Goal: Task Accomplishment & Management: Use online tool/utility

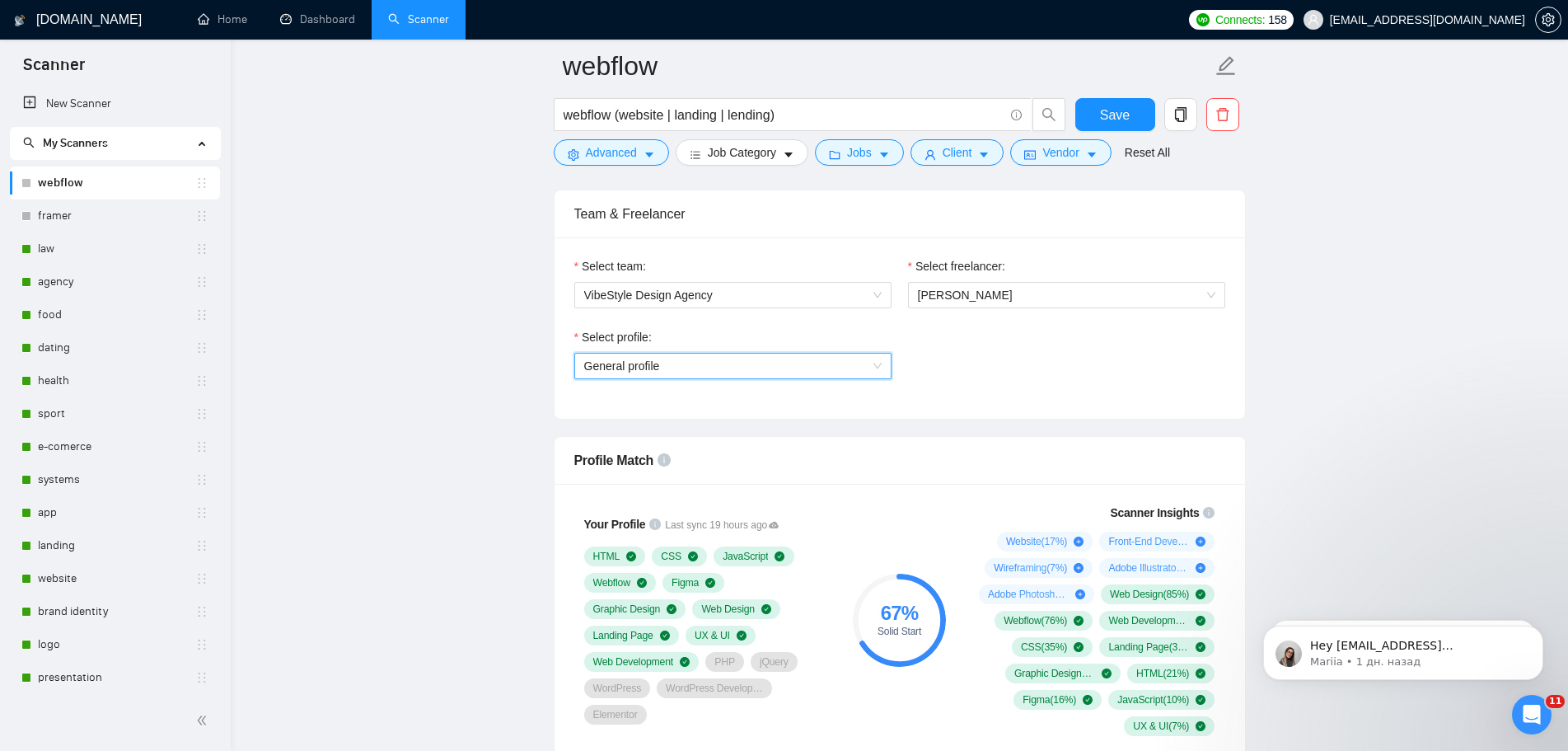
scroll to position [825, 0]
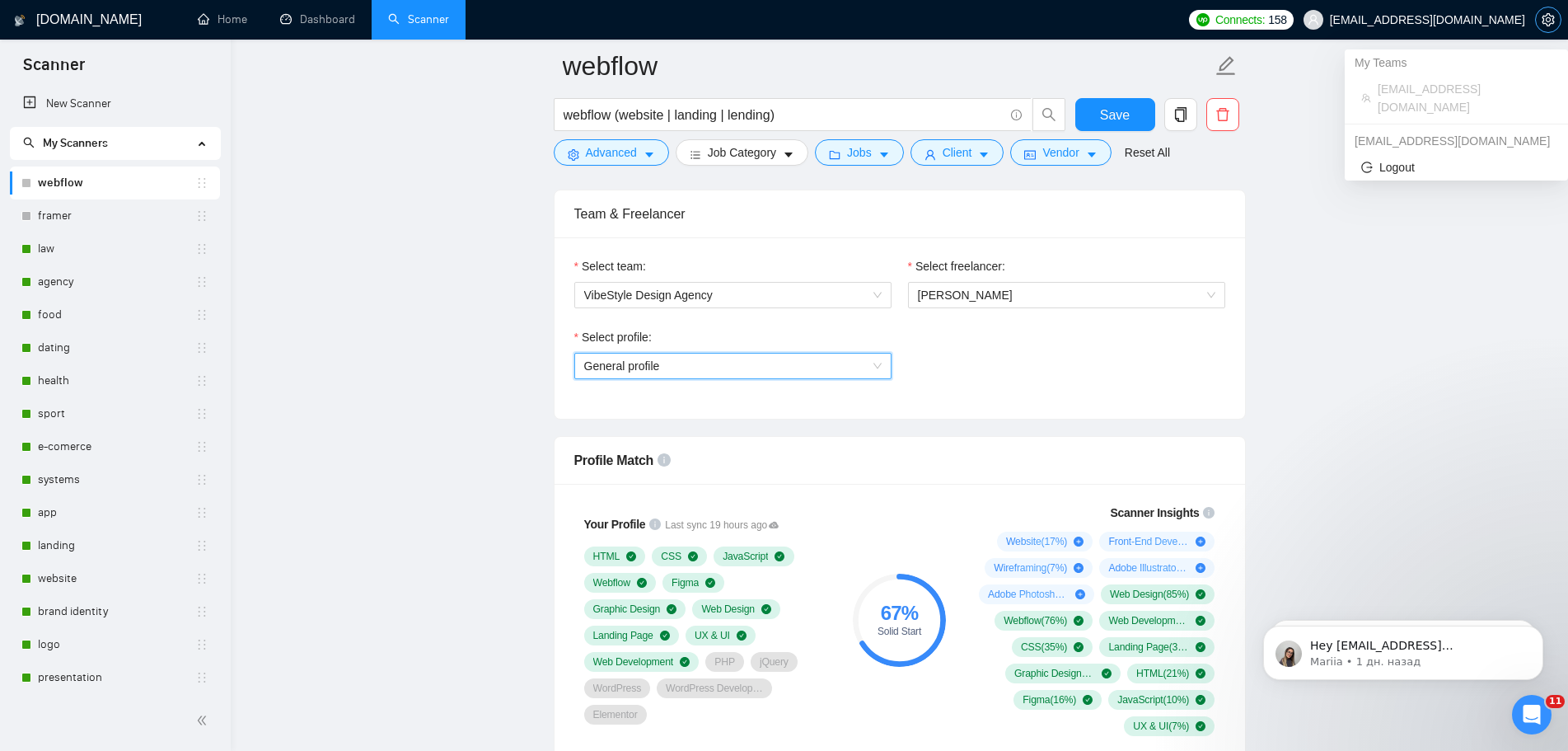
click at [1555, 15] on span "setting" at bounding box center [1548, 19] width 25 height 13
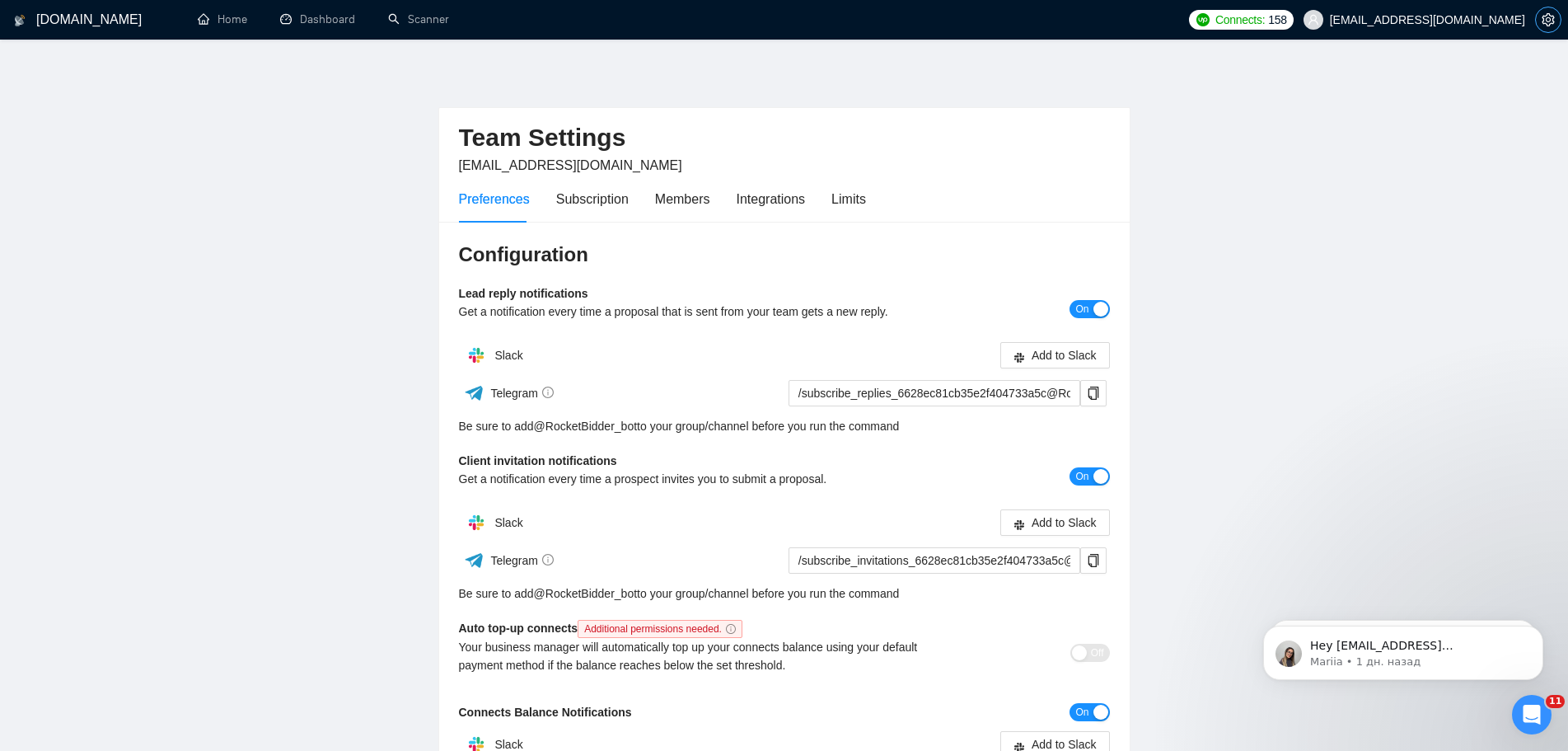
click at [1547, 28] on button "button" at bounding box center [1548, 20] width 26 height 26
click at [1548, 30] on button "button" at bounding box center [1548, 20] width 26 height 26
click at [1508, 20] on span "[EMAIL_ADDRESS][DOMAIN_NAME]" at bounding box center [1428, 20] width 195 height 0
click at [1400, 150] on main "Team Settings klimevtushenko@gmail.com Preferences Subscription Members Integra…" at bounding box center [784, 500] width 1515 height 870
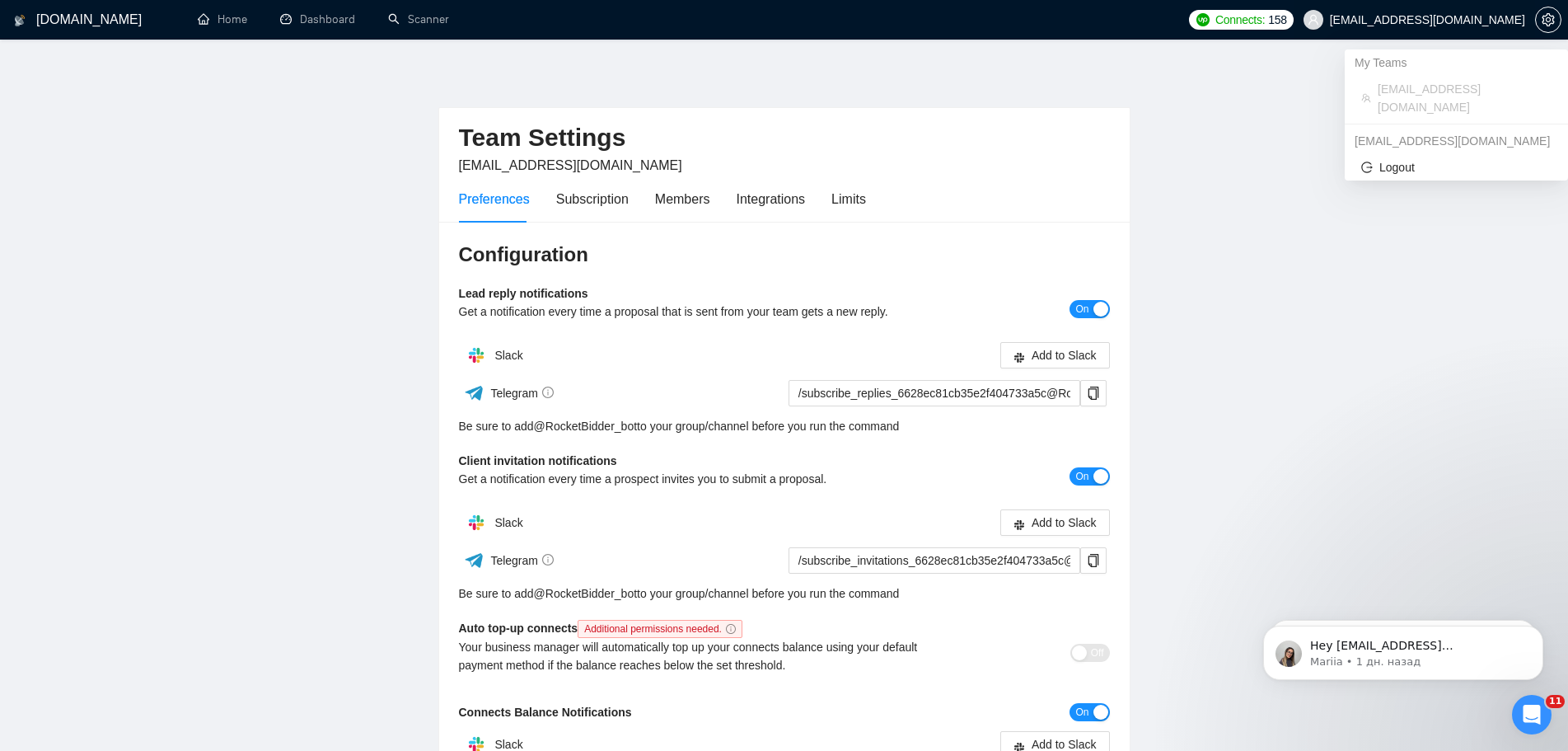
click at [1485, 20] on span "[EMAIL_ADDRESS][DOMAIN_NAME]" at bounding box center [1428, 20] width 195 height 0
click at [1396, 158] on span "Logout" at bounding box center [1456, 167] width 190 height 18
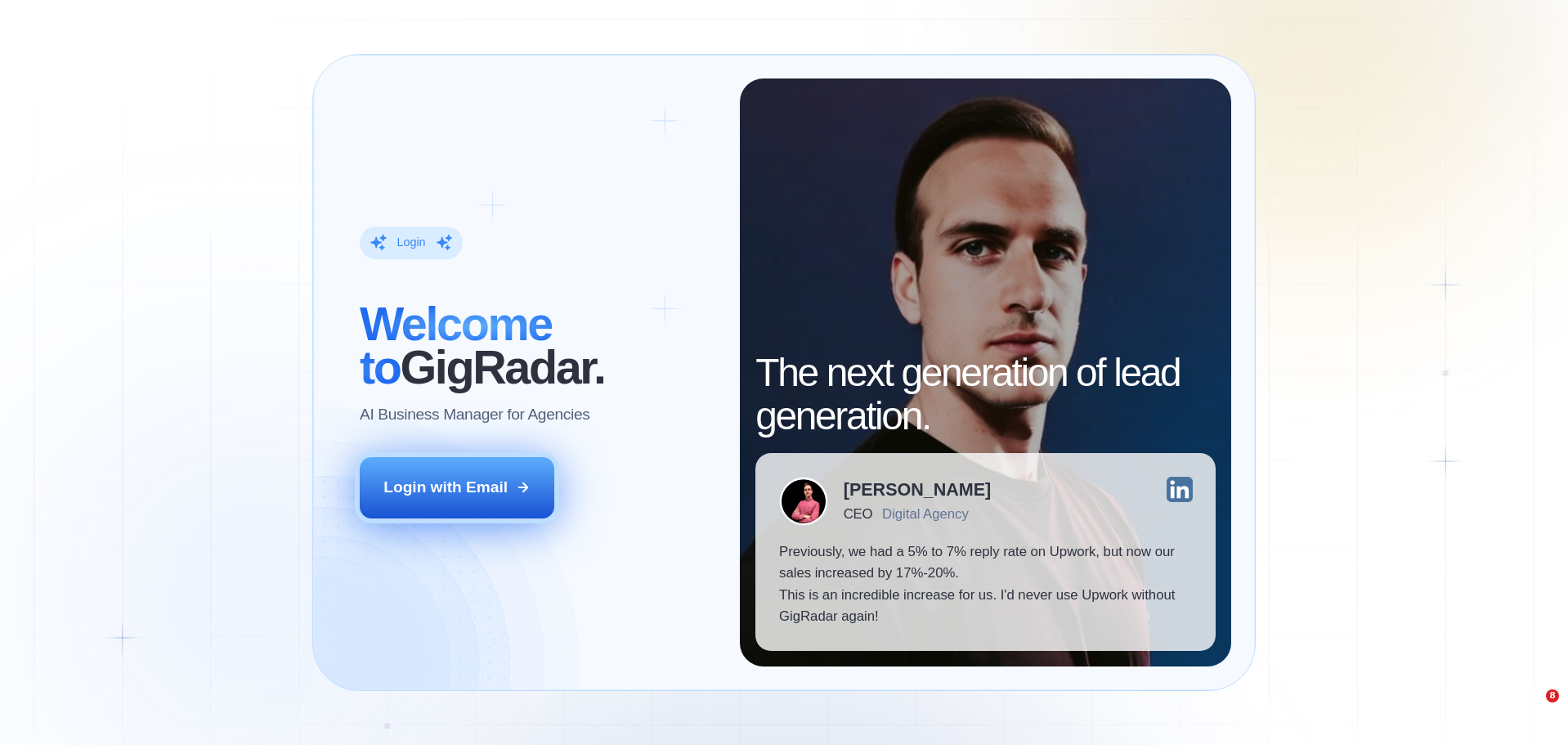
click at [485, 487] on div "Login with Email" at bounding box center [445, 488] width 124 height 22
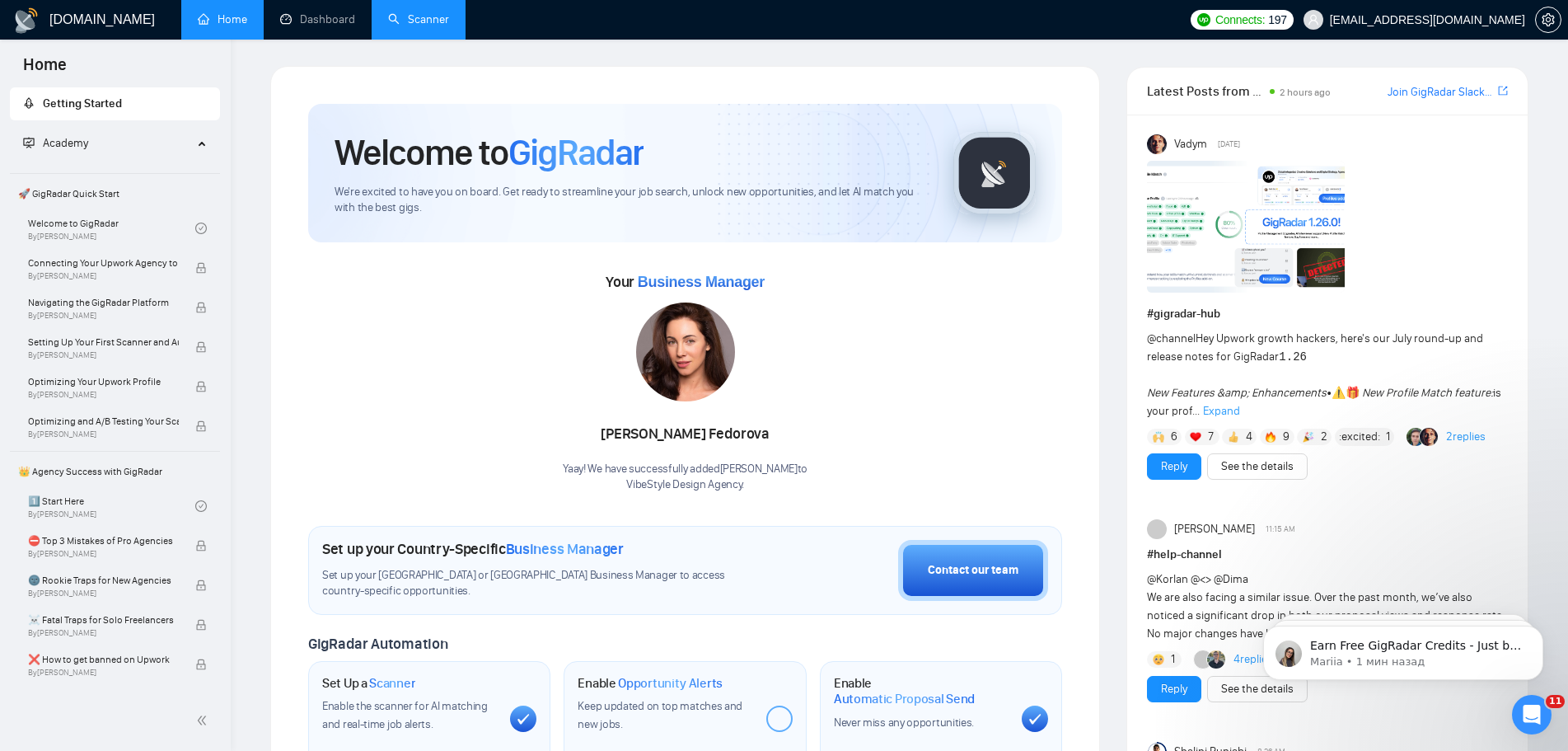
click at [423, 14] on link "Scanner" at bounding box center [418, 19] width 61 height 14
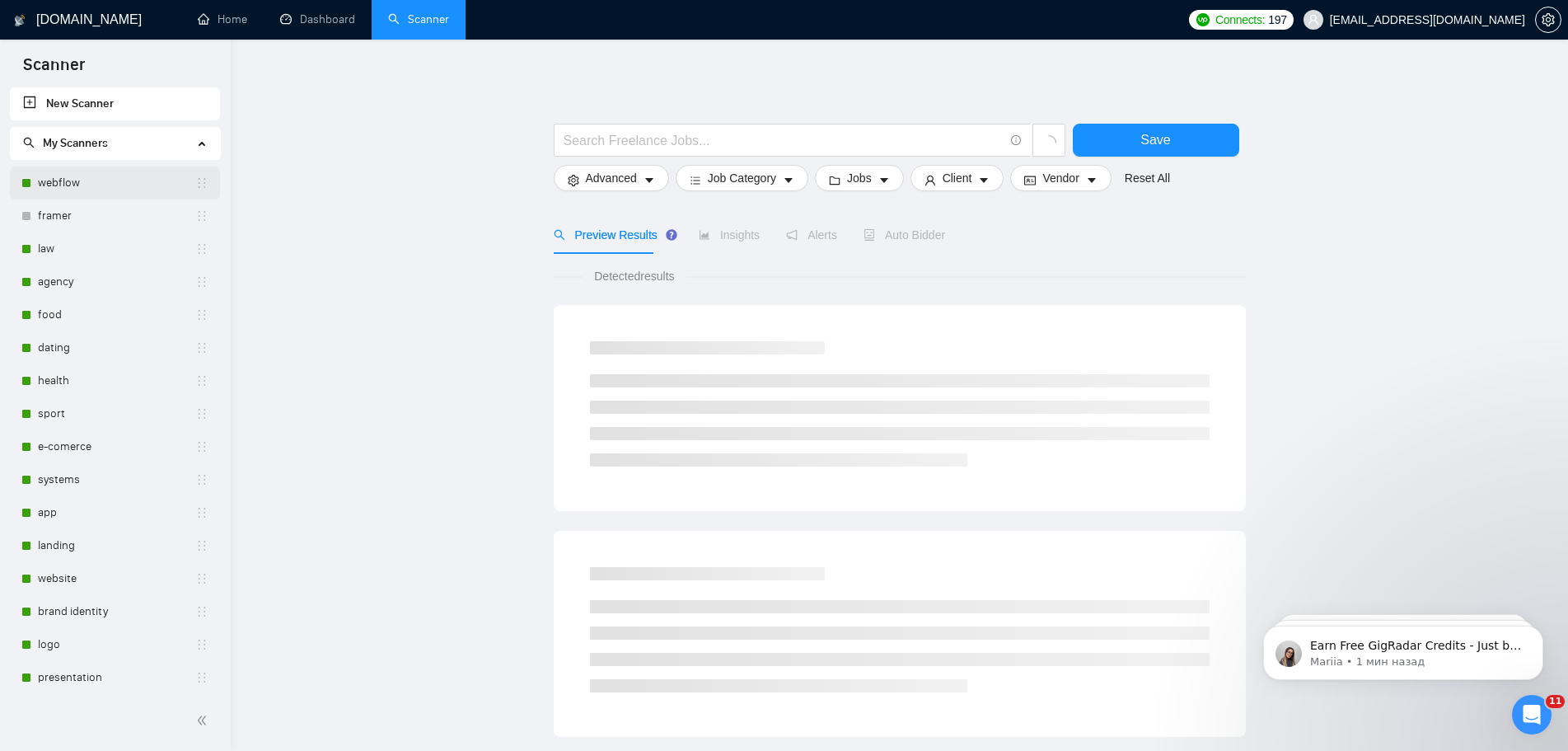
click at [89, 185] on link "webflow" at bounding box center [116, 182] width 157 height 33
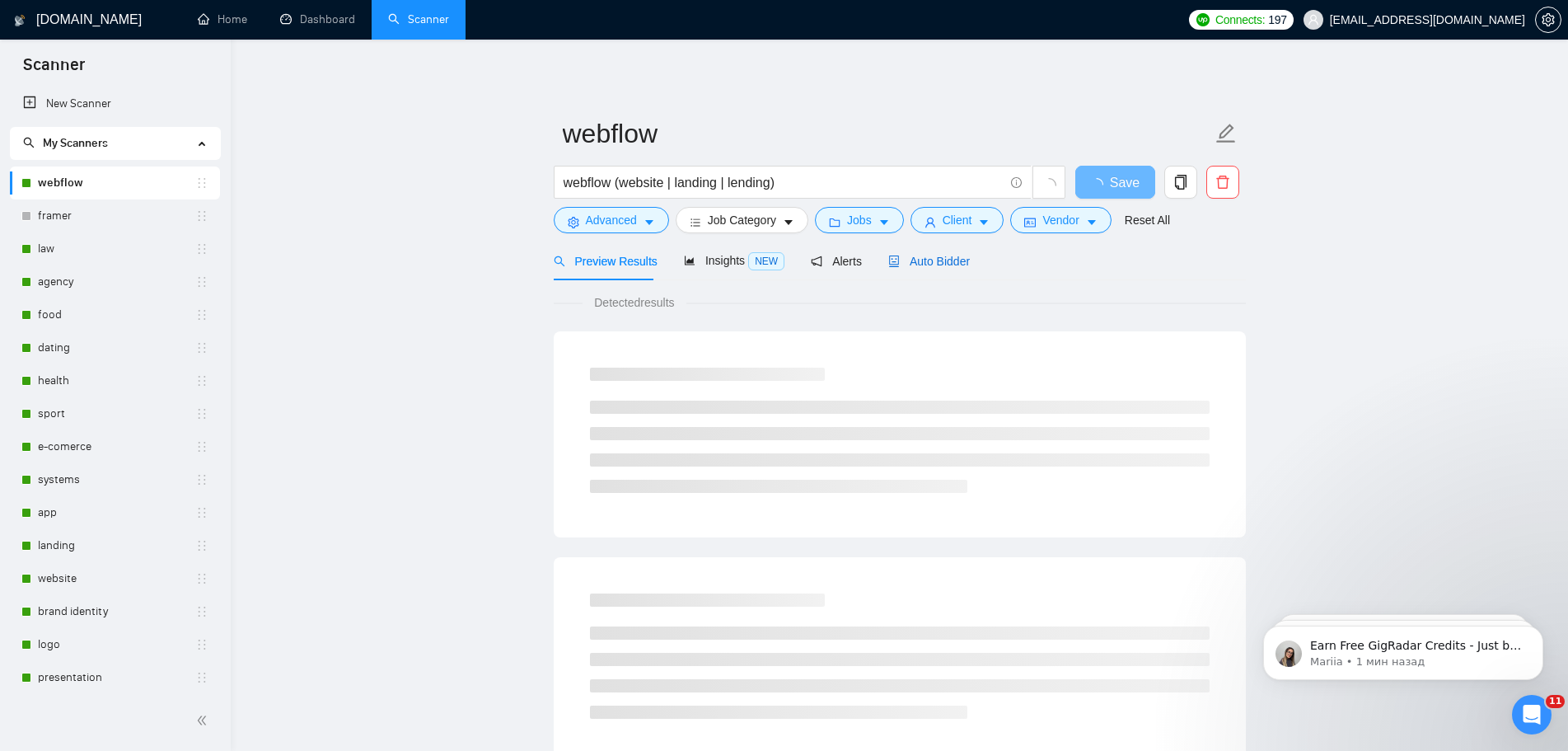
click at [945, 264] on span "Auto Bidder" at bounding box center [929, 261] width 82 height 13
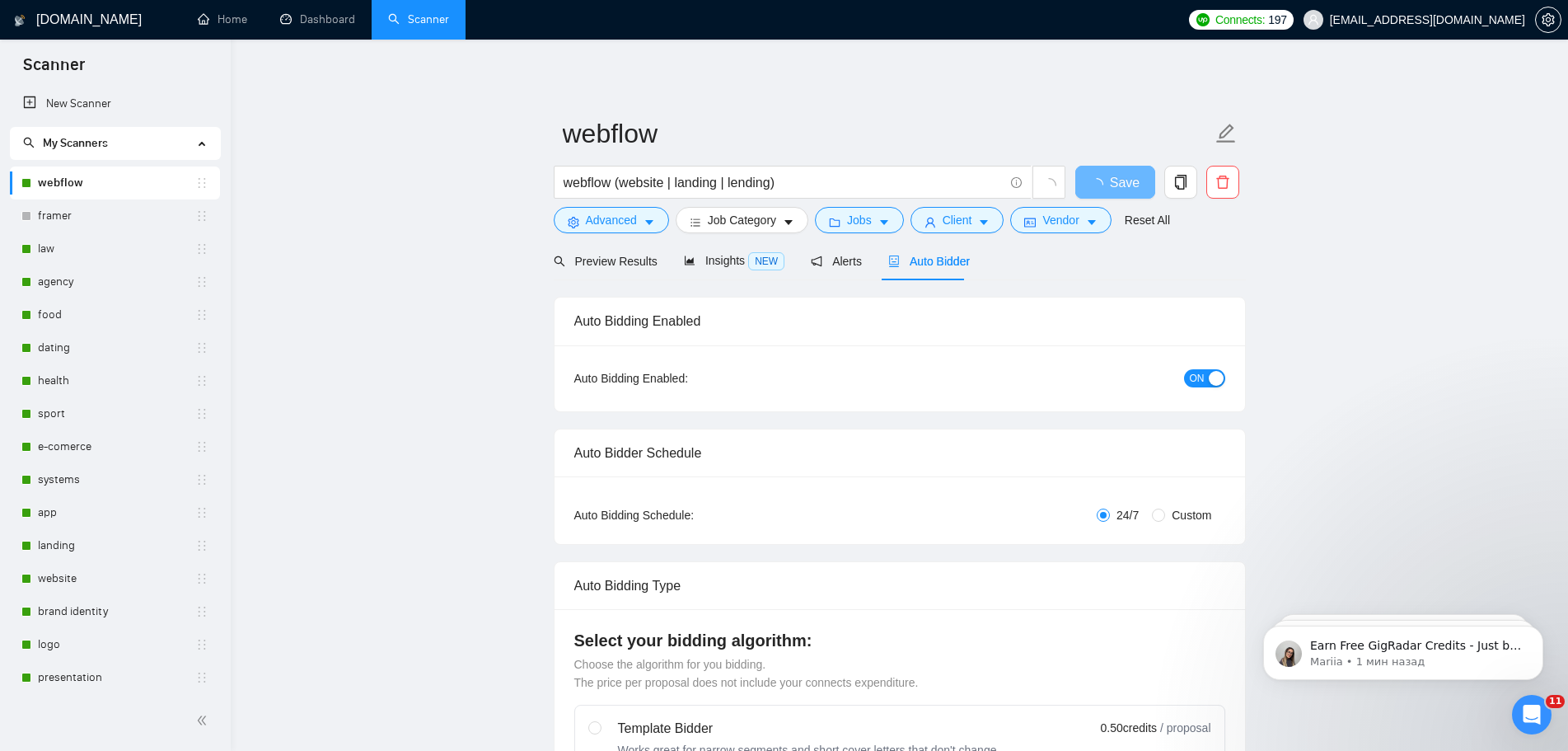
checkbox input "true"
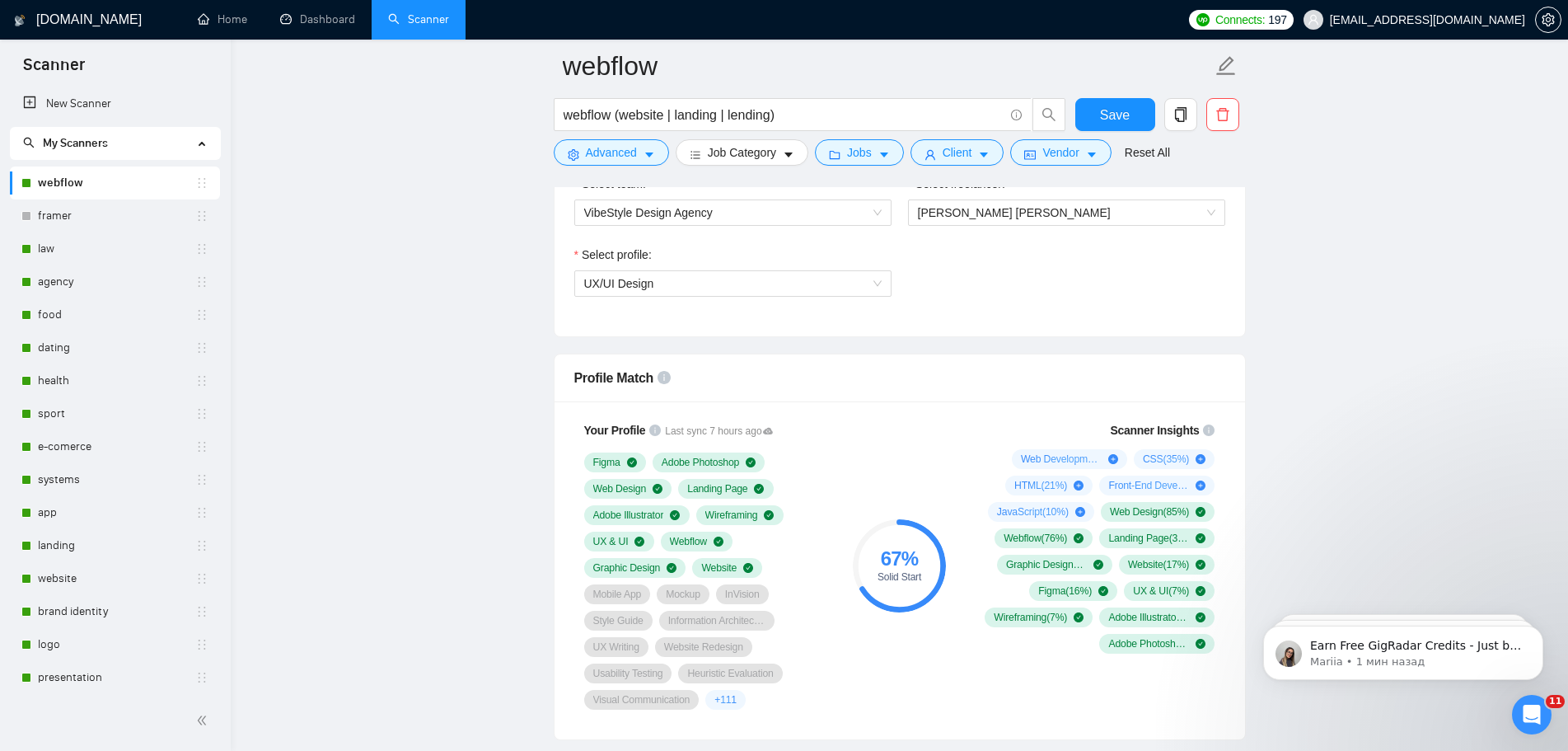
scroll to position [742, 0]
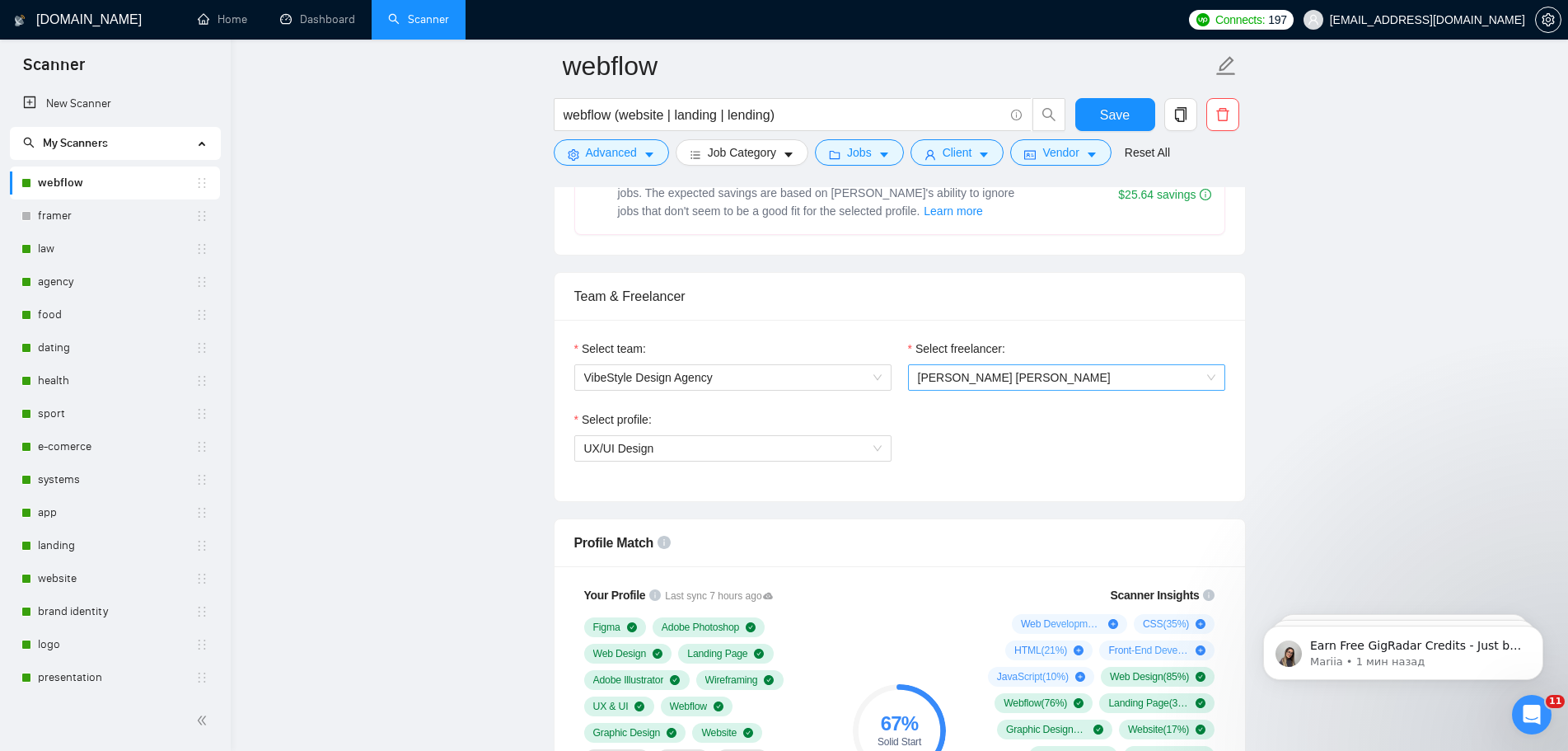
click at [1049, 371] on span "[PERSON_NAME] [PERSON_NAME]" at bounding box center [1066, 377] width 298 height 25
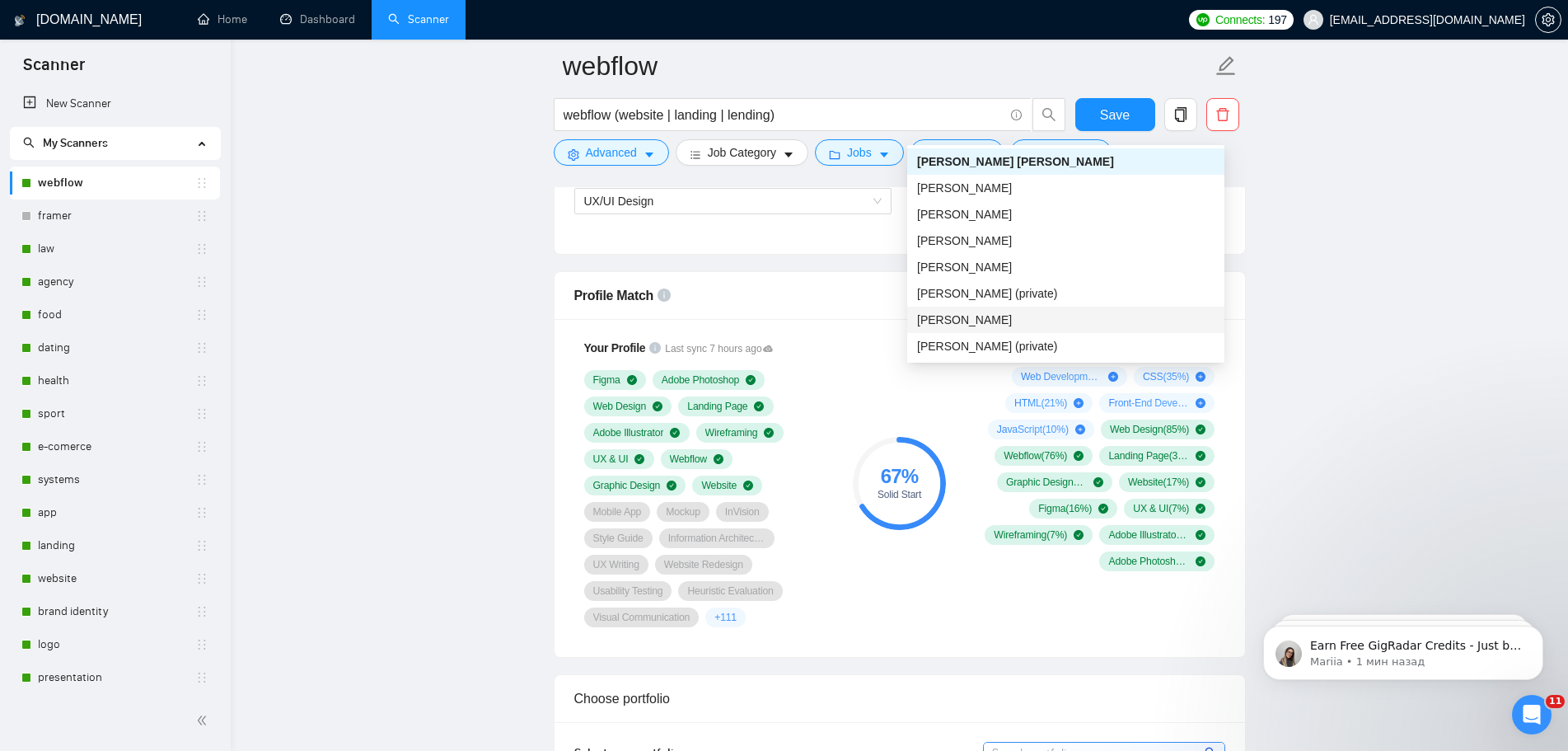
scroll to position [26, 0]
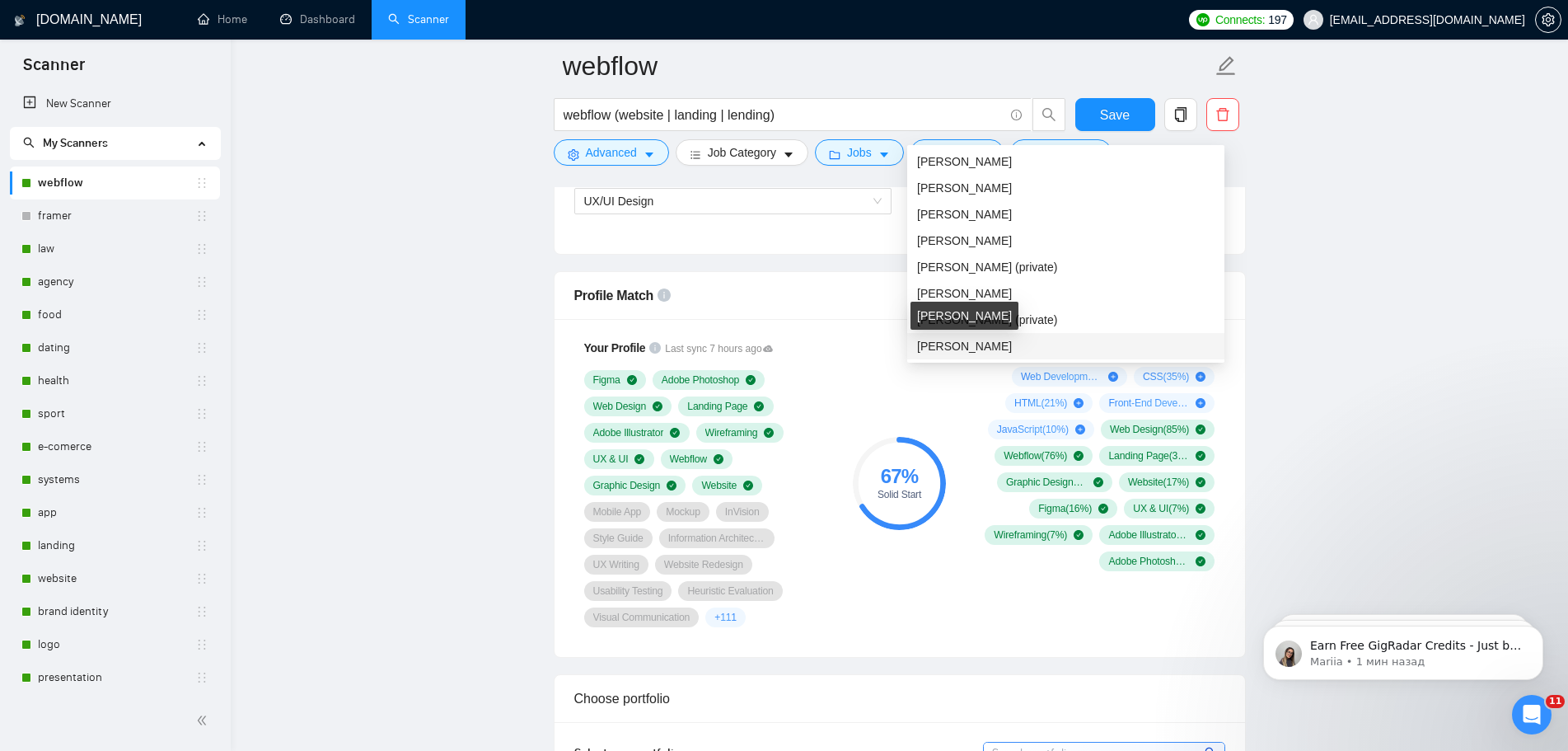
click at [1003, 343] on span "[PERSON_NAME]" at bounding box center [964, 346] width 95 height 13
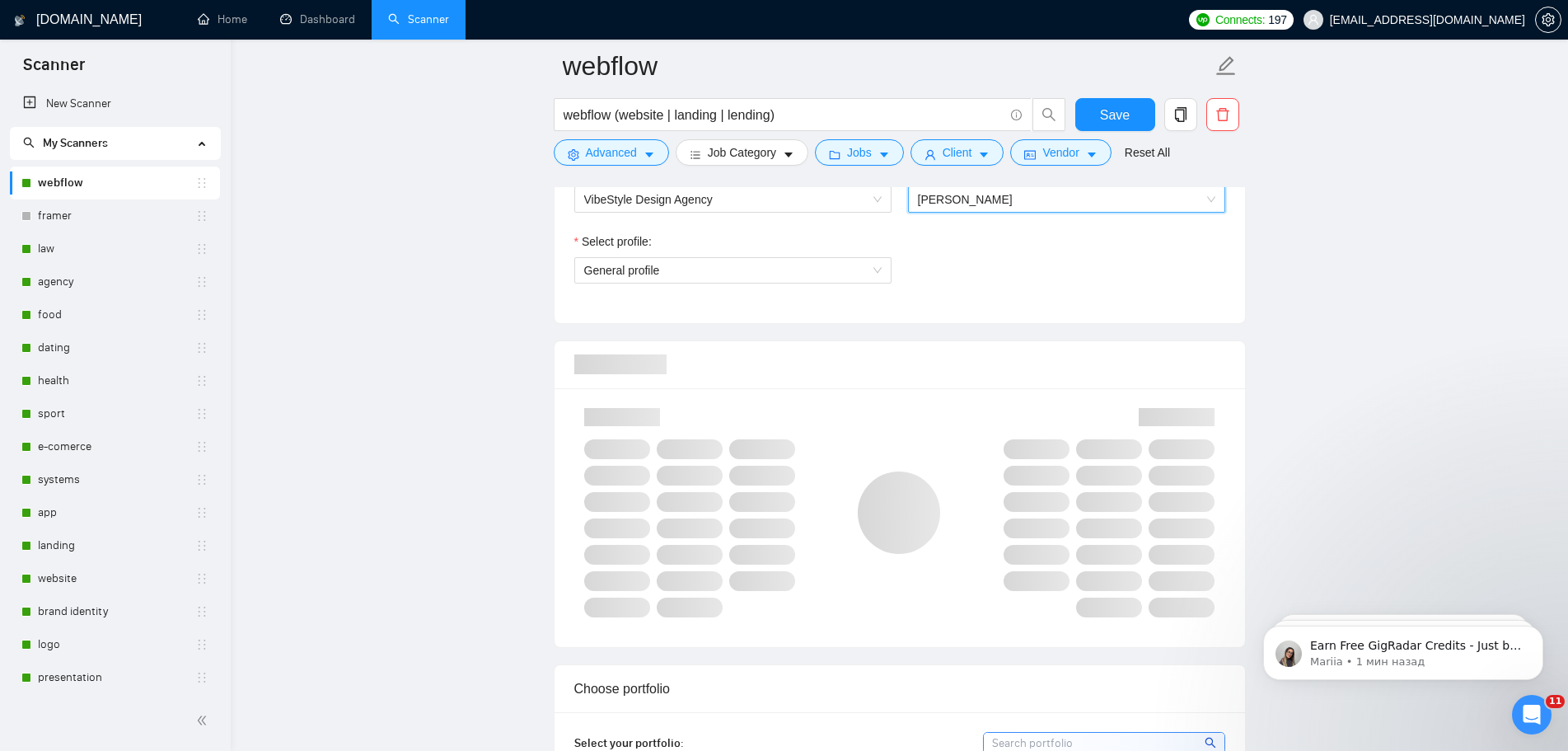
scroll to position [825, 0]
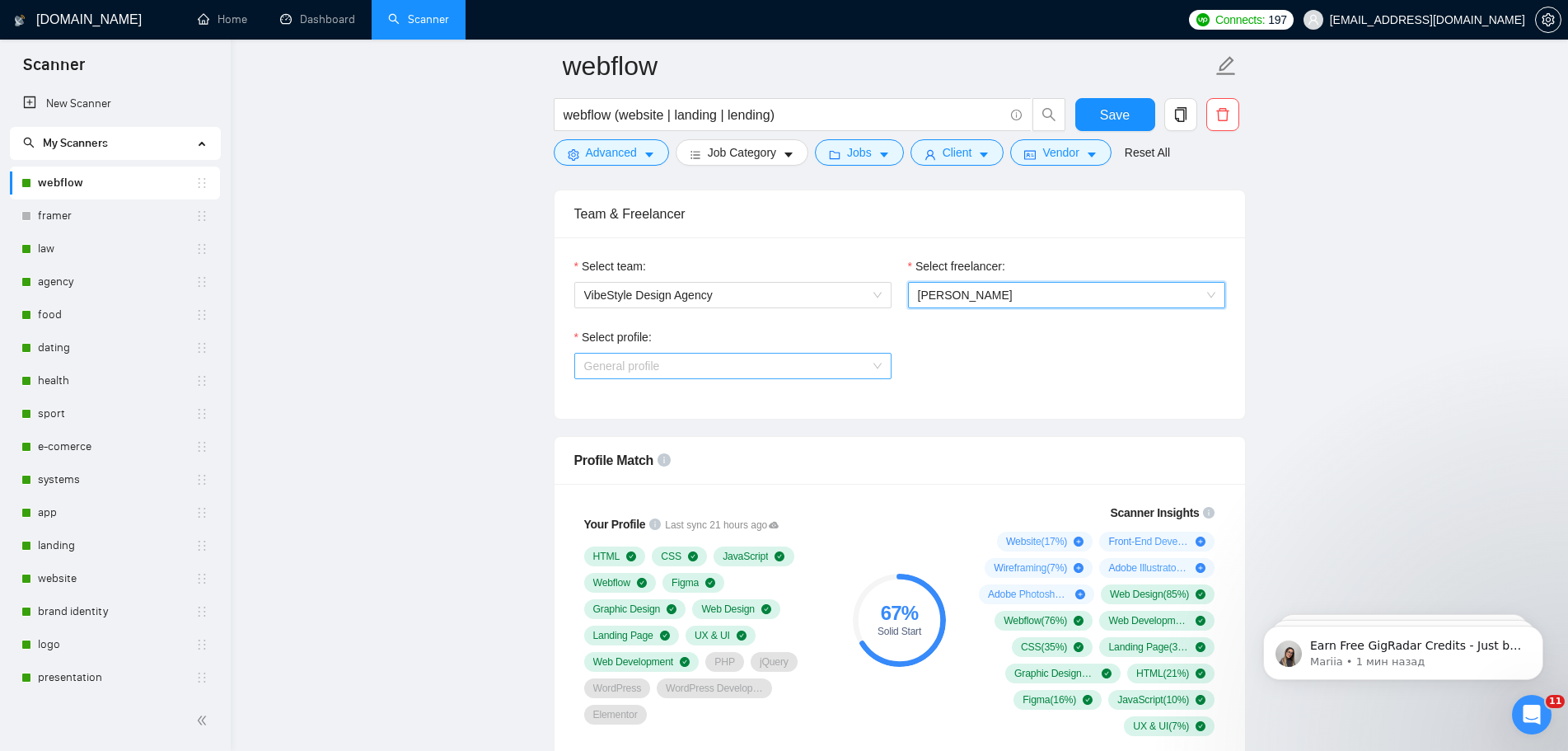
click at [855, 372] on span "General profile" at bounding box center [733, 366] width 298 height 25
click at [1007, 387] on div "Select profile: General profile" at bounding box center [900, 363] width 667 height 71
click at [892, 363] on div "Select profile: General profile" at bounding box center [733, 363] width 334 height 71
click at [863, 366] on span "General profile" at bounding box center [733, 366] width 298 height 25
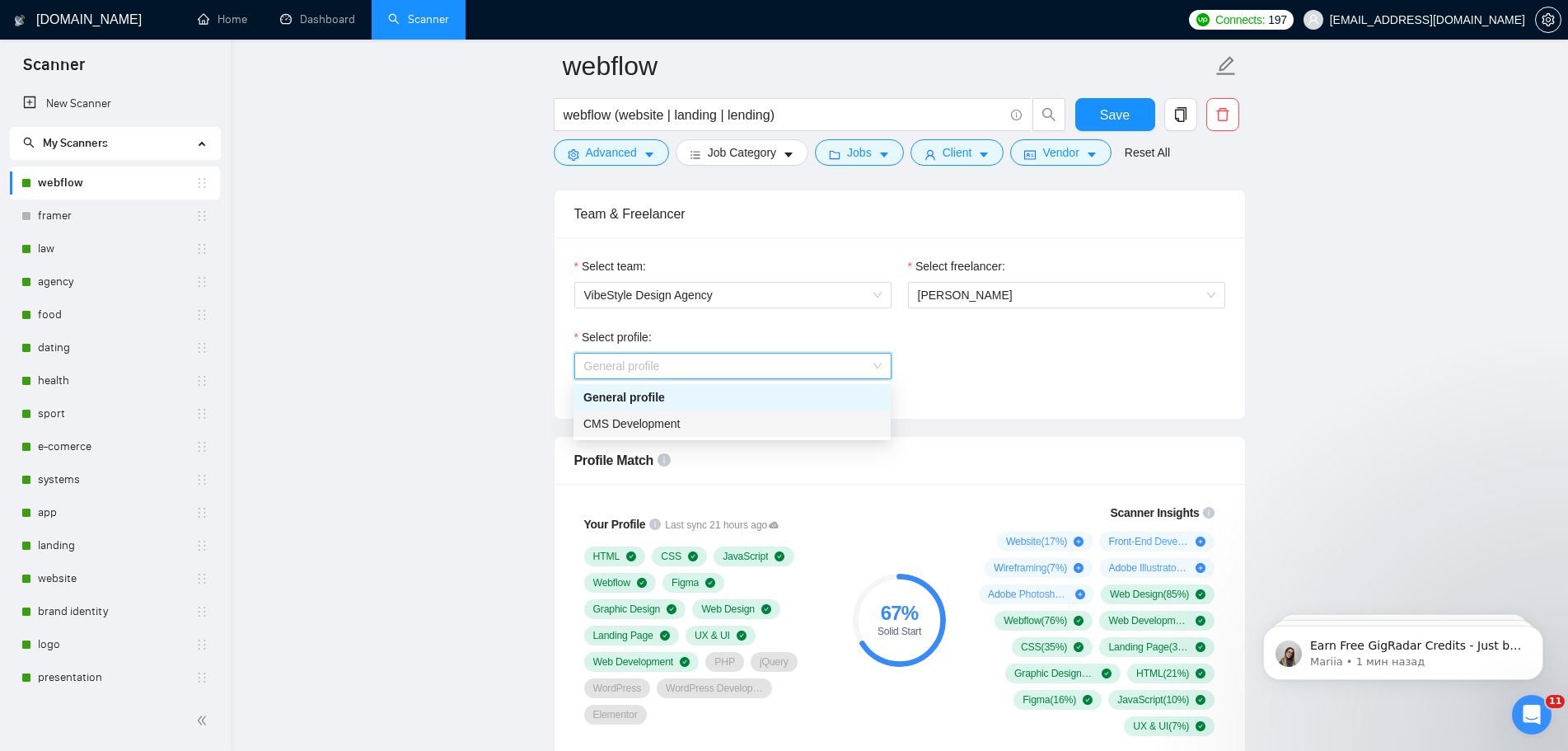
click at [797, 422] on div "CMS Development" at bounding box center [732, 423] width 298 height 18
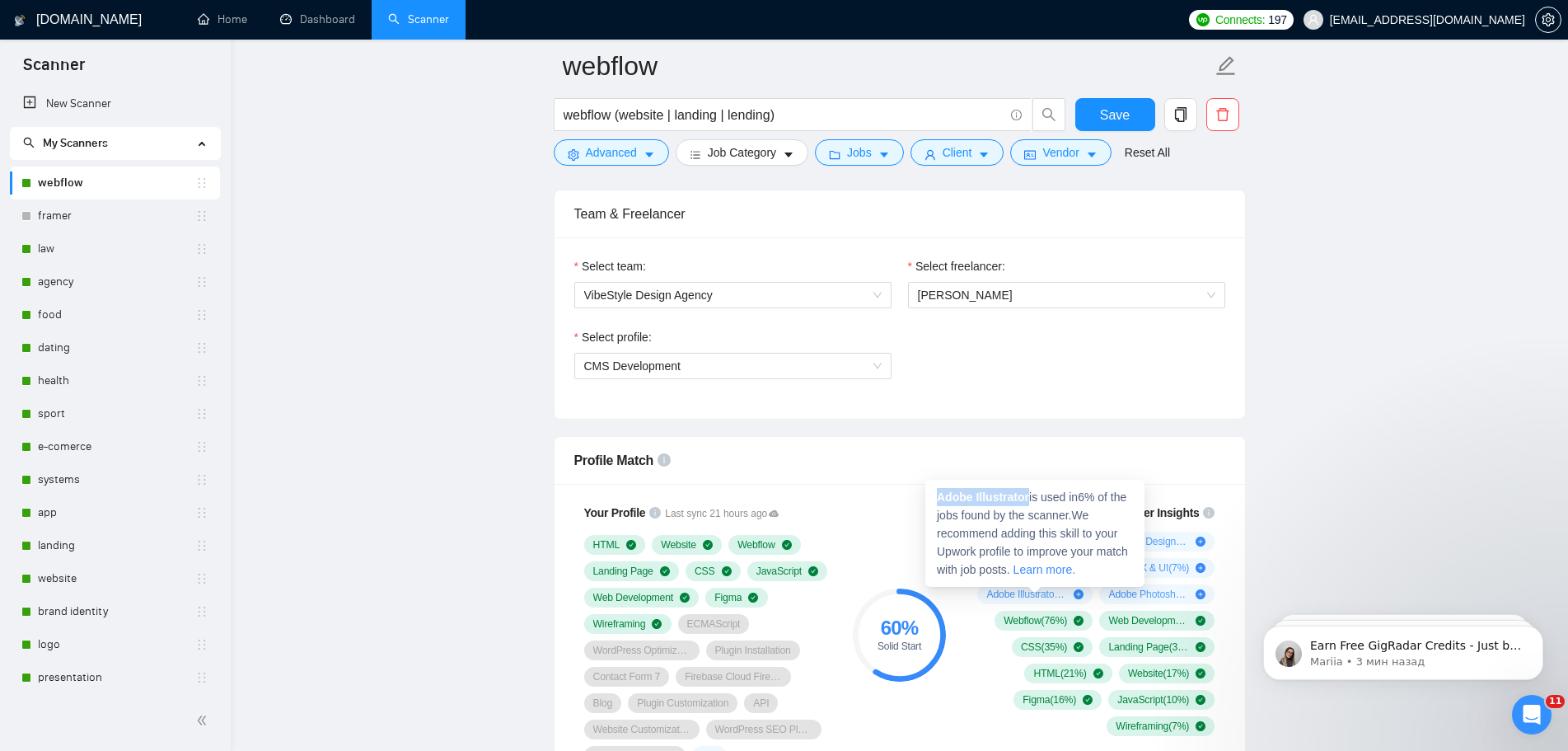
drag, startPoint x: 1029, startPoint y: 495, endPoint x: 940, endPoint y: 490, distance: 89.1
click at [940, 490] on span "Adobe Illustrator is used in 6 % of the jobs found by the scanner. We recommend…" at bounding box center [1032, 533] width 191 height 86
copy strong "Adobe Illustrator"
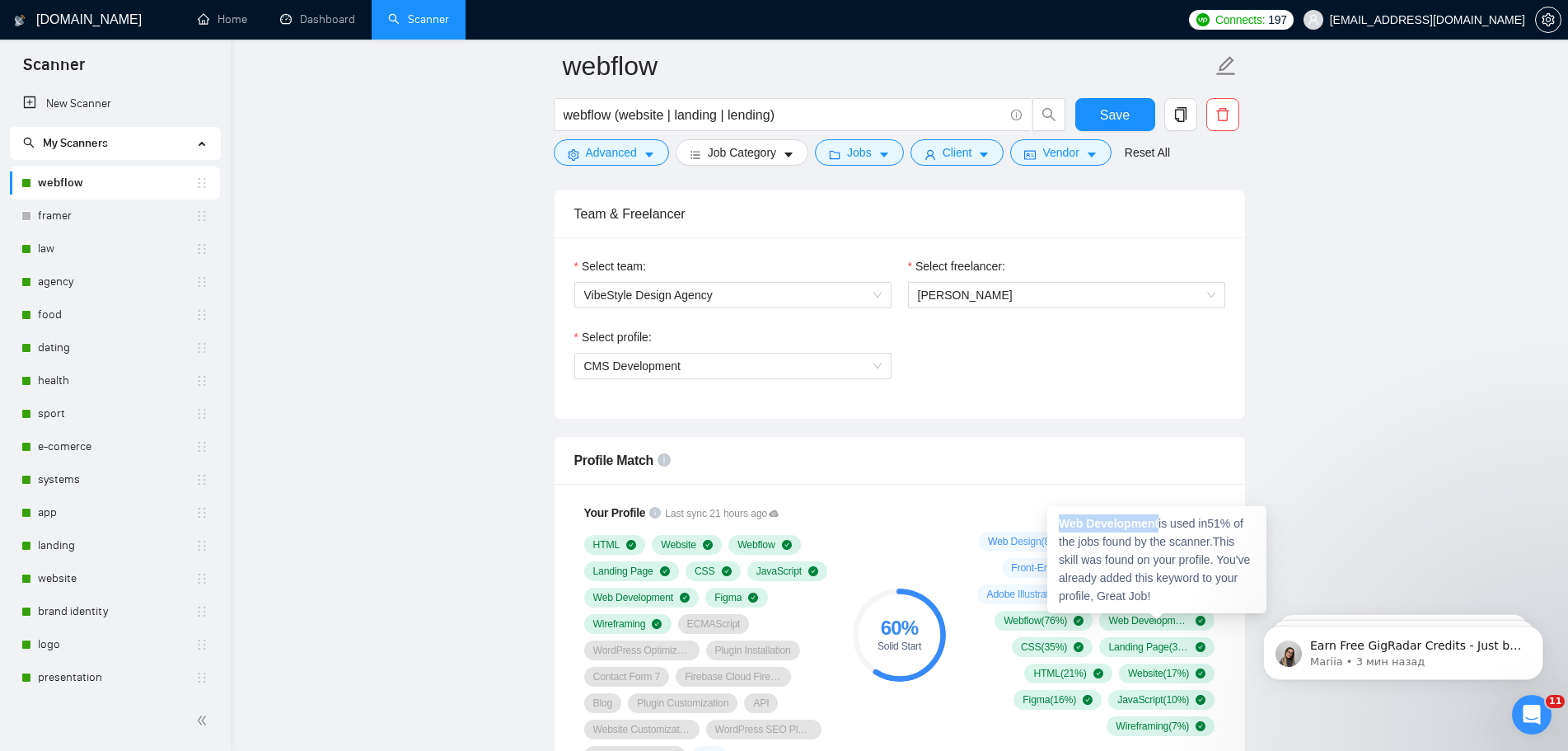
drag, startPoint x: 1160, startPoint y: 520, endPoint x: 1060, endPoint y: 513, distance: 100.2
click at [1060, 513] on div "Web Development is used in 51 % of the jobs found by the scanner. This skill wa…" at bounding box center [1157, 560] width 219 height 108
copy strong "Web Development"
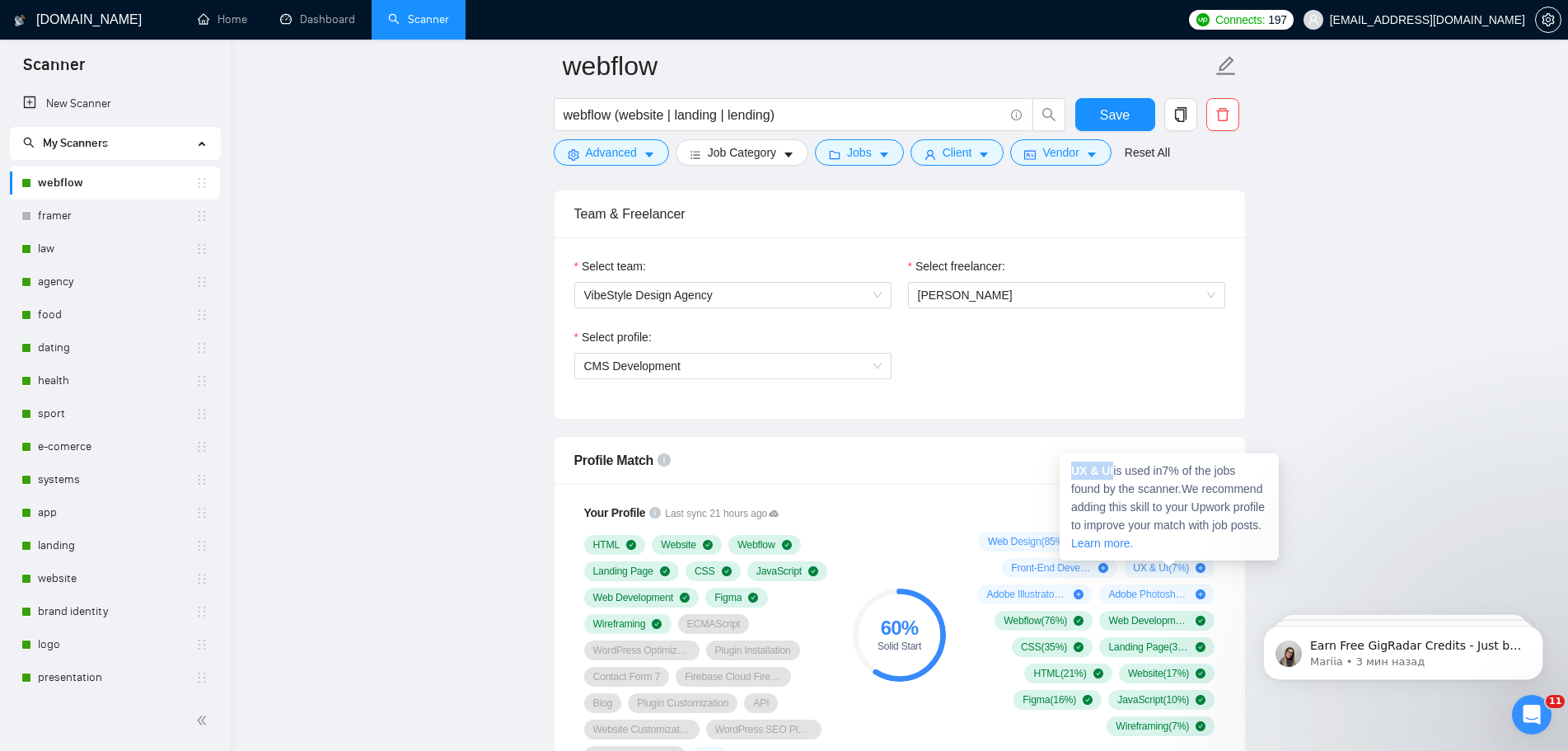
drag, startPoint x: 1116, startPoint y: 467, endPoint x: 1069, endPoint y: 468, distance: 47.0
click at [1069, 468] on div "UX & UI is used in 7 % of the jobs found by the scanner. We recommend adding th…" at bounding box center [1169, 507] width 219 height 108
copy strong "UX & UI"
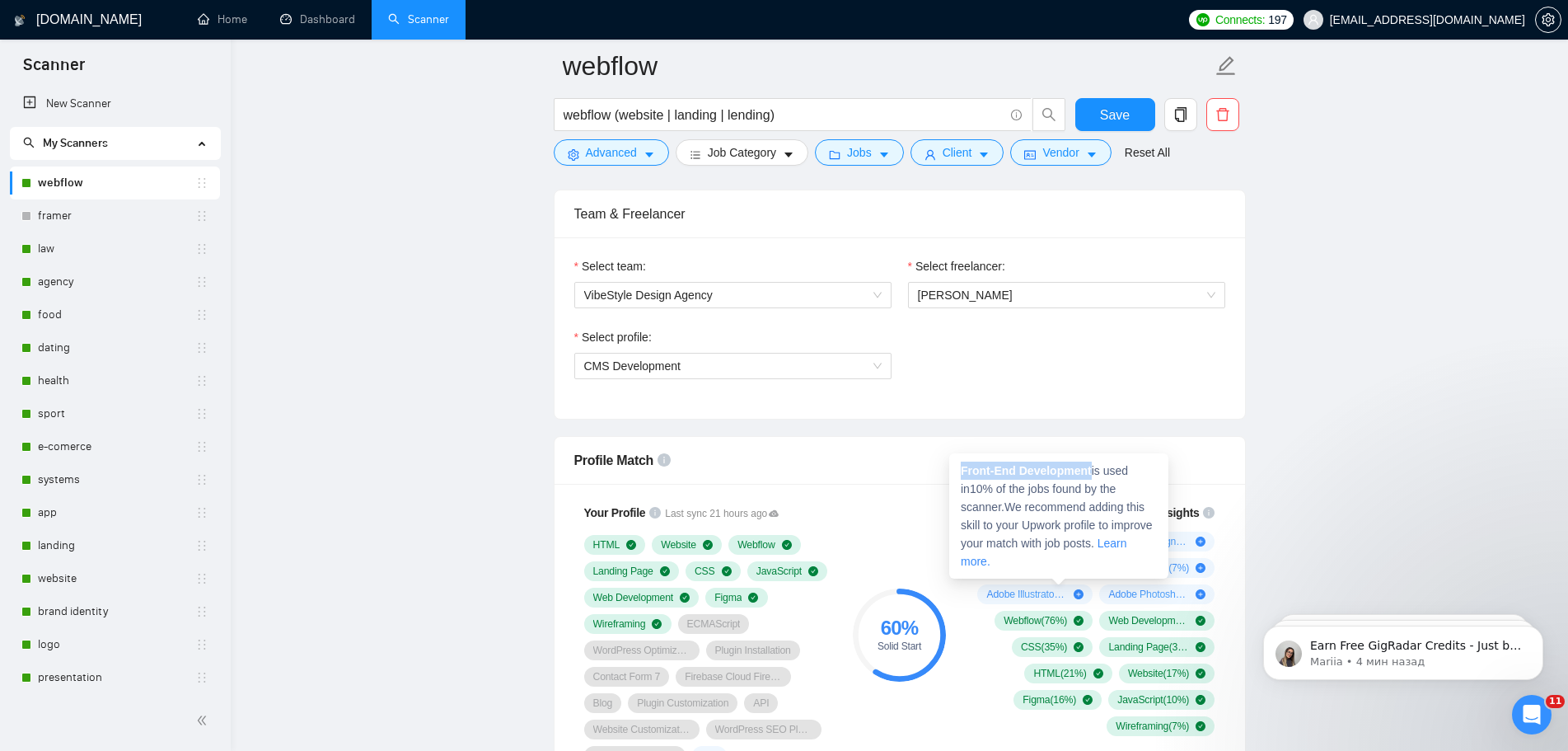
drag, startPoint x: 1090, startPoint y: 469, endPoint x: 959, endPoint y: 469, distance: 131.0
click at [959, 469] on div "Front-End Development is used in 10 % of the jobs found by the scanner. We reco…" at bounding box center [1058, 516] width 219 height 125
copy strong "Front-End Development"
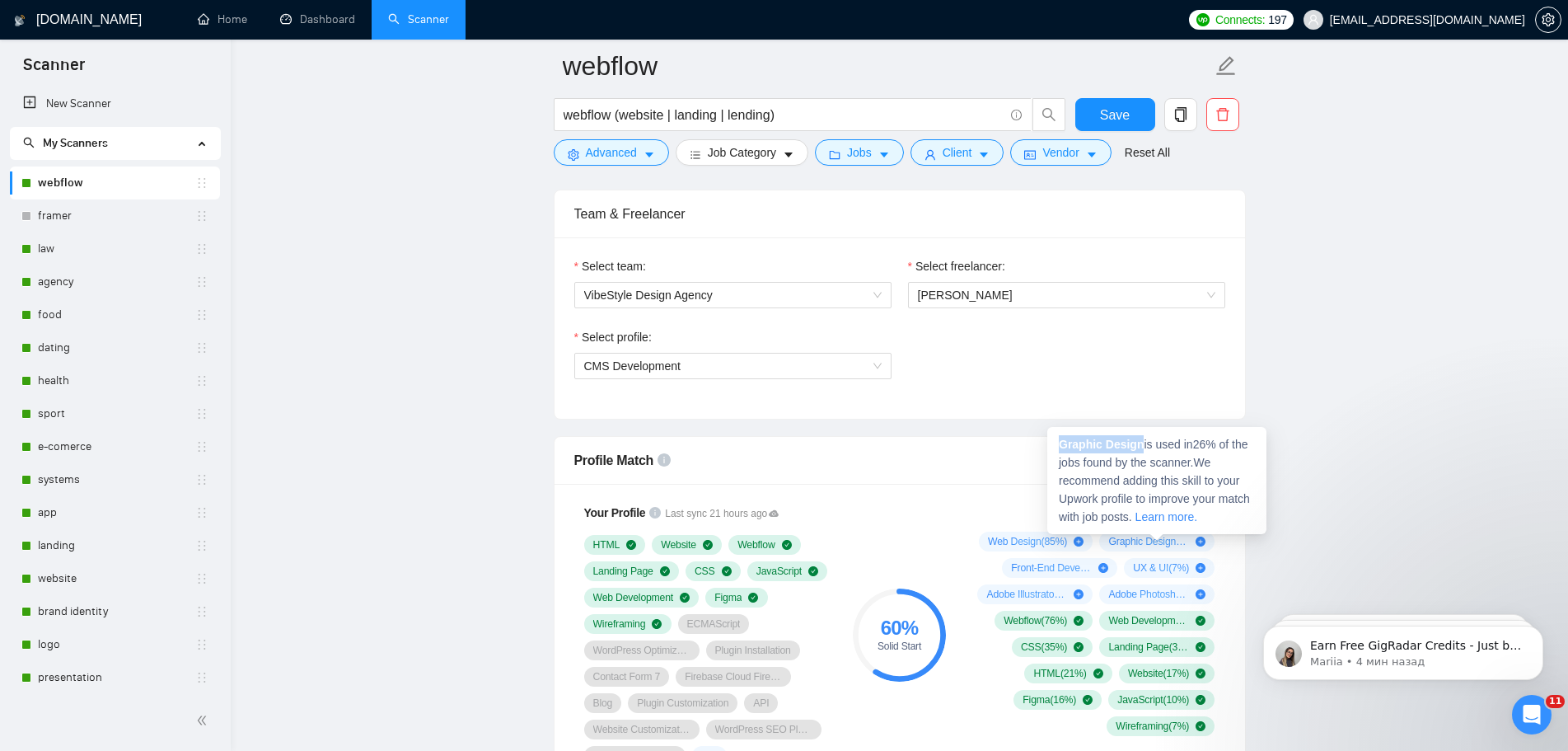
drag, startPoint x: 1142, startPoint y: 444, endPoint x: 1060, endPoint y: 443, distance: 82.0
click at [1060, 443] on span "Graphic Design is used in 26 % of the jobs found by the scanner. We recommend a…" at bounding box center [1155, 481] width 191 height 86
copy strong "Graphic Design"
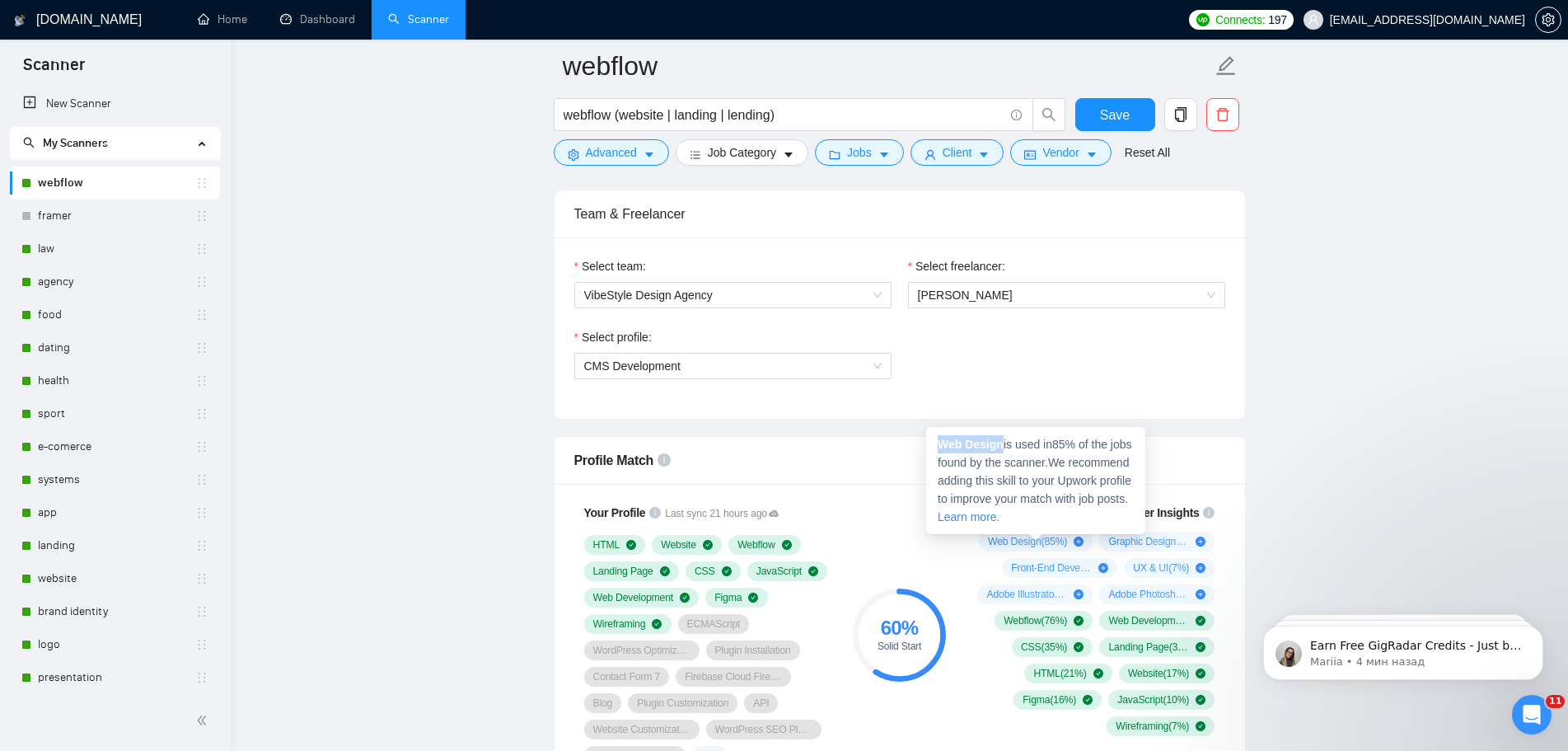
drag, startPoint x: 1002, startPoint y: 439, endPoint x: 928, endPoint y: 439, distance: 74.0
click at [928, 439] on div "Web Design is used in 85 % of the jobs found by the scanner. We recommend addin…" at bounding box center [1035, 481] width 219 height 108
copy strong "Web Design"
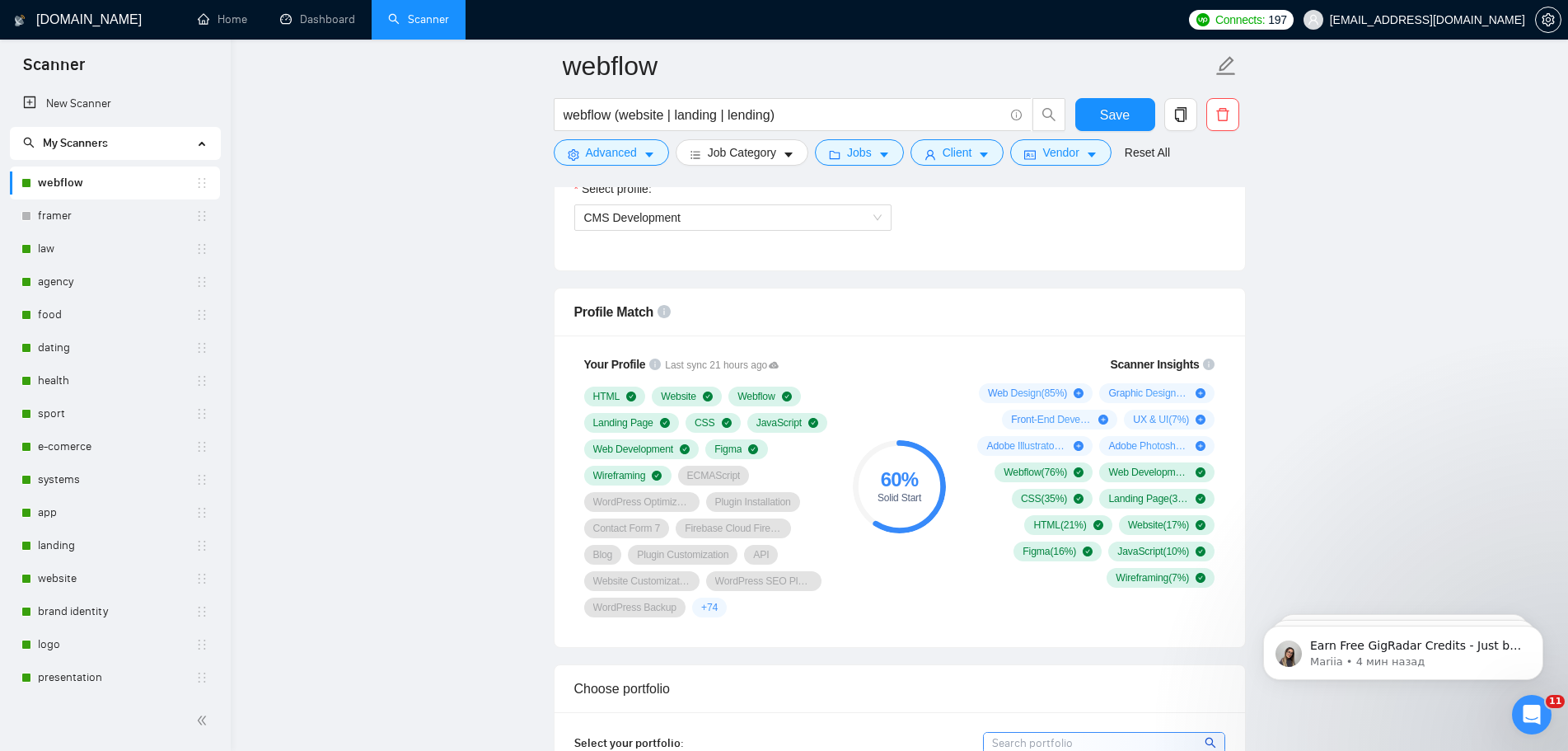
scroll to position [989, 0]
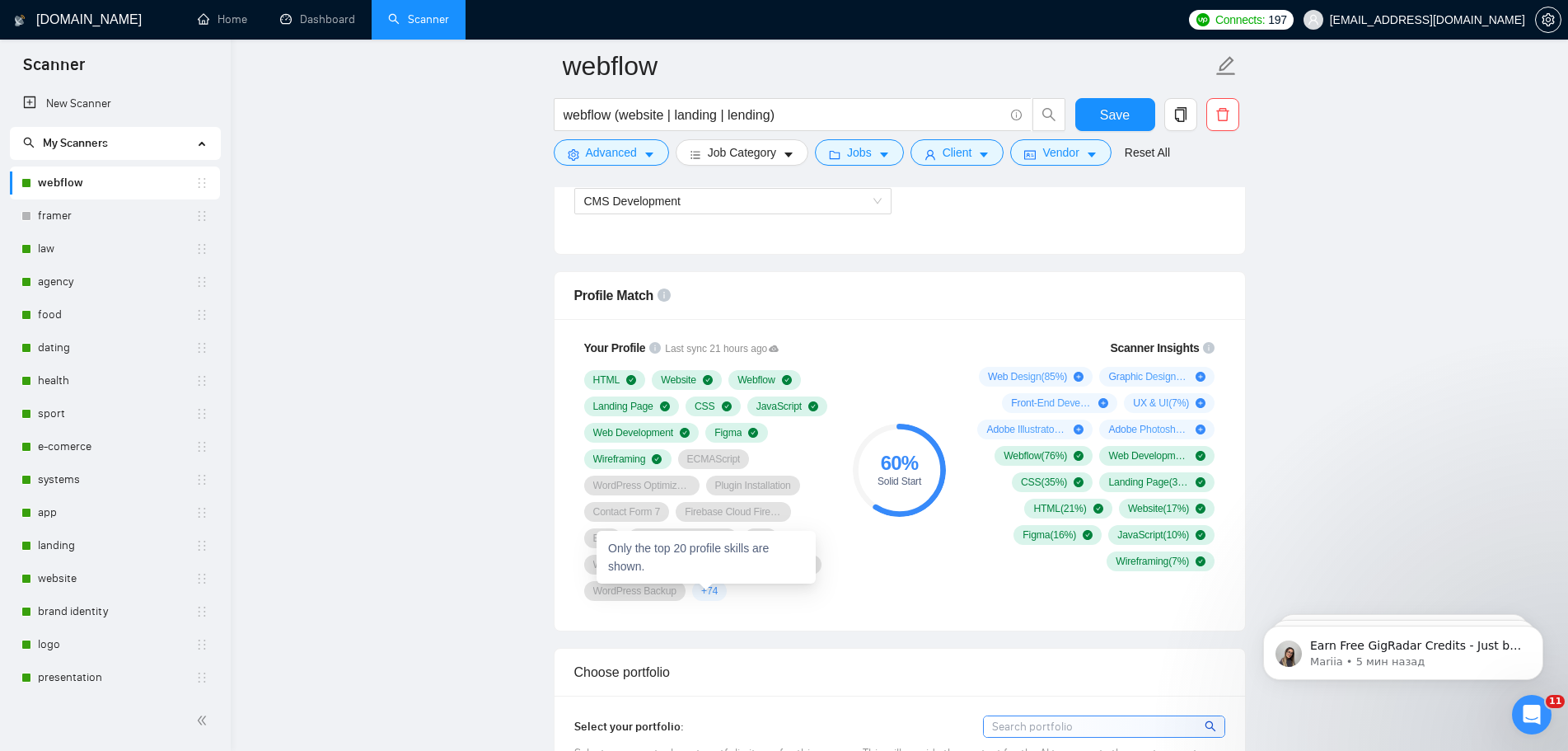
click at [708, 562] on div "Only the top 20 profile skills are shown." at bounding box center [706, 557] width 219 height 53
click at [703, 592] on span "+ 74" at bounding box center [709, 591] width 17 height 13
click at [940, 332] on div "60 % Solid Start" at bounding box center [899, 469] width 111 height 282
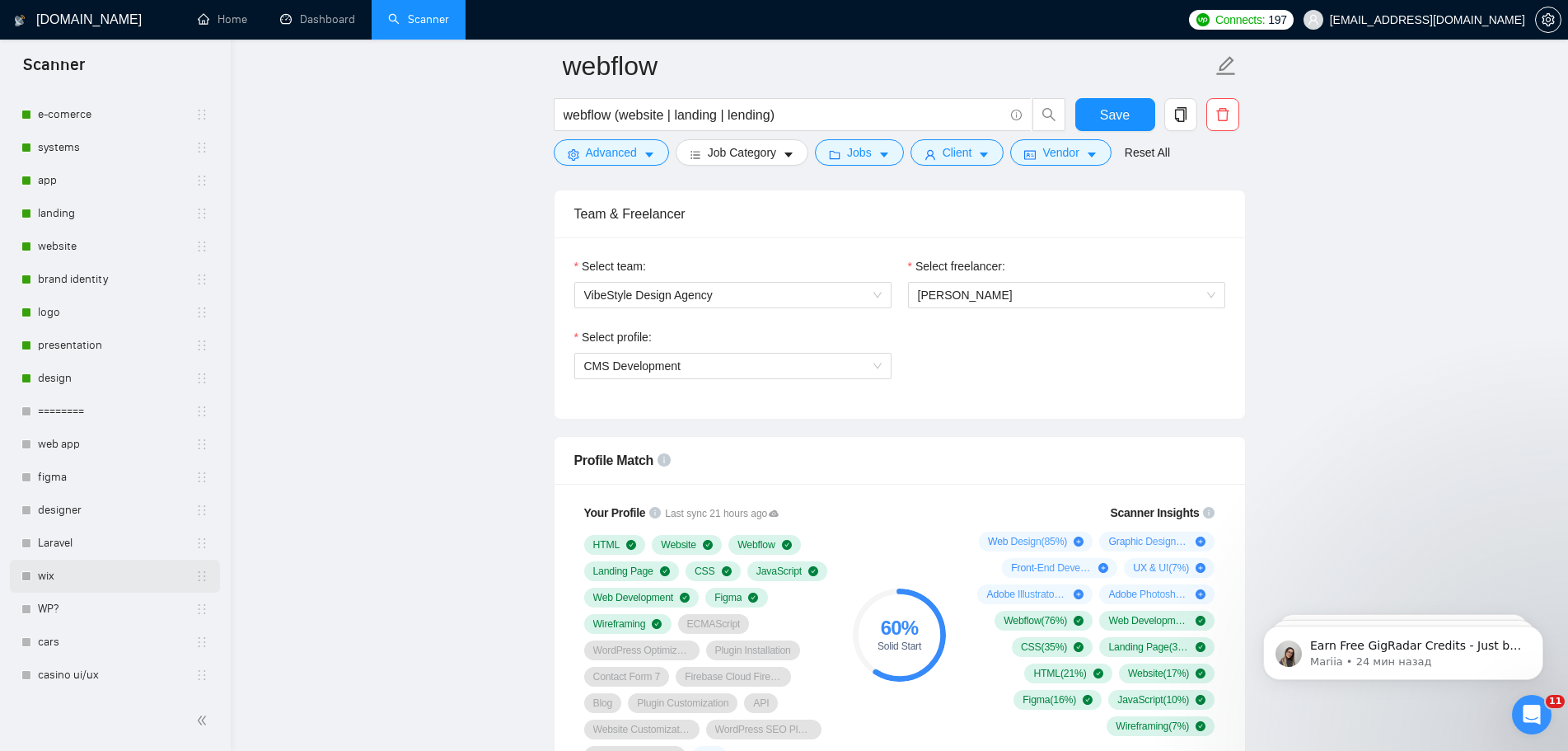
scroll to position [333, 0]
click at [75, 610] on link "WP?" at bounding box center [116, 608] width 157 height 33
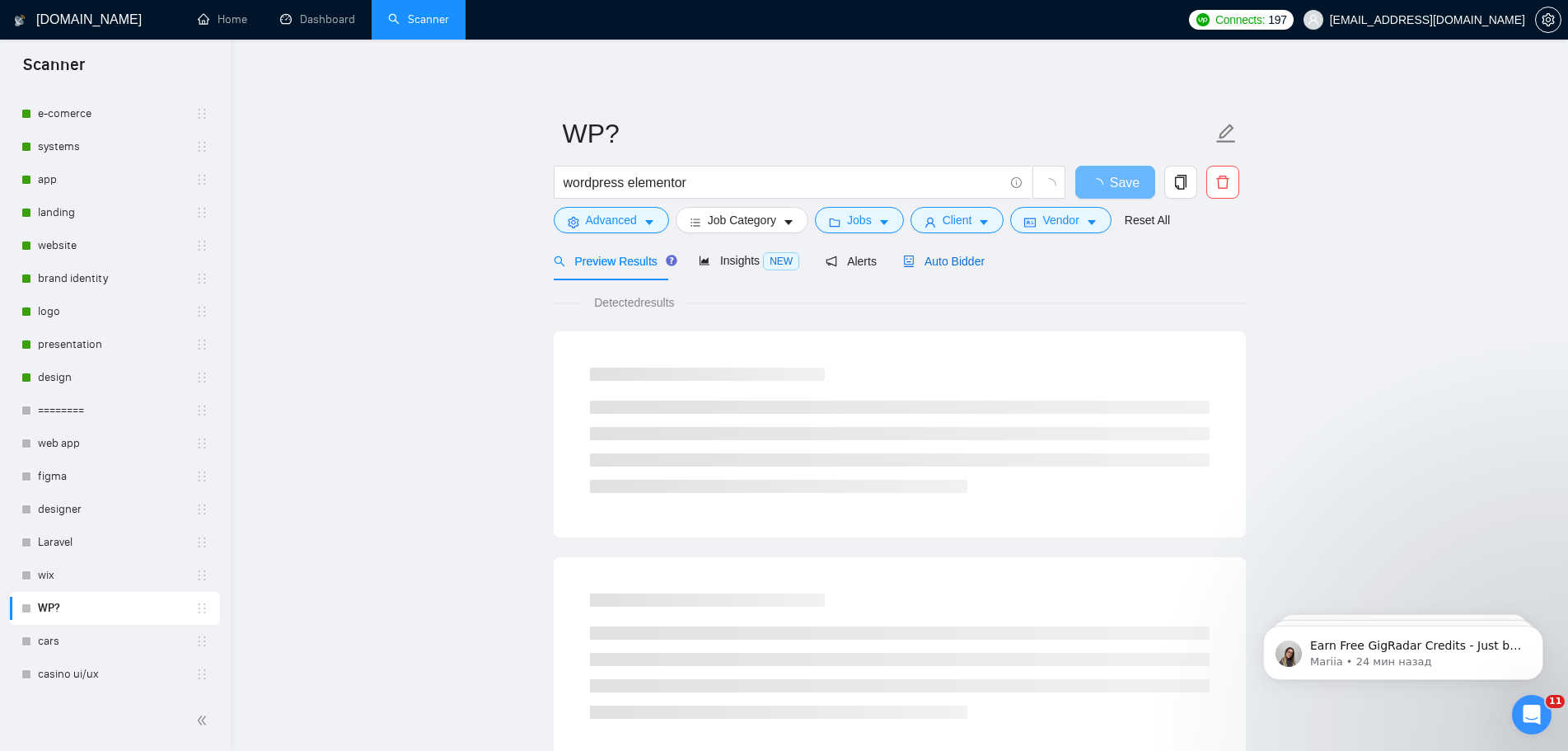
click at [948, 257] on span "Auto Bidder" at bounding box center [944, 261] width 82 height 13
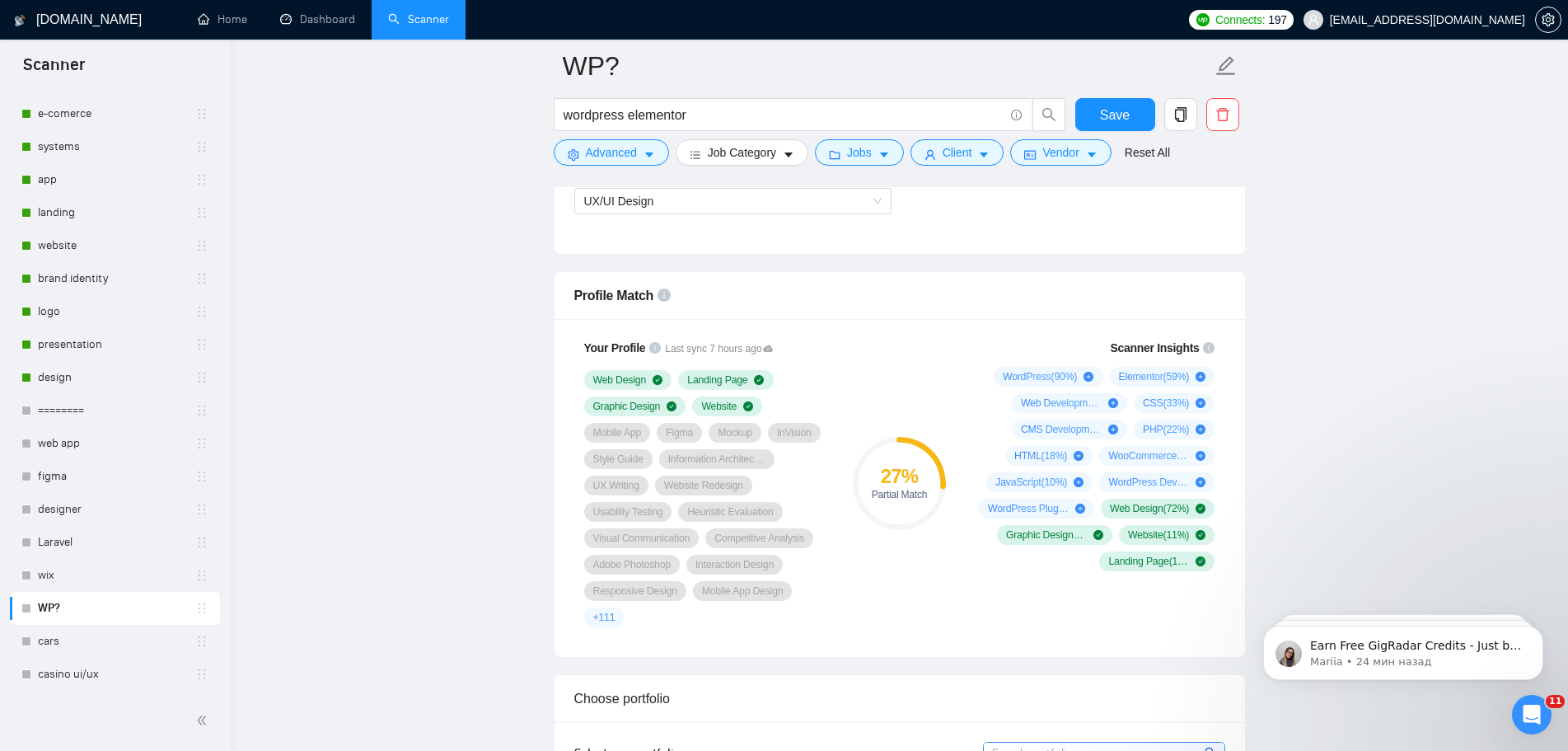
scroll to position [825, 0]
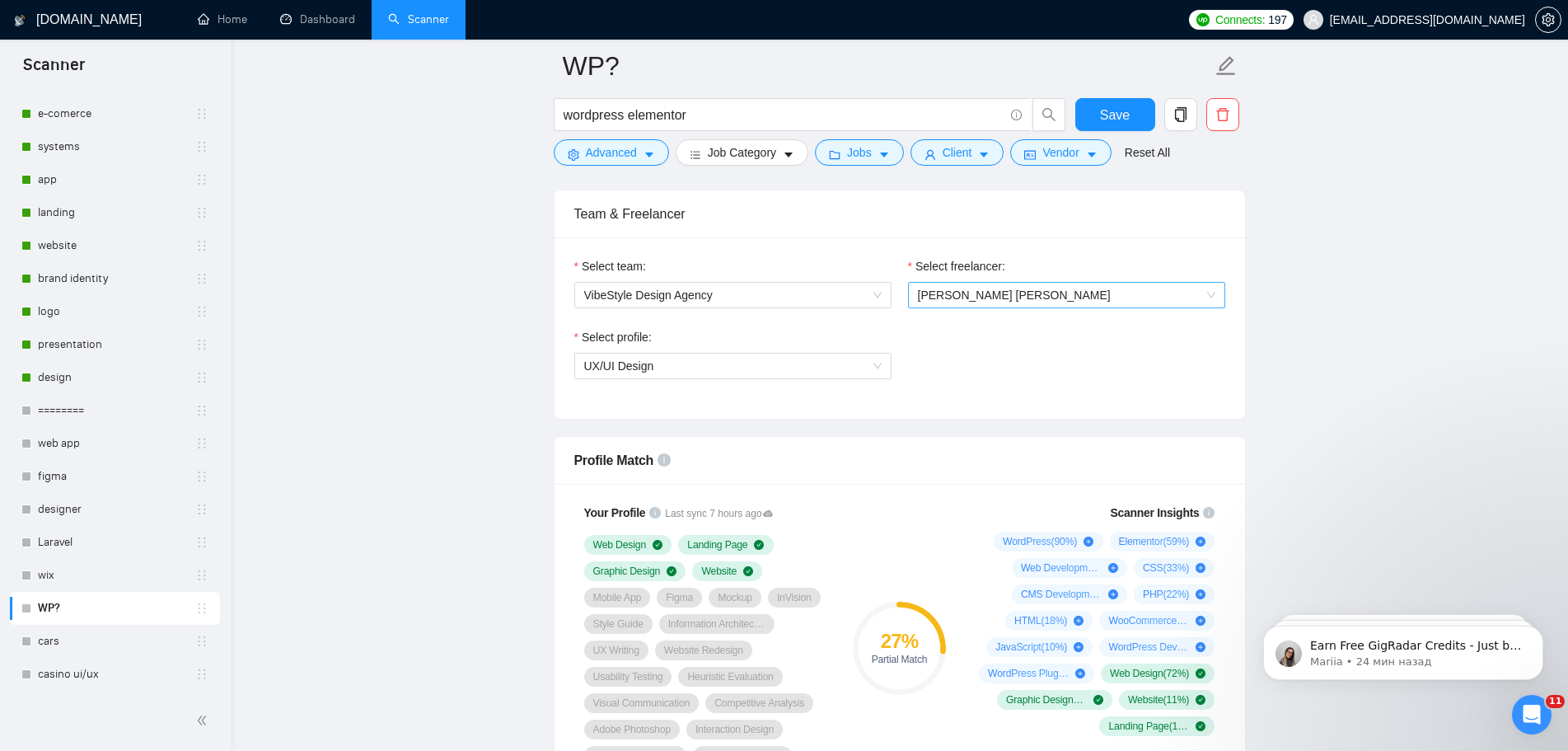
click at [1061, 300] on span "[PERSON_NAME] [PERSON_NAME]" at bounding box center [1066, 295] width 298 height 25
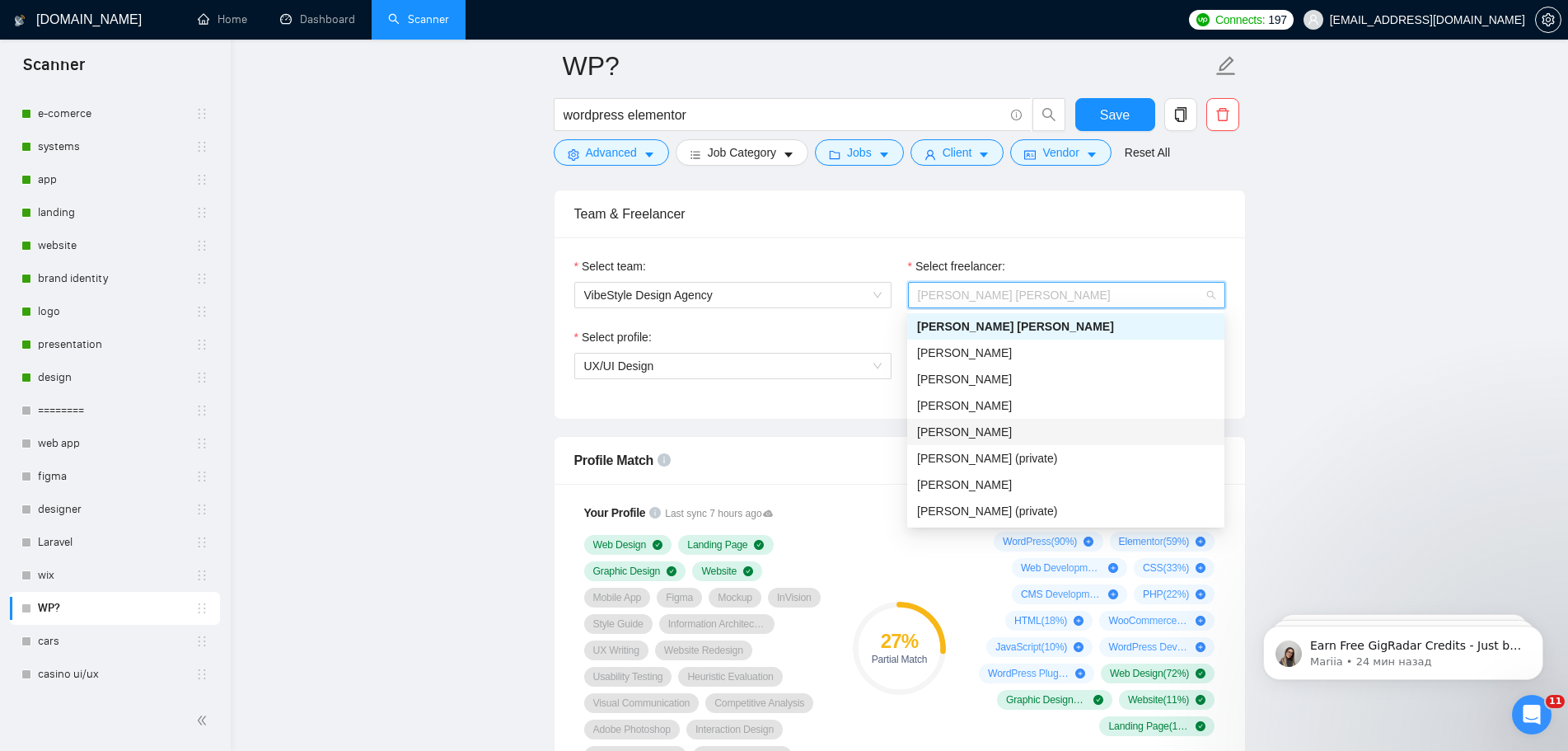
scroll to position [26, 0]
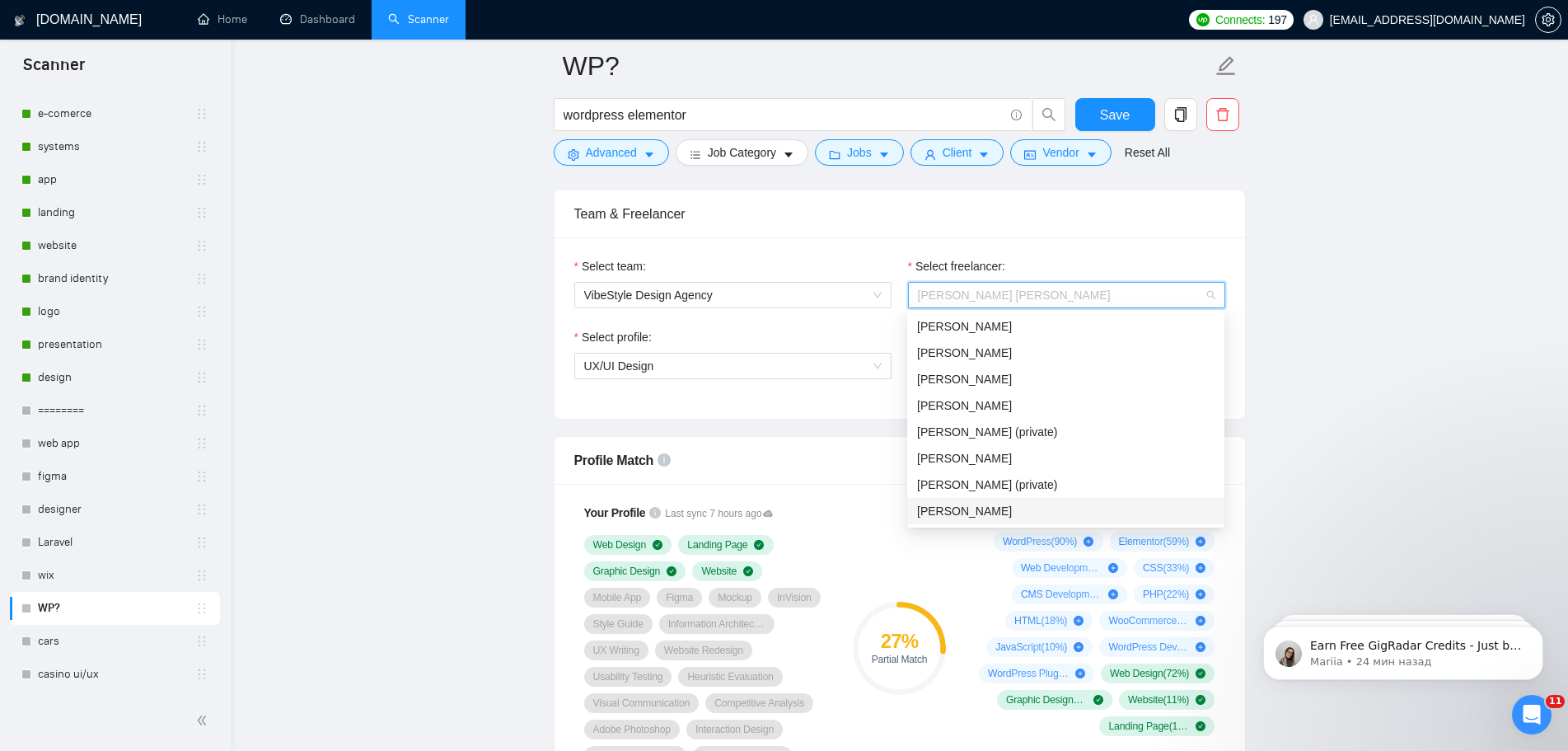
click at [1003, 508] on span "[PERSON_NAME]" at bounding box center [964, 511] width 95 height 13
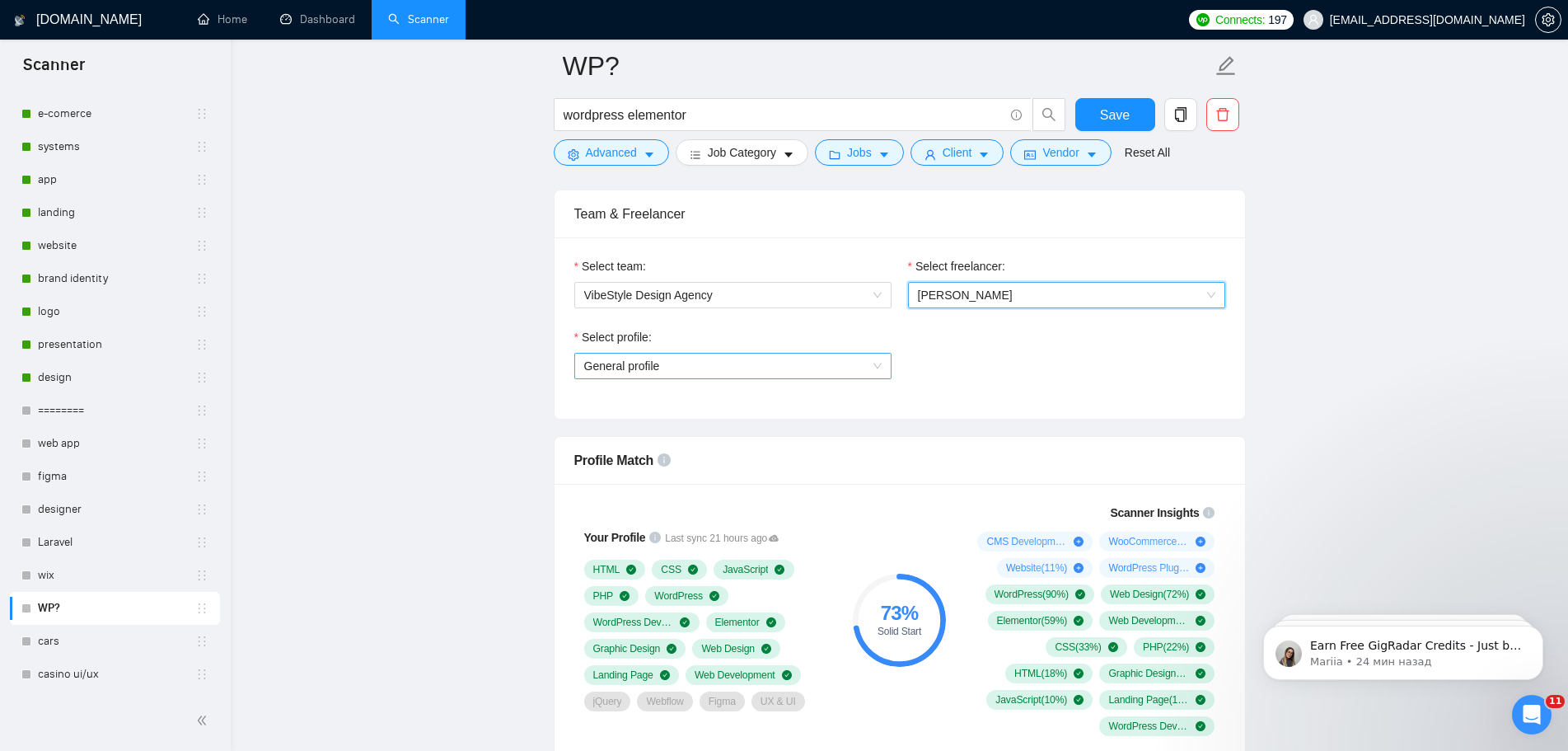
click at [796, 359] on span "General profile" at bounding box center [733, 366] width 298 height 25
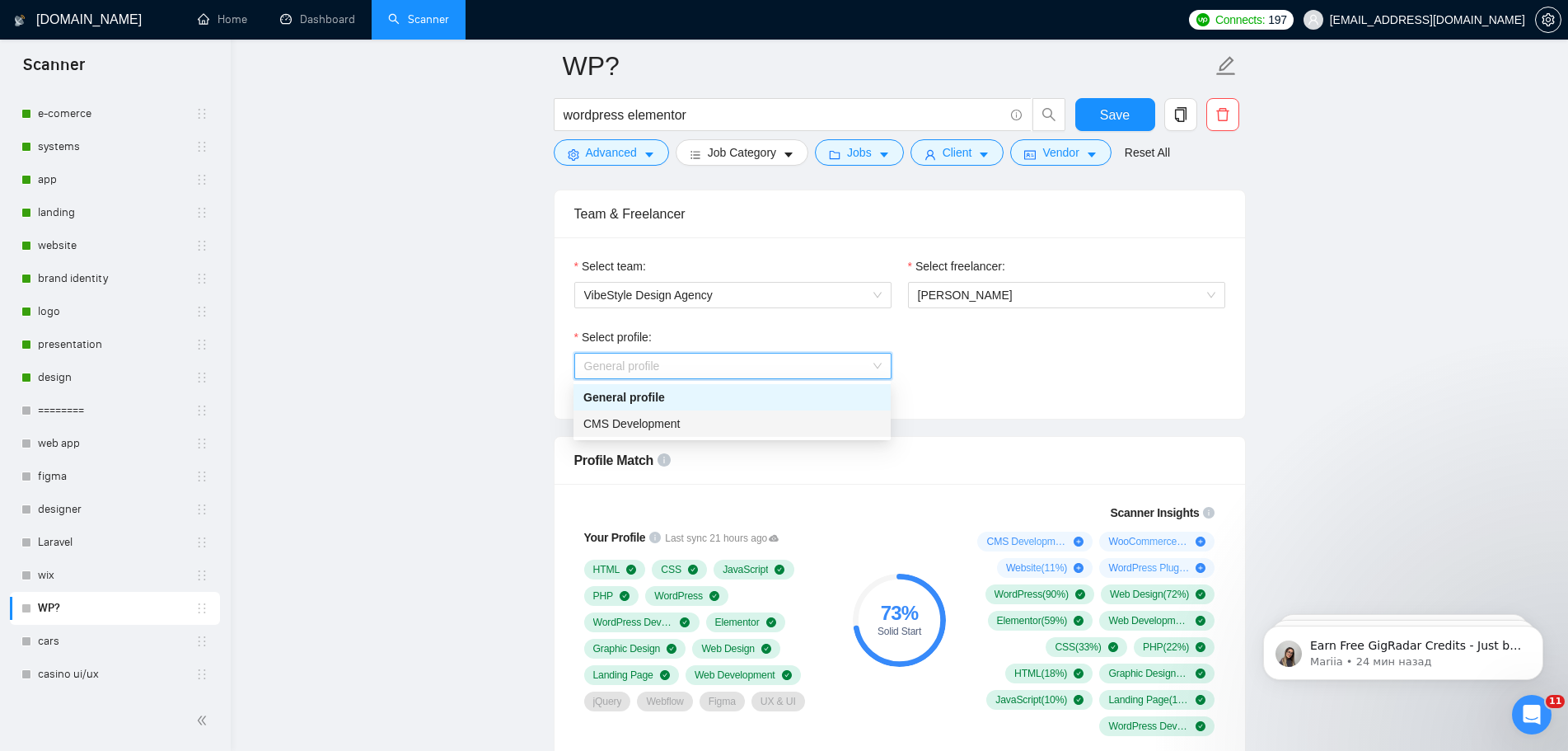
click at [725, 425] on div "CMS Development" at bounding box center [732, 423] width 298 height 18
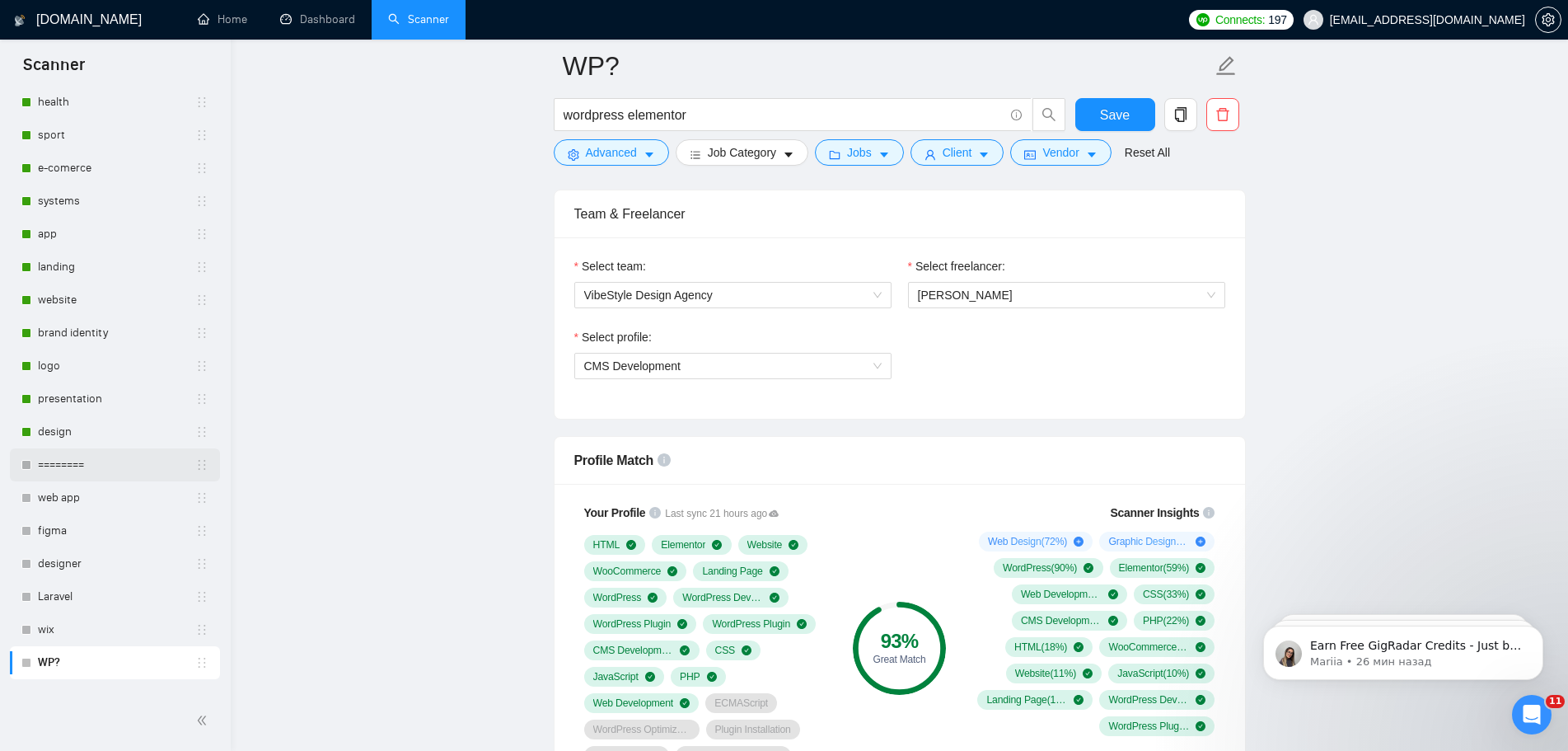
scroll to position [251, 0]
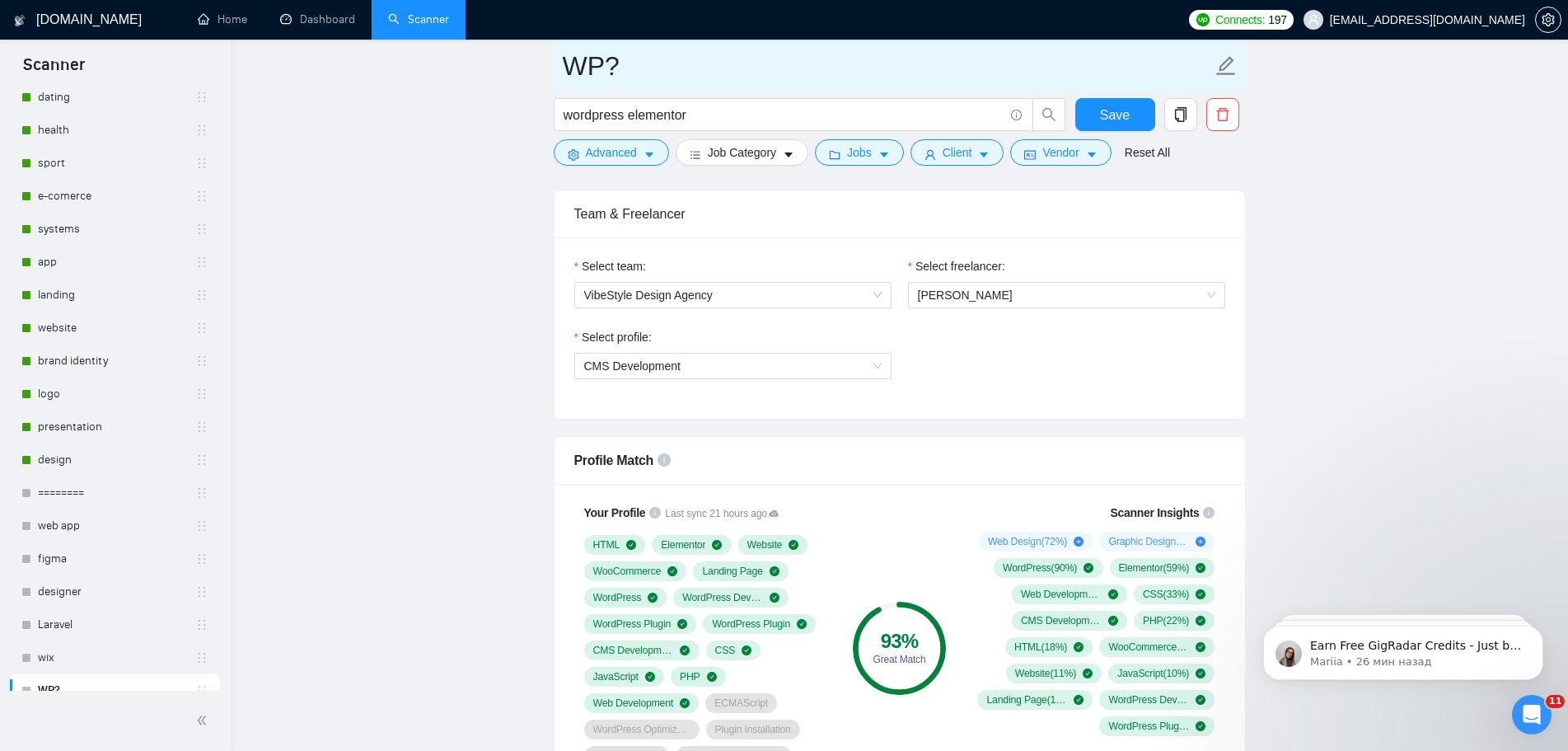
drag, startPoint x: 74, startPoint y: 451, endPoint x: 853, endPoint y: 64, distance: 869.8
click at [74, 451] on link "design" at bounding box center [116, 459] width 157 height 33
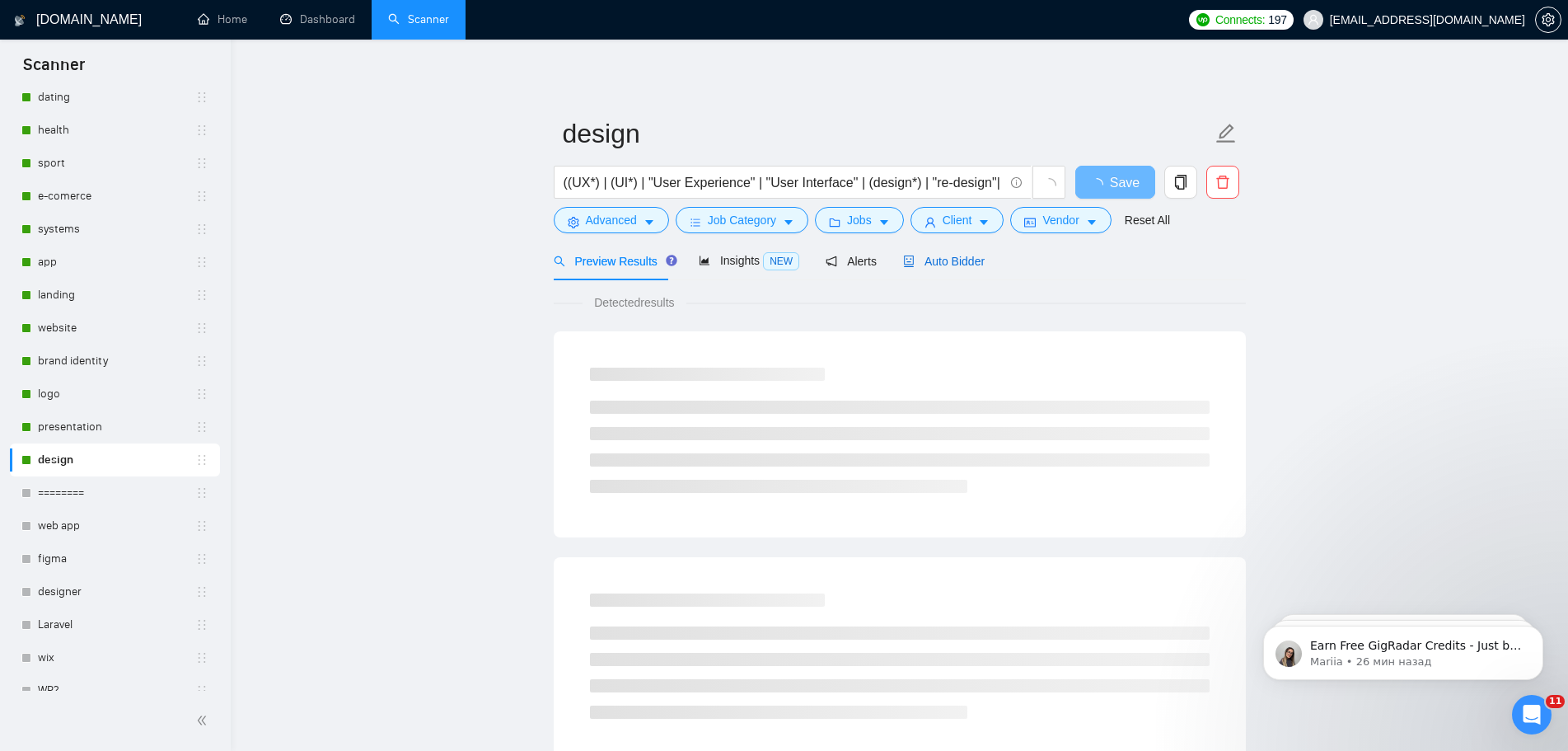
click at [953, 262] on span "Auto Bidder" at bounding box center [944, 261] width 82 height 13
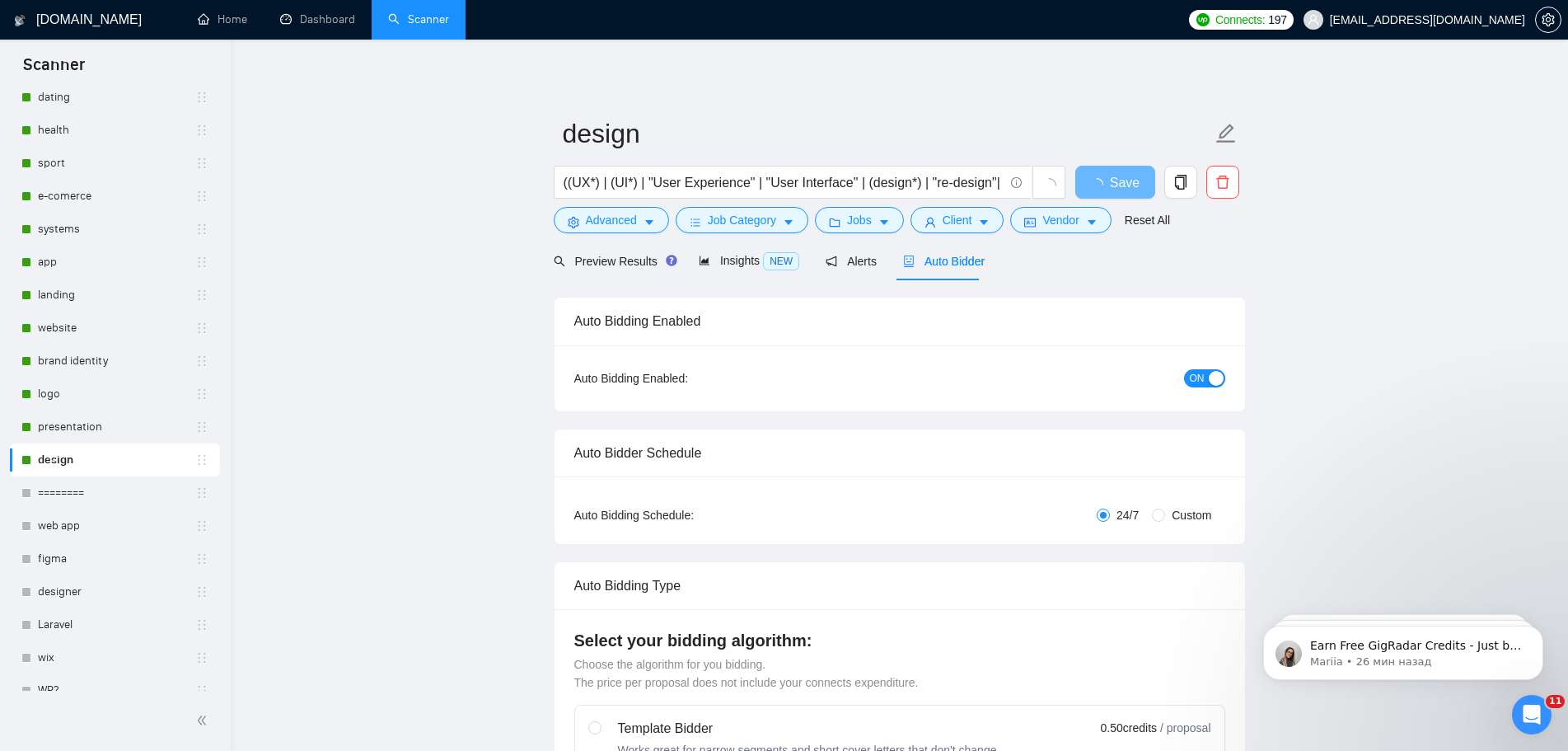
radio input "false"
radio input "true"
checkbox input "true"
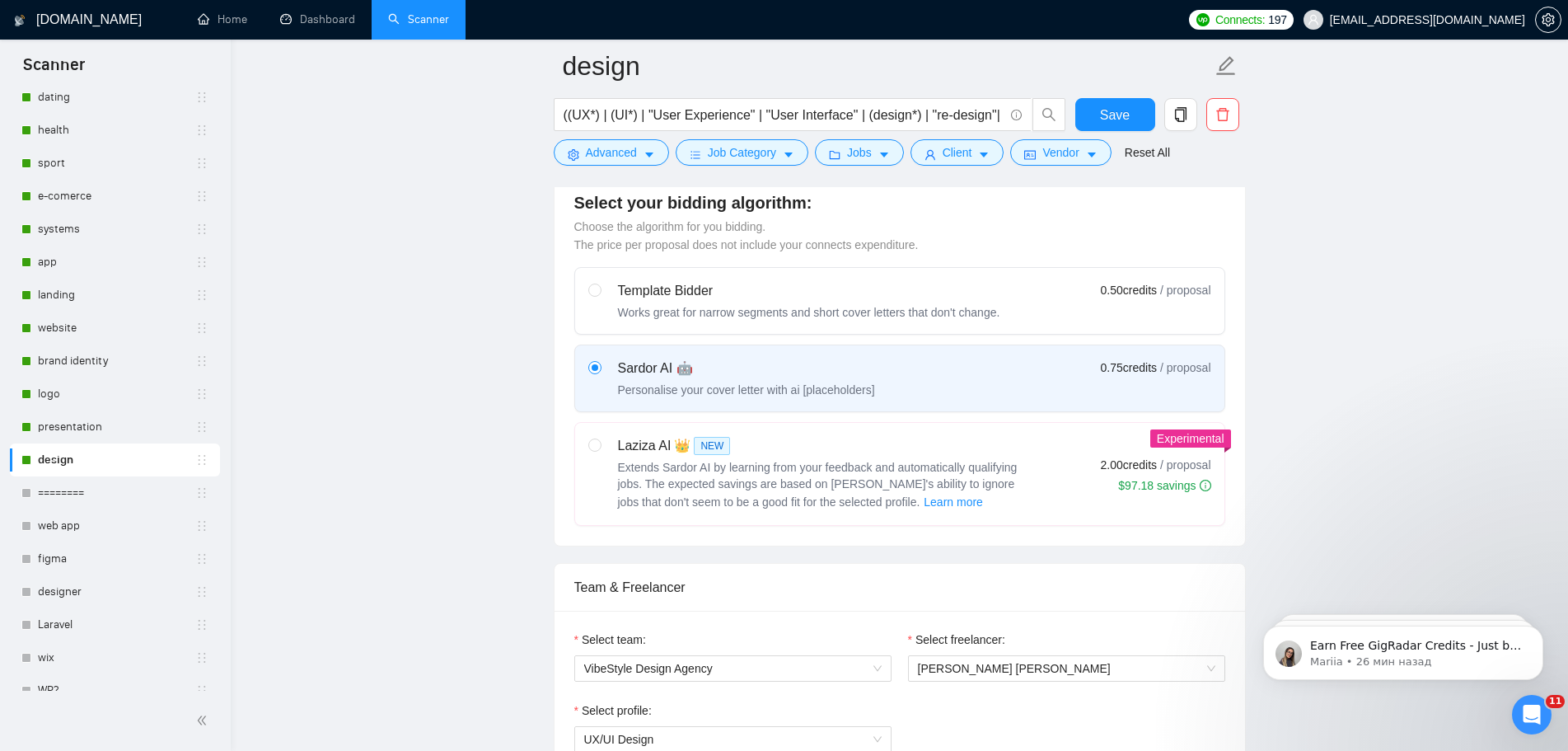
scroll to position [989, 0]
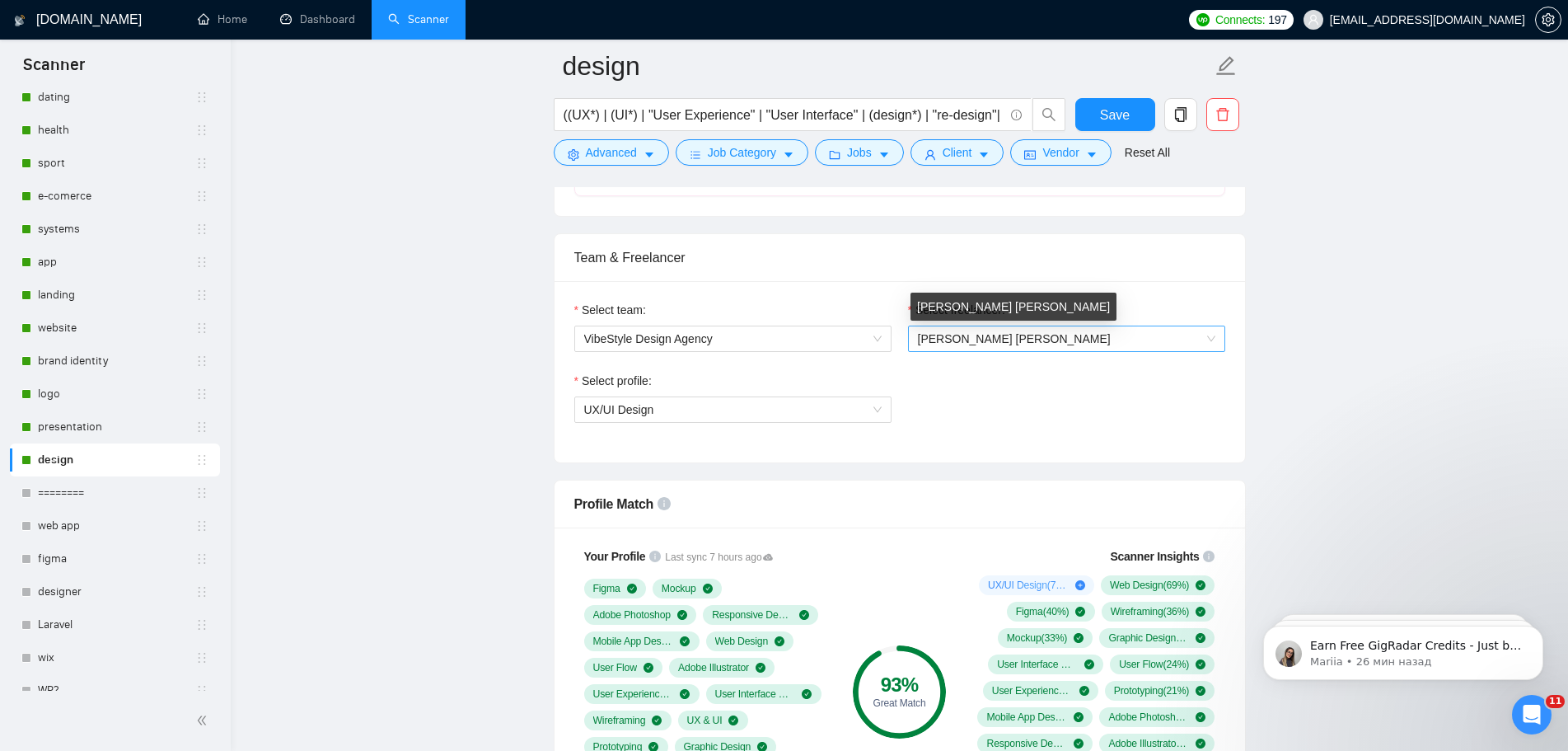
click at [983, 340] on span "[PERSON_NAME] [PERSON_NAME]" at bounding box center [1014, 339] width 193 height 13
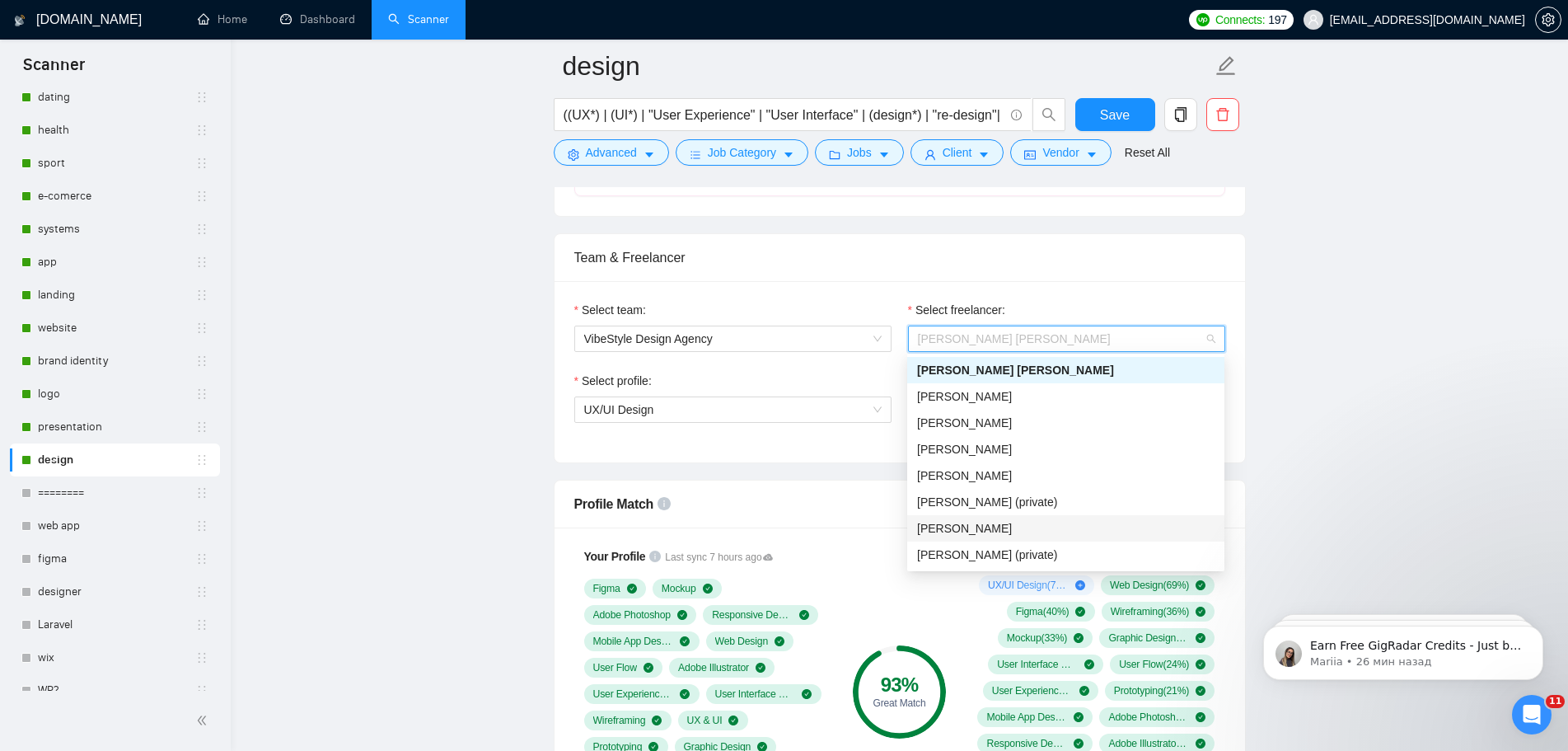
scroll to position [26, 0]
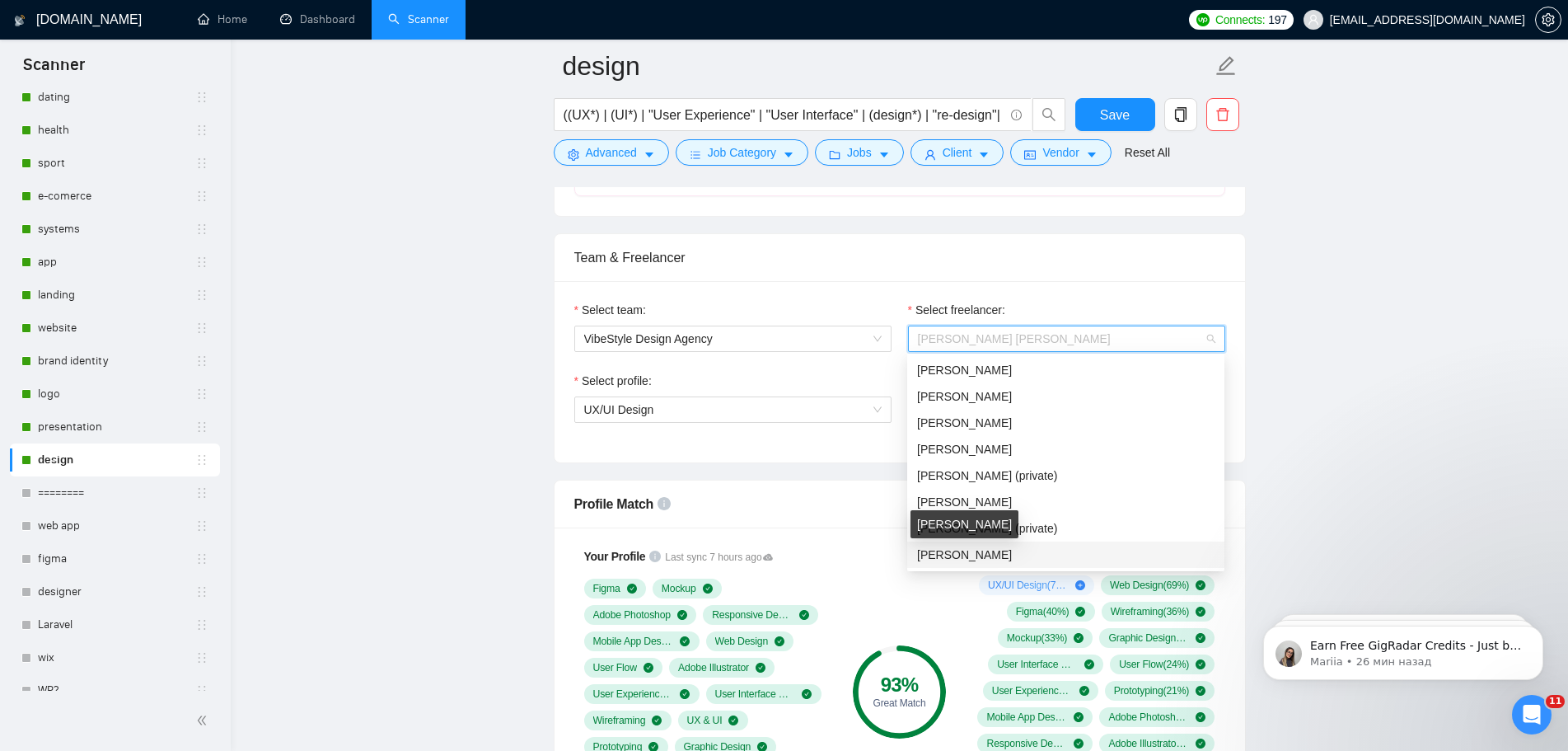
click at [1000, 553] on span "[PERSON_NAME]" at bounding box center [964, 554] width 95 height 13
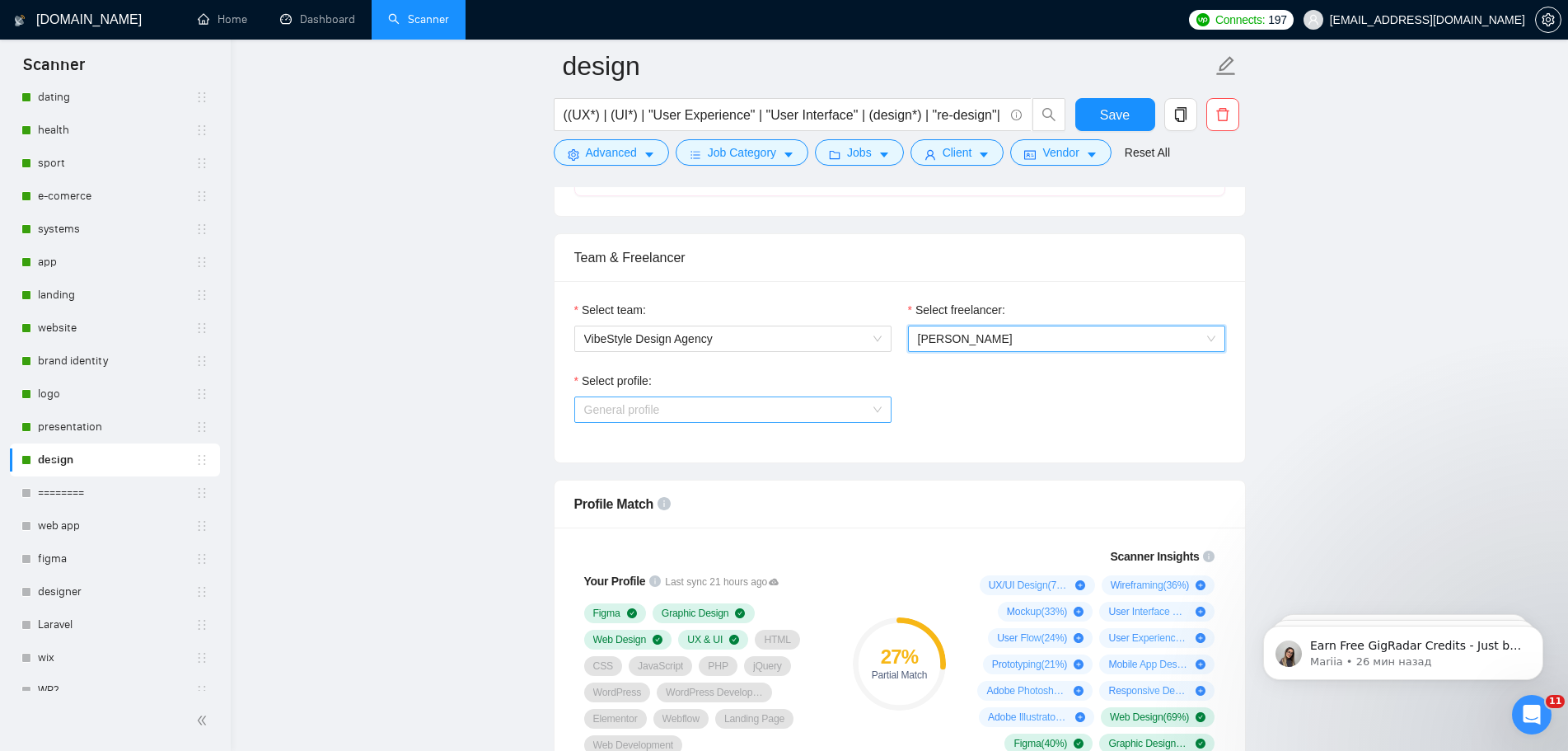
click at [780, 410] on span "General profile" at bounding box center [733, 409] width 298 height 25
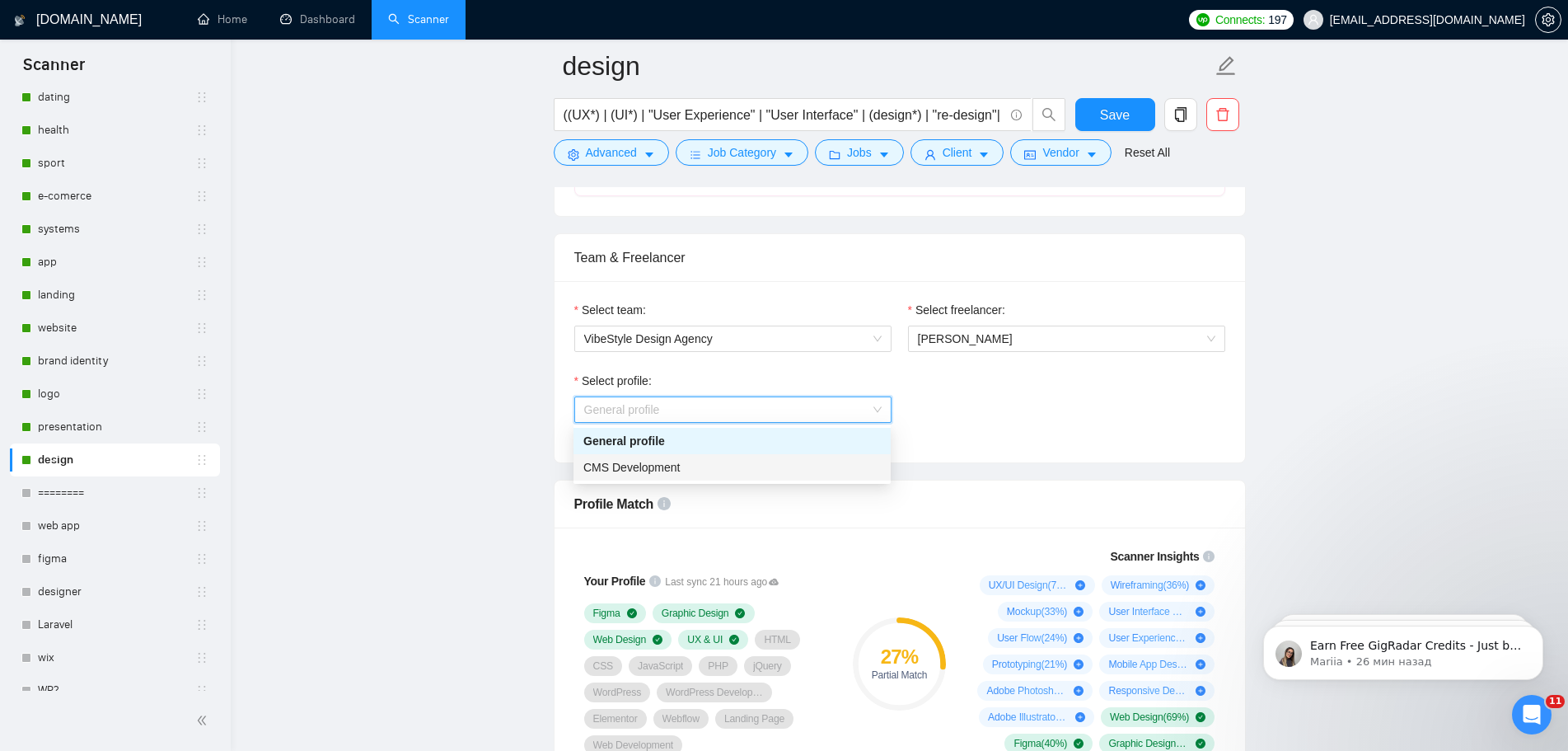
click at [735, 468] on div "CMS Development" at bounding box center [732, 467] width 298 height 18
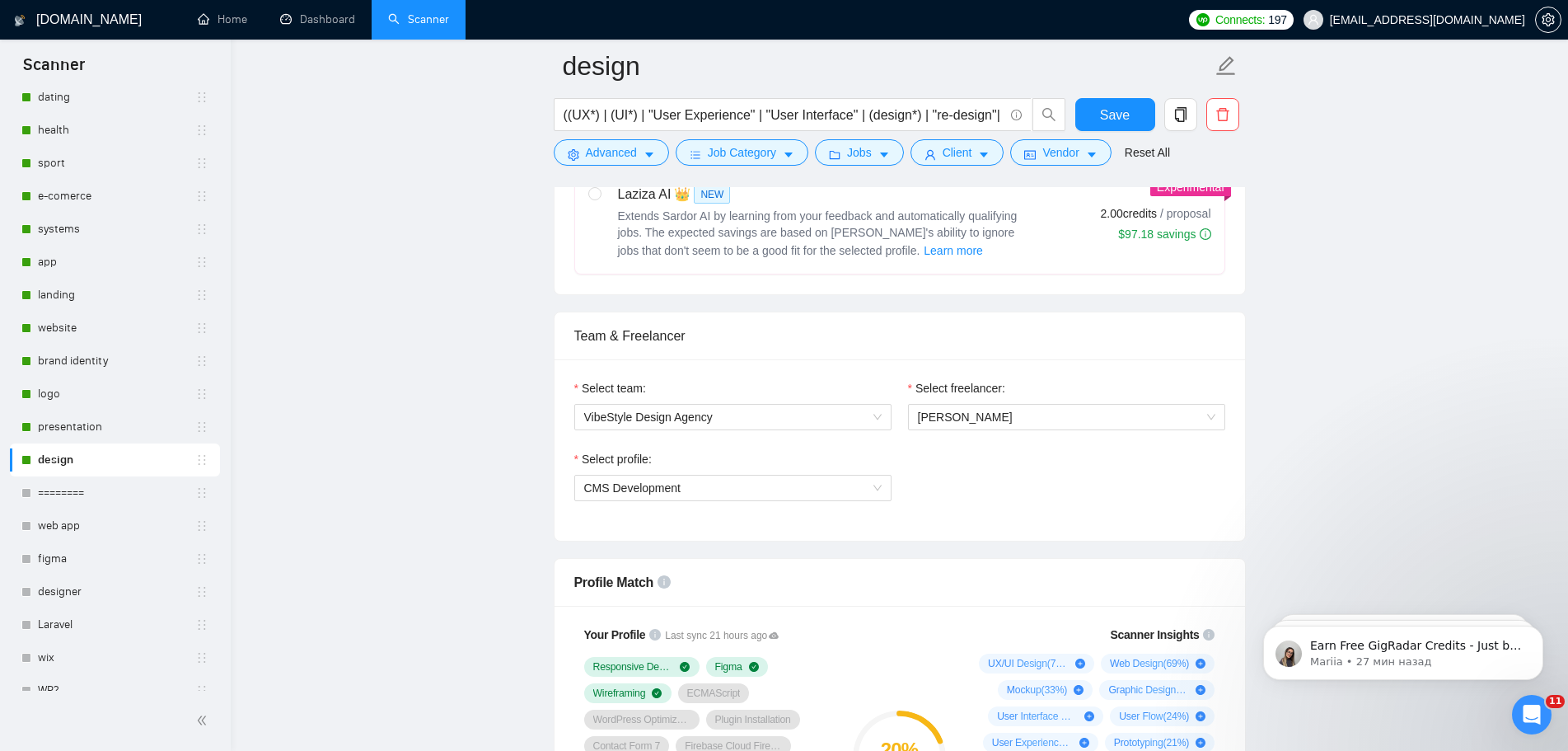
scroll to position [906, 0]
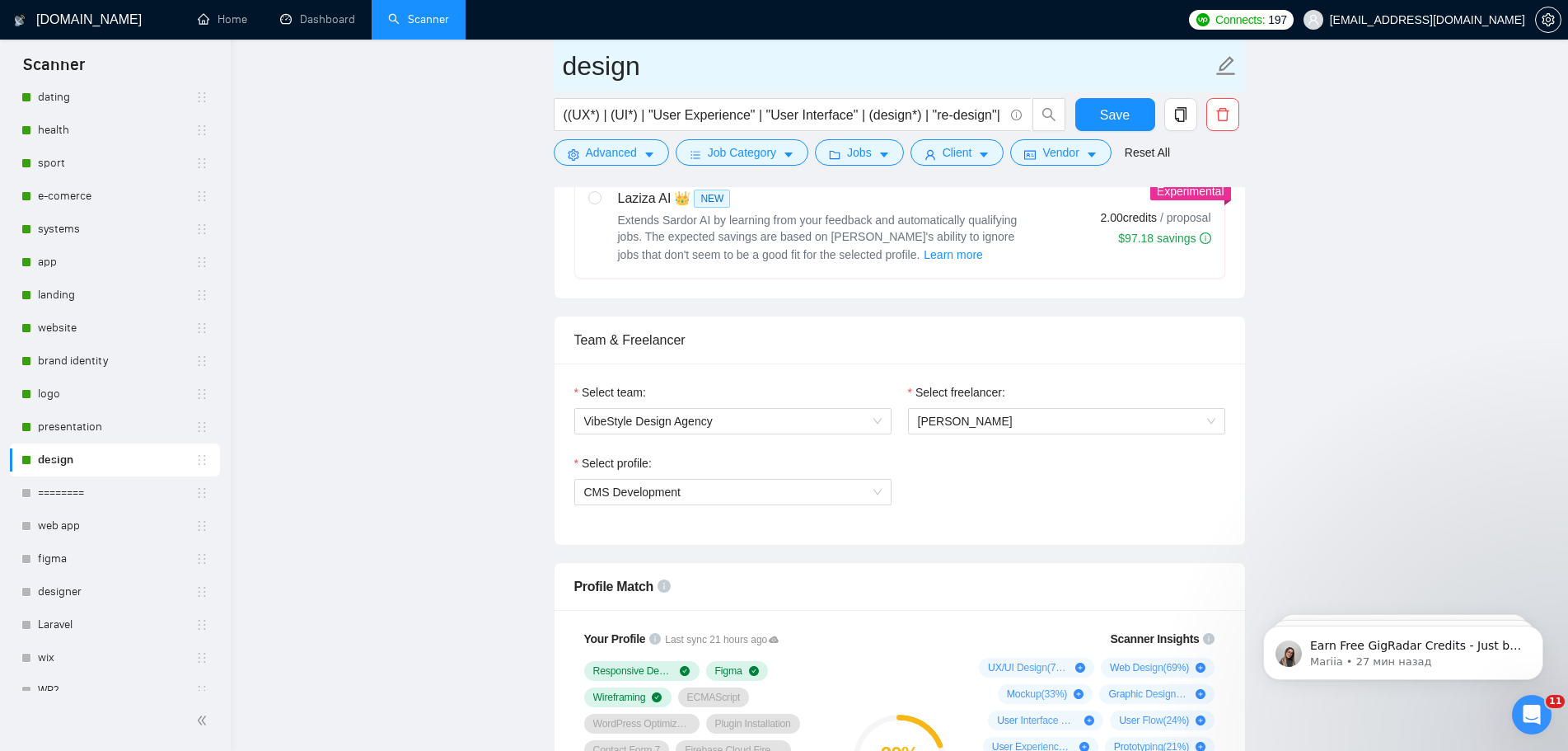
drag, startPoint x: 70, startPoint y: 422, endPoint x: 859, endPoint y: 62, distance: 867.2
click at [70, 423] on link "presentation" at bounding box center [116, 426] width 157 height 33
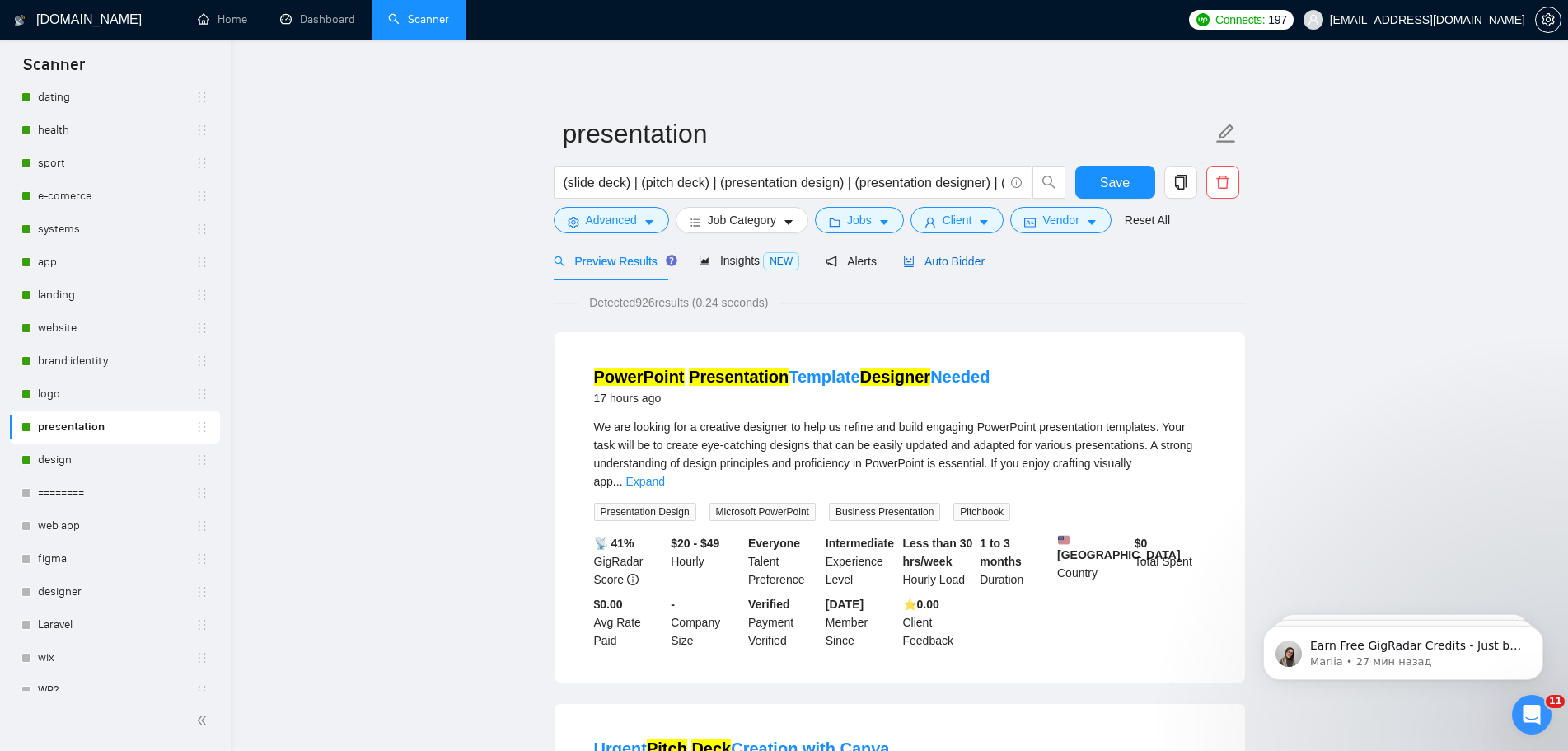
click at [959, 261] on span "Auto Bidder" at bounding box center [944, 261] width 82 height 13
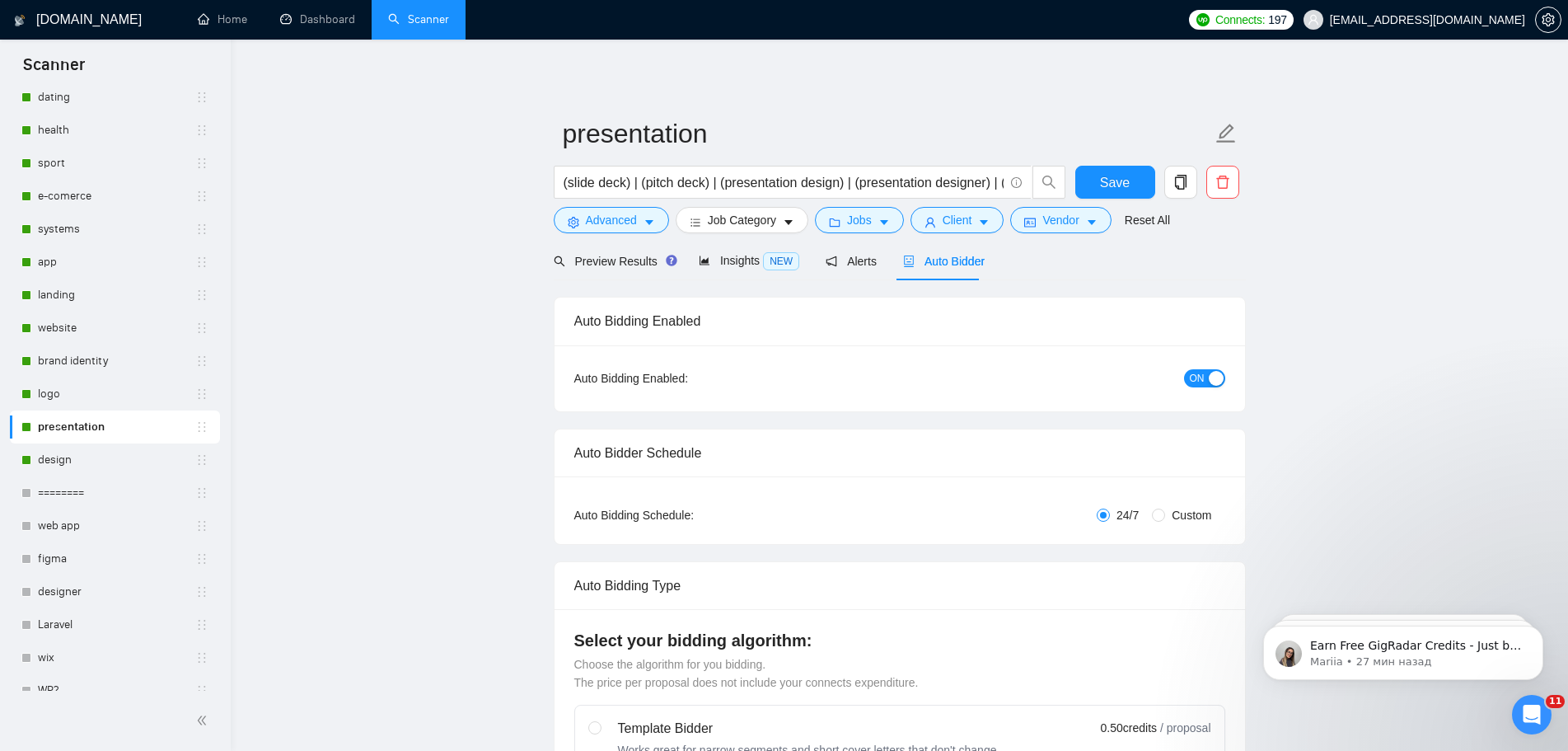
radio input "false"
radio input "true"
checkbox input "true"
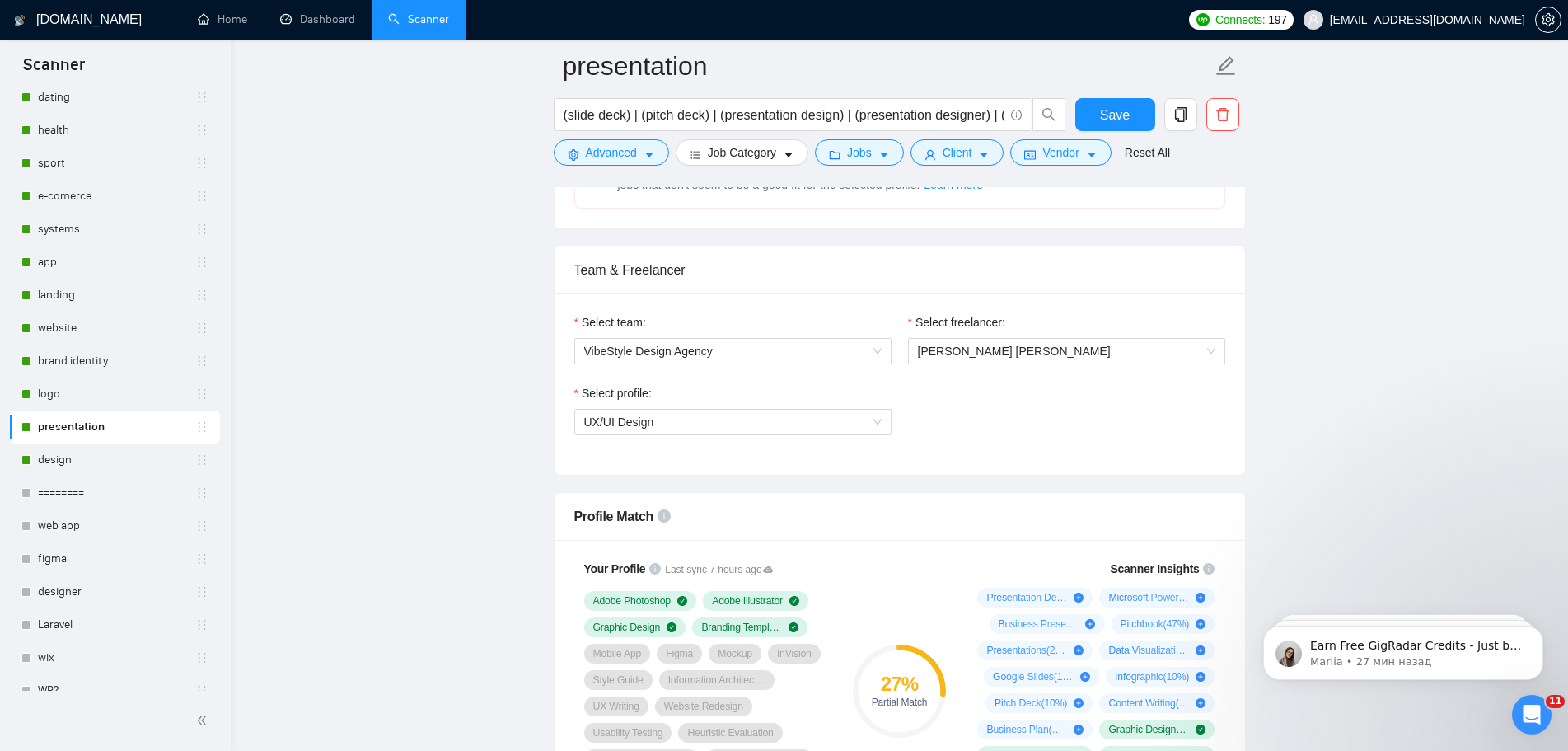
scroll to position [1072, 0]
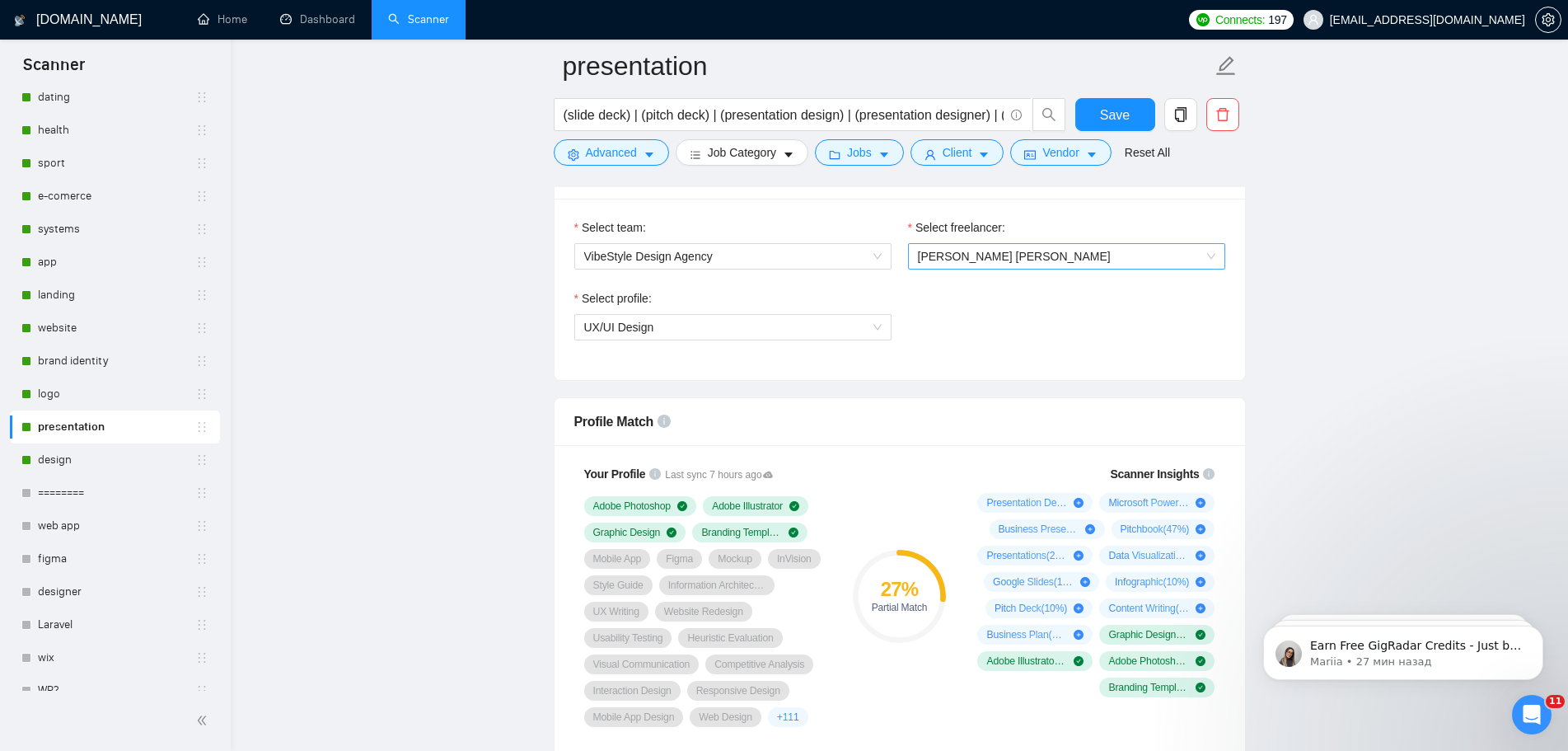
click at [1006, 259] on span "[PERSON_NAME] [PERSON_NAME]" at bounding box center [1014, 256] width 193 height 13
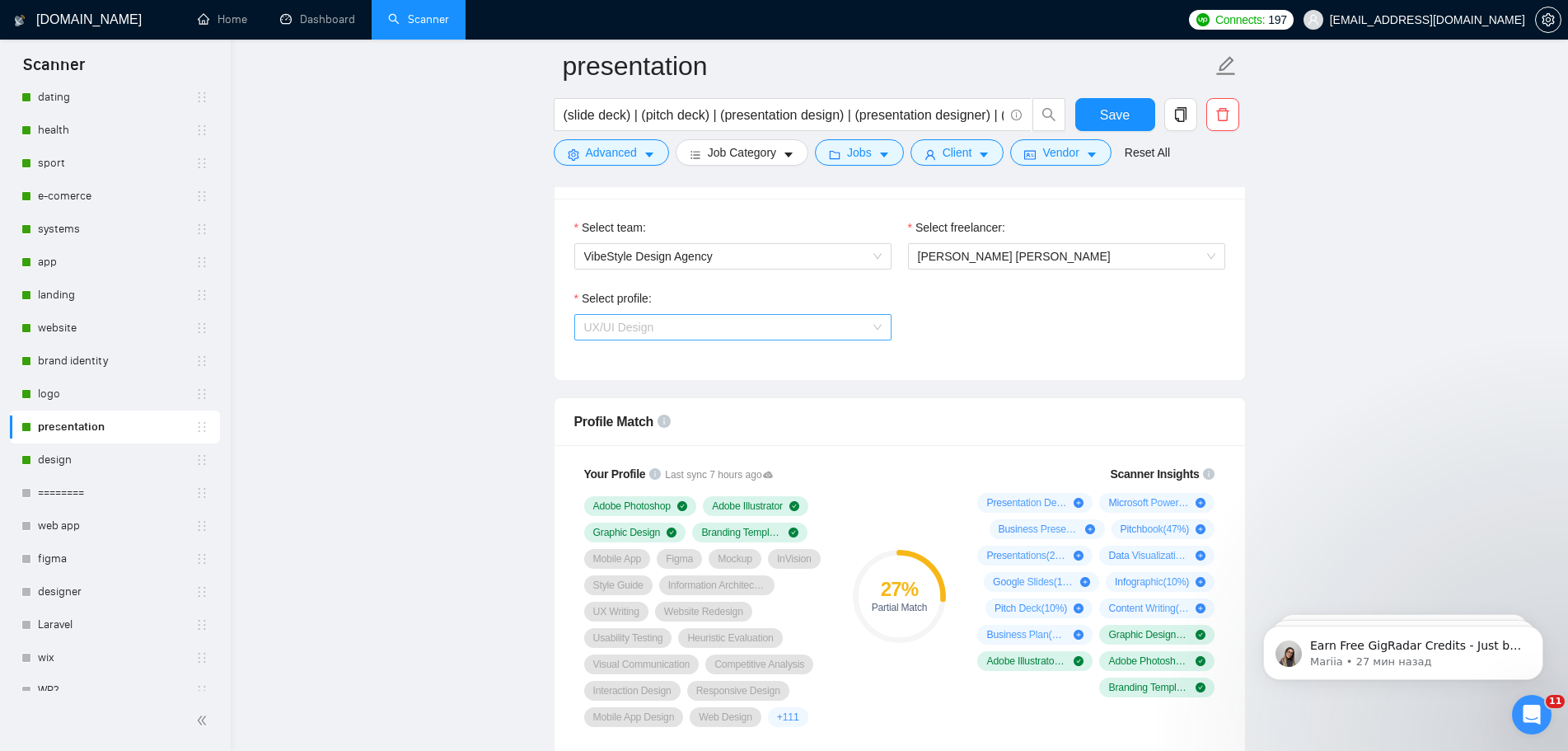
click at [789, 331] on span "UX/UI Design" at bounding box center [733, 327] width 298 height 25
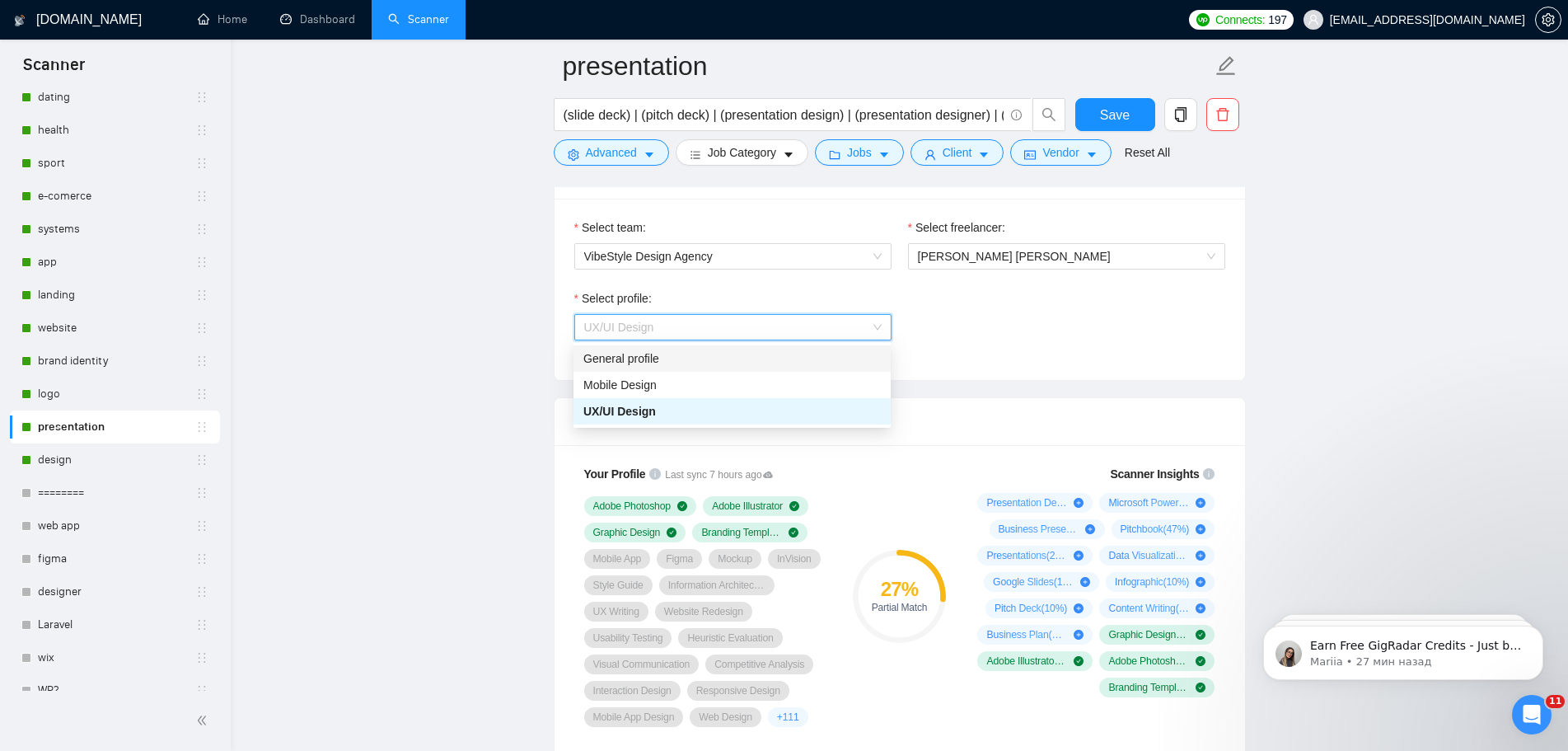
click at [1035, 345] on div "Select profile: UX/UI Design" at bounding box center [900, 325] width 667 height 71
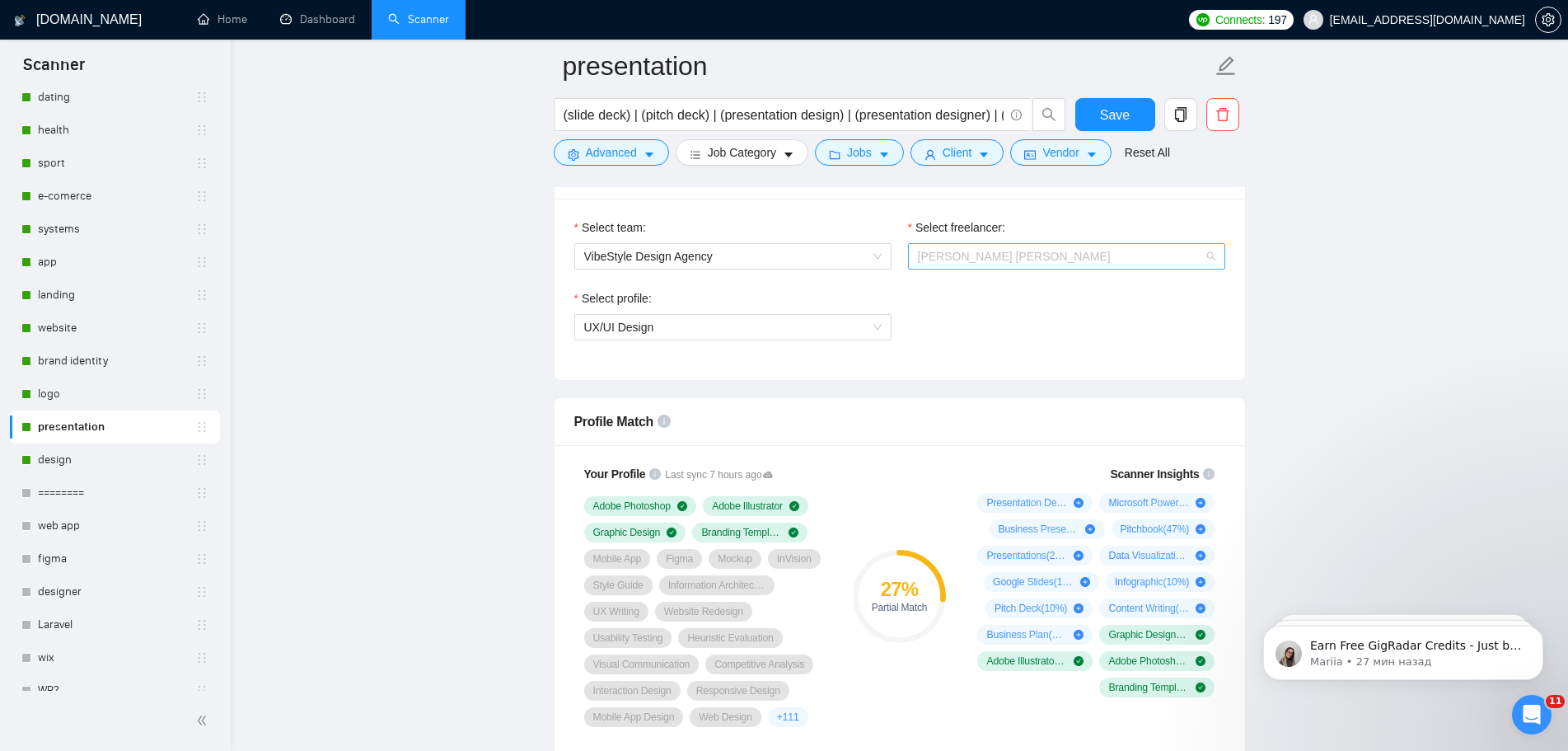
click at [1024, 258] on span "[PERSON_NAME] [PERSON_NAME]" at bounding box center [1066, 256] width 298 height 25
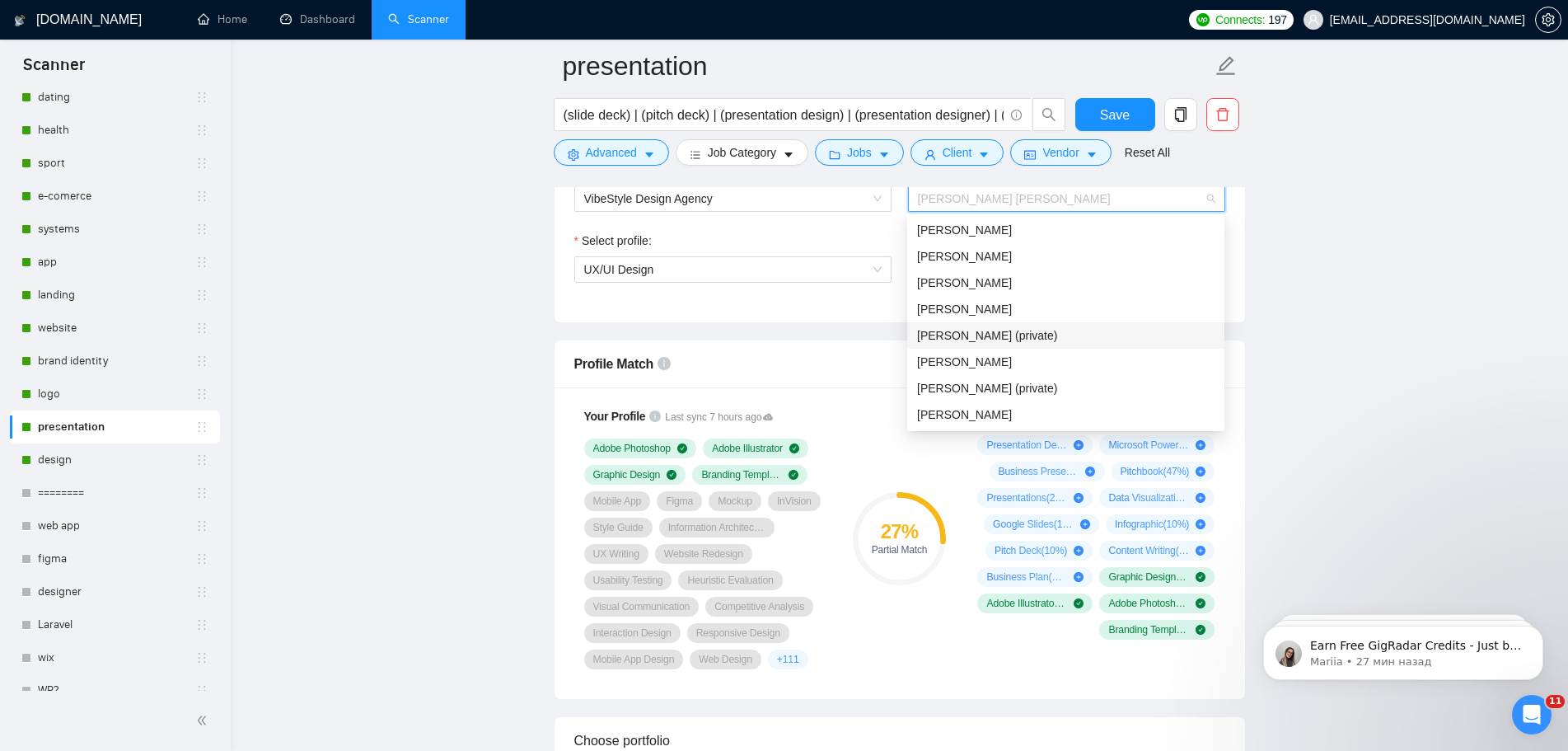
scroll to position [1154, 0]
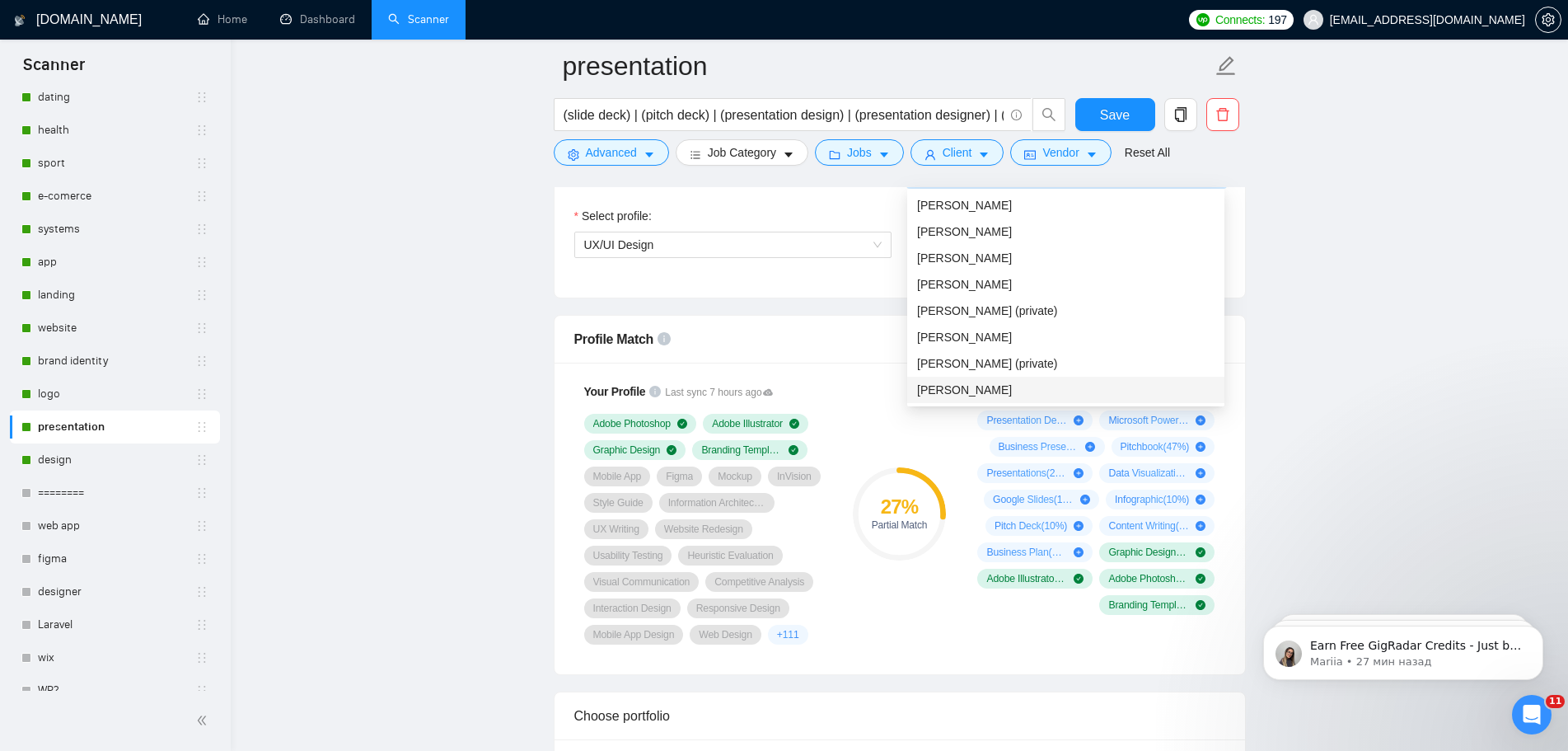
click at [995, 390] on span "[PERSON_NAME]" at bounding box center [964, 389] width 95 height 13
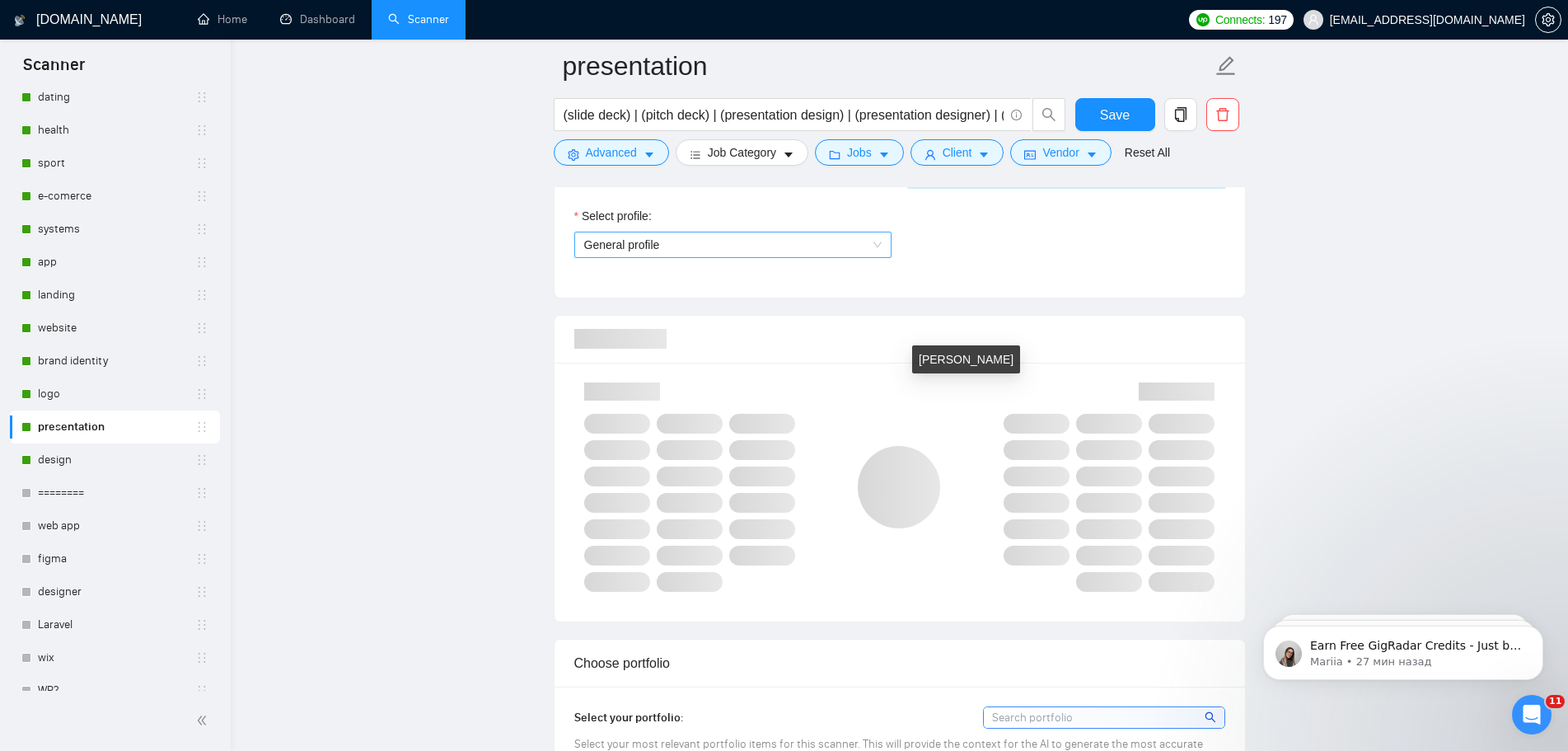
click at [799, 244] on span "General profile" at bounding box center [733, 244] width 298 height 25
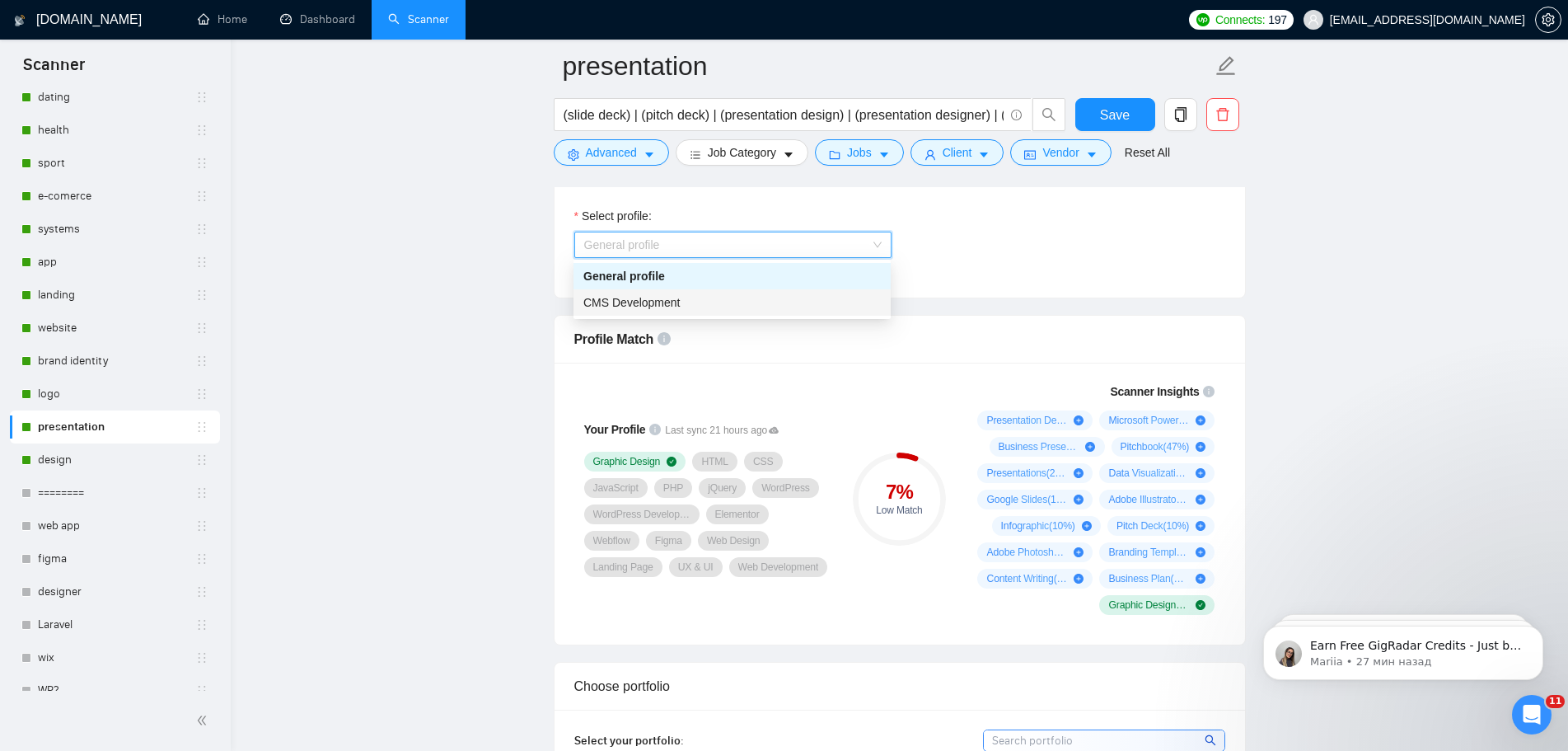
click at [707, 299] on div "CMS Development" at bounding box center [732, 303] width 298 height 18
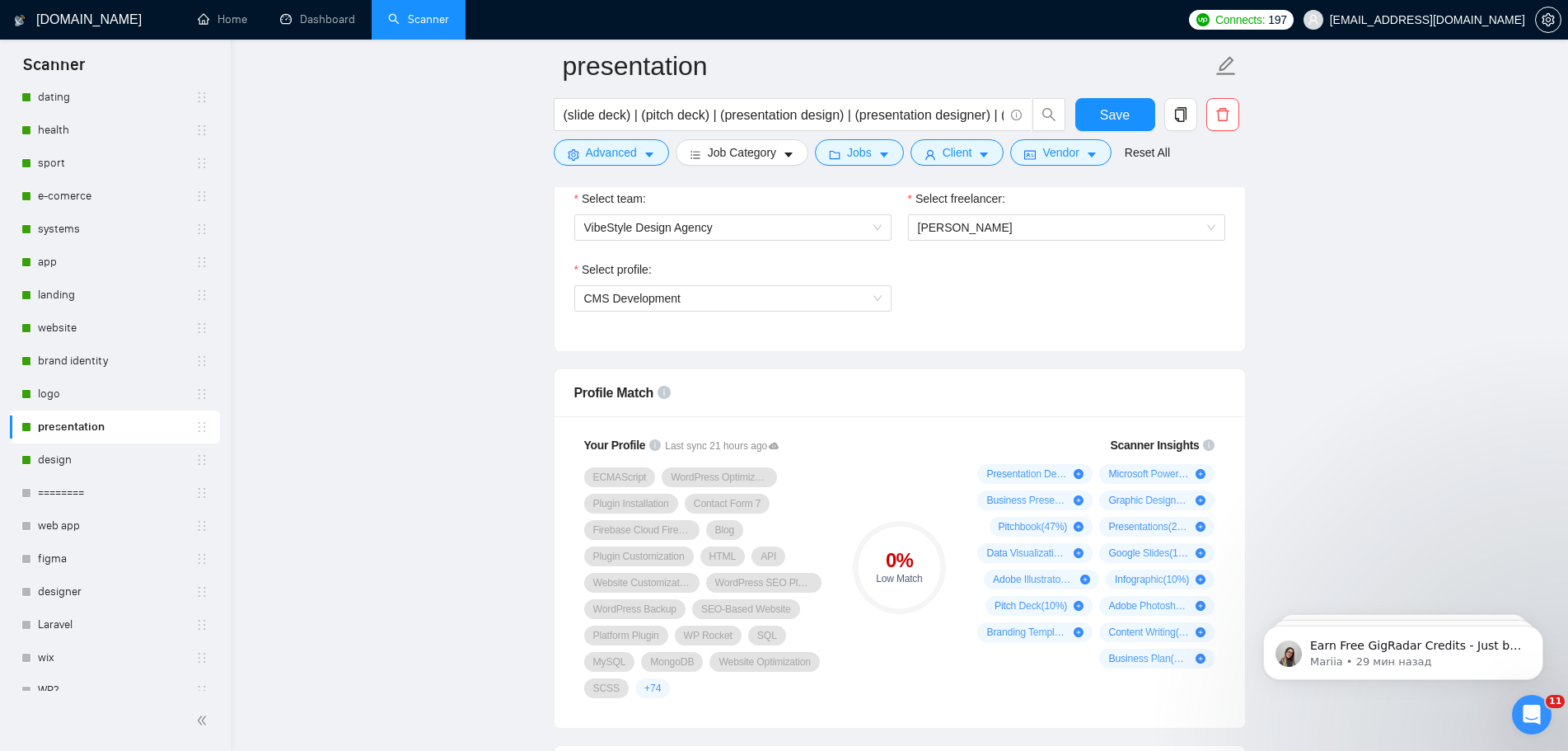
scroll to position [1072, 0]
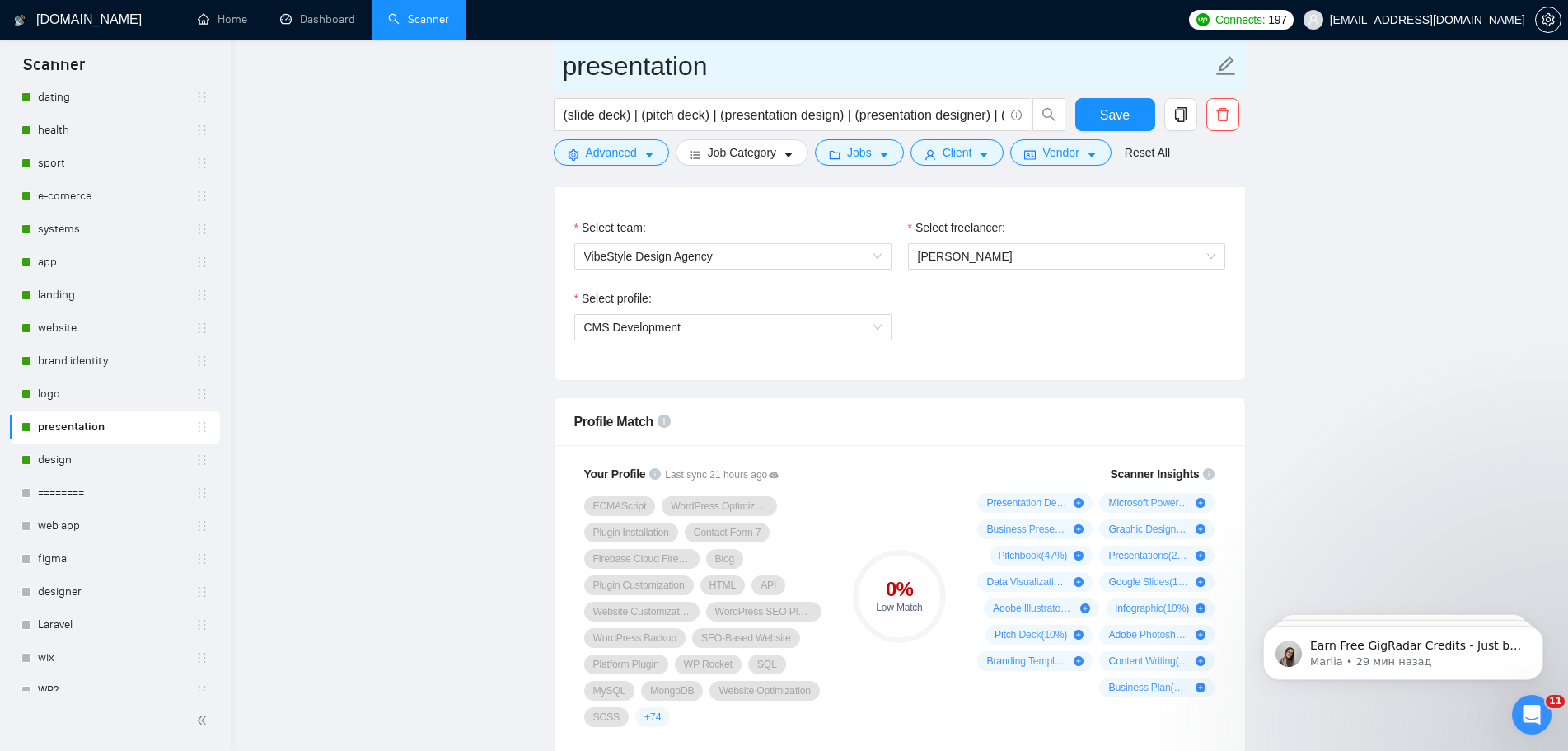
drag, startPoint x: 71, startPoint y: 391, endPoint x: 847, endPoint y: 60, distance: 843.6
click at [71, 391] on link "logo" at bounding box center [116, 393] width 157 height 33
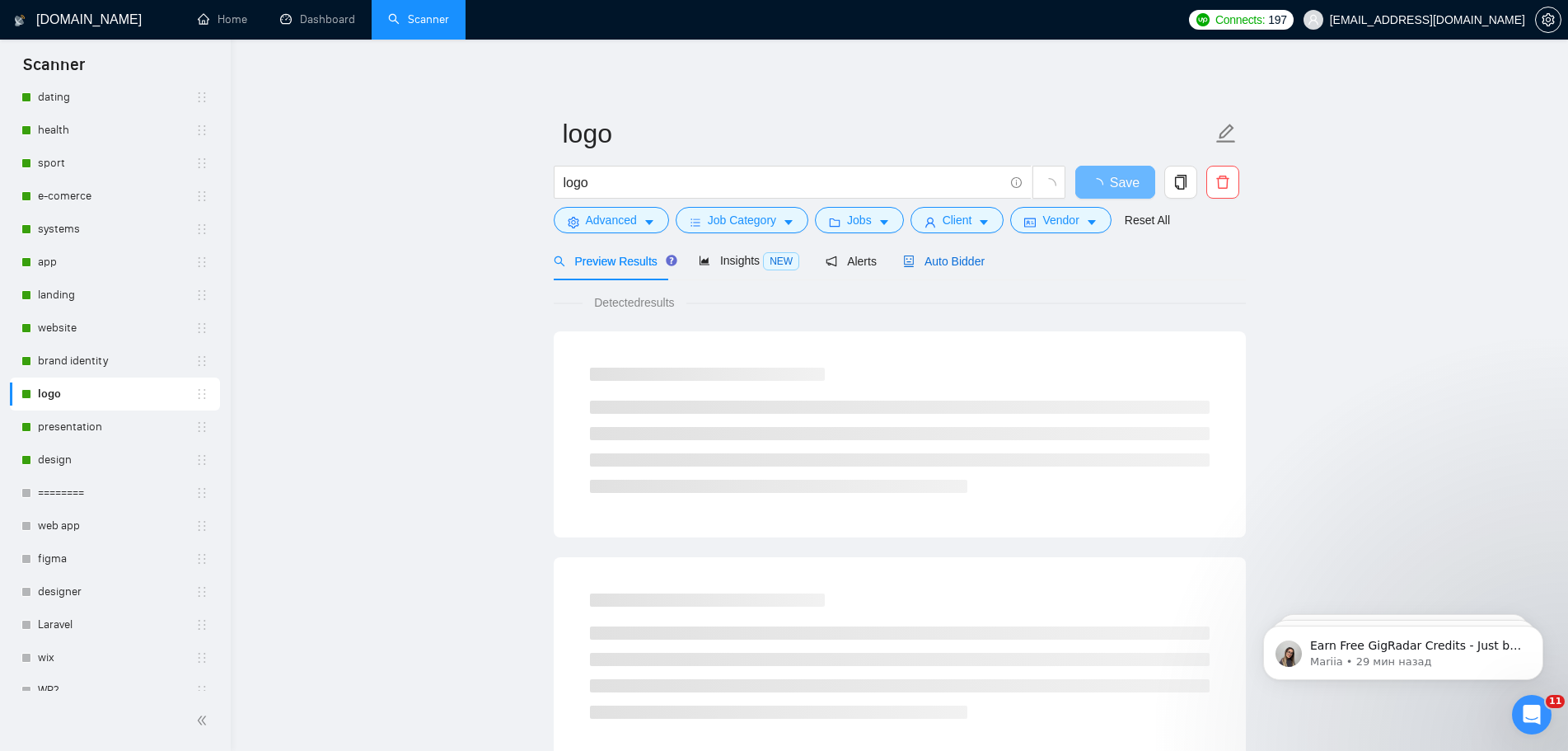
click at [935, 257] on span "Auto Bidder" at bounding box center [944, 261] width 82 height 13
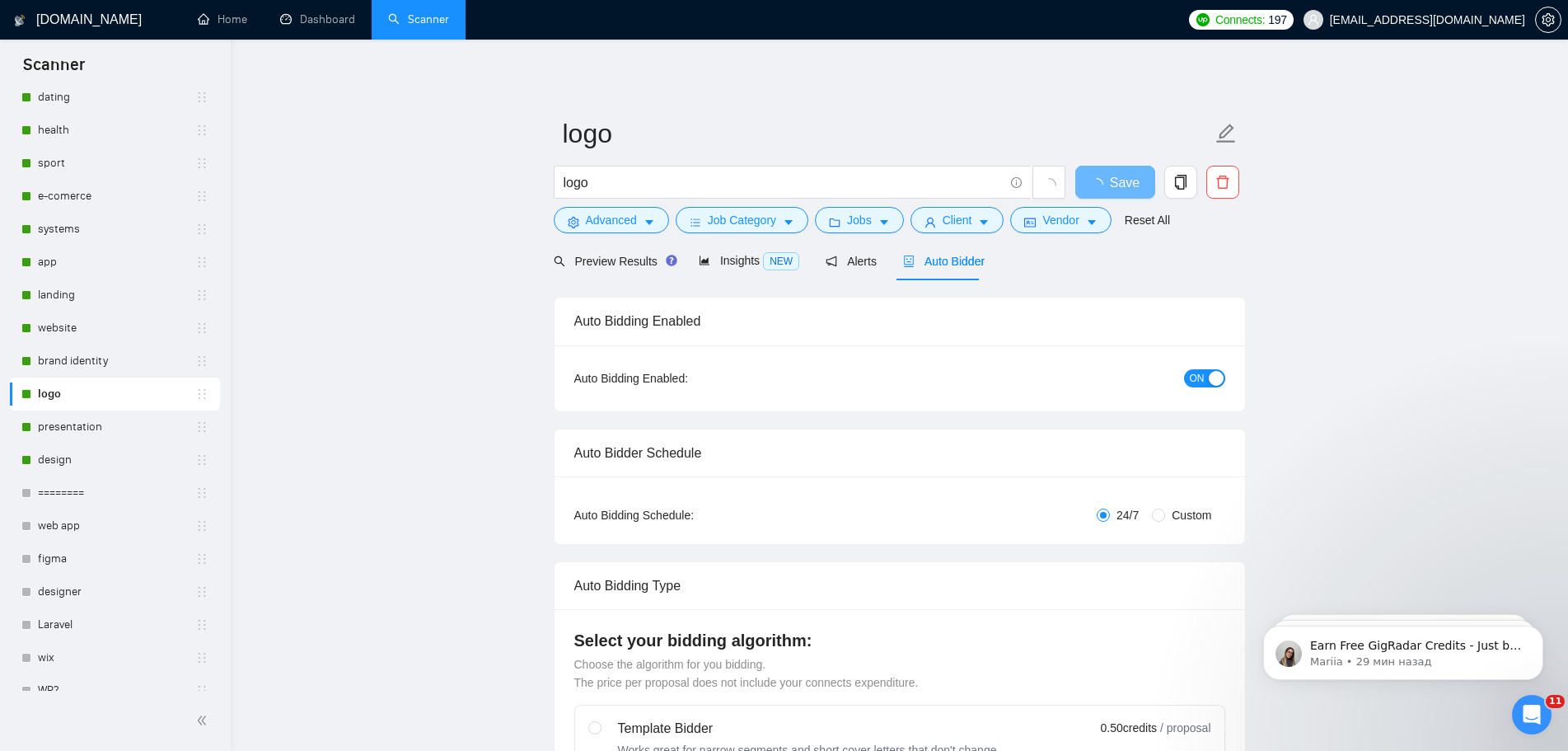
radio input "false"
radio input "true"
checkbox input "true"
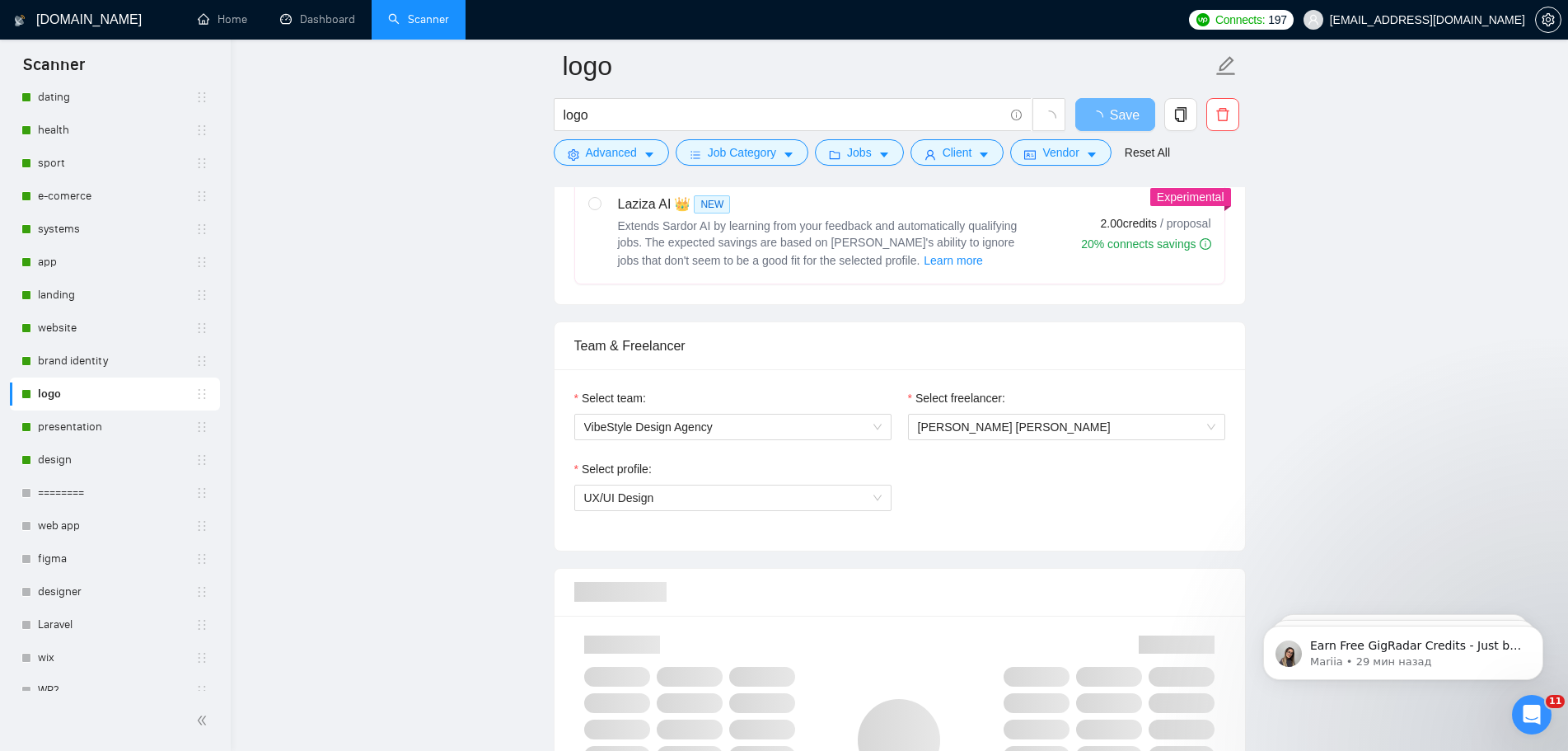
scroll to position [1072, 0]
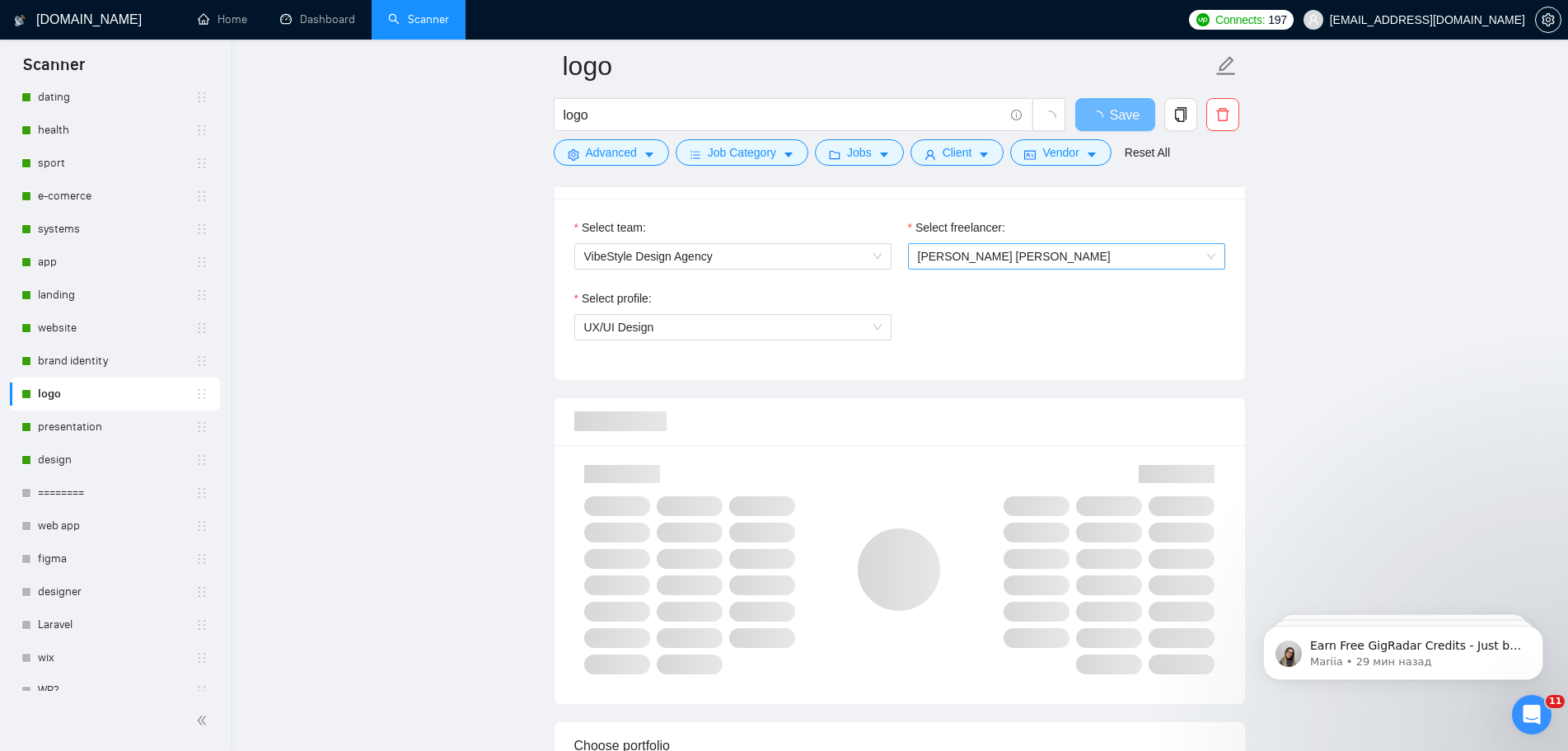
click at [1012, 259] on span "[PERSON_NAME] [PERSON_NAME]" at bounding box center [1066, 256] width 298 height 25
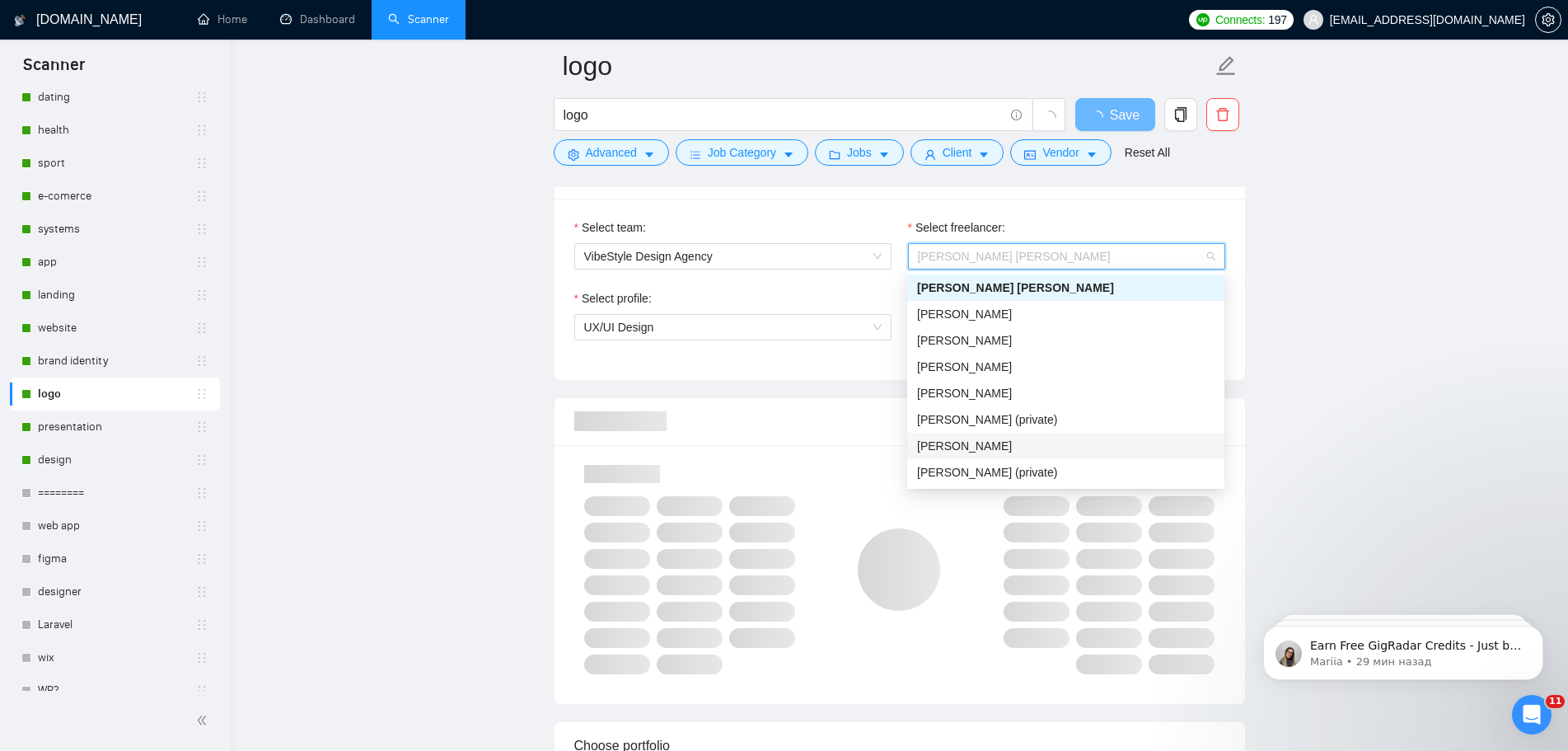
scroll to position [26, 0]
click at [1011, 476] on div "[PERSON_NAME]" at bounding box center [1065, 472] width 298 height 18
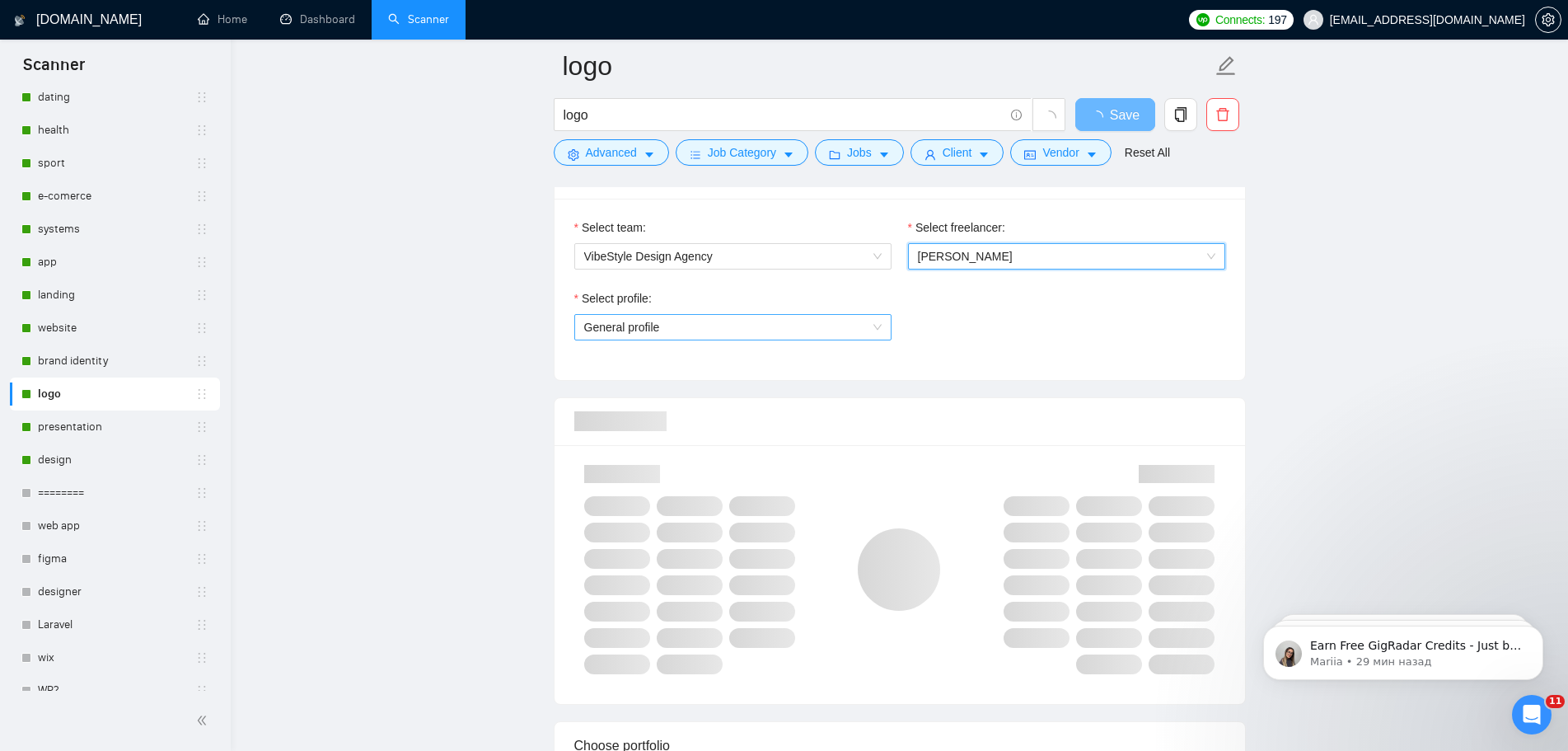
click at [756, 335] on span "General profile" at bounding box center [733, 327] width 298 height 25
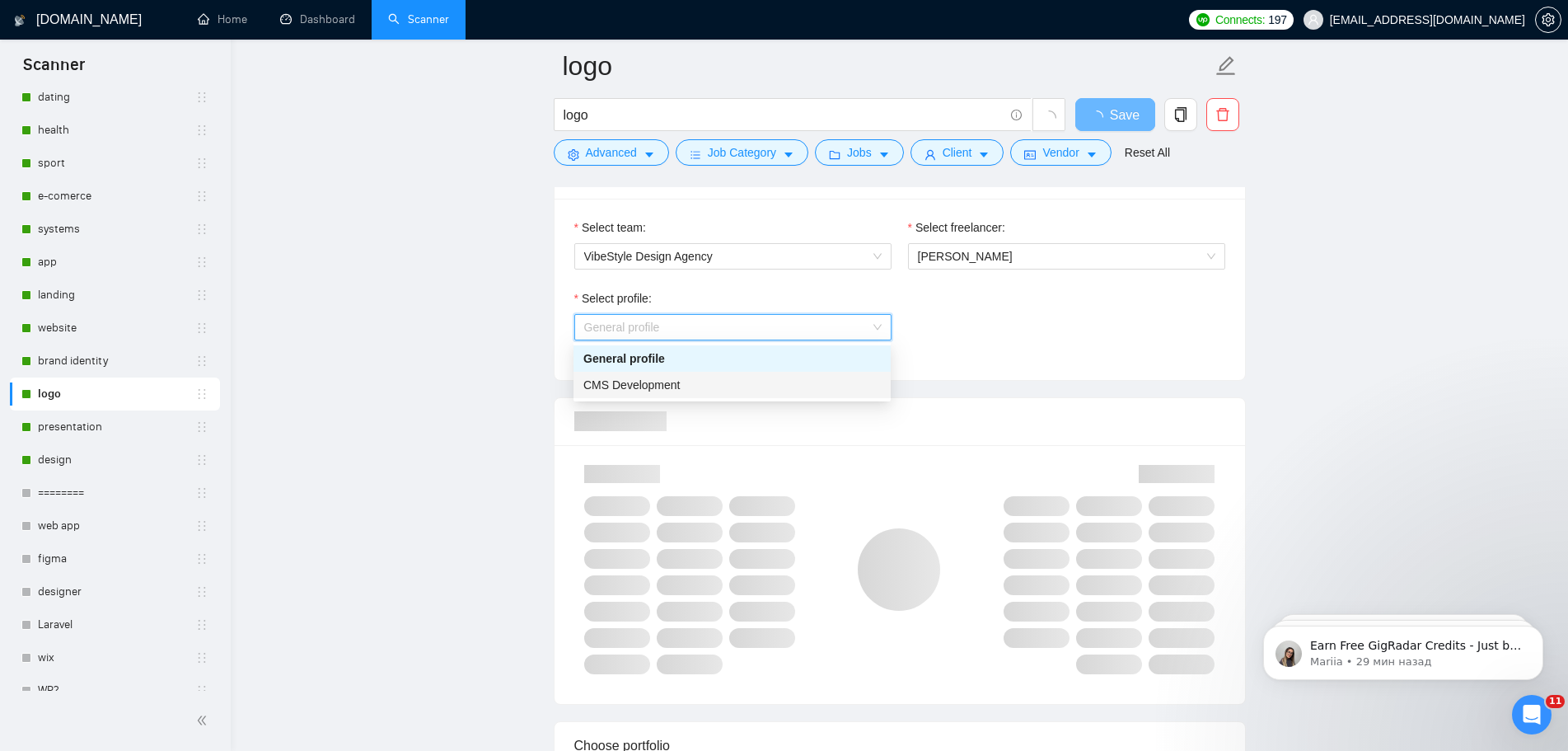
click at [708, 380] on div "CMS Development" at bounding box center [732, 384] width 298 height 18
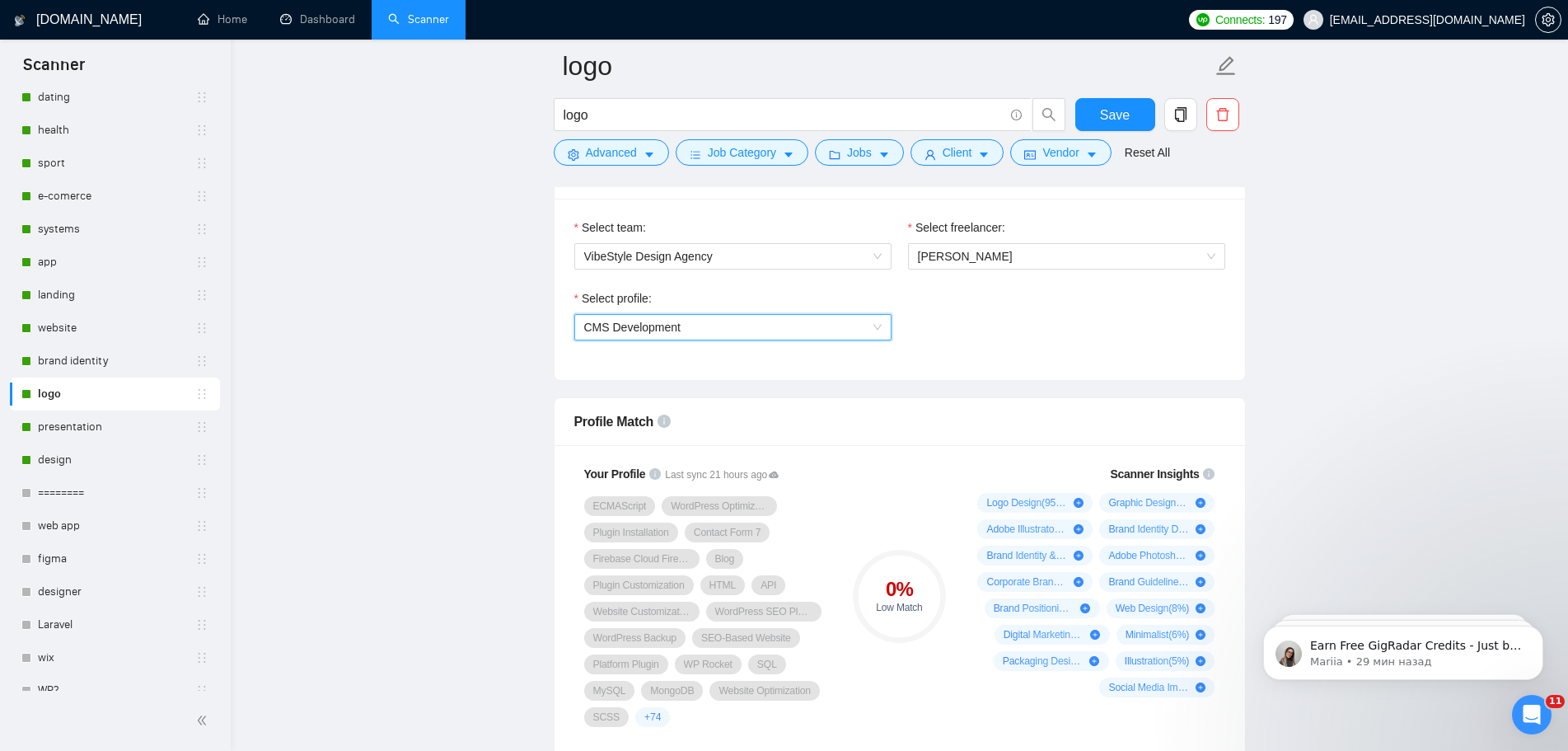
scroll to position [1154, 0]
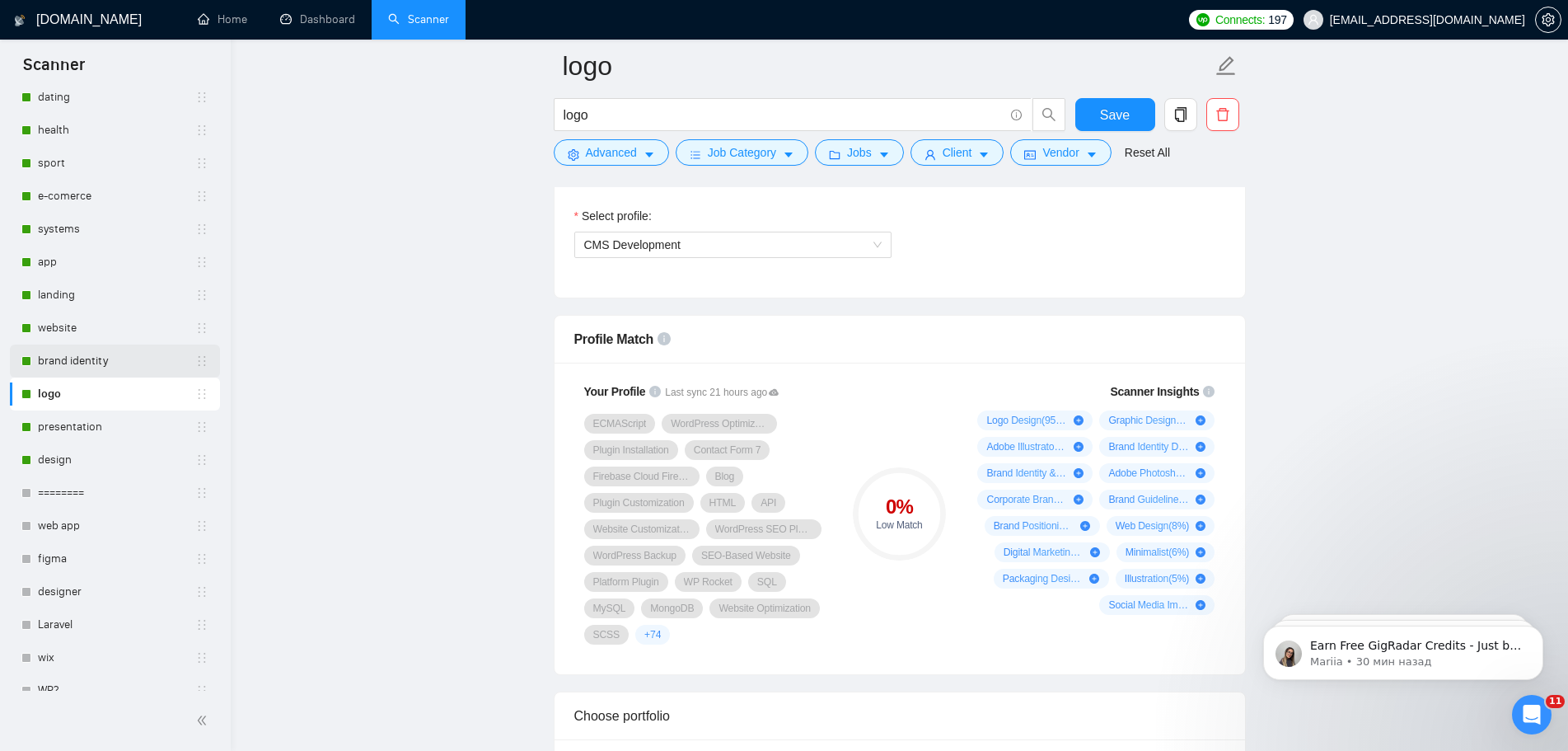
click at [103, 360] on link "brand identity" at bounding box center [116, 361] width 157 height 33
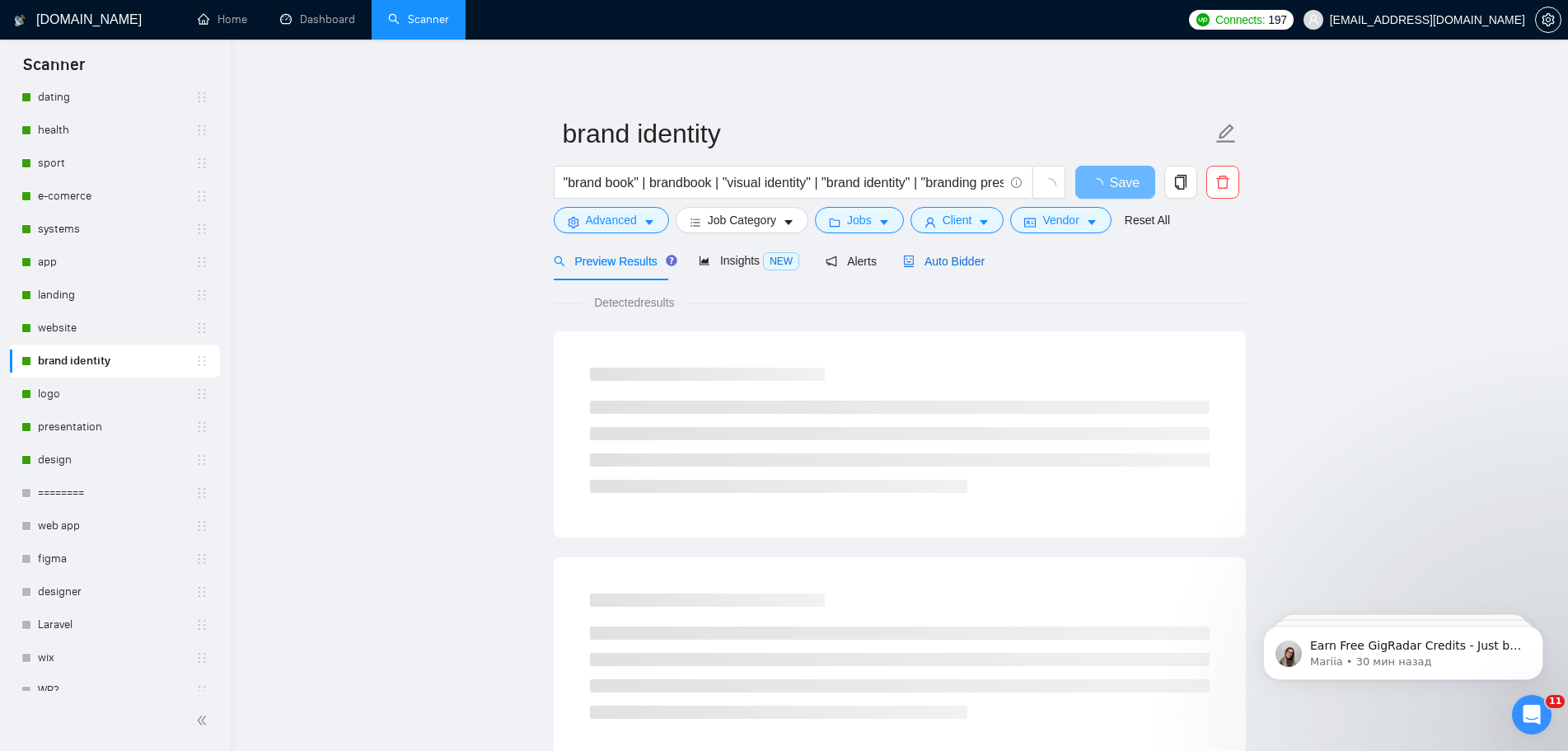
click at [960, 265] on span "Auto Bidder" at bounding box center [944, 261] width 82 height 13
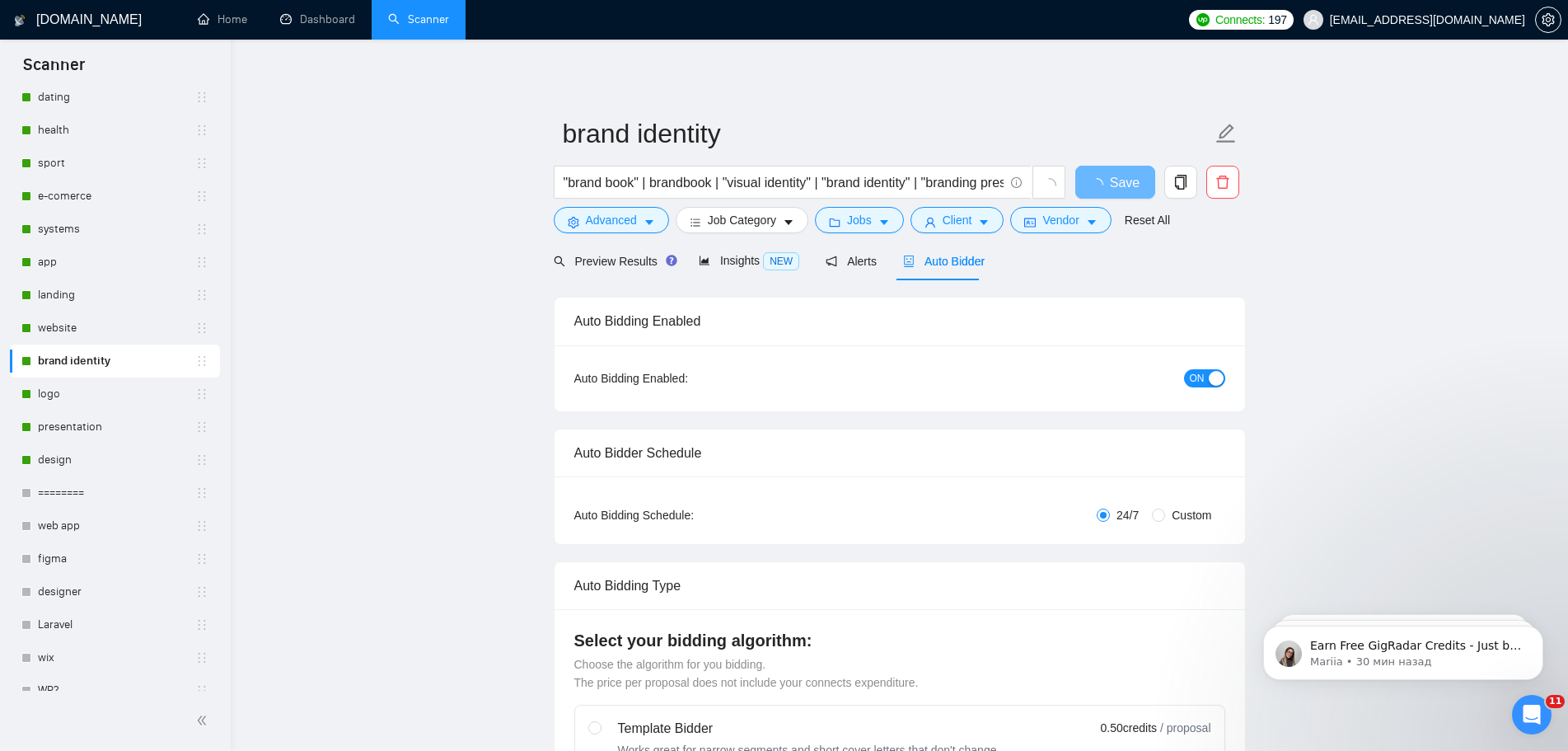
radio input "false"
radio input "true"
checkbox input "true"
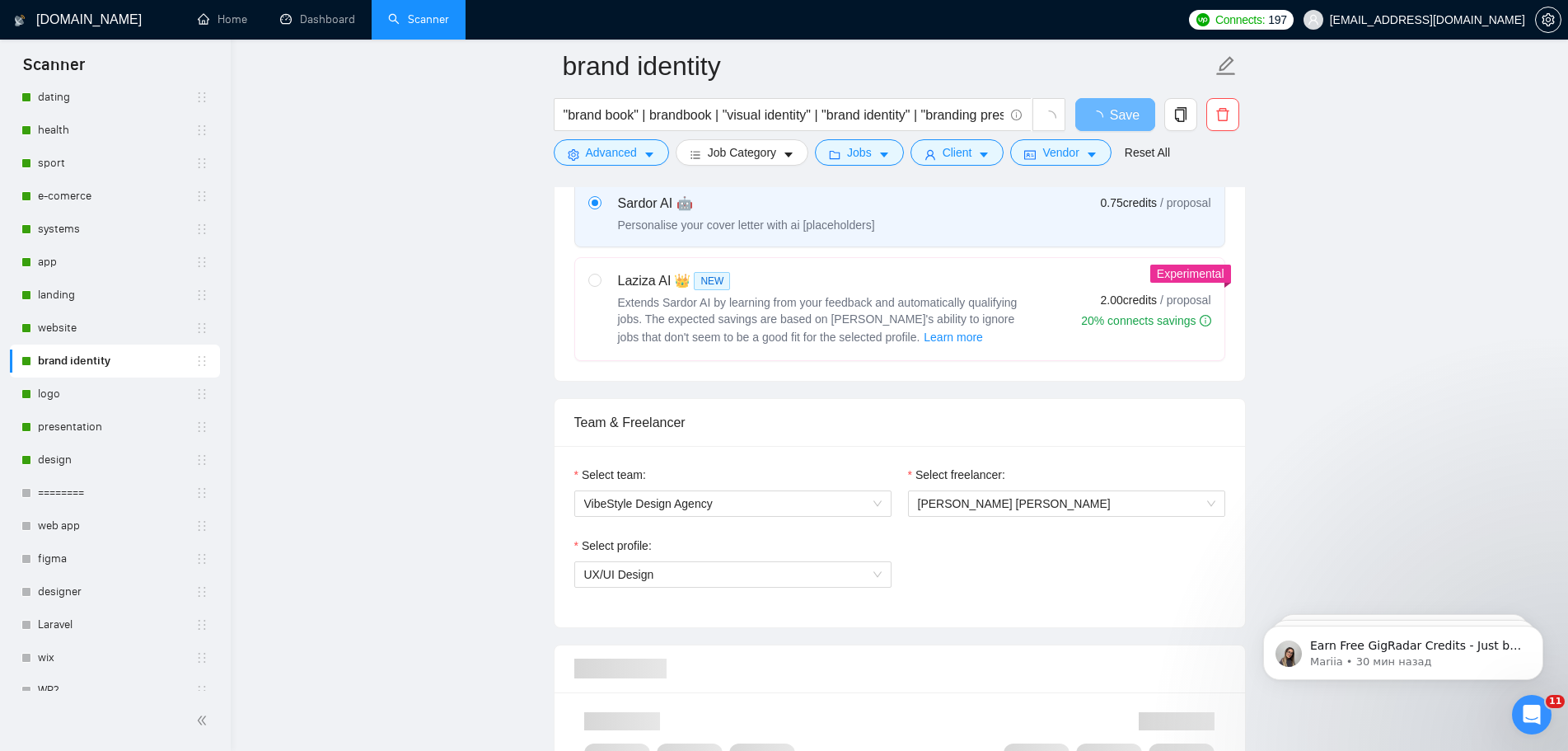
scroll to position [906, 0]
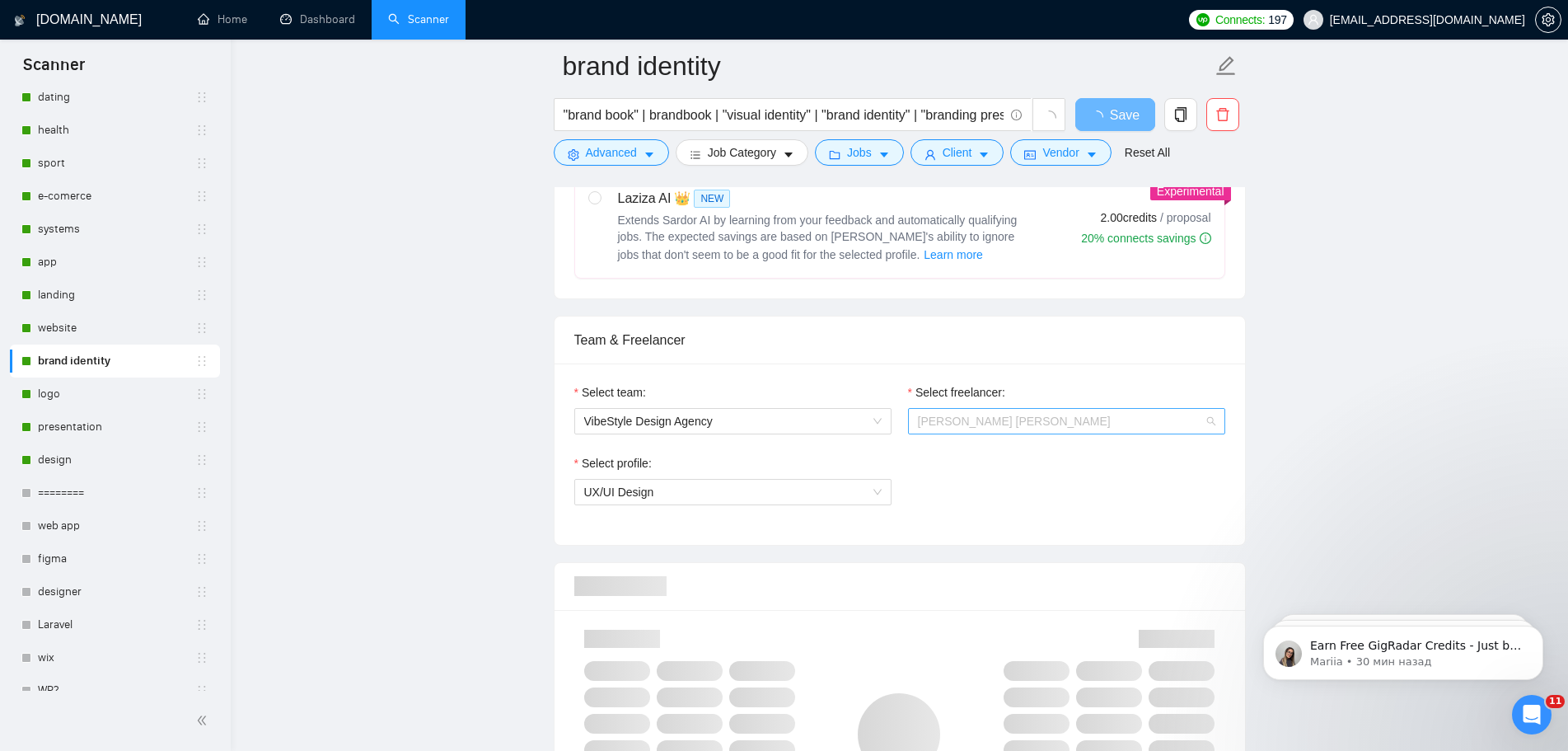
click at [985, 414] on span "[PERSON_NAME] [PERSON_NAME]" at bounding box center [1014, 420] width 193 height 13
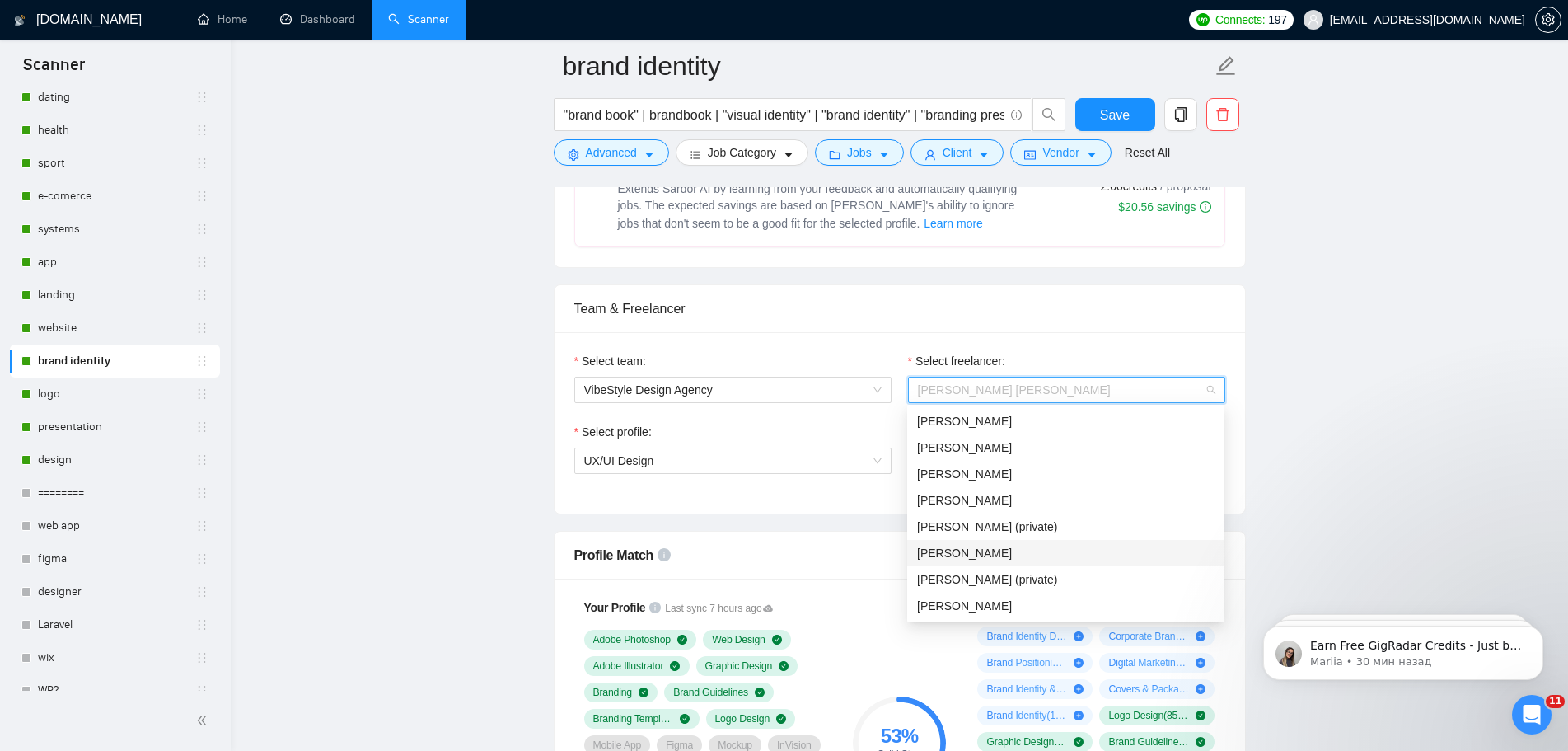
scroll to position [989, 0]
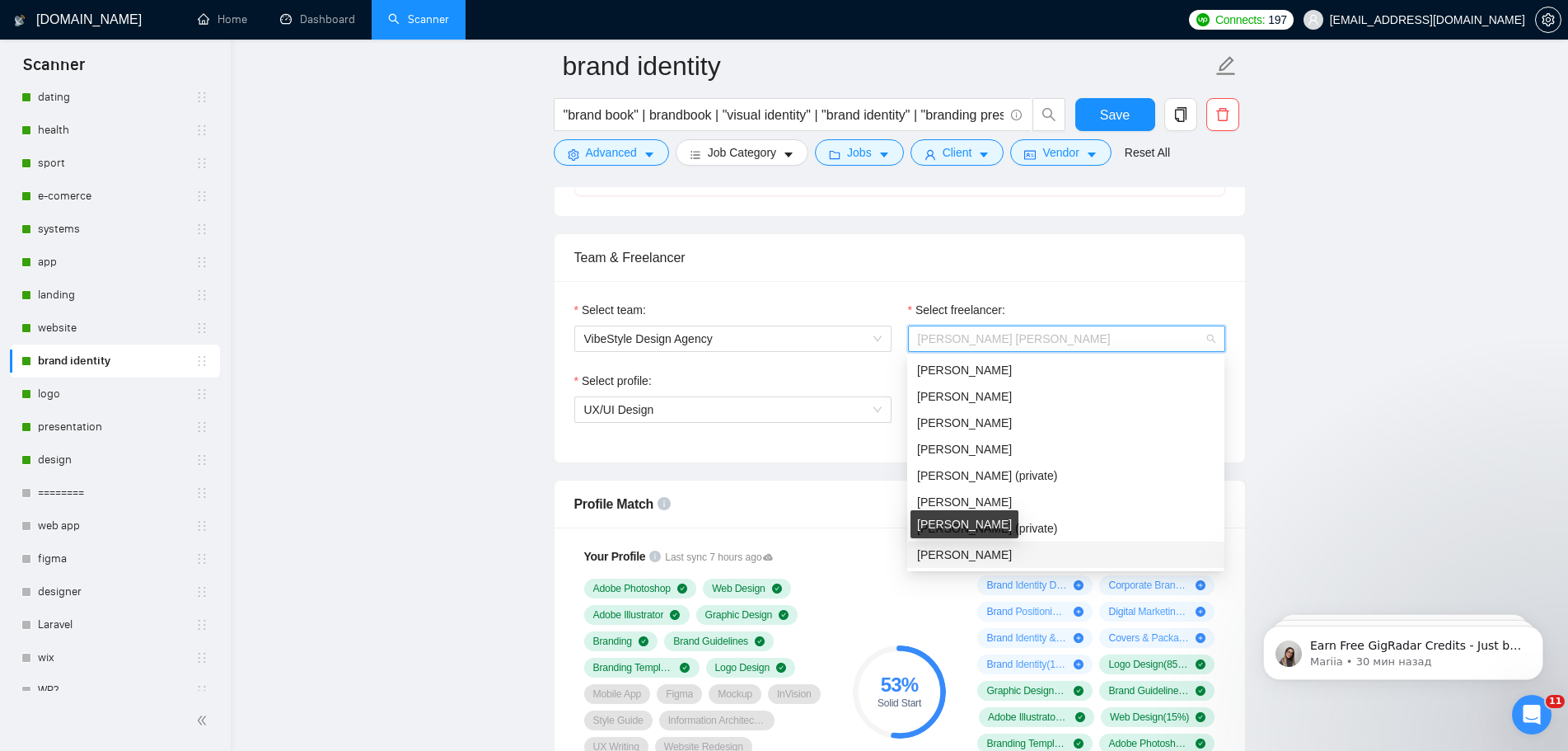
click at [980, 557] on span "[PERSON_NAME]" at bounding box center [964, 554] width 95 height 13
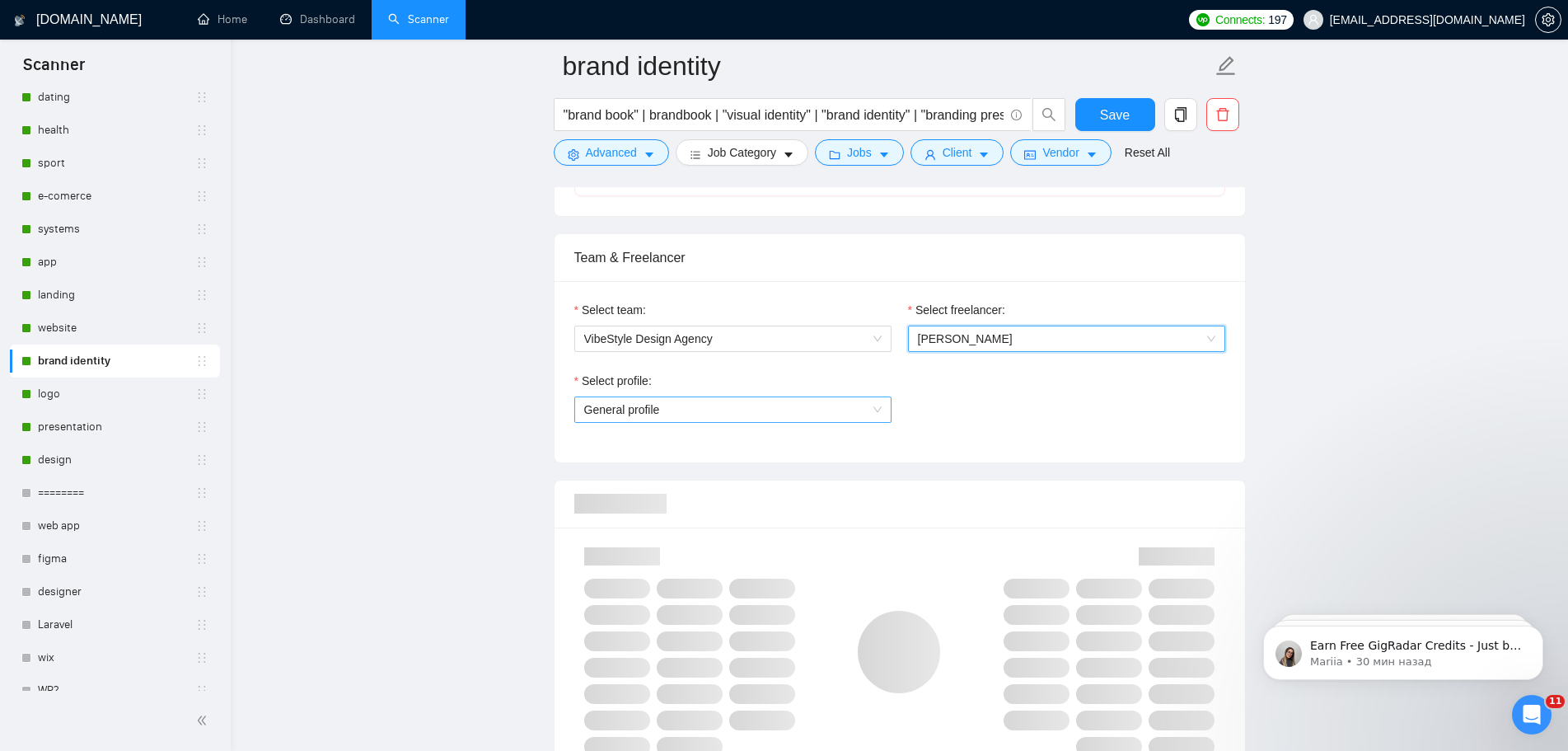
click at [816, 411] on span "General profile" at bounding box center [733, 409] width 298 height 25
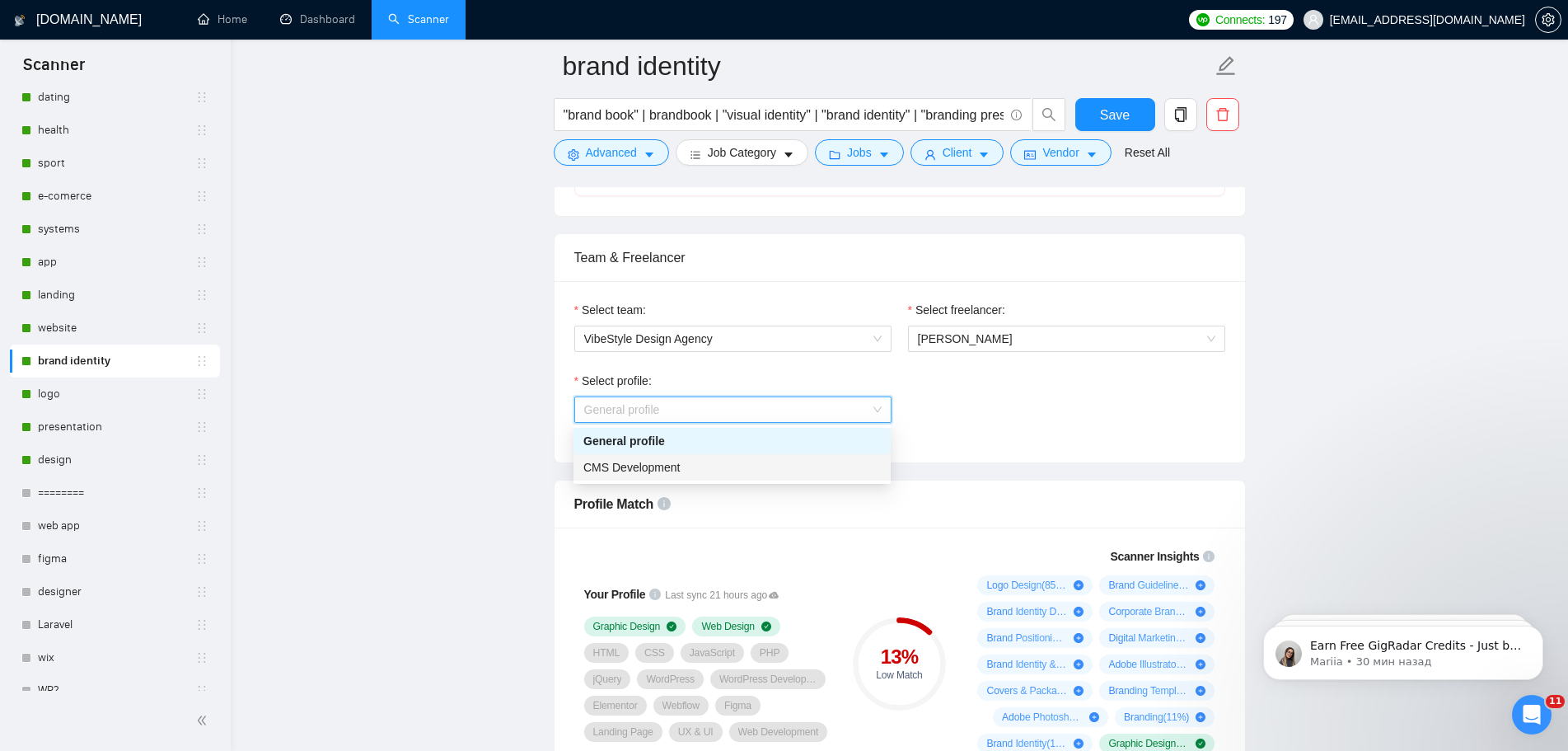
click at [722, 468] on div "CMS Development" at bounding box center [732, 467] width 298 height 18
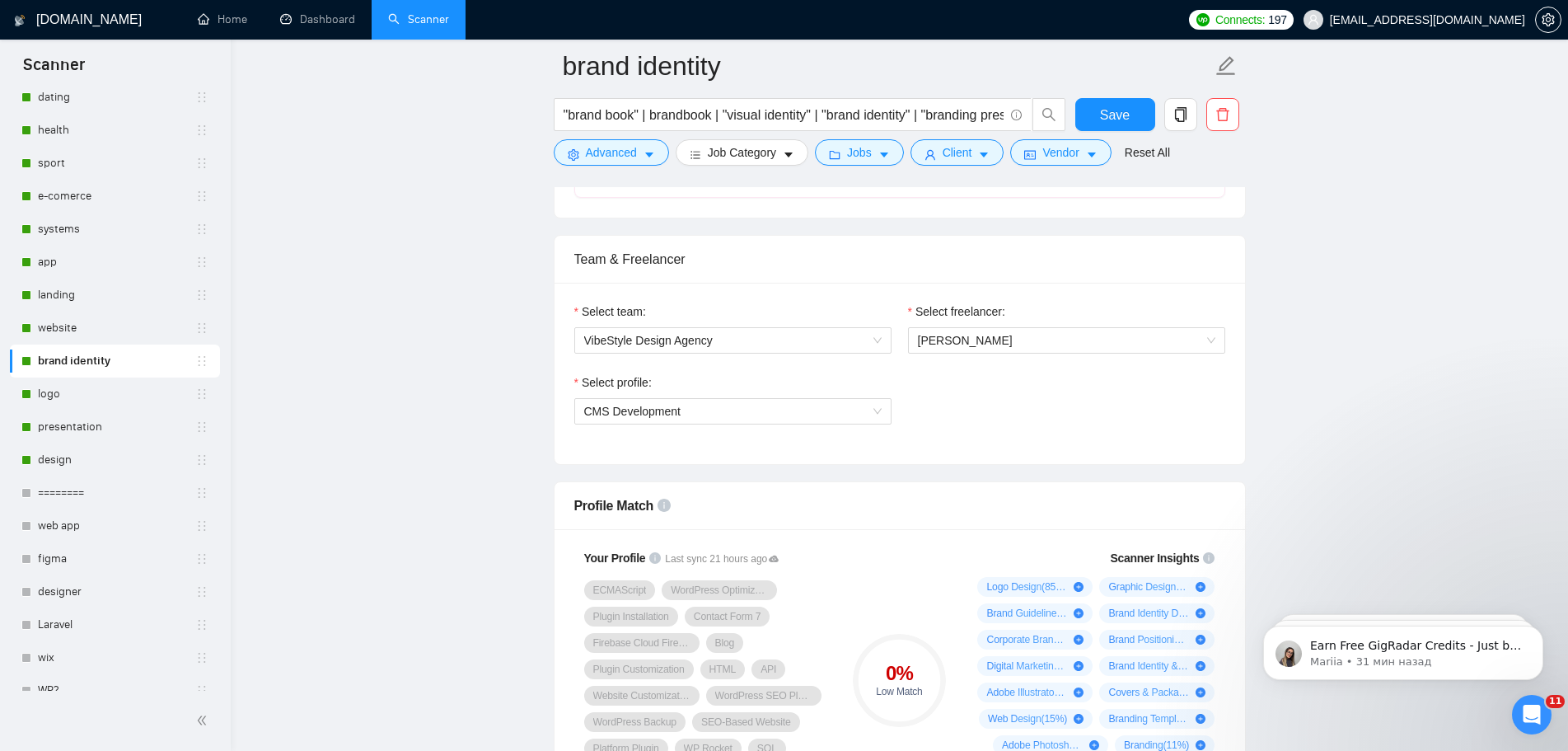
scroll to position [1154, 0]
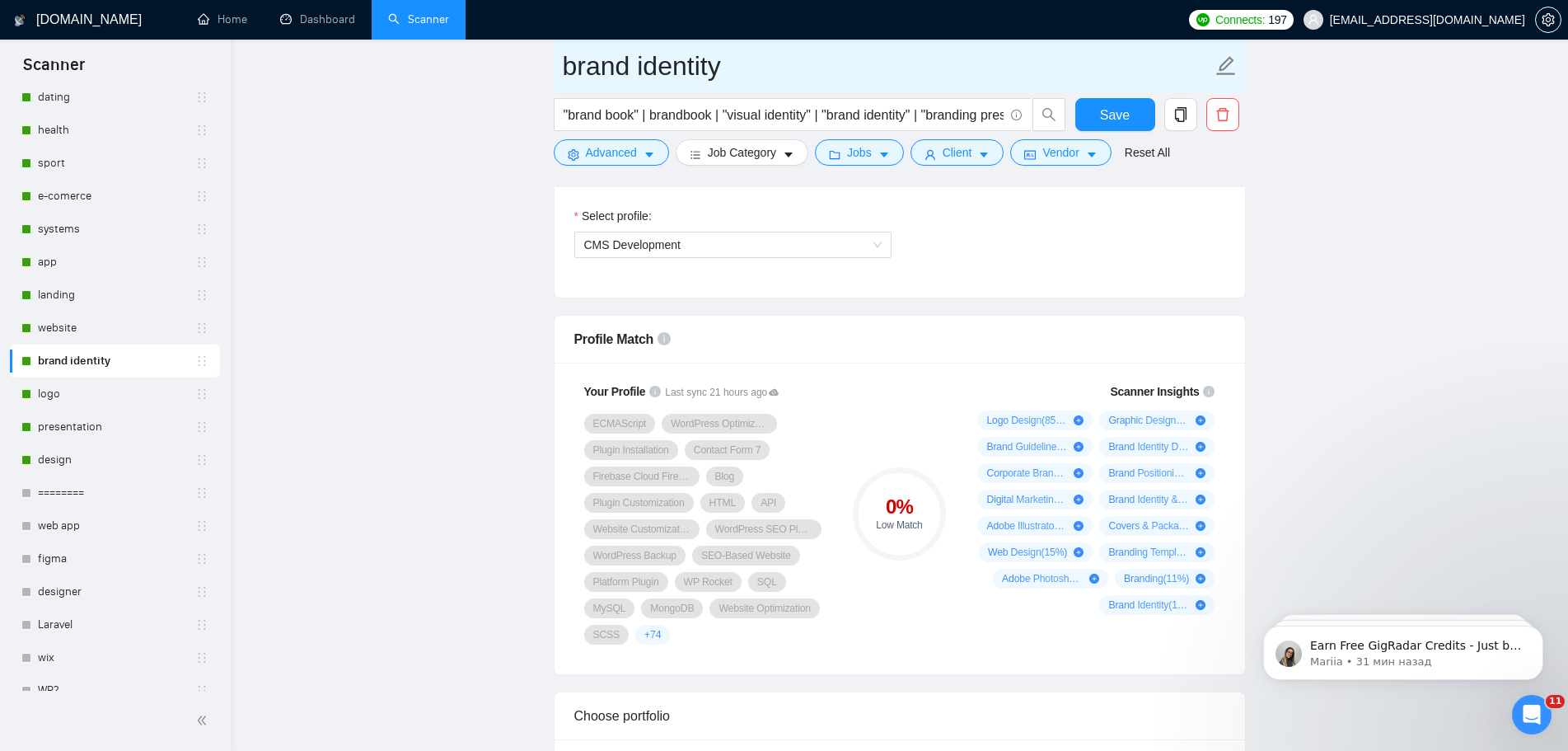
drag, startPoint x: 66, startPoint y: 321, endPoint x: 868, endPoint y: 57, distance: 844.3
click at [66, 321] on link "website" at bounding box center [116, 328] width 157 height 33
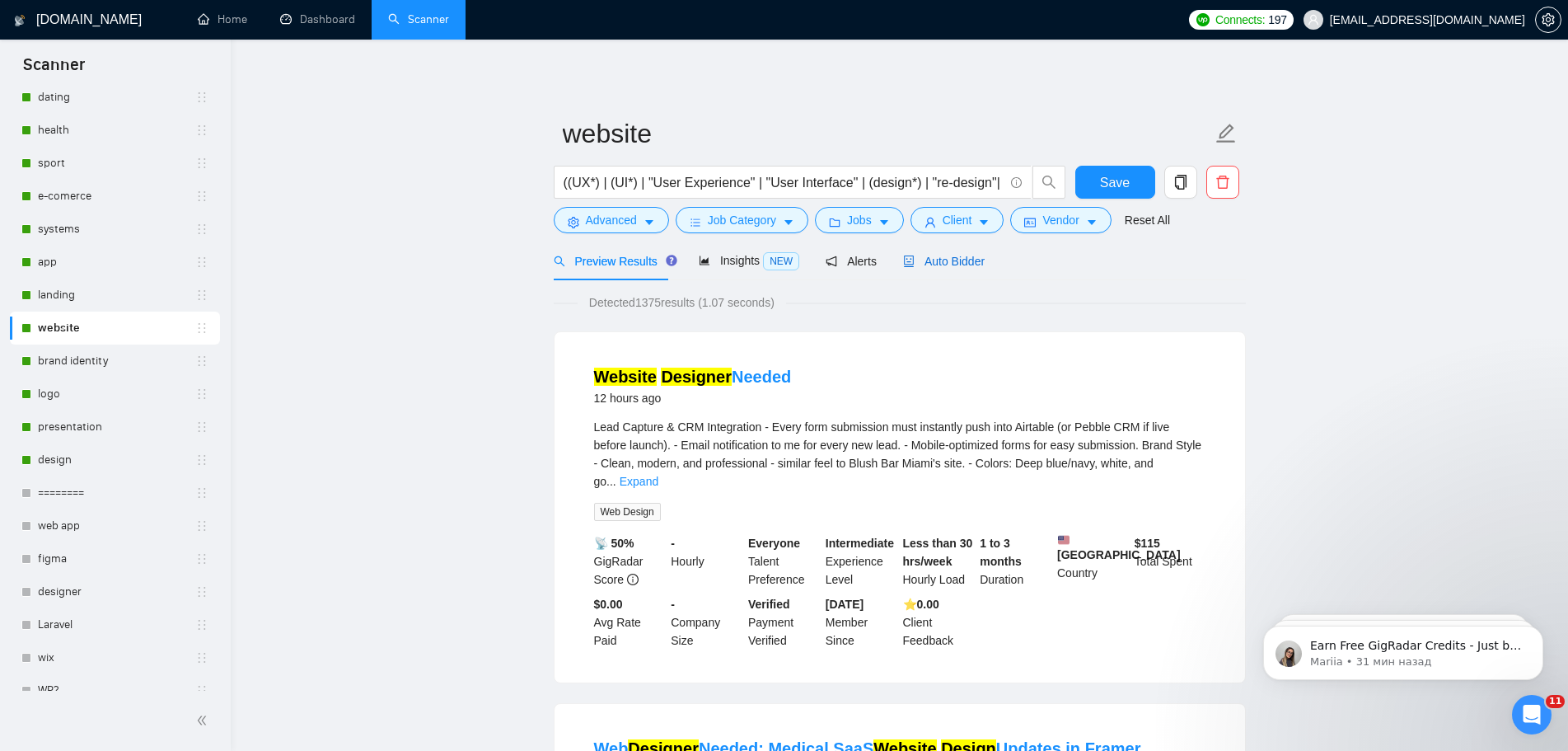
click at [951, 261] on span "Auto Bidder" at bounding box center [944, 261] width 82 height 13
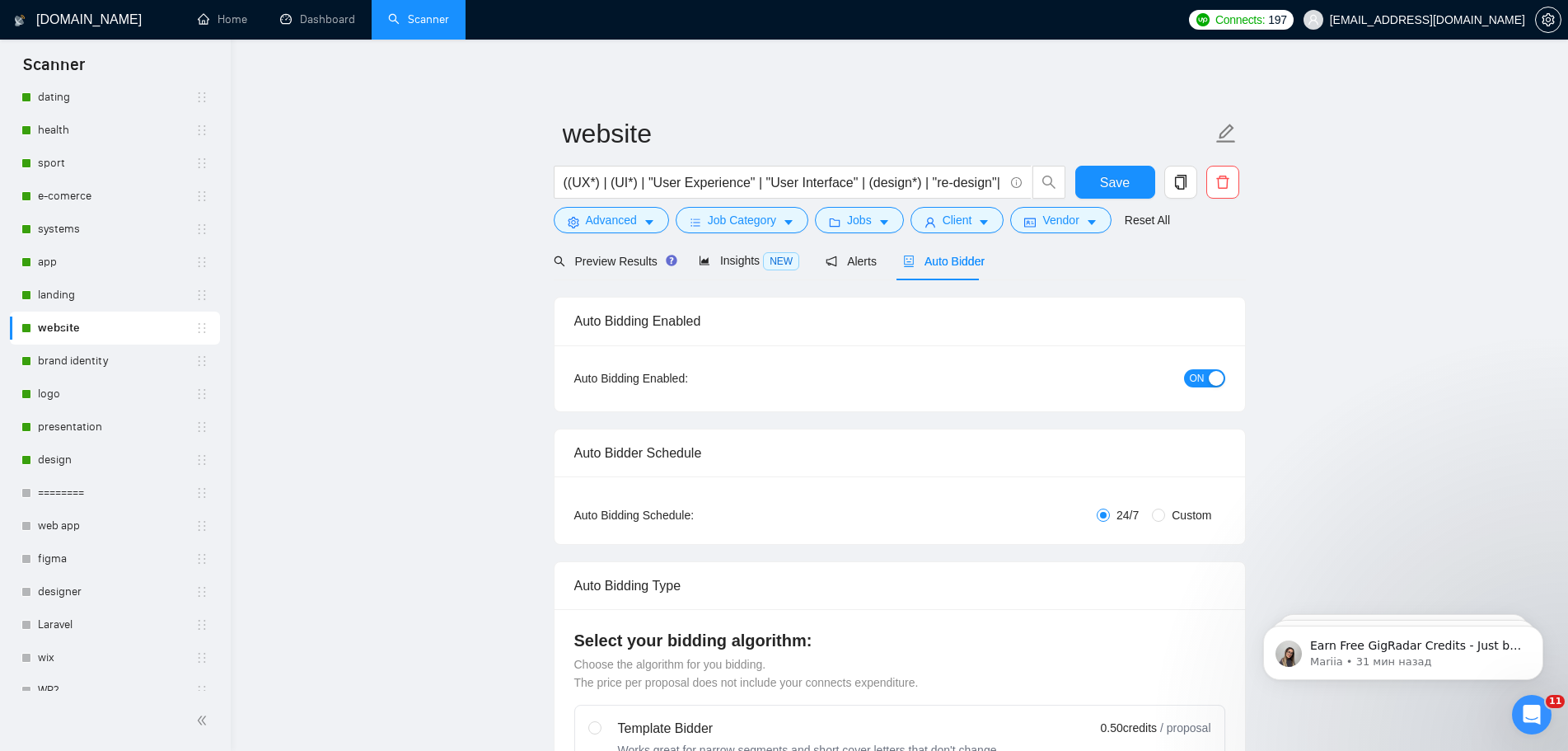
radio input "false"
radio input "true"
checkbox input "true"
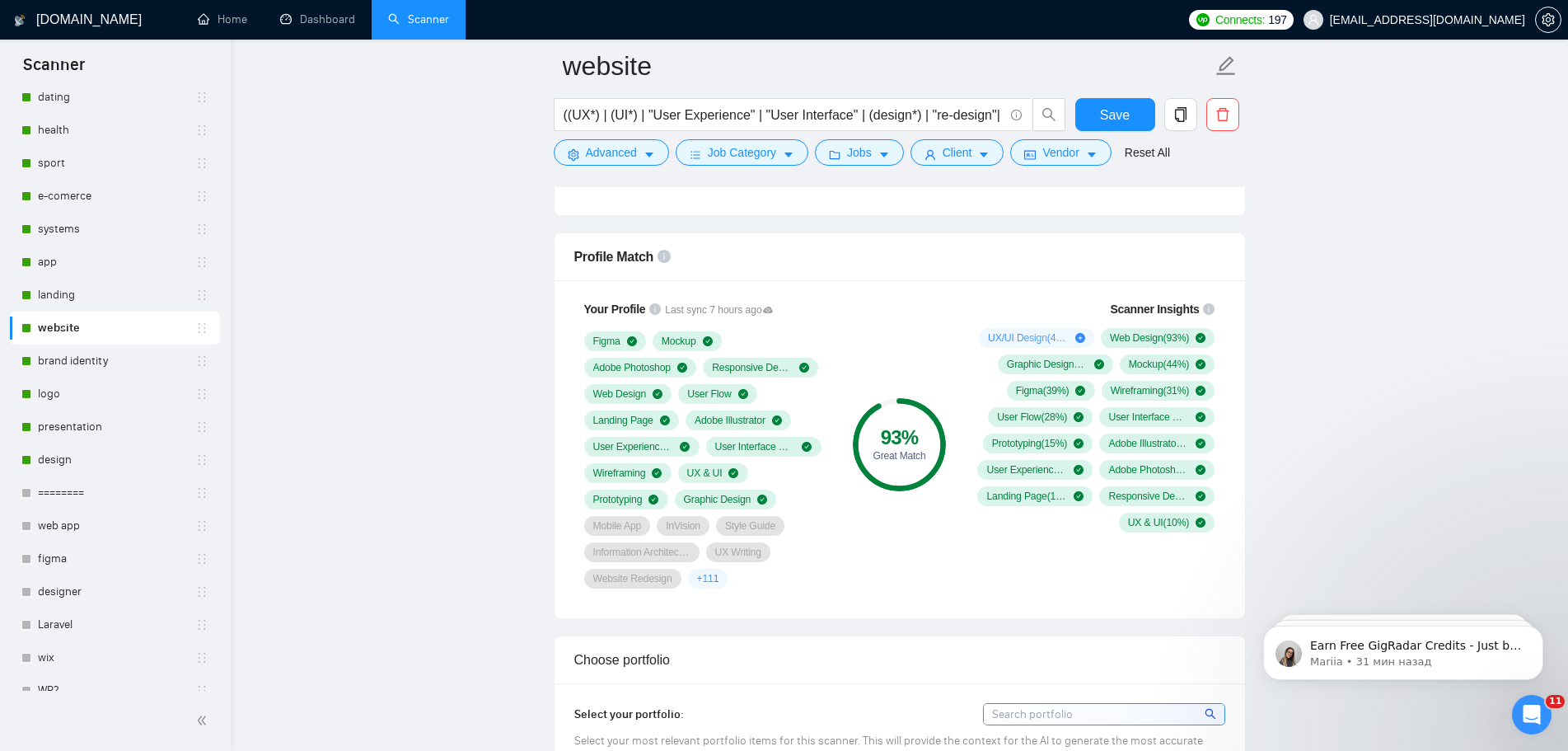
scroll to position [1072, 0]
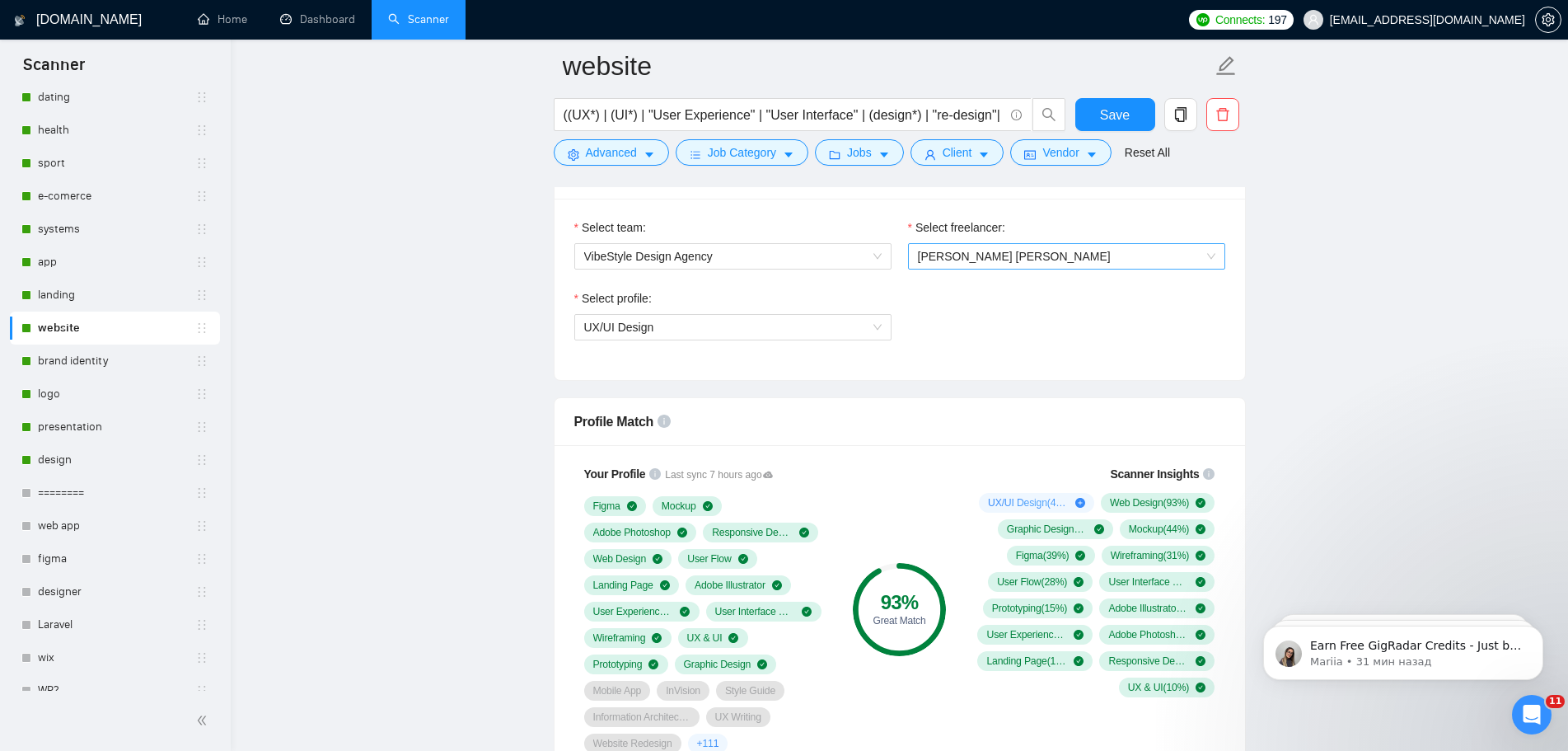
click at [1009, 256] on span "[PERSON_NAME] [PERSON_NAME]" at bounding box center [1014, 256] width 193 height 13
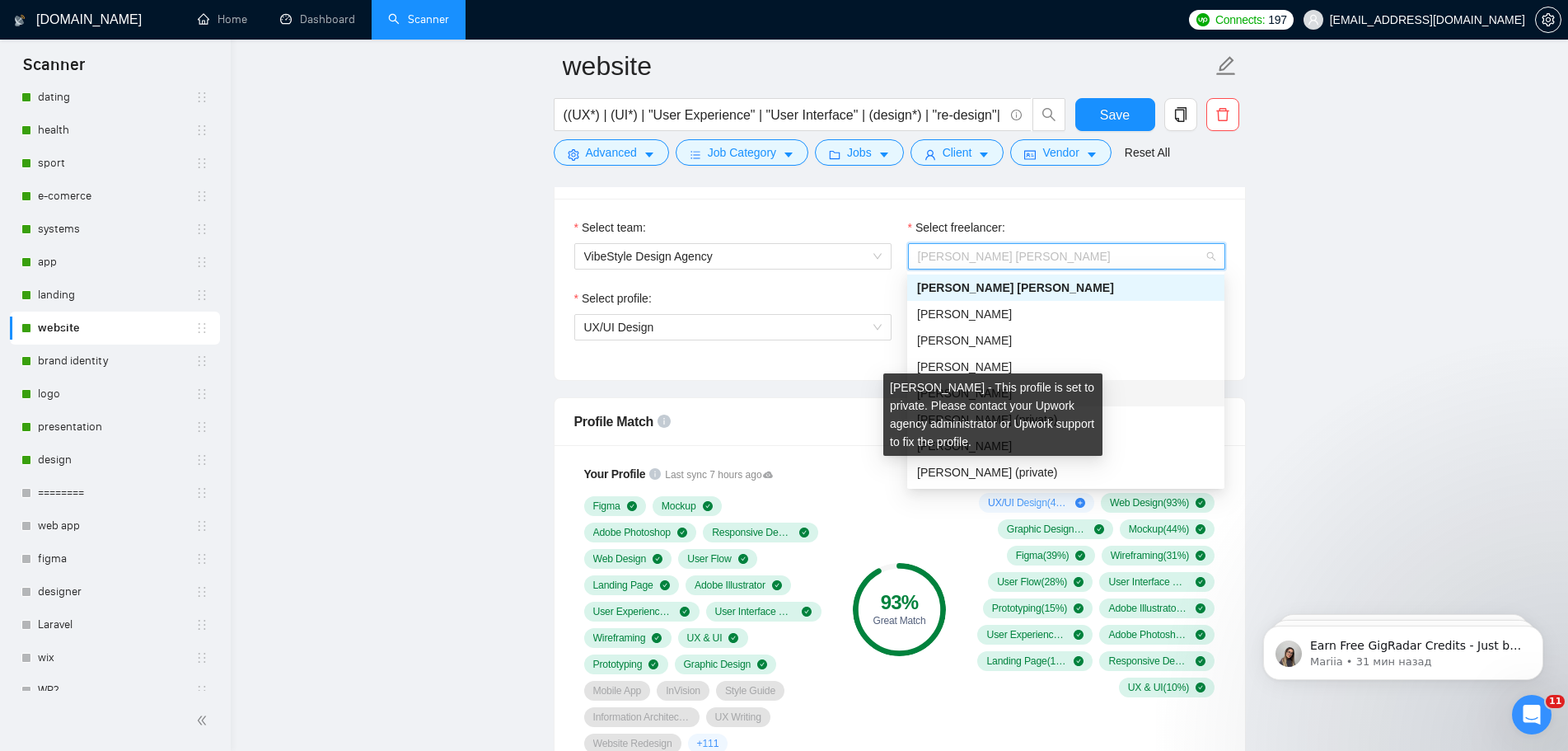
scroll to position [26, 0]
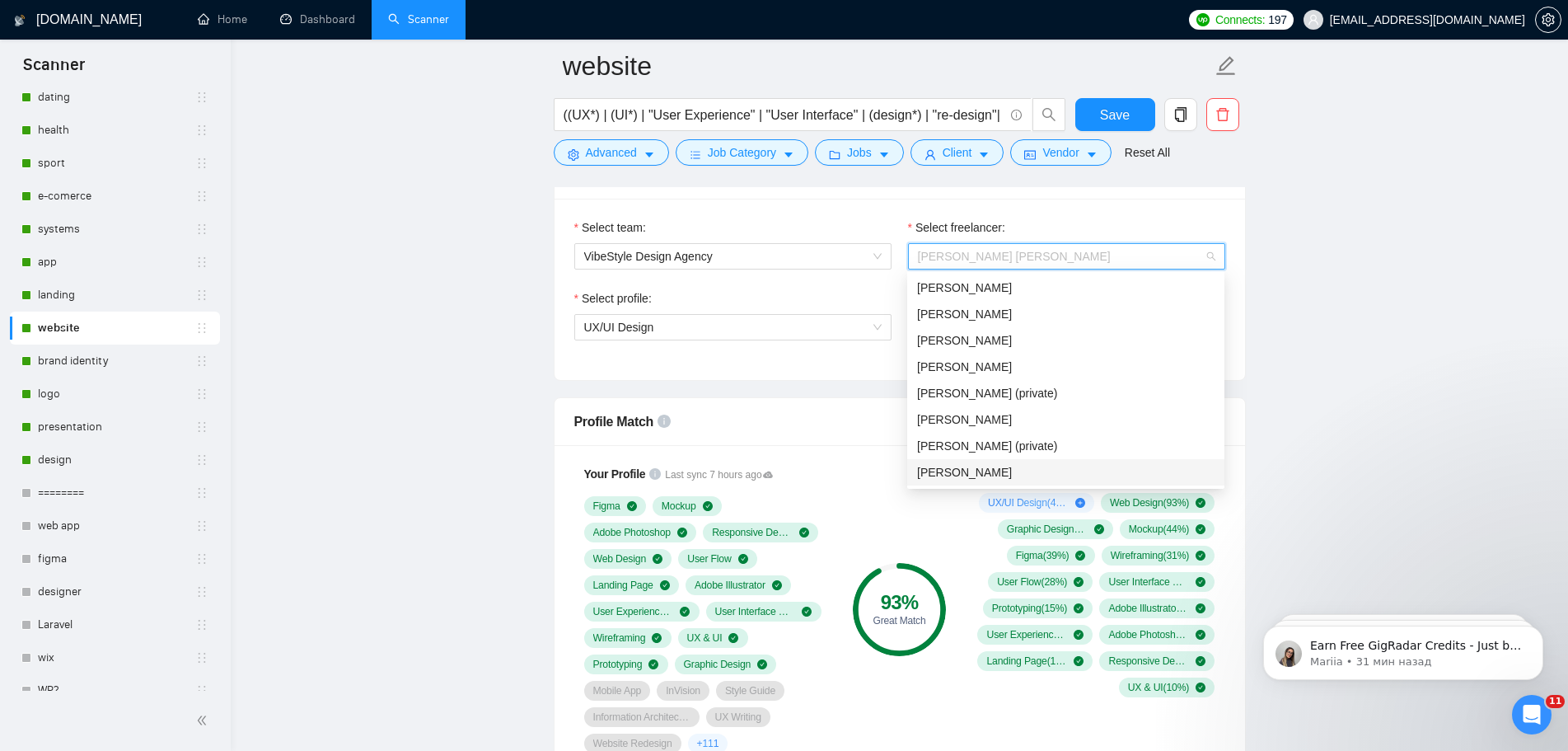
click at [1007, 471] on span "[PERSON_NAME]" at bounding box center [964, 472] width 95 height 13
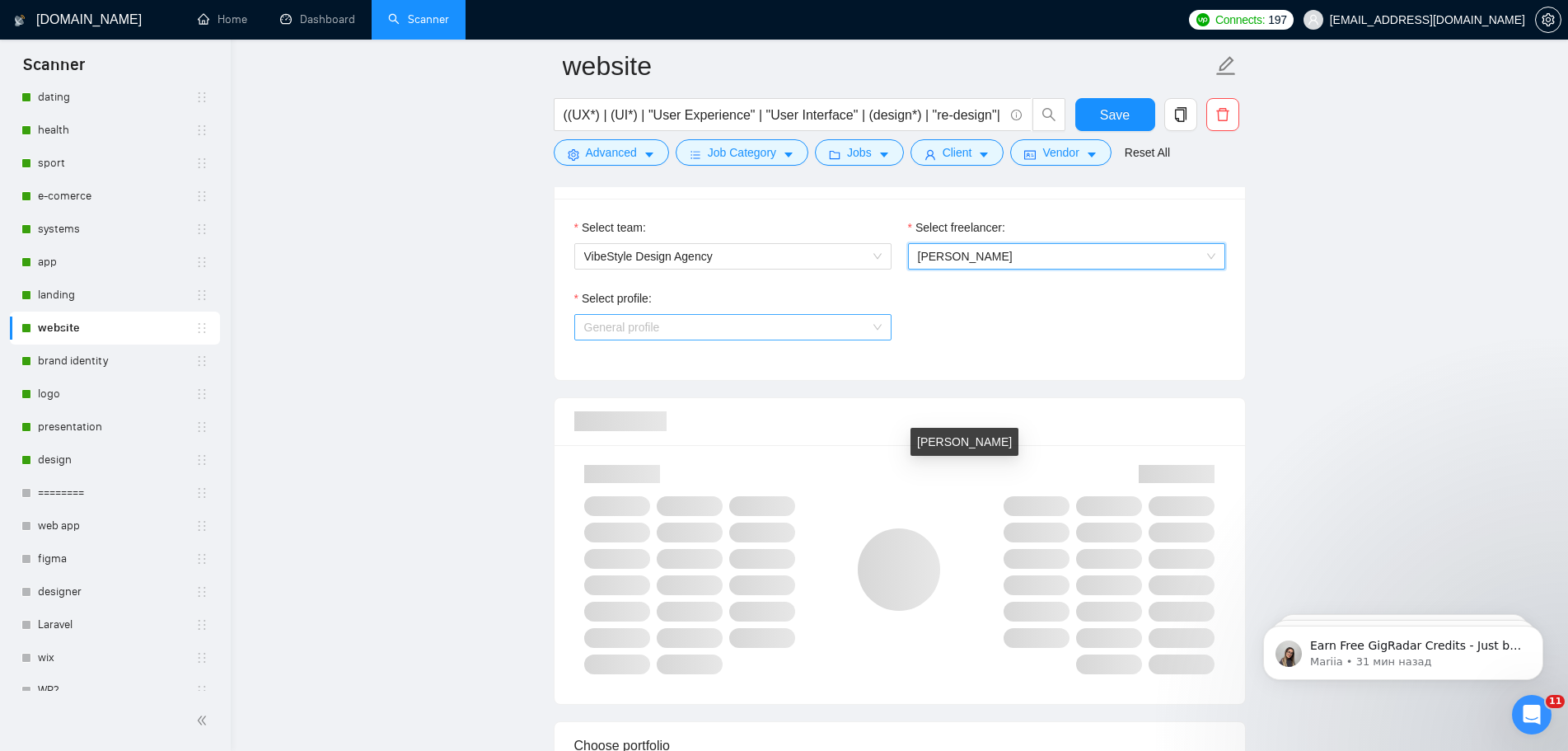
click at [782, 328] on span "General profile" at bounding box center [733, 327] width 298 height 25
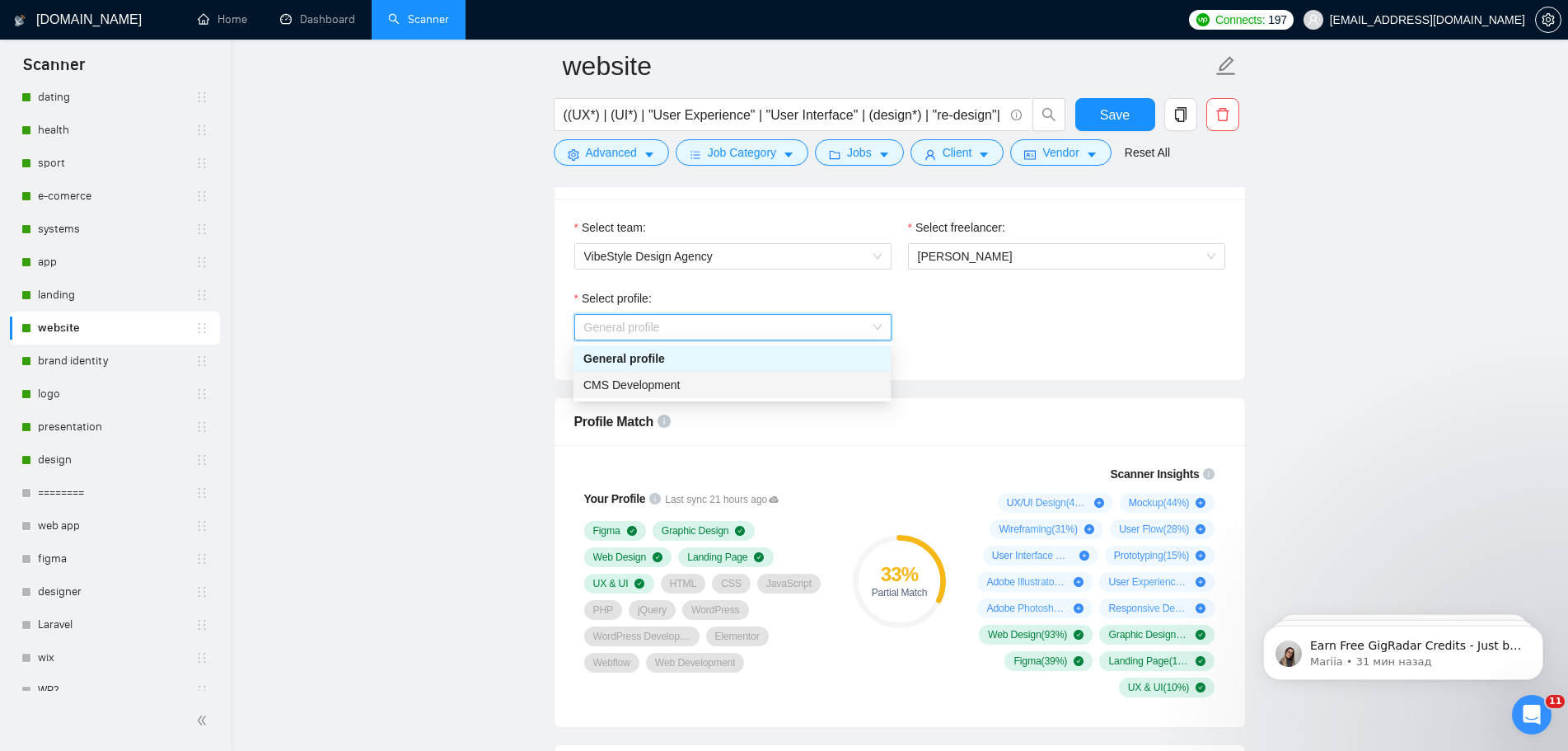
click at [652, 385] on span "CMS Development" at bounding box center [632, 384] width 98 height 13
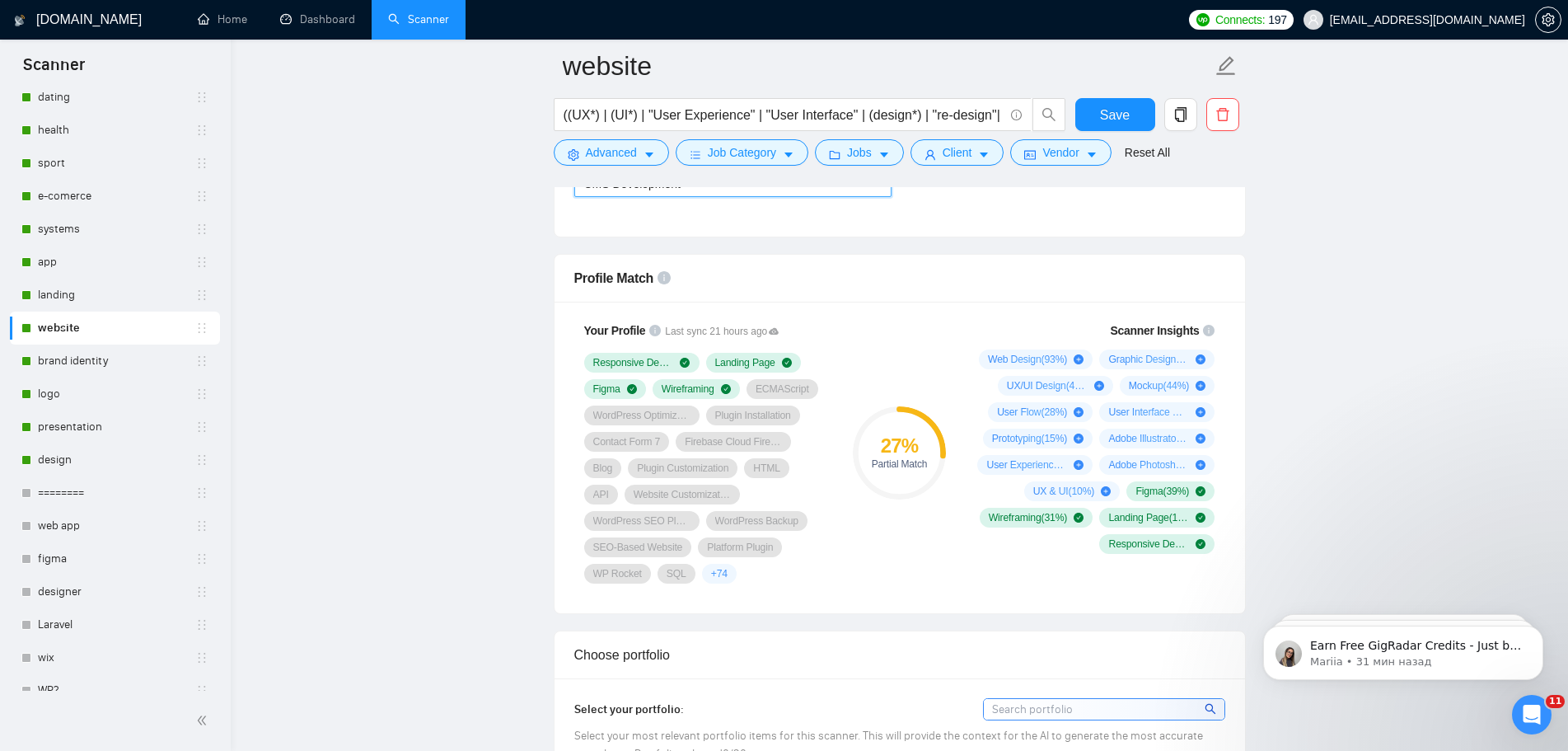
scroll to position [1237, 0]
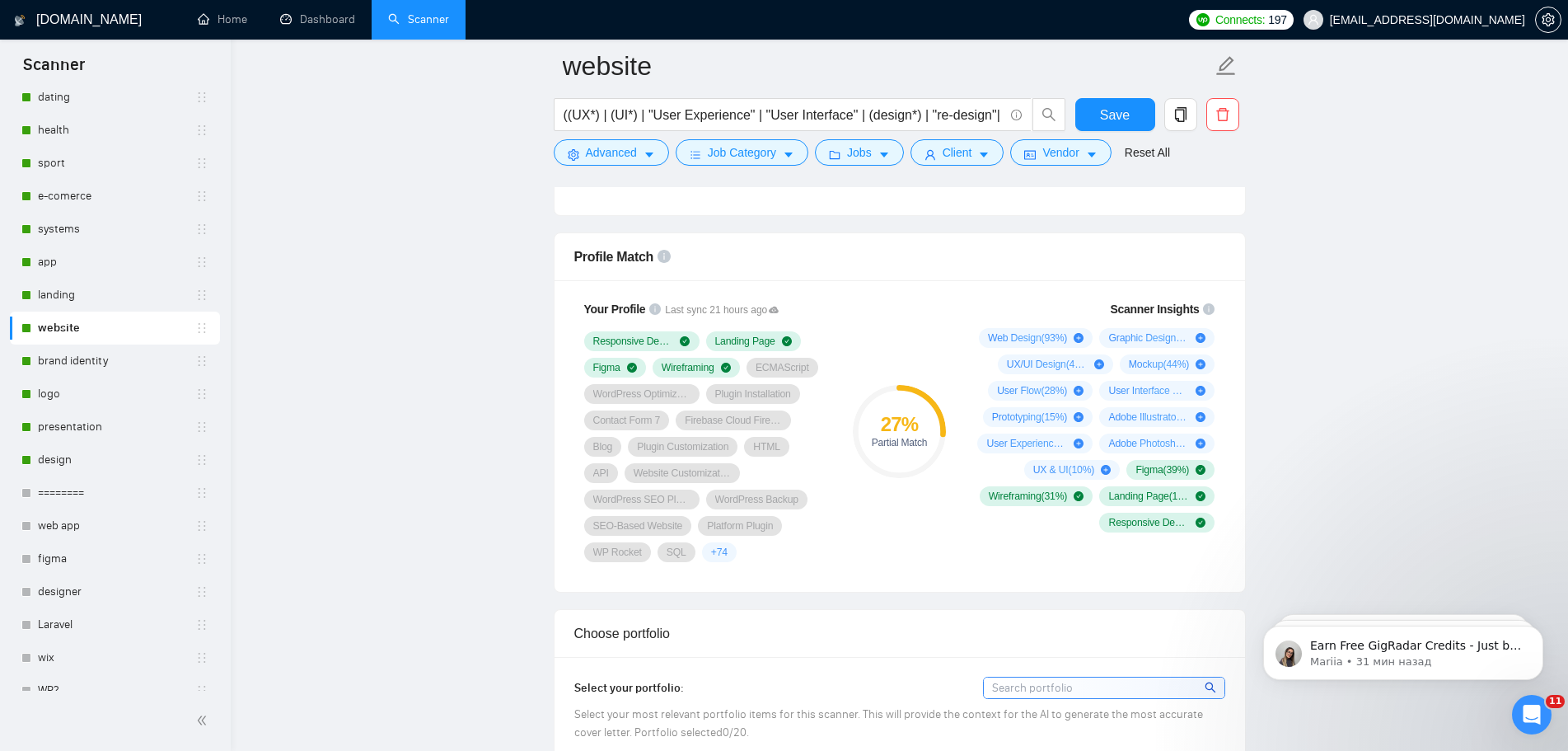
drag, startPoint x: 1165, startPoint y: 366, endPoint x: 1328, endPoint y: 470, distance: 193.4
drag, startPoint x: 1126, startPoint y: 366, endPoint x: 1236, endPoint y: 394, distance: 113.5
click at [1181, 371] on div "Mockup ( 44 %)" at bounding box center [1168, 365] width 96 height 20
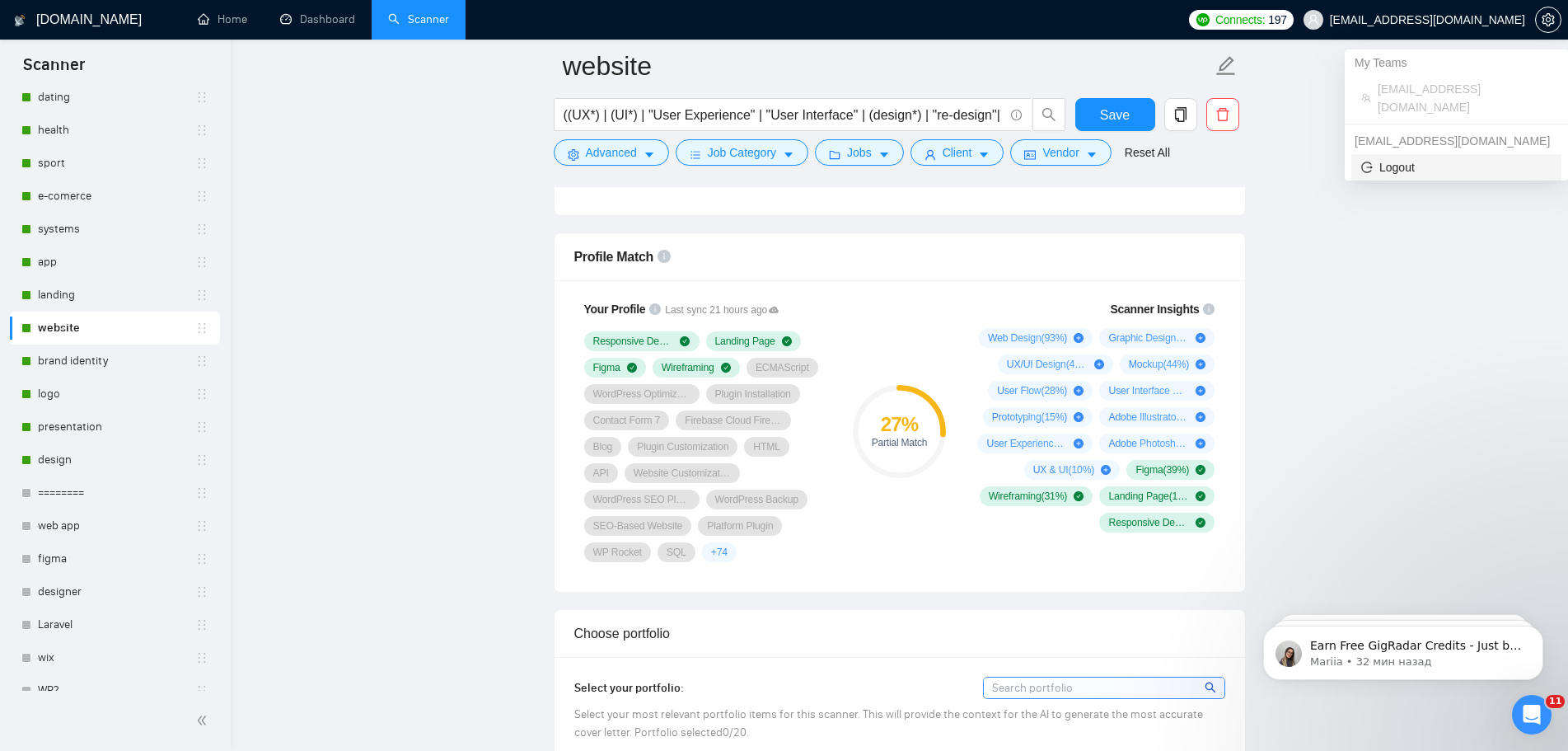
click at [1402, 158] on span "Logout" at bounding box center [1456, 167] width 190 height 18
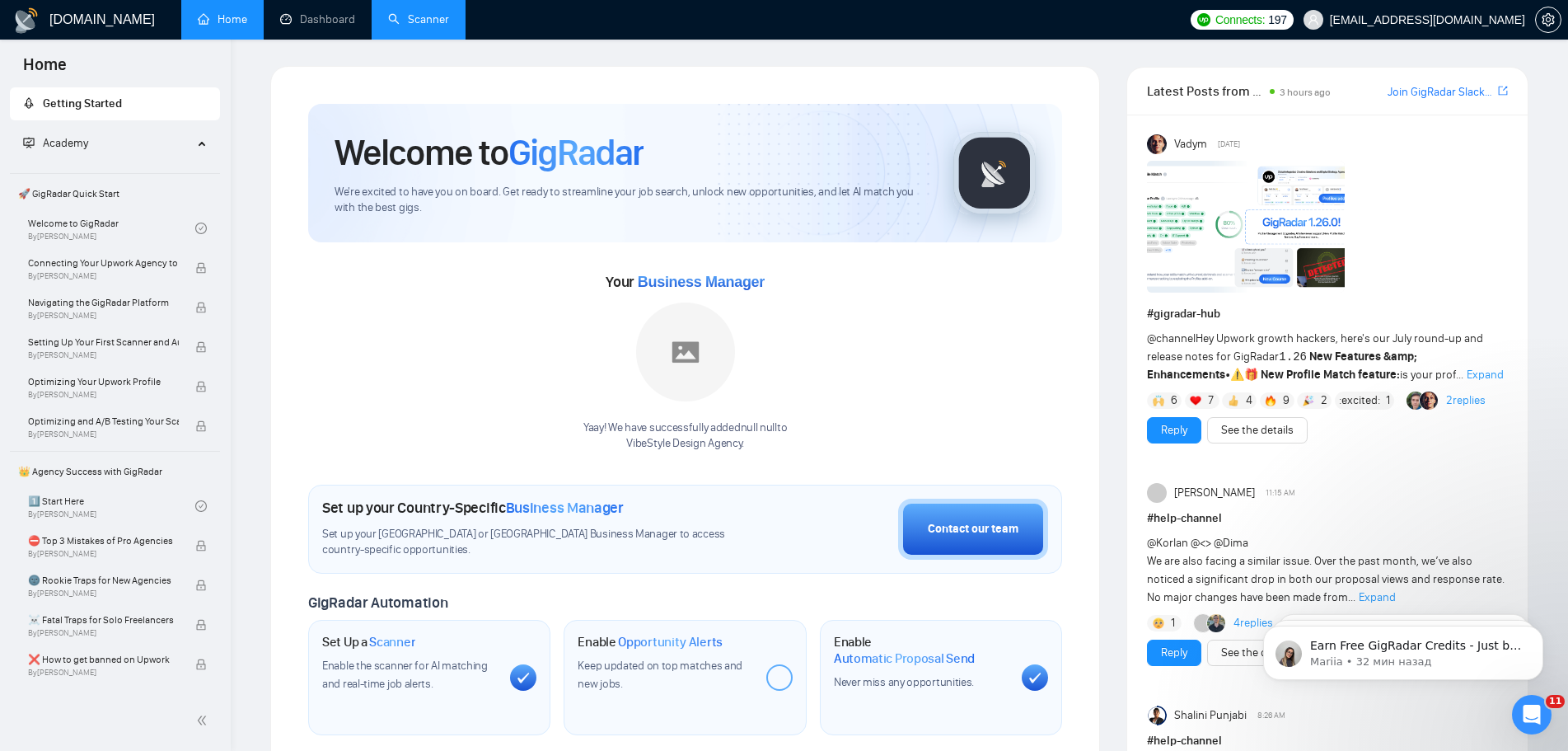
click at [439, 20] on link "Scanner" at bounding box center [418, 19] width 61 height 14
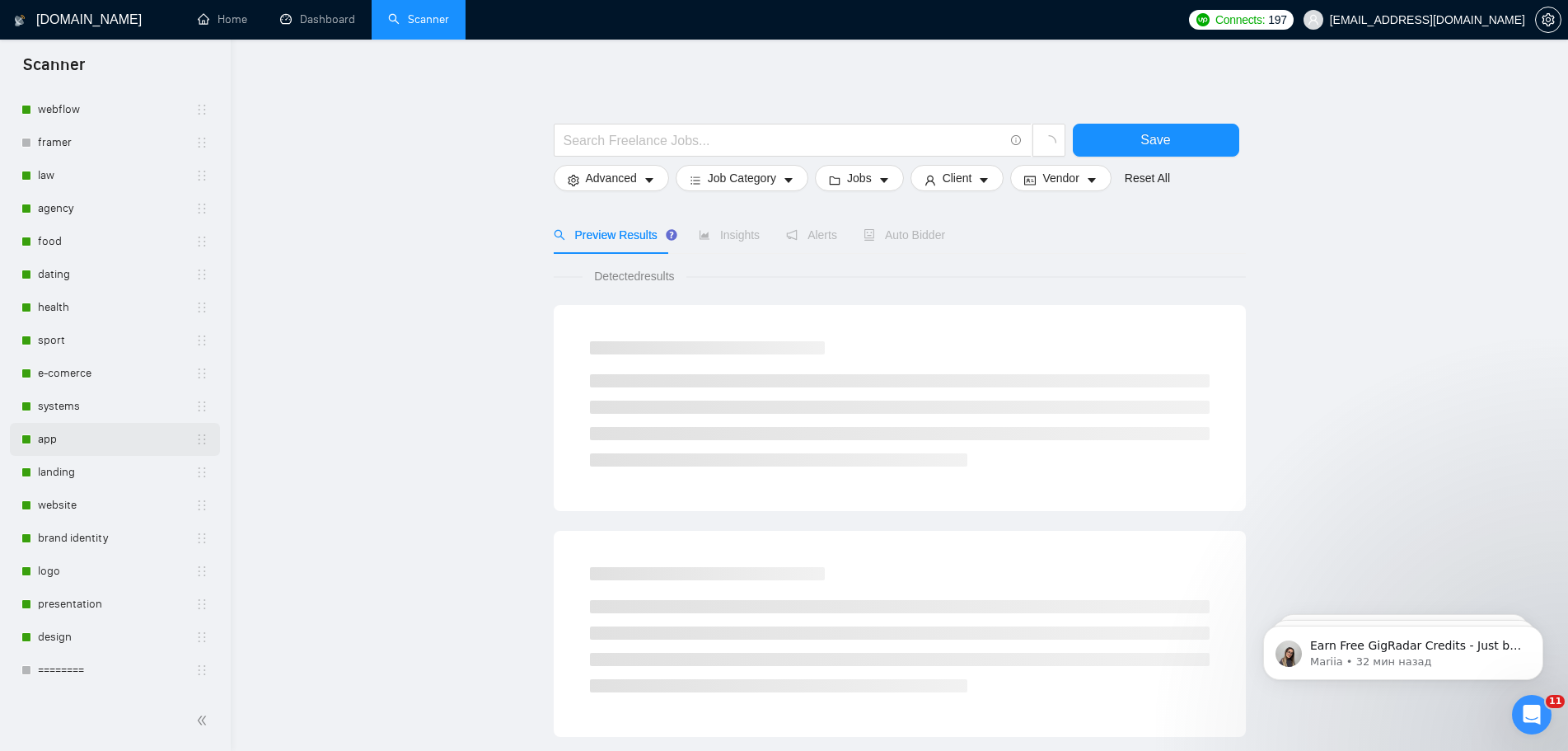
scroll to position [165, 0]
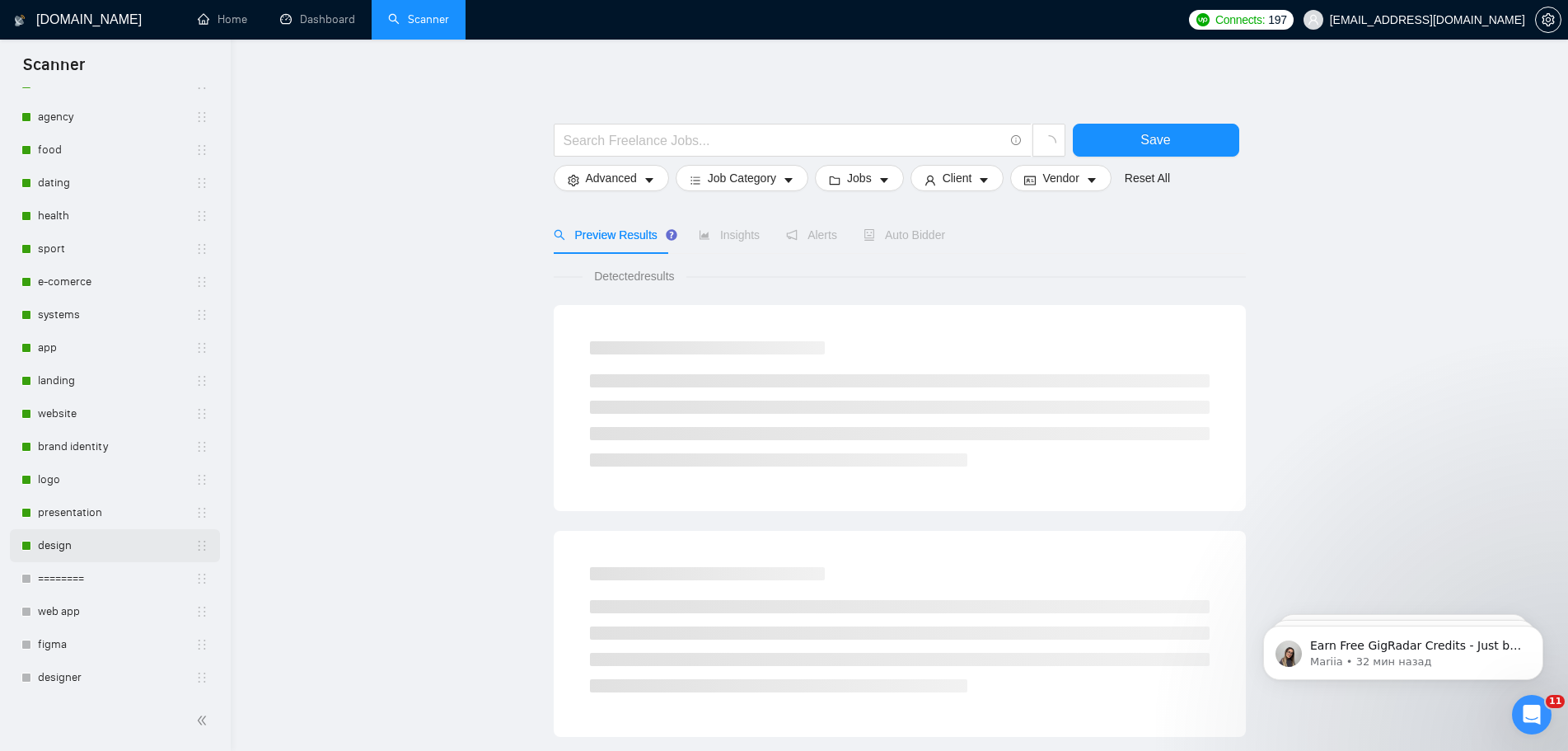
click at [105, 541] on link "design" at bounding box center [116, 545] width 157 height 33
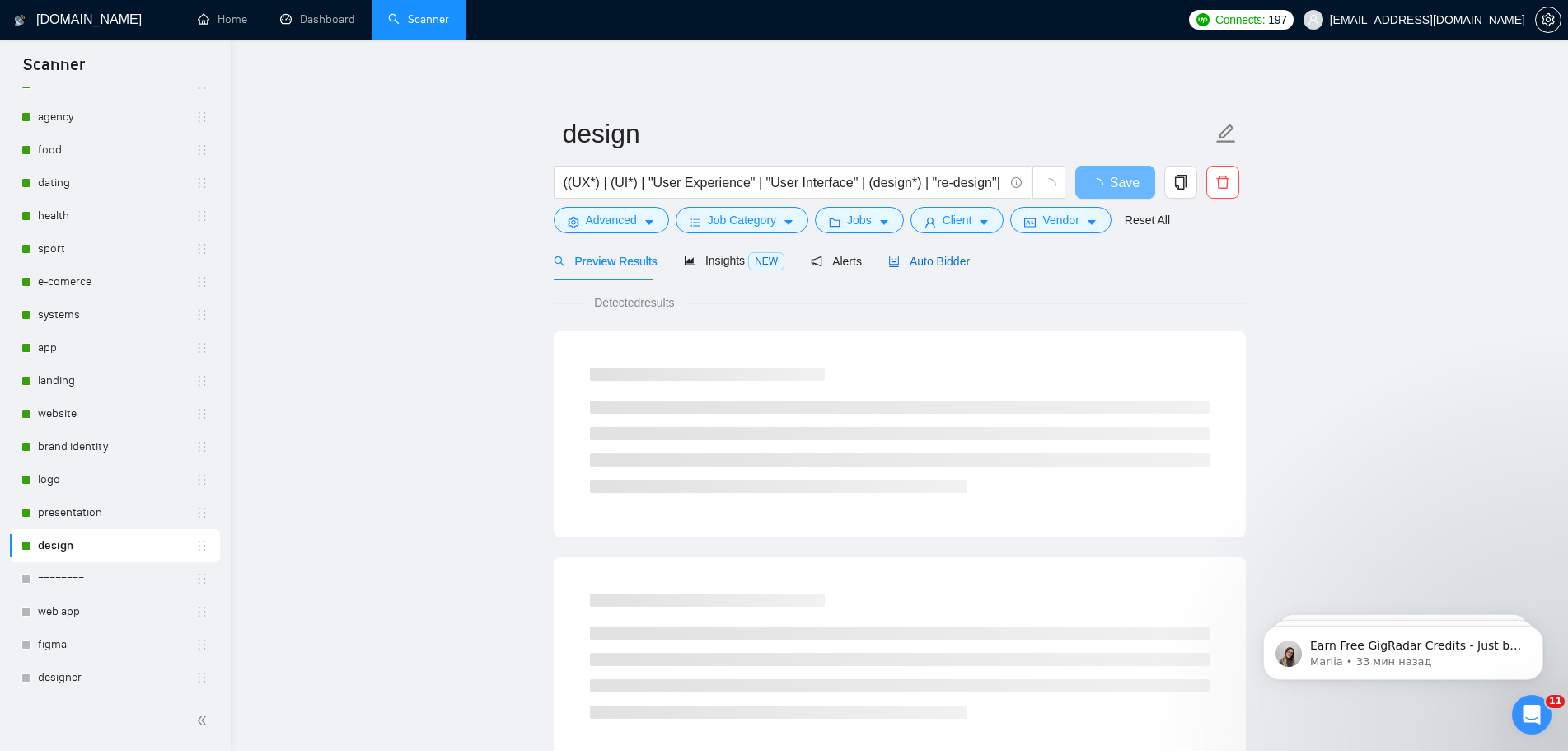
click at [921, 270] on div "Auto Bidder" at bounding box center [929, 261] width 82 height 18
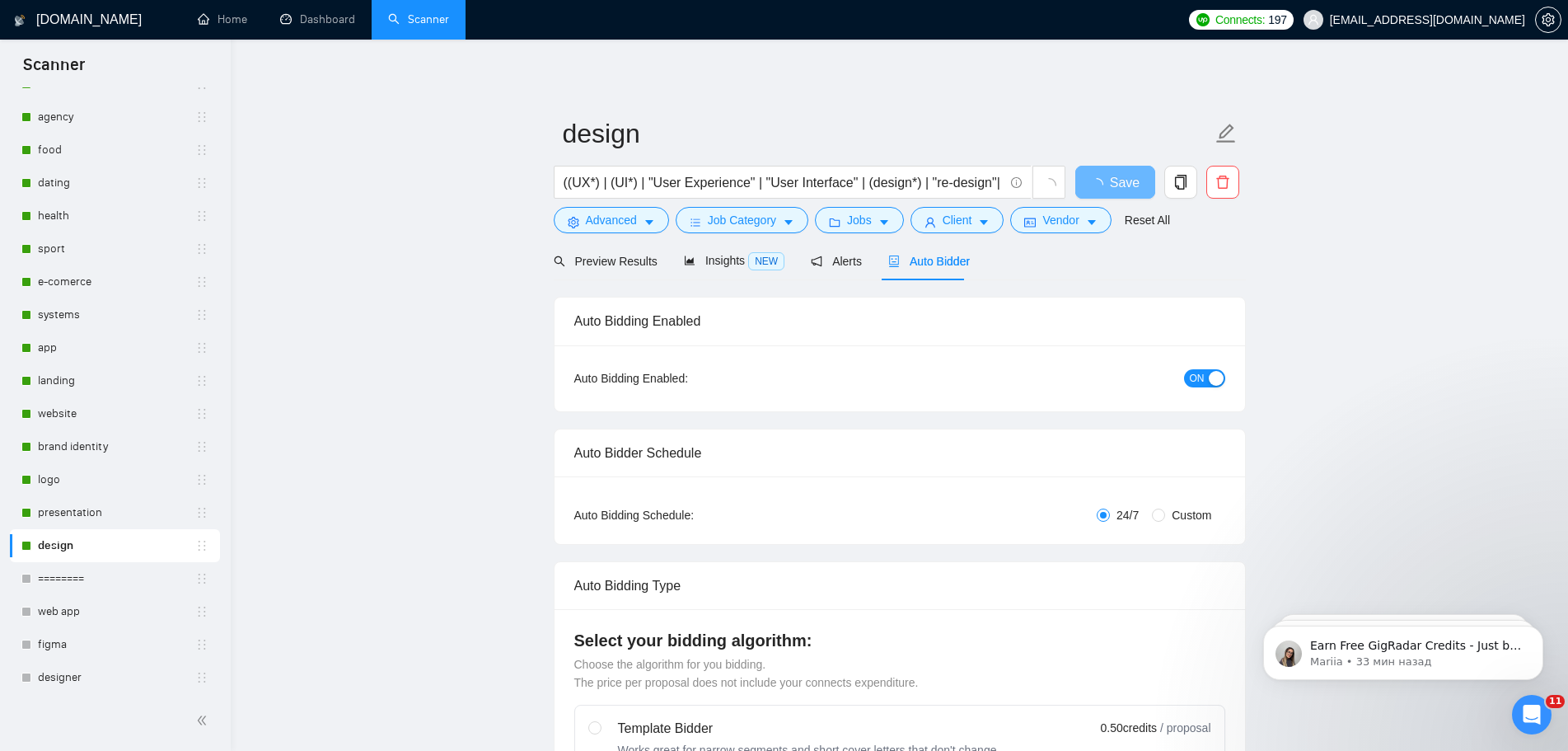
radio input "false"
radio input "true"
checkbox input "true"
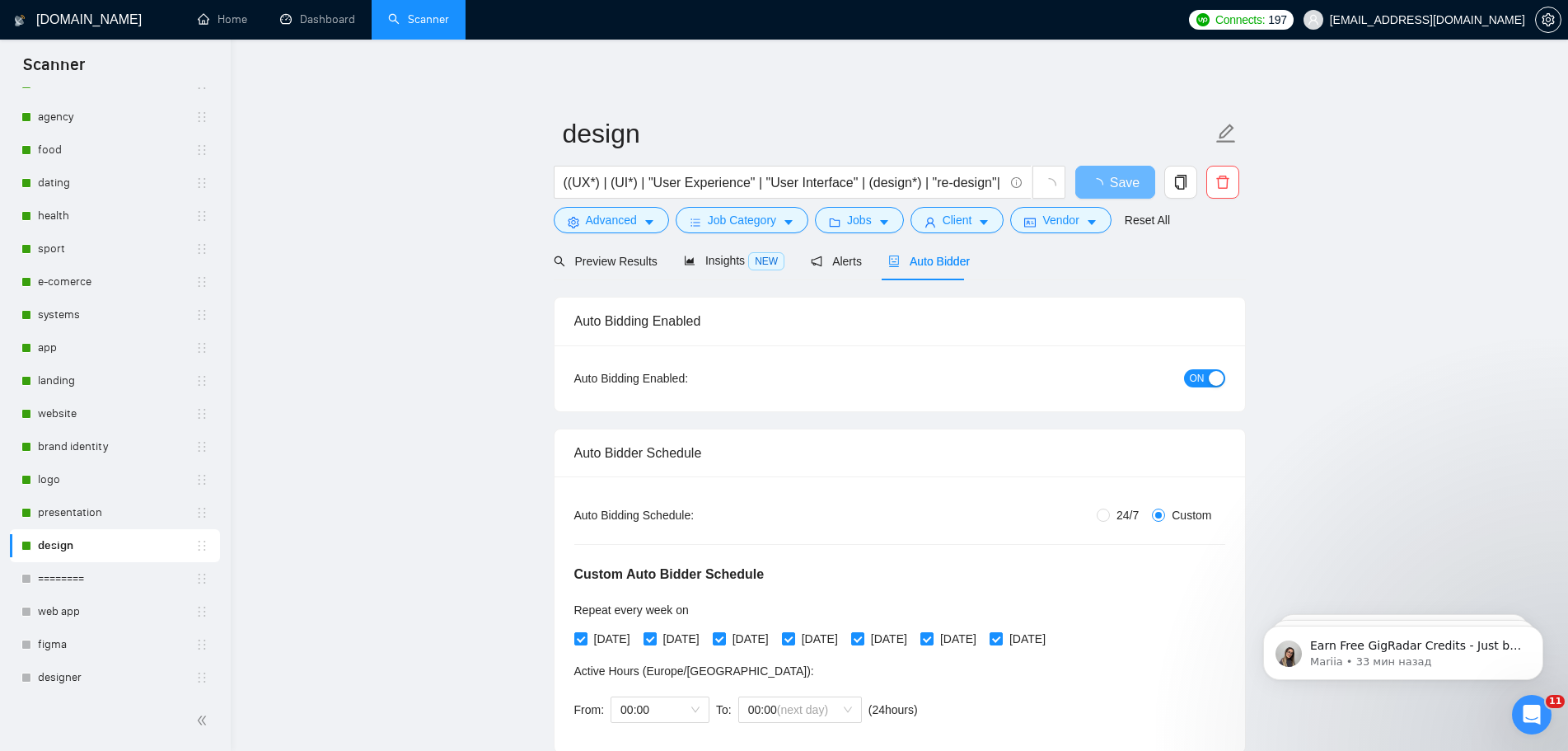
click at [930, 262] on span "Auto Bidder" at bounding box center [929, 261] width 82 height 13
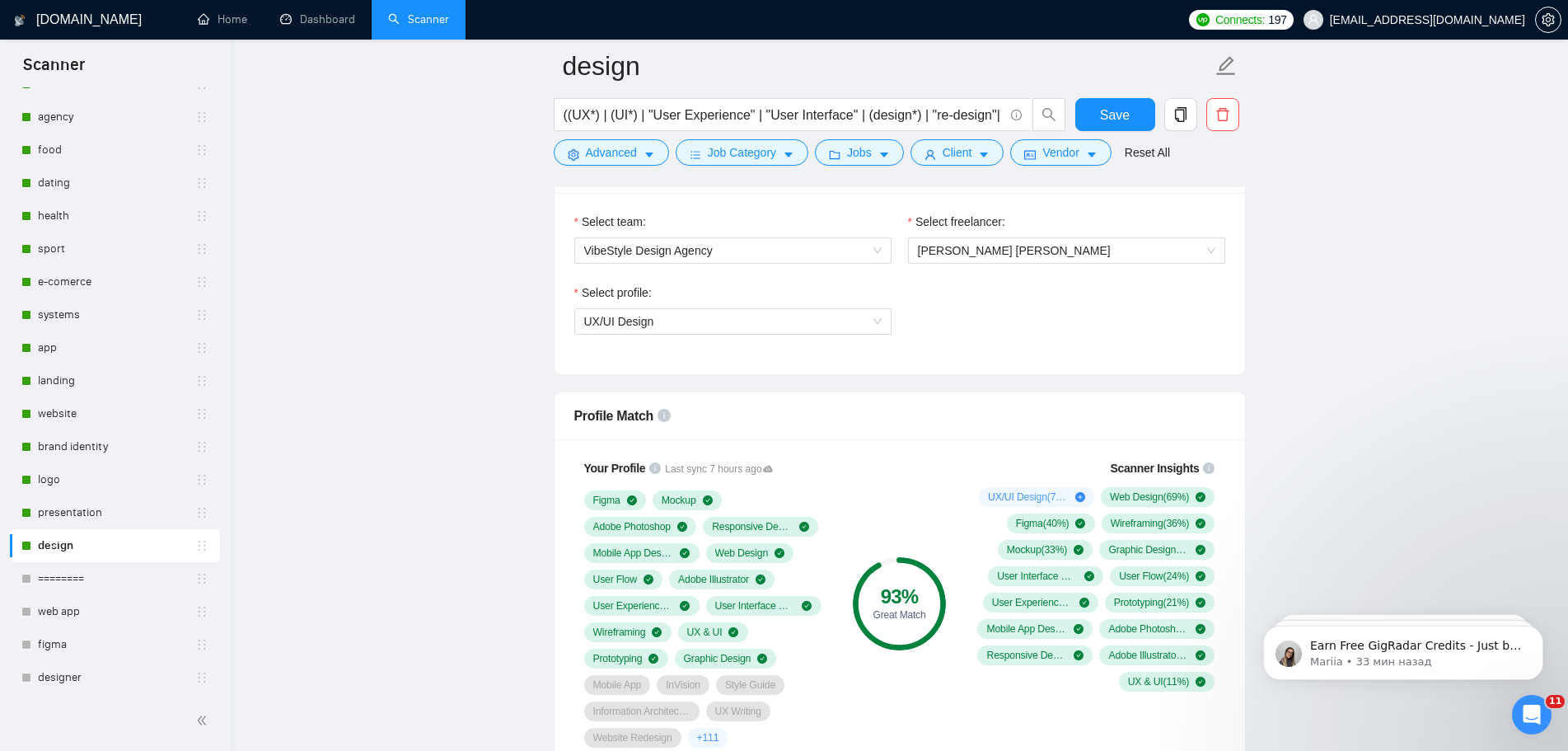
scroll to position [989, 0]
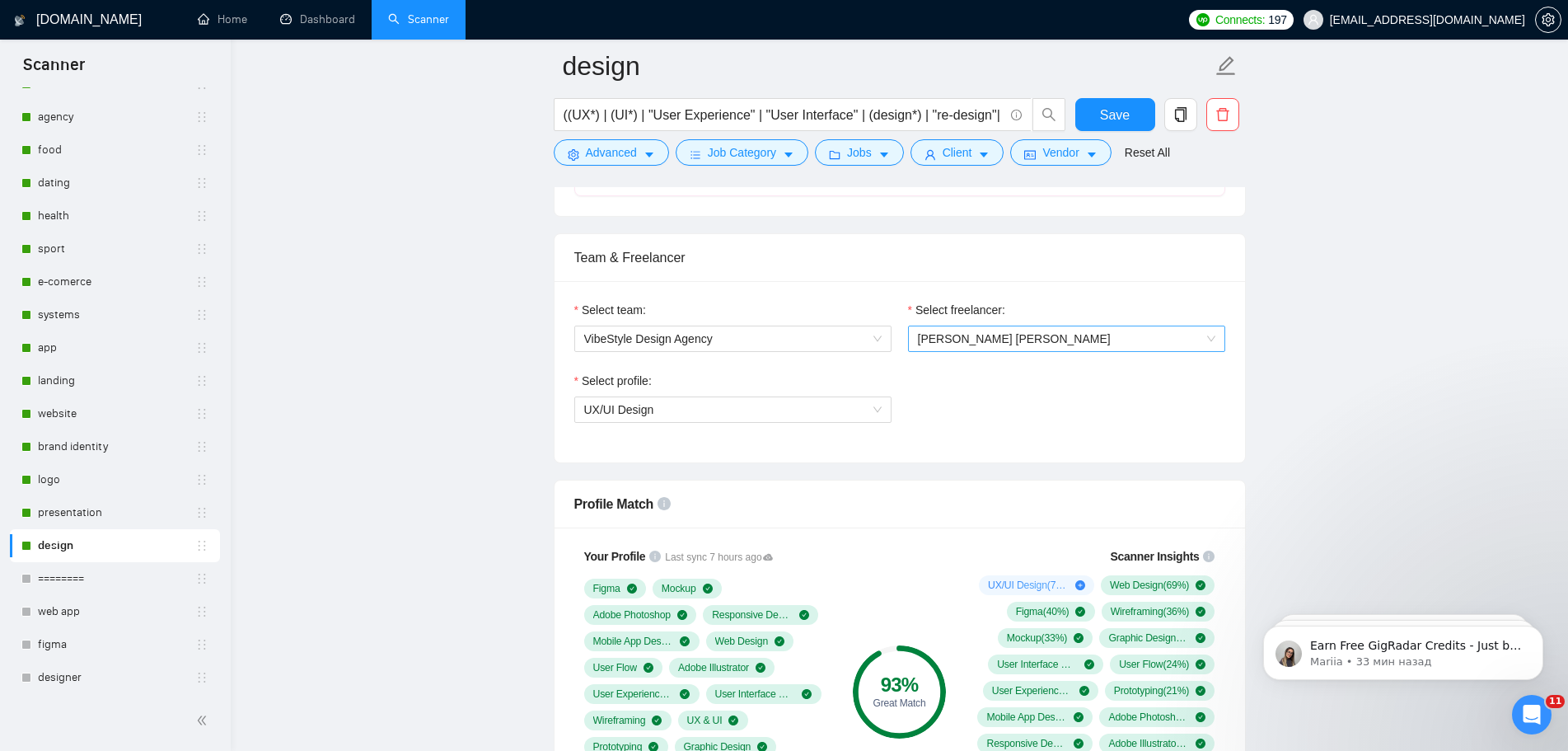
click at [1079, 330] on span "[PERSON_NAME] [PERSON_NAME]" at bounding box center [1066, 339] width 298 height 25
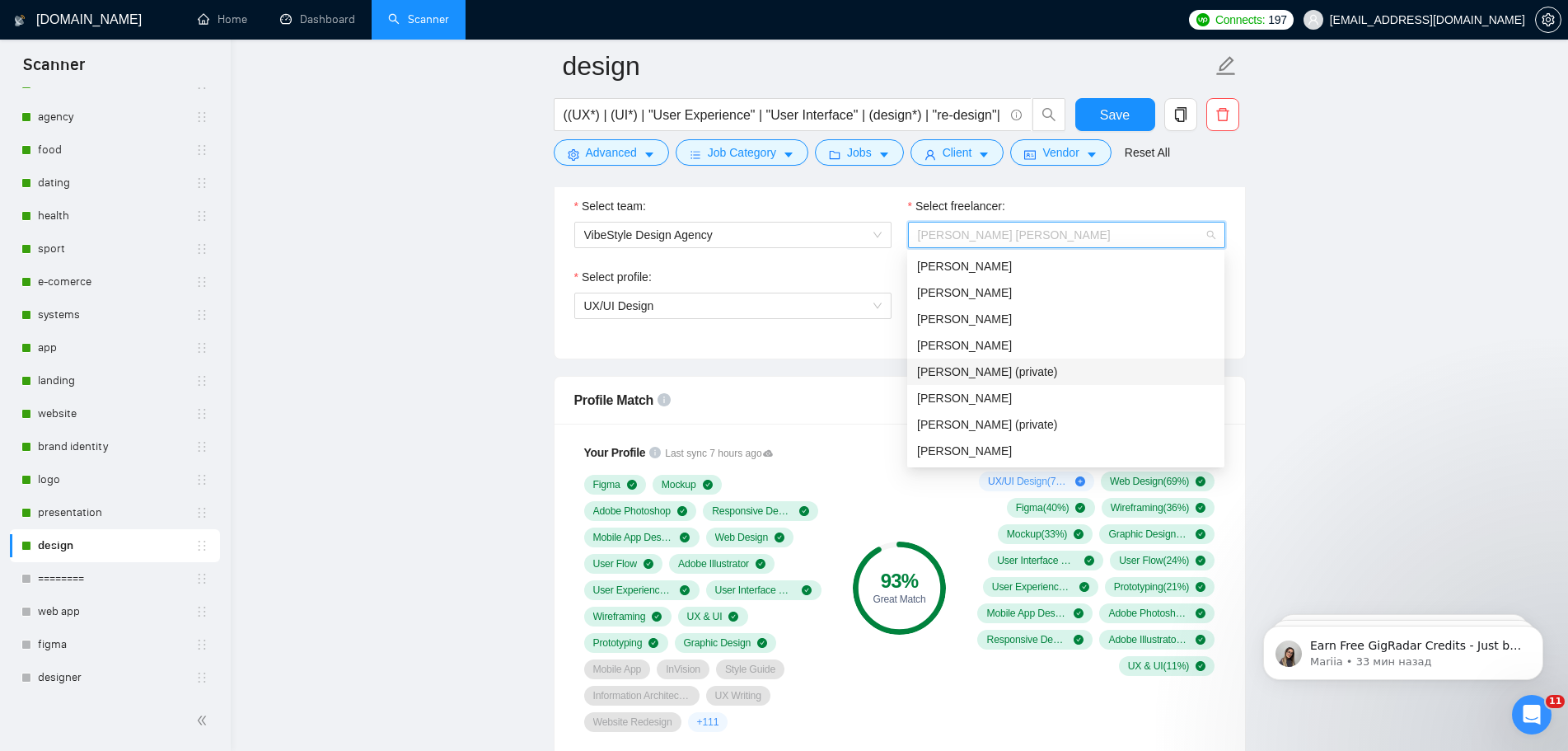
scroll to position [1154, 0]
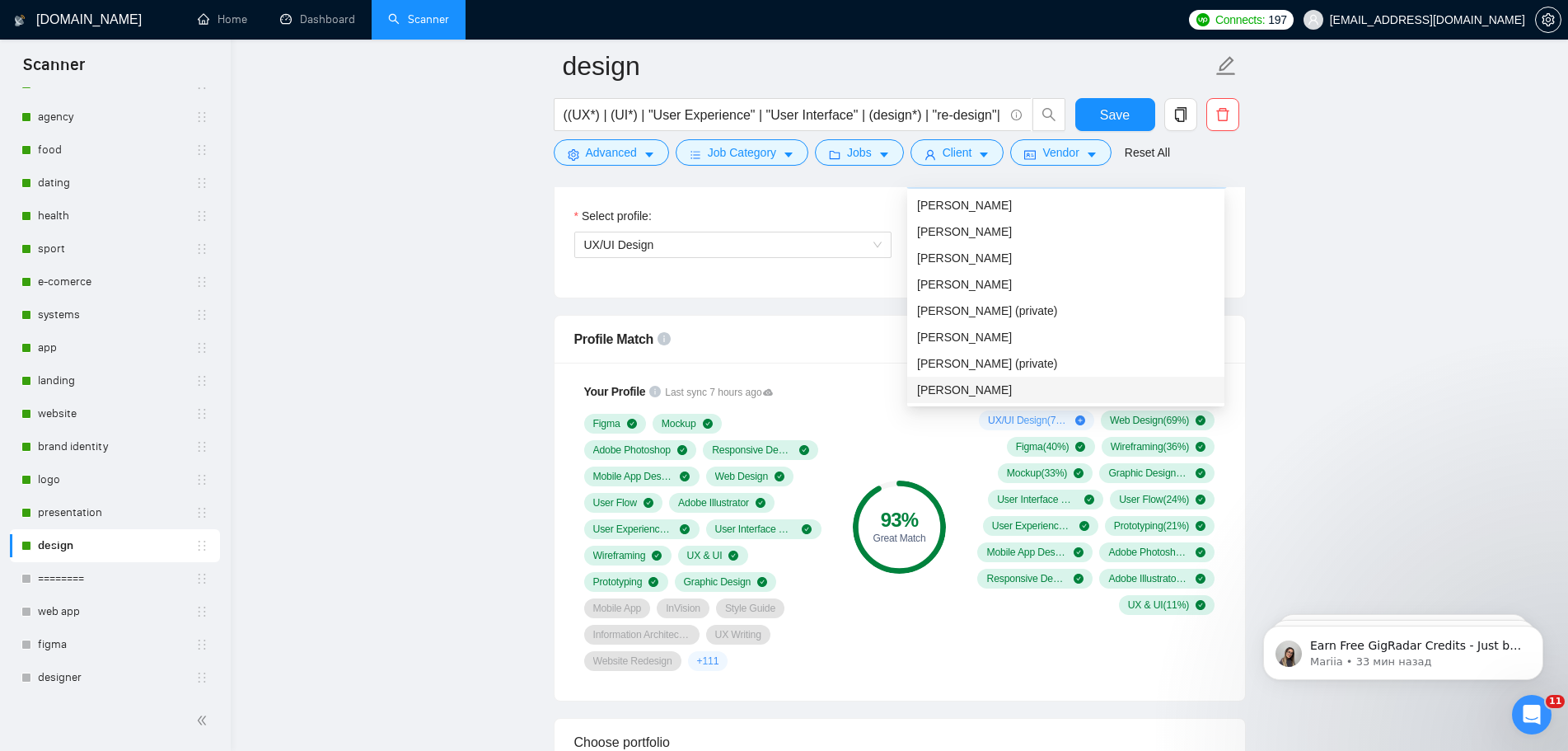
click at [959, 390] on span "[PERSON_NAME]" at bounding box center [964, 389] width 95 height 13
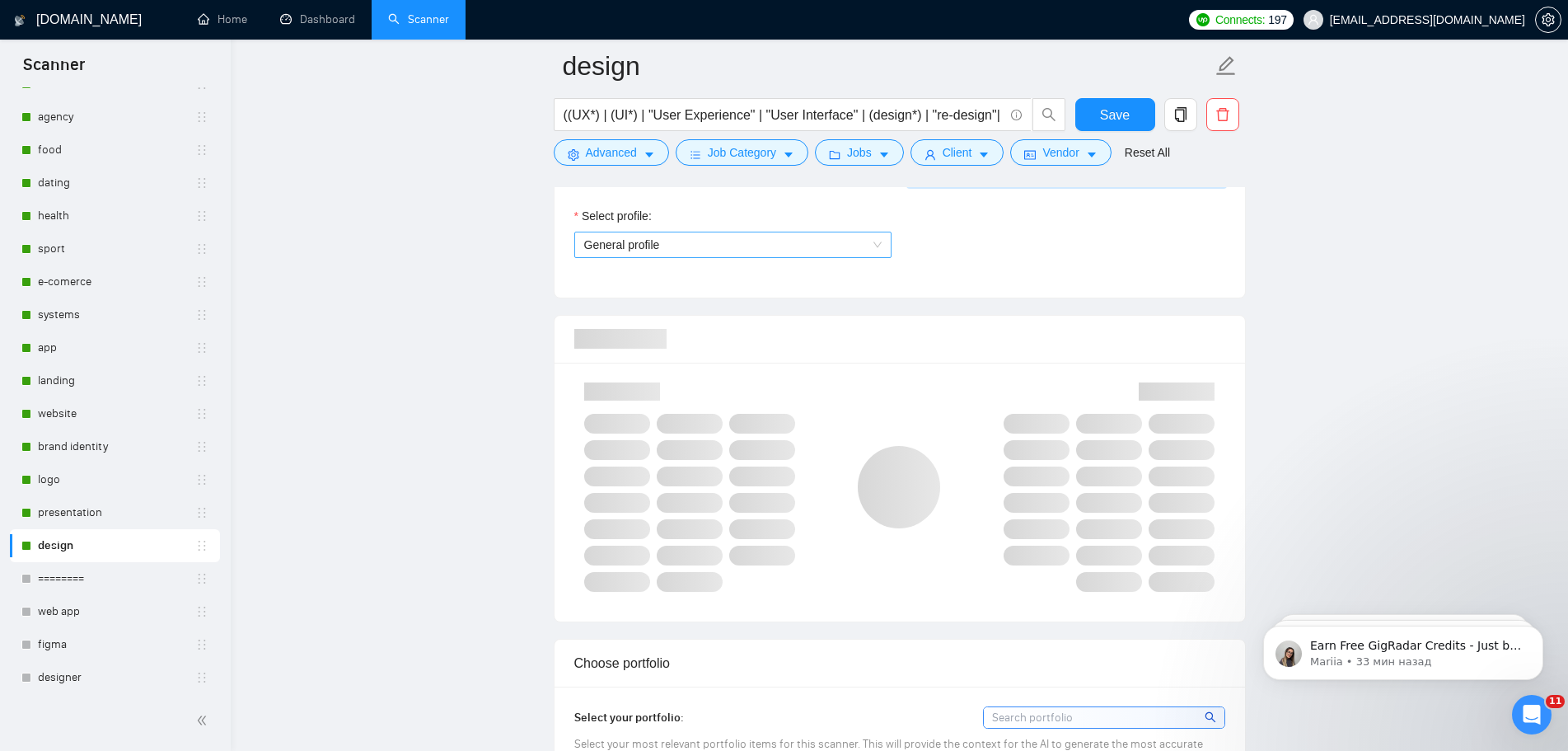
click at [763, 242] on span "General profile" at bounding box center [733, 244] width 298 height 25
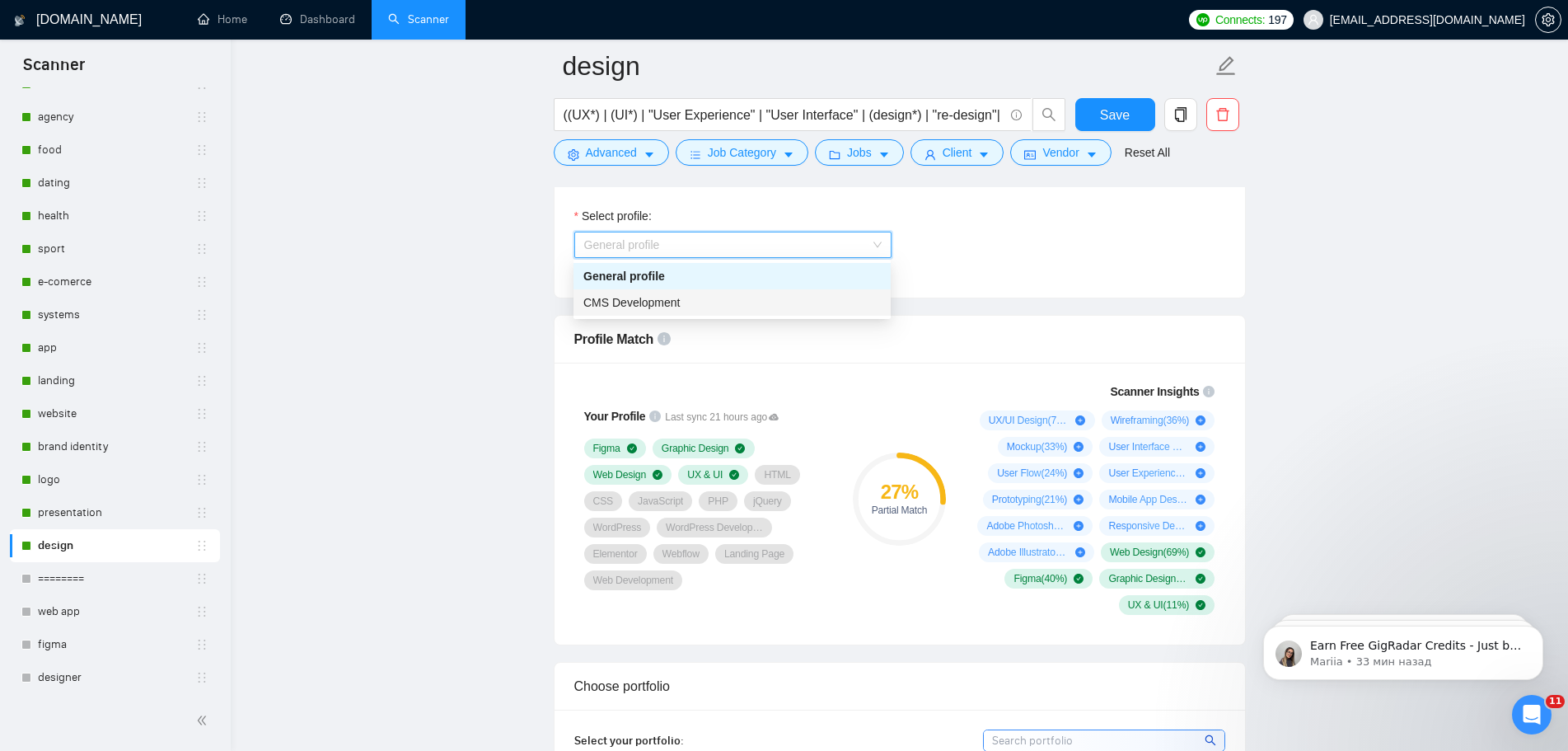
click at [667, 299] on span "CMS Development" at bounding box center [632, 302] width 98 height 13
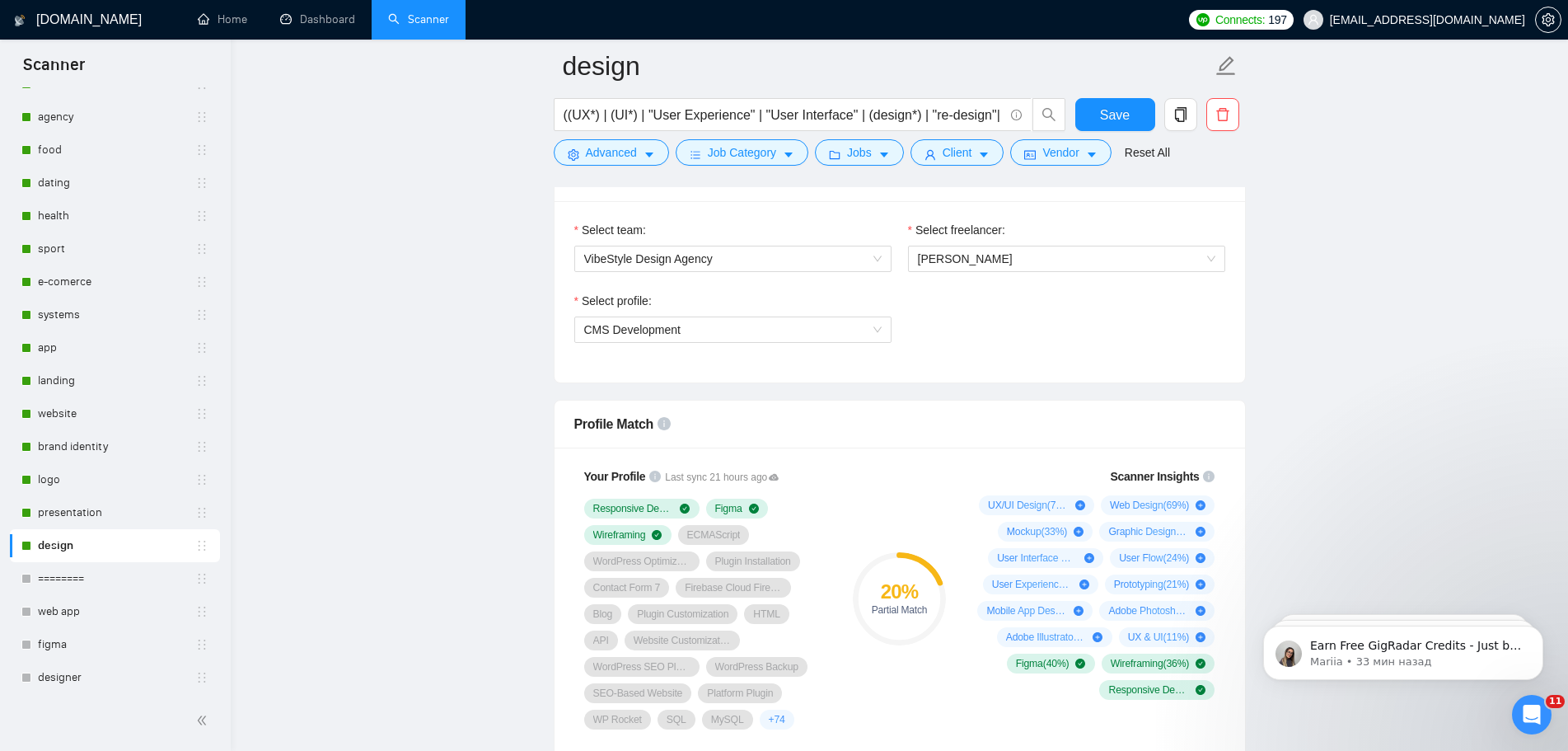
scroll to position [989, 0]
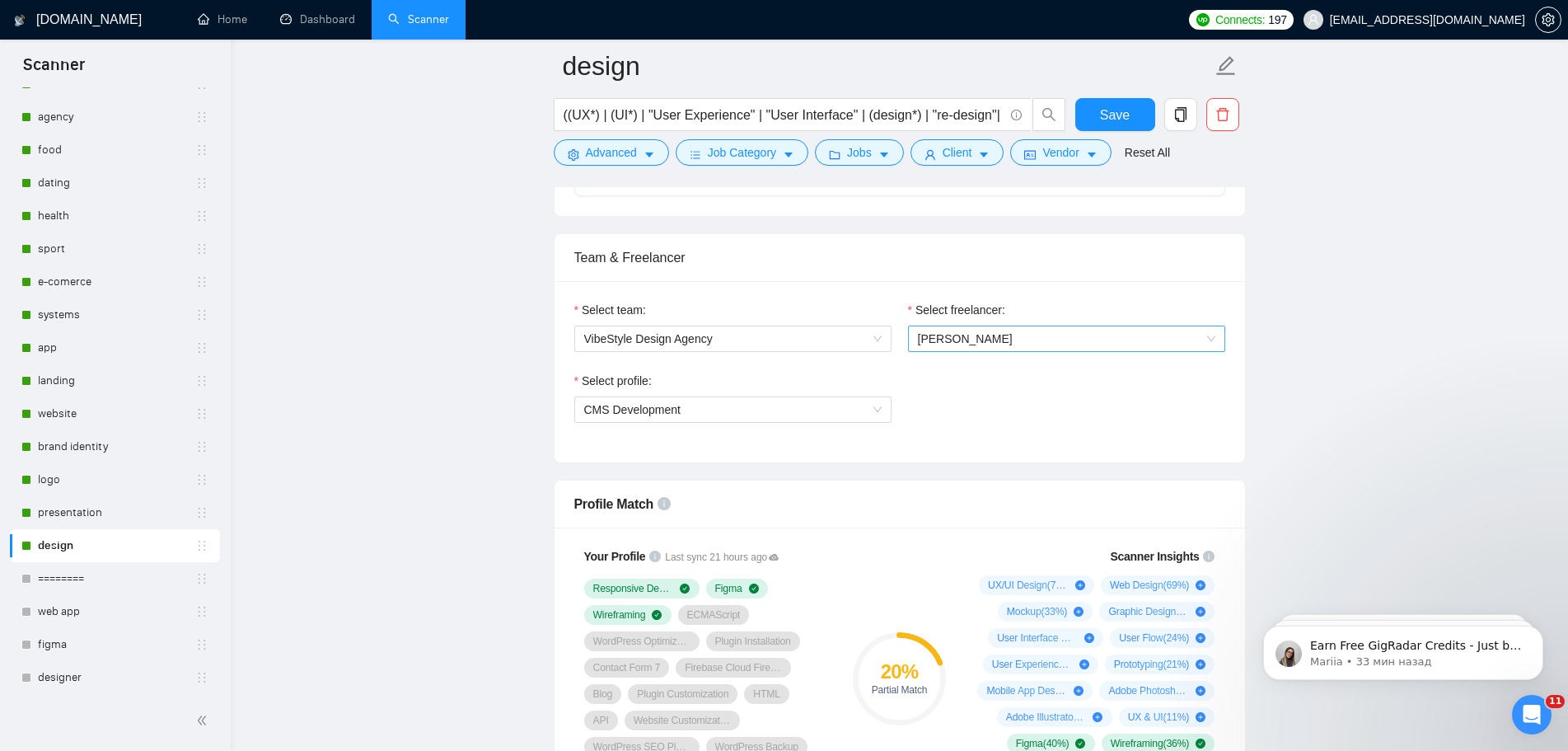
click at [1078, 337] on span "[PERSON_NAME]" at bounding box center [1066, 339] width 298 height 25
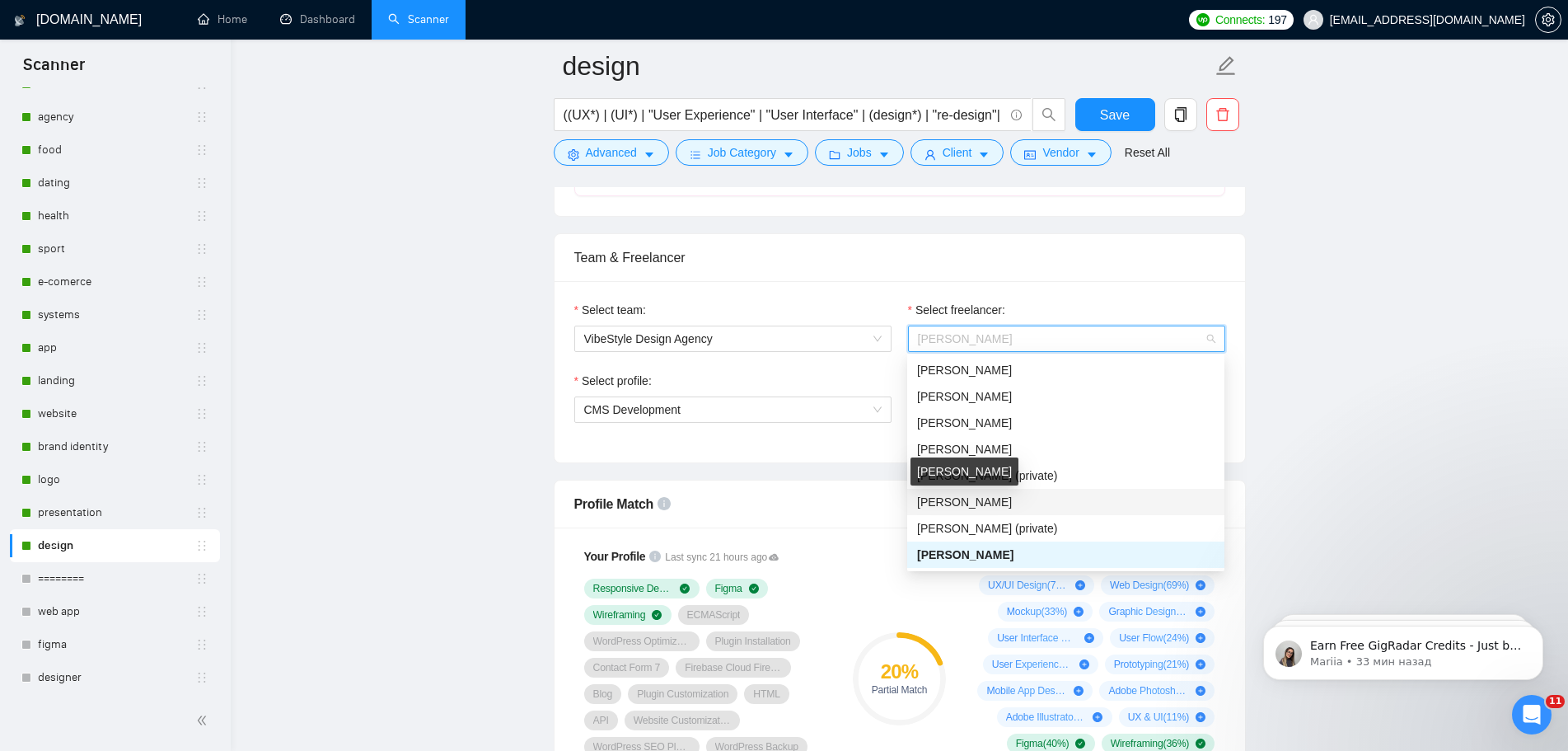
click at [1011, 495] on span "[PERSON_NAME]" at bounding box center [964, 501] width 95 height 13
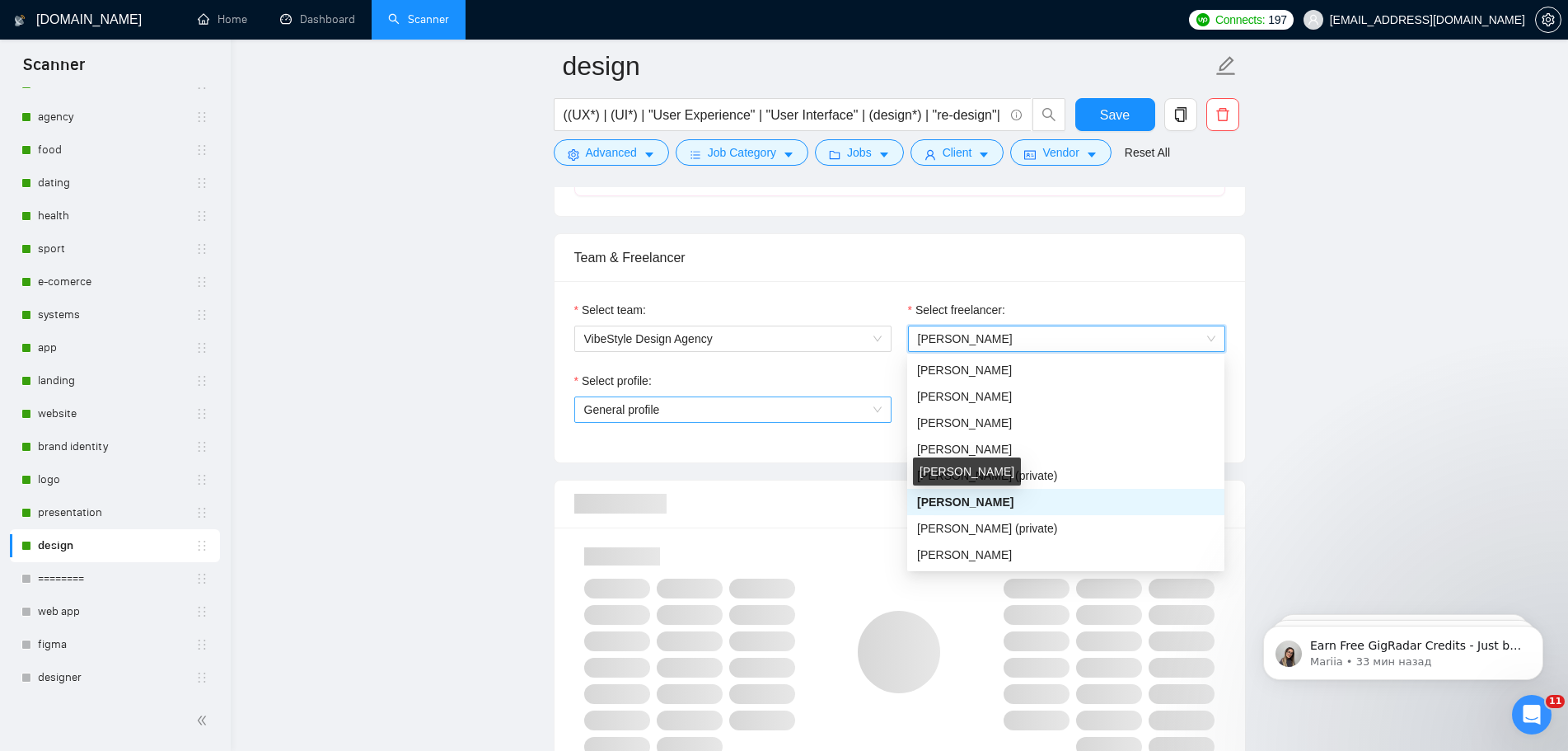
click at [829, 405] on span "General profile" at bounding box center [733, 409] width 298 height 25
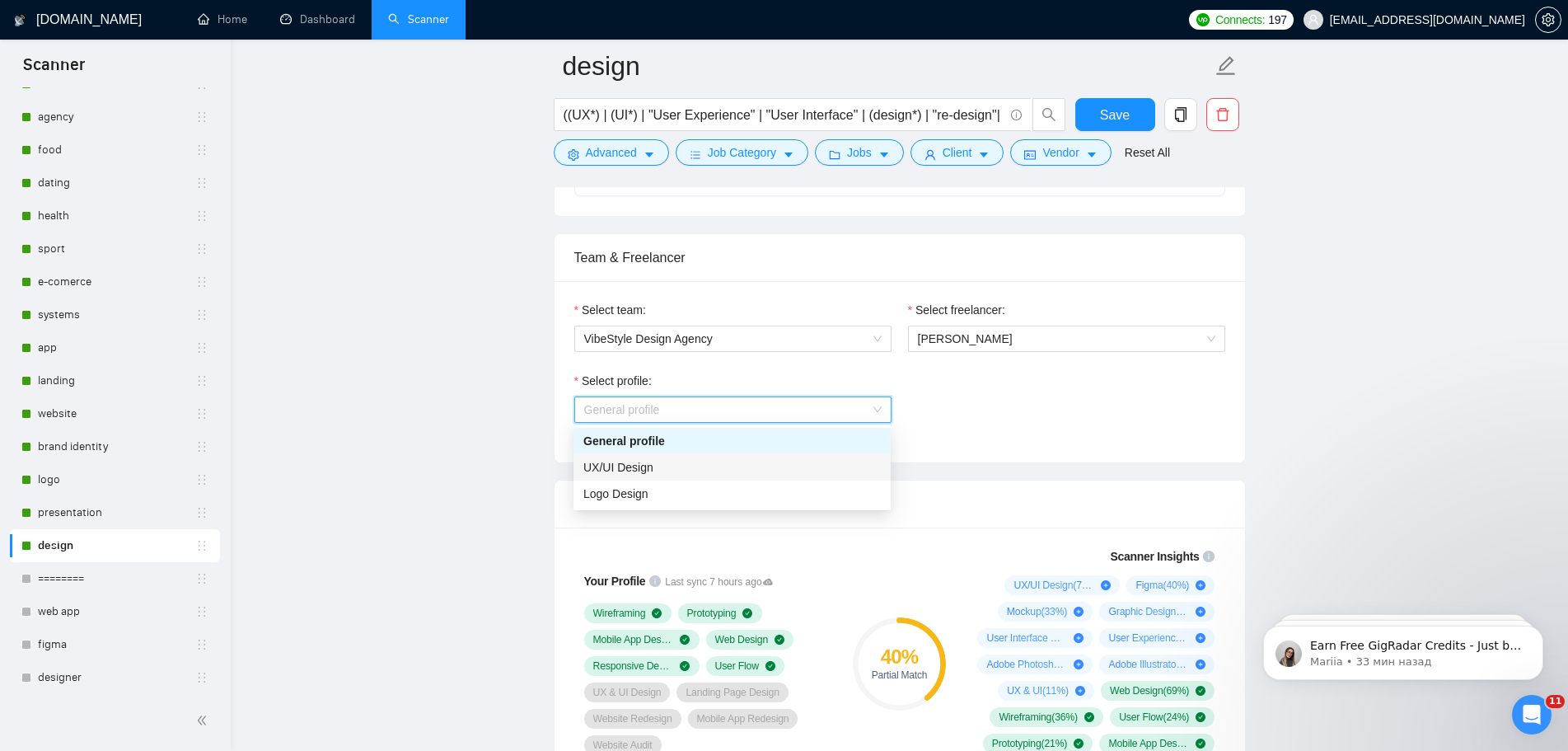
click at [672, 470] on div "UX/UI Design" at bounding box center [732, 467] width 298 height 18
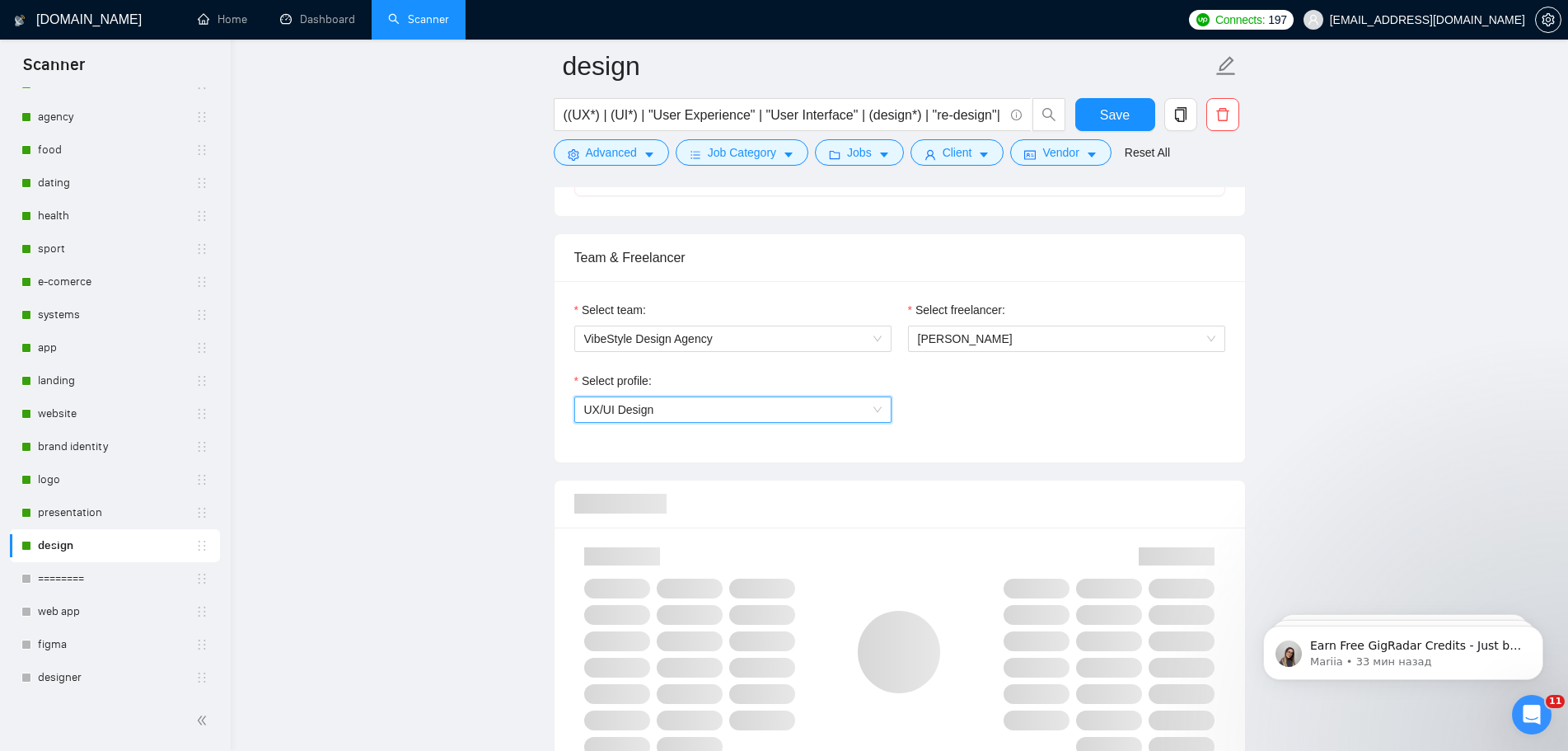
scroll to position [1154, 0]
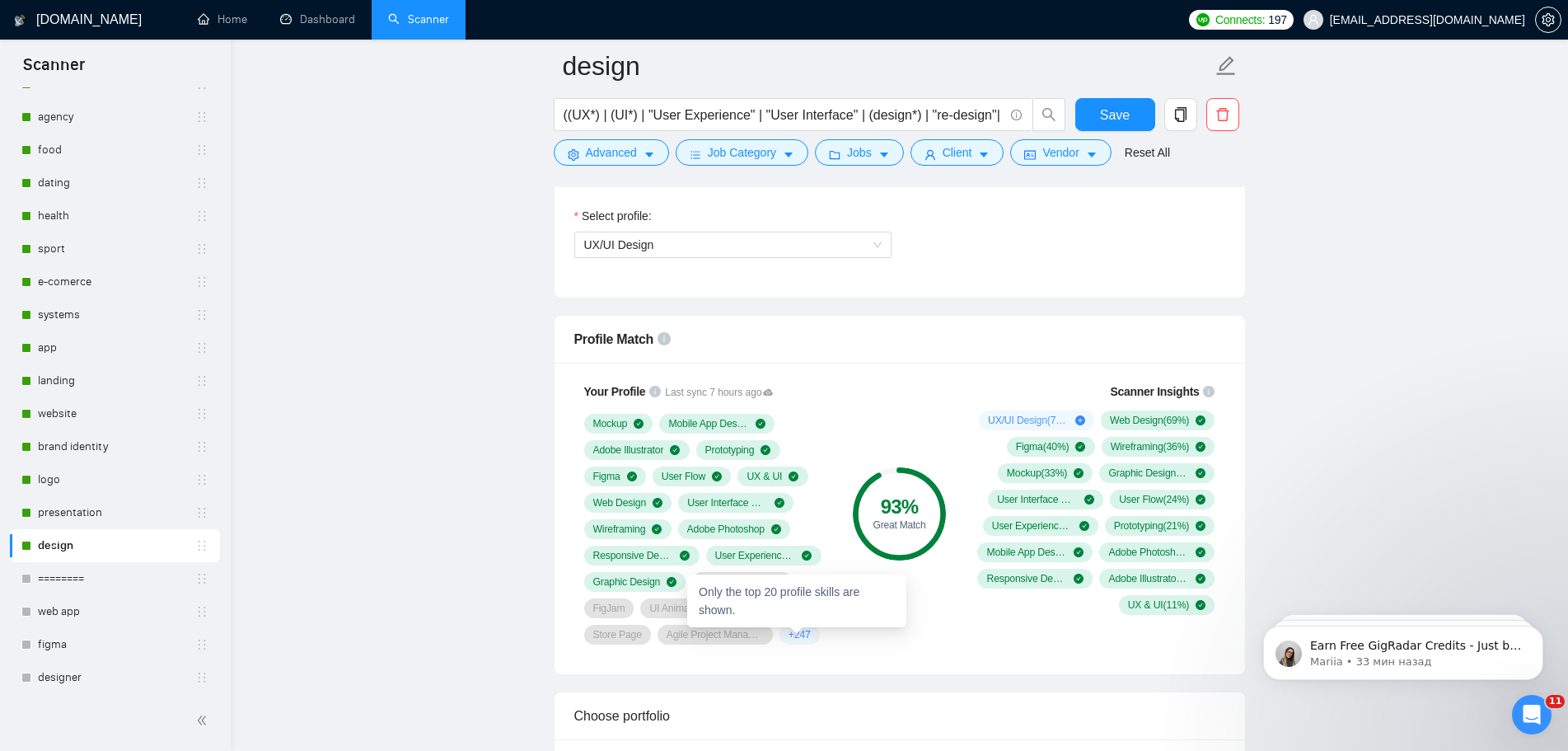
drag, startPoint x: 807, startPoint y: 635, endPoint x: 797, endPoint y: 638, distance: 10.4
click at [791, 635] on span "+ 247" at bounding box center [799, 634] width 22 height 13
click at [864, 640] on div "93 % Great Match" at bounding box center [899, 513] width 111 height 282
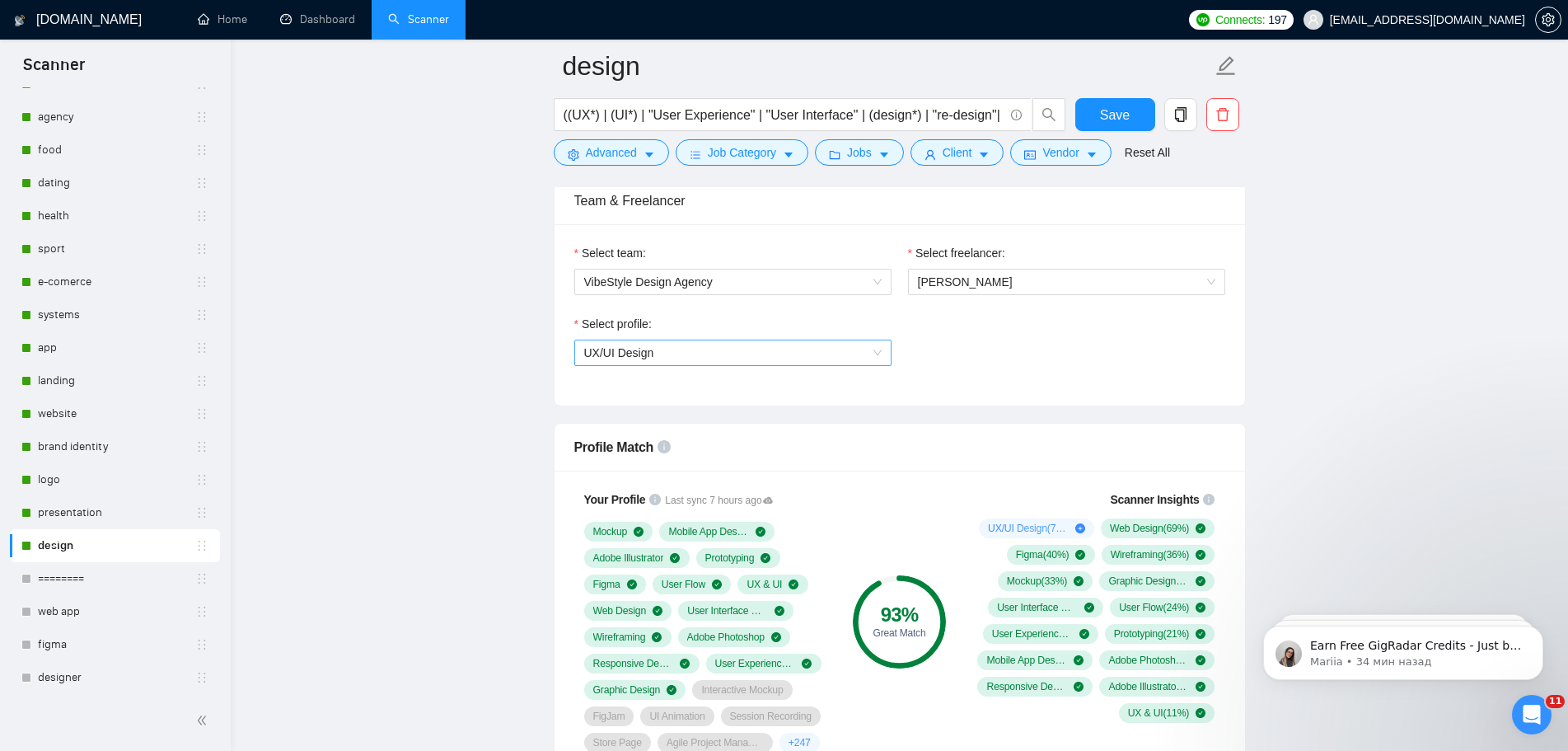
scroll to position [1072, 0]
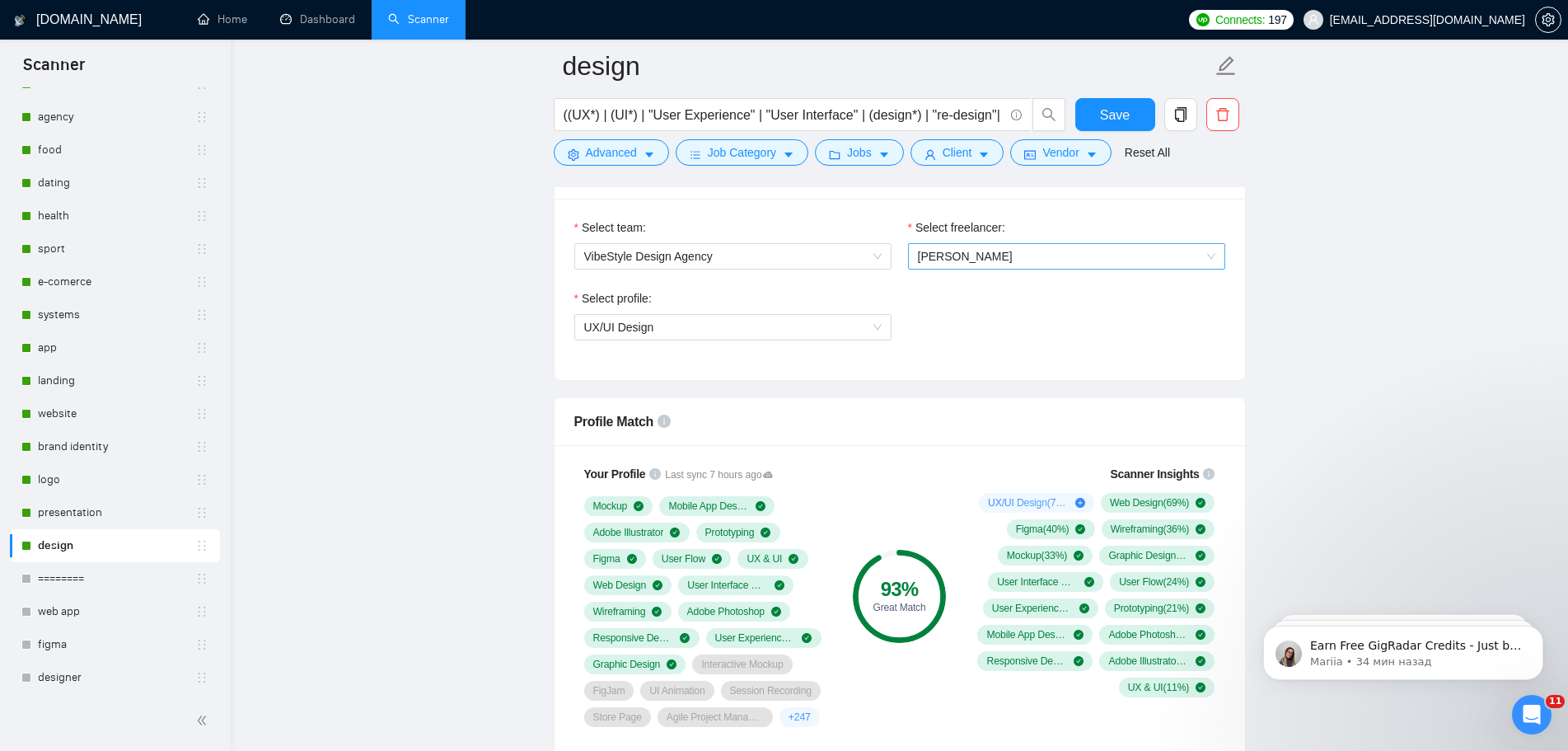
click at [1037, 252] on span "[PERSON_NAME]" at bounding box center [1066, 256] width 298 height 25
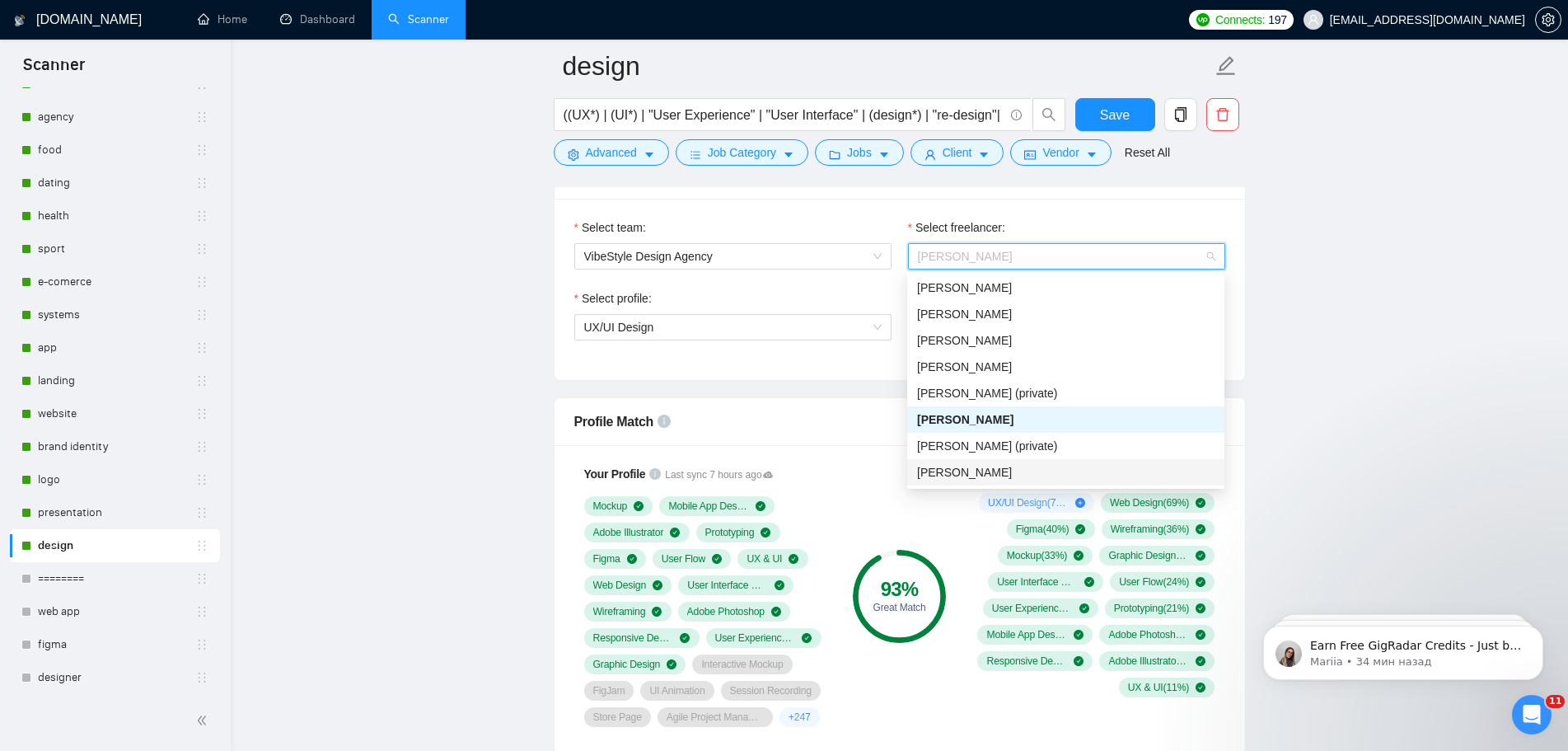
click at [1008, 466] on div "[PERSON_NAME]" at bounding box center [1065, 472] width 298 height 18
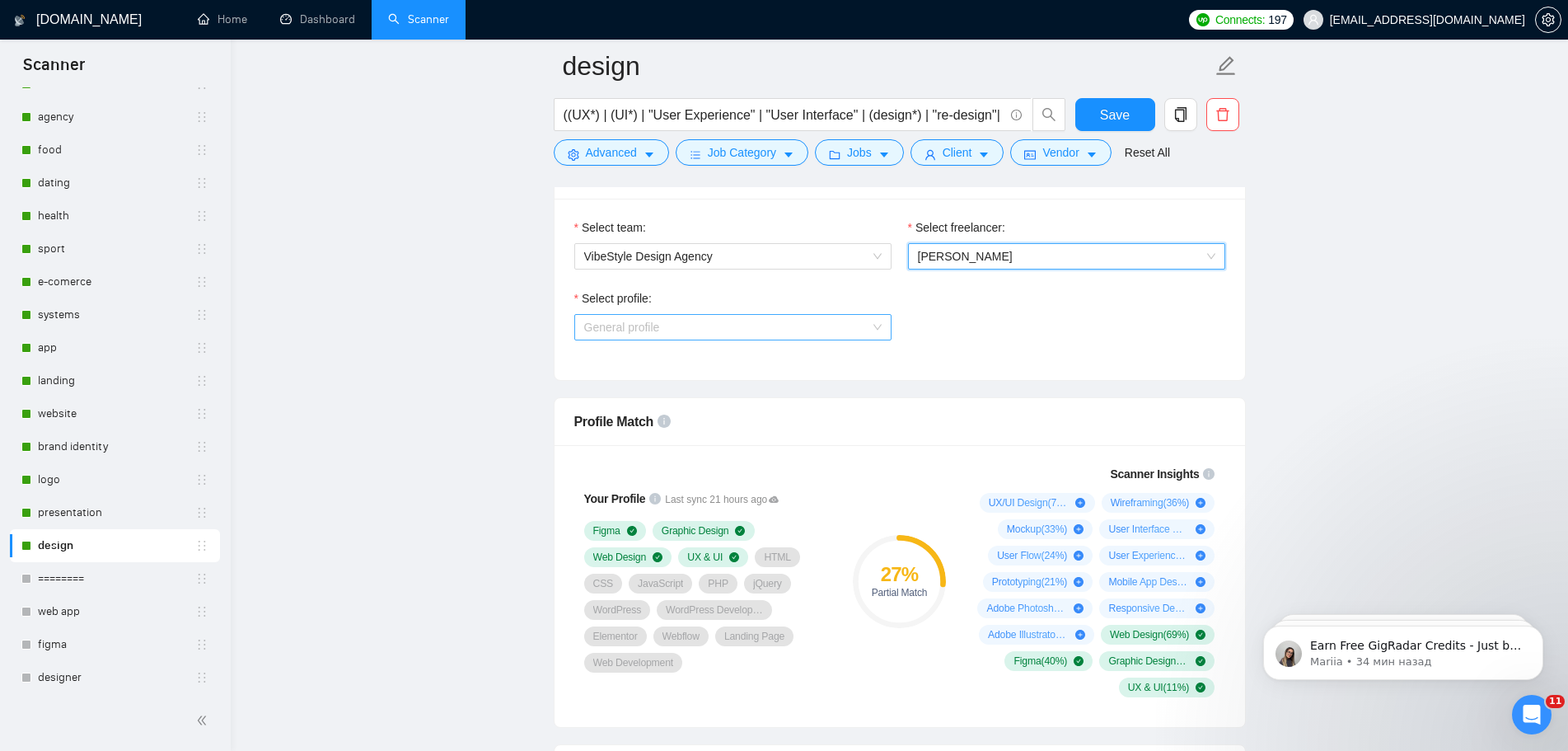
click at [858, 337] on span "General profile" at bounding box center [733, 327] width 298 height 25
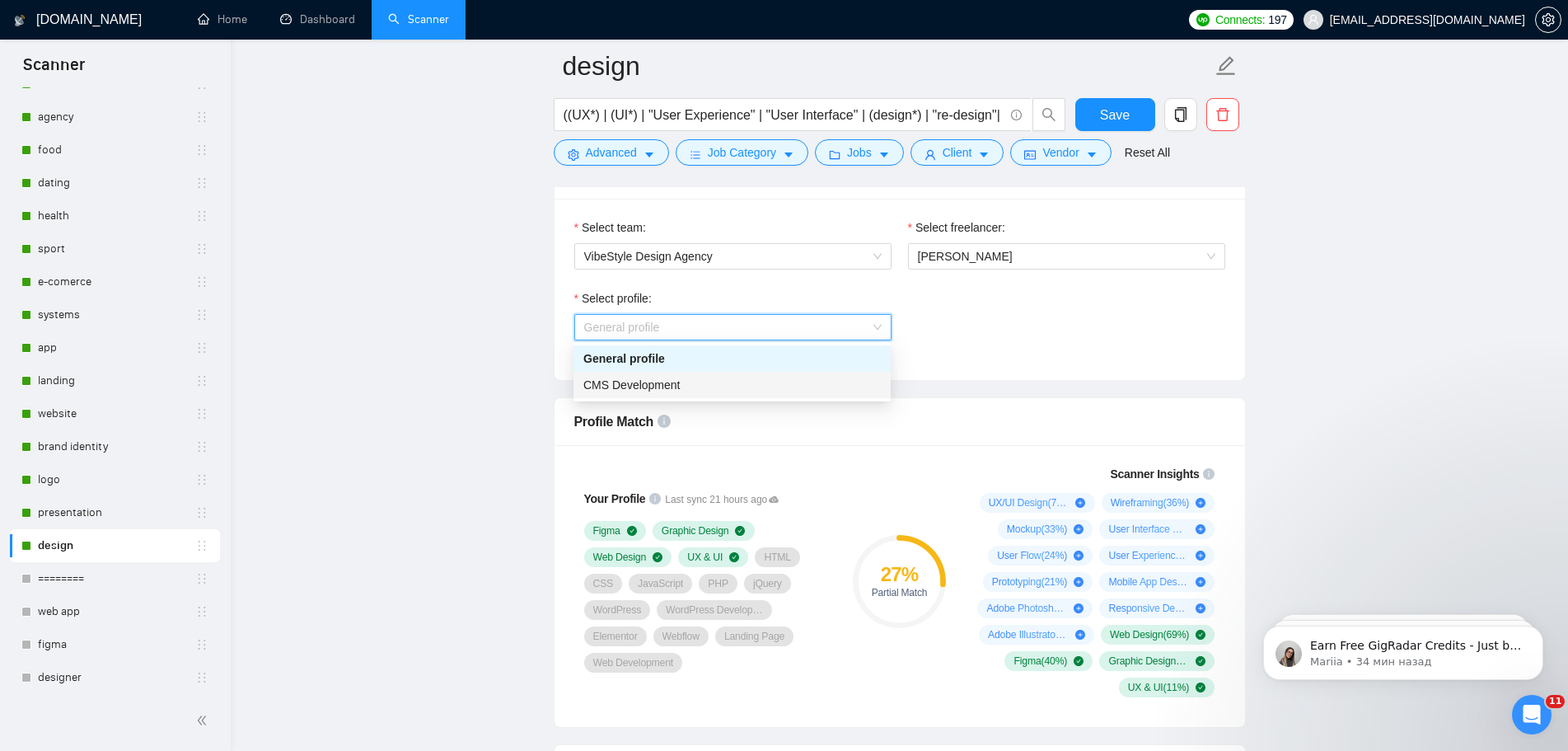
click at [739, 381] on div "CMS Development" at bounding box center [732, 384] width 298 height 18
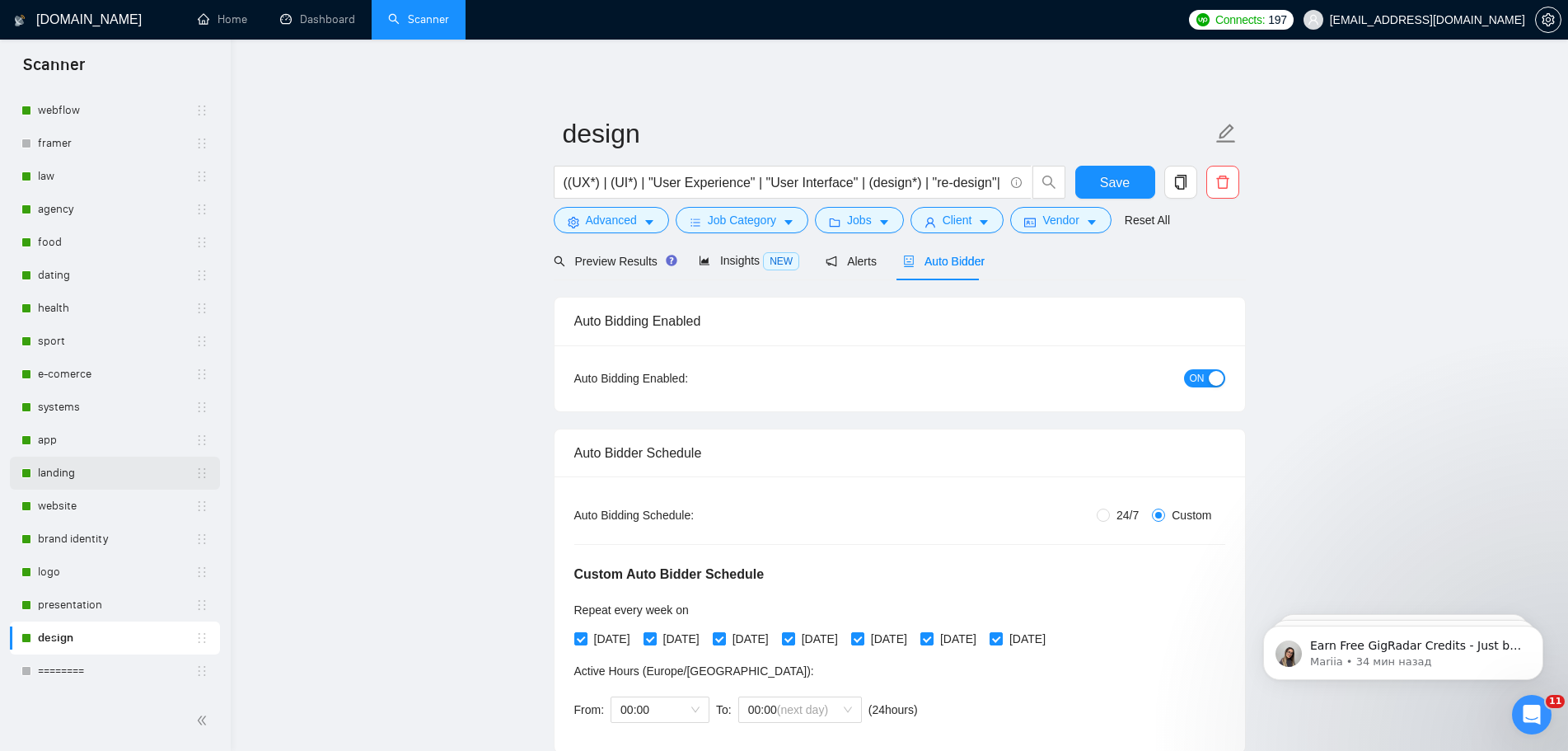
scroll to position [0, 0]
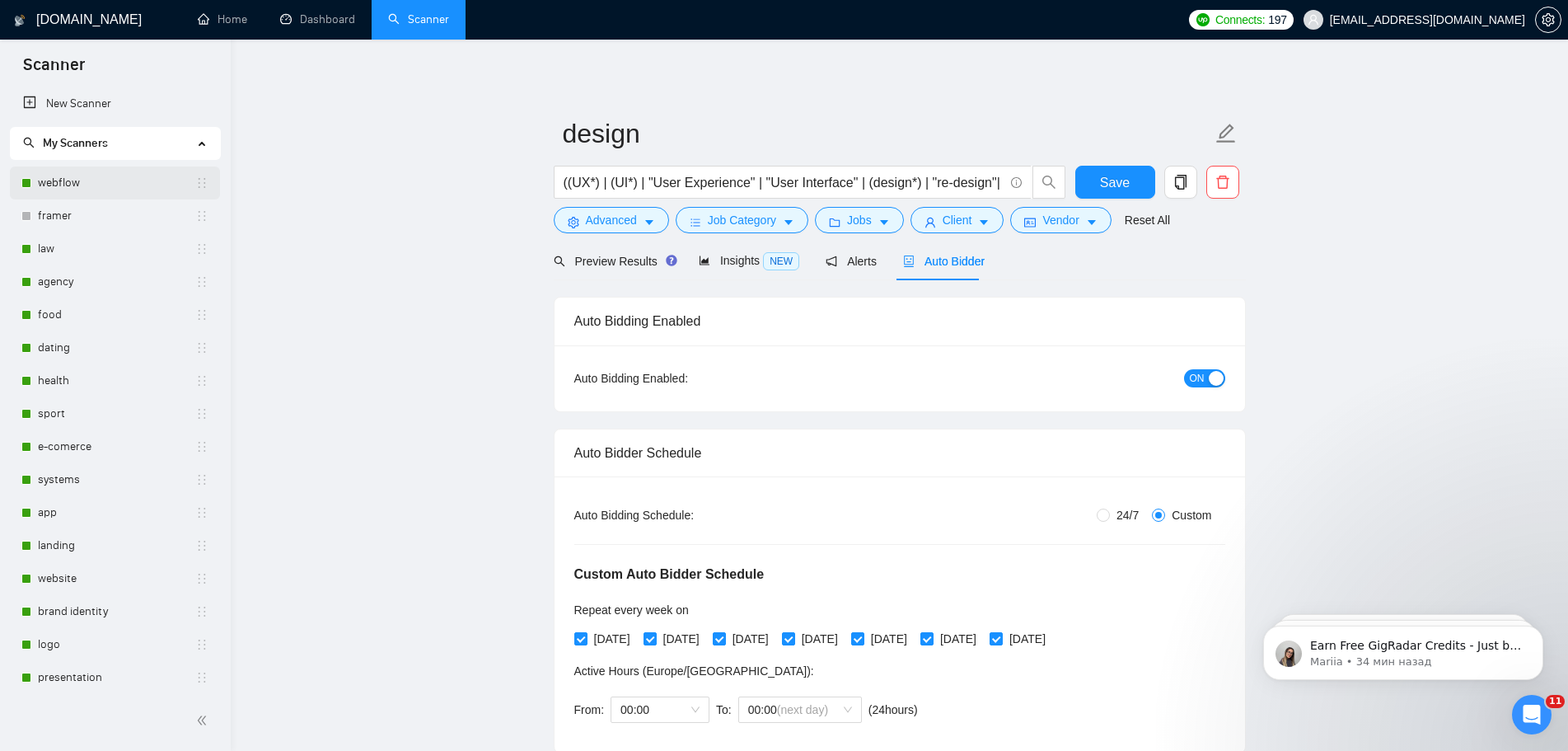
click at [52, 184] on link "webflow" at bounding box center [116, 182] width 157 height 33
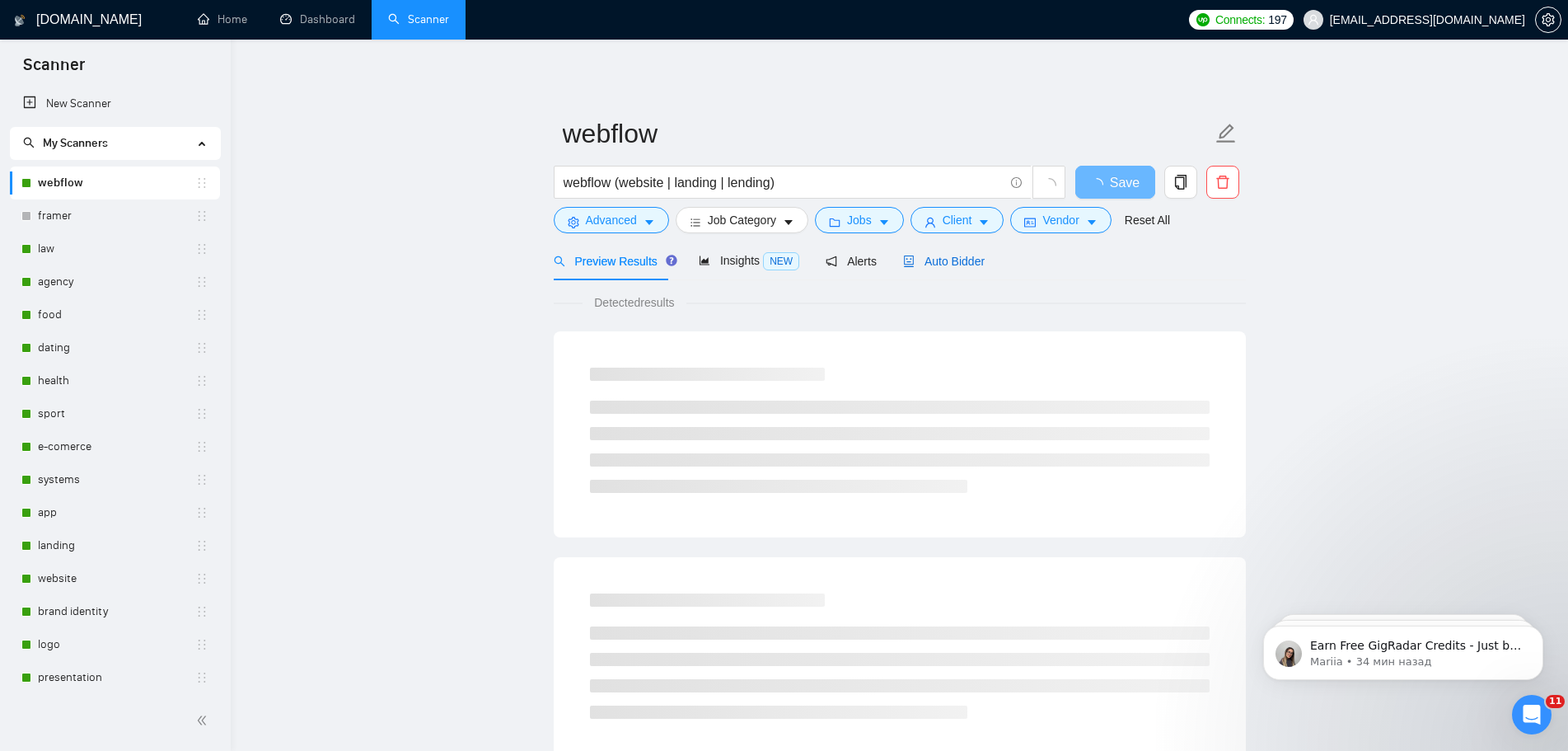
click at [949, 264] on span "Auto Bidder" at bounding box center [944, 261] width 82 height 13
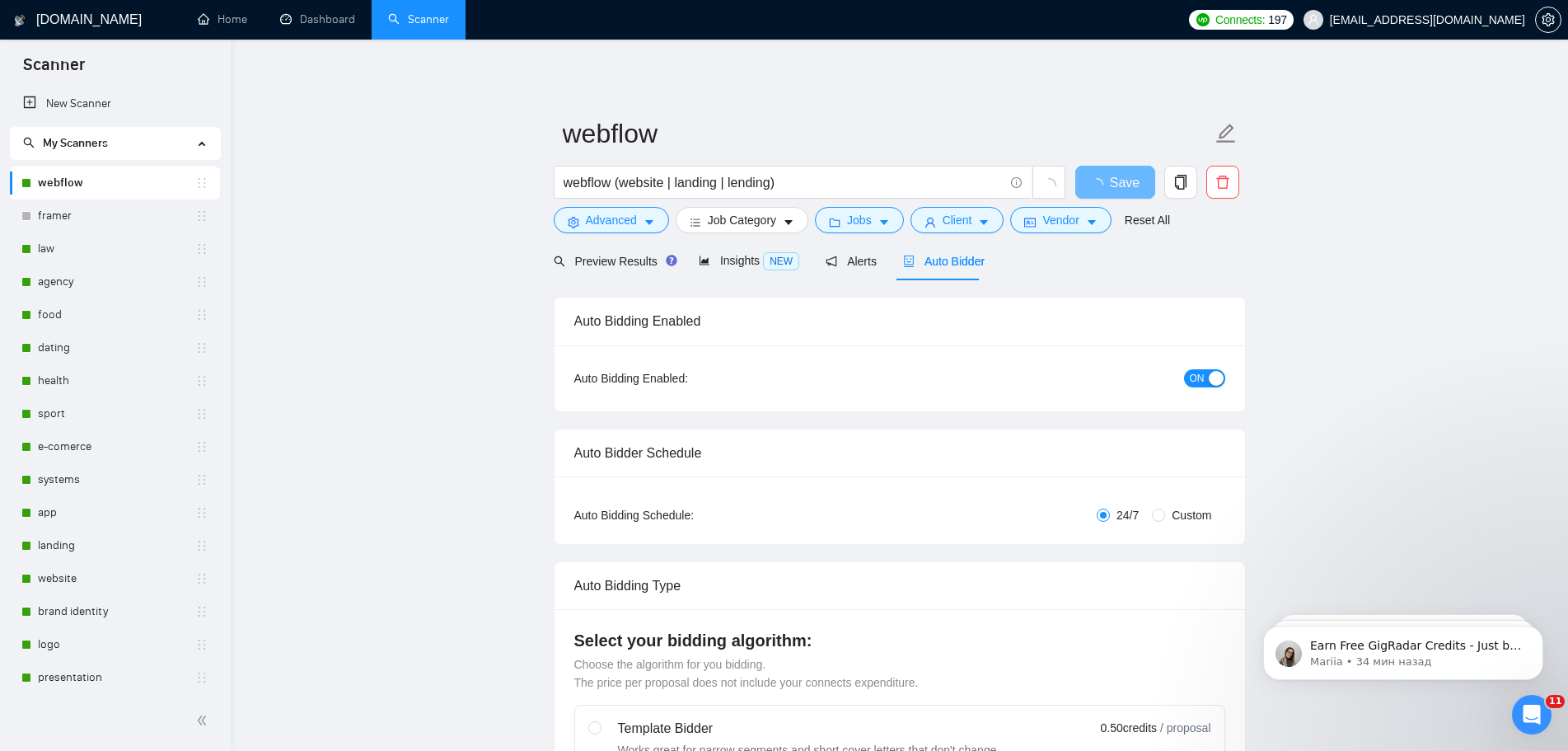
checkbox input "true"
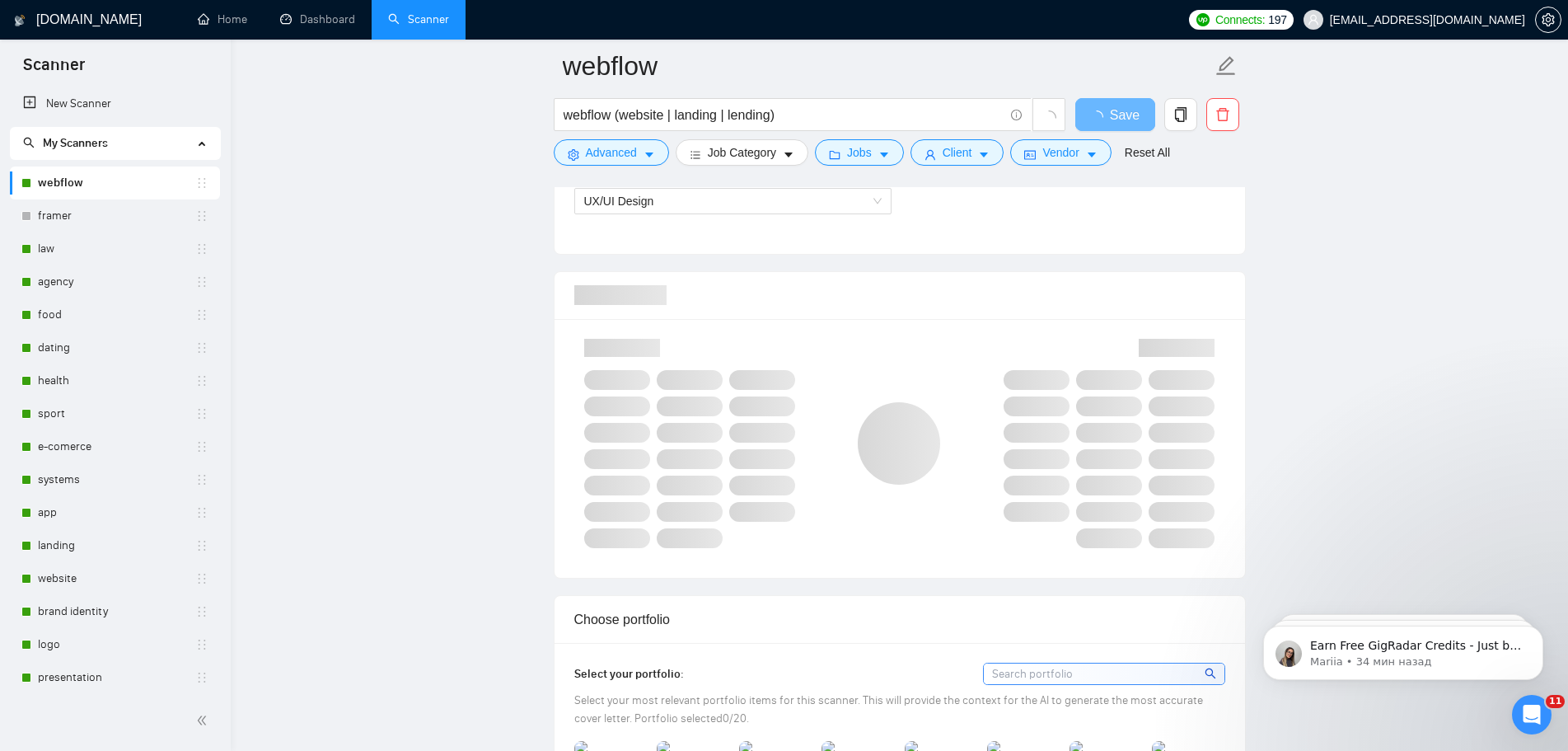
scroll to position [825, 0]
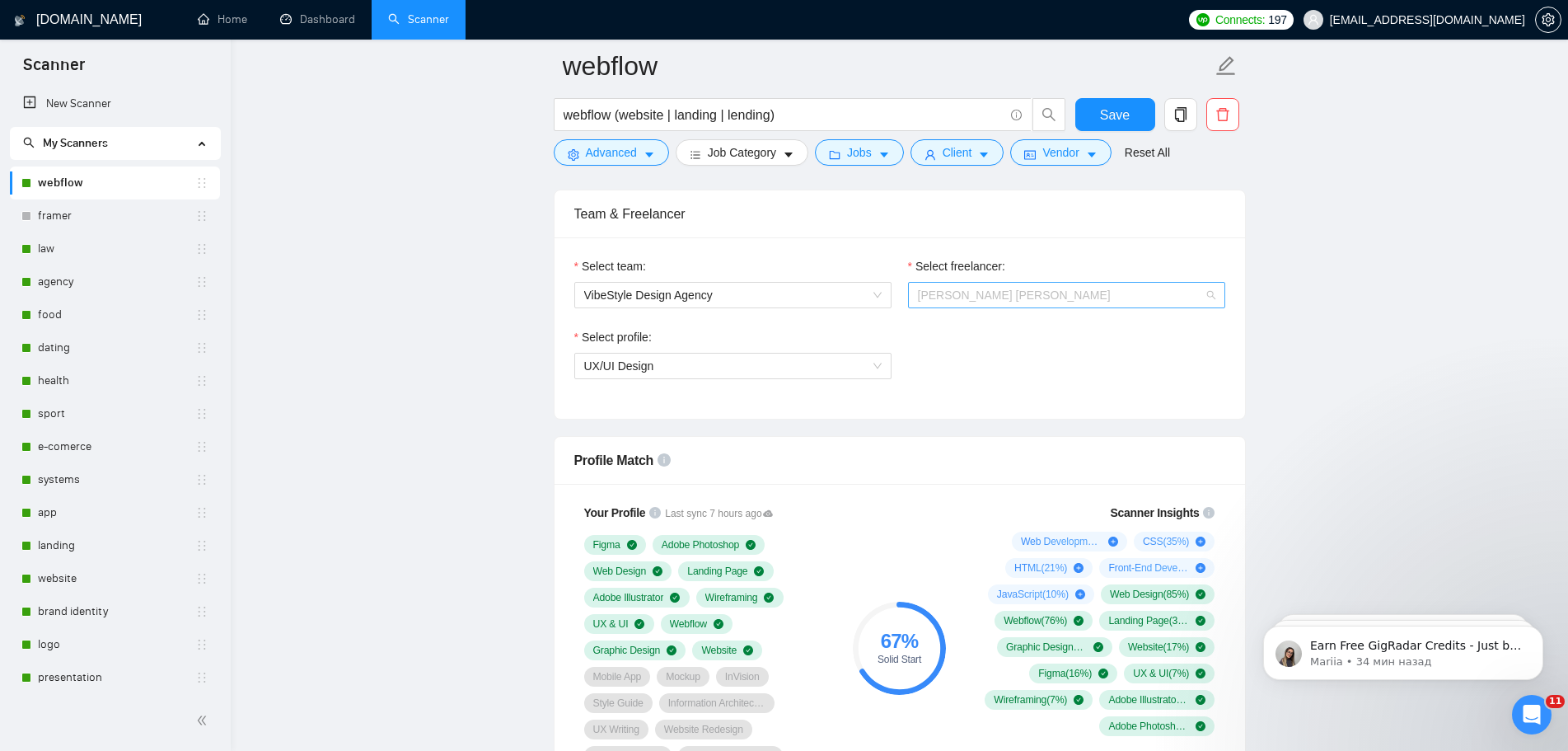
click at [1211, 299] on span "[PERSON_NAME] [PERSON_NAME]" at bounding box center [1066, 295] width 298 height 25
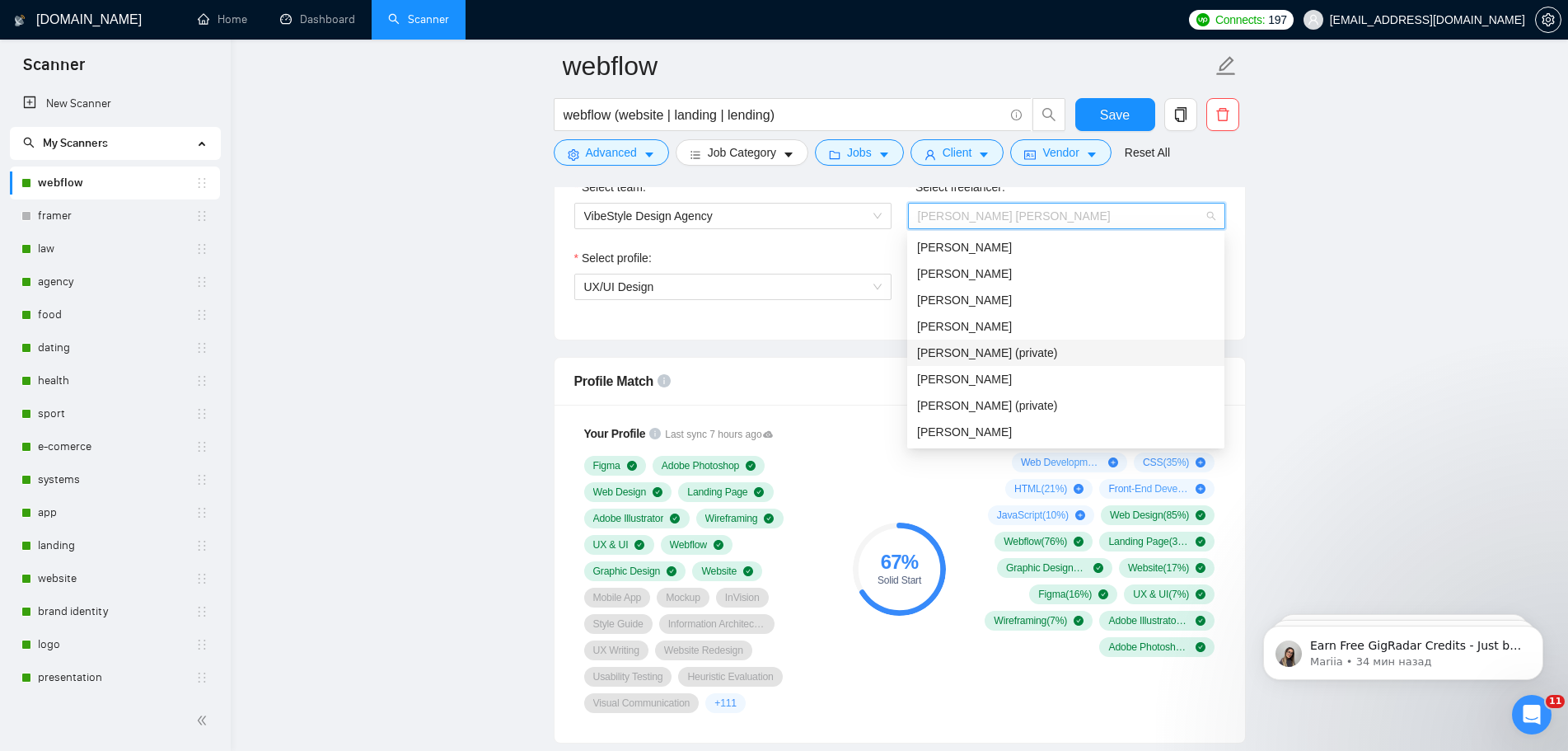
scroll to position [906, 0]
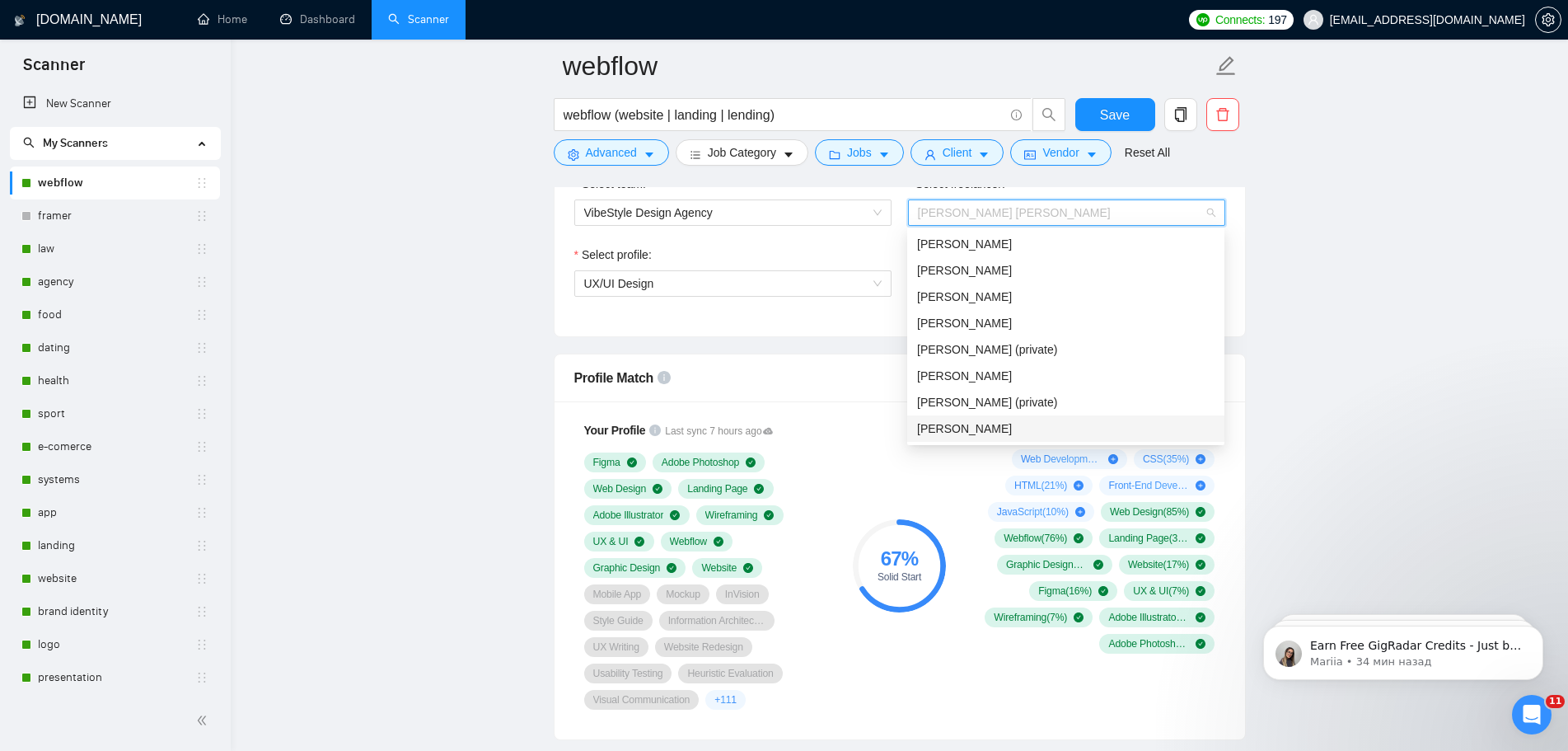
click at [999, 426] on span "[PERSON_NAME]" at bounding box center [964, 428] width 95 height 13
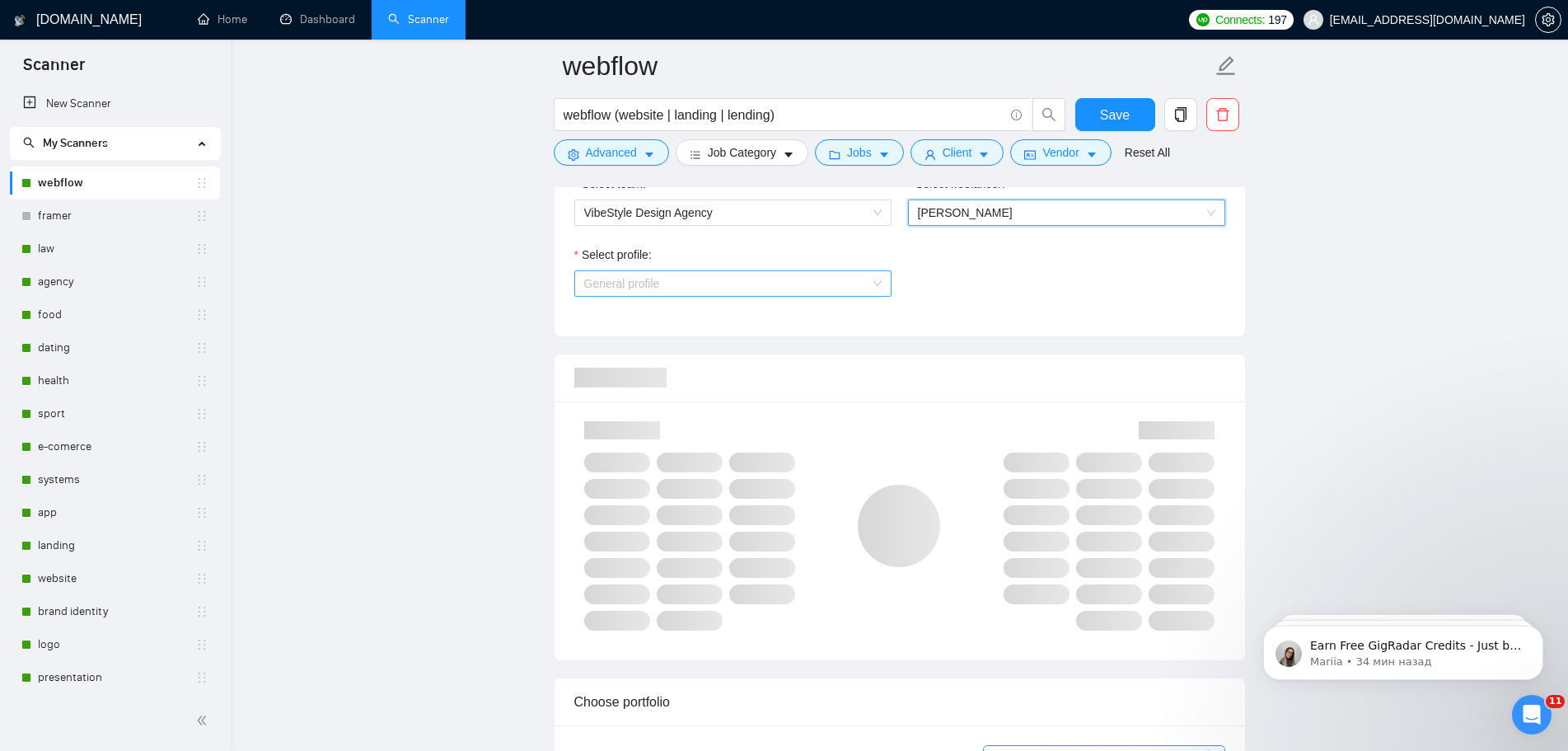
click at [768, 285] on span "General profile" at bounding box center [733, 283] width 298 height 25
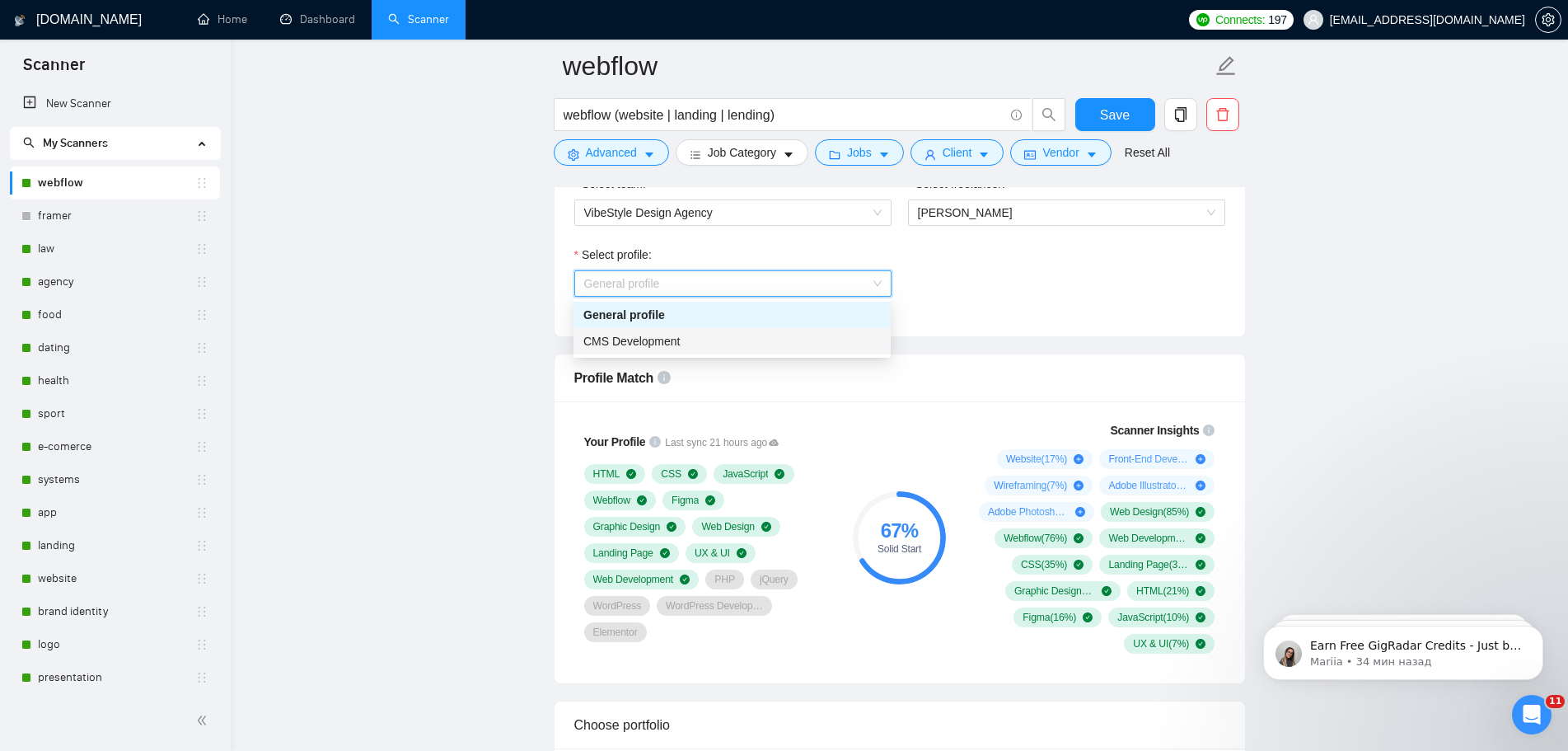
click at [675, 338] on span "CMS Development" at bounding box center [632, 341] width 98 height 13
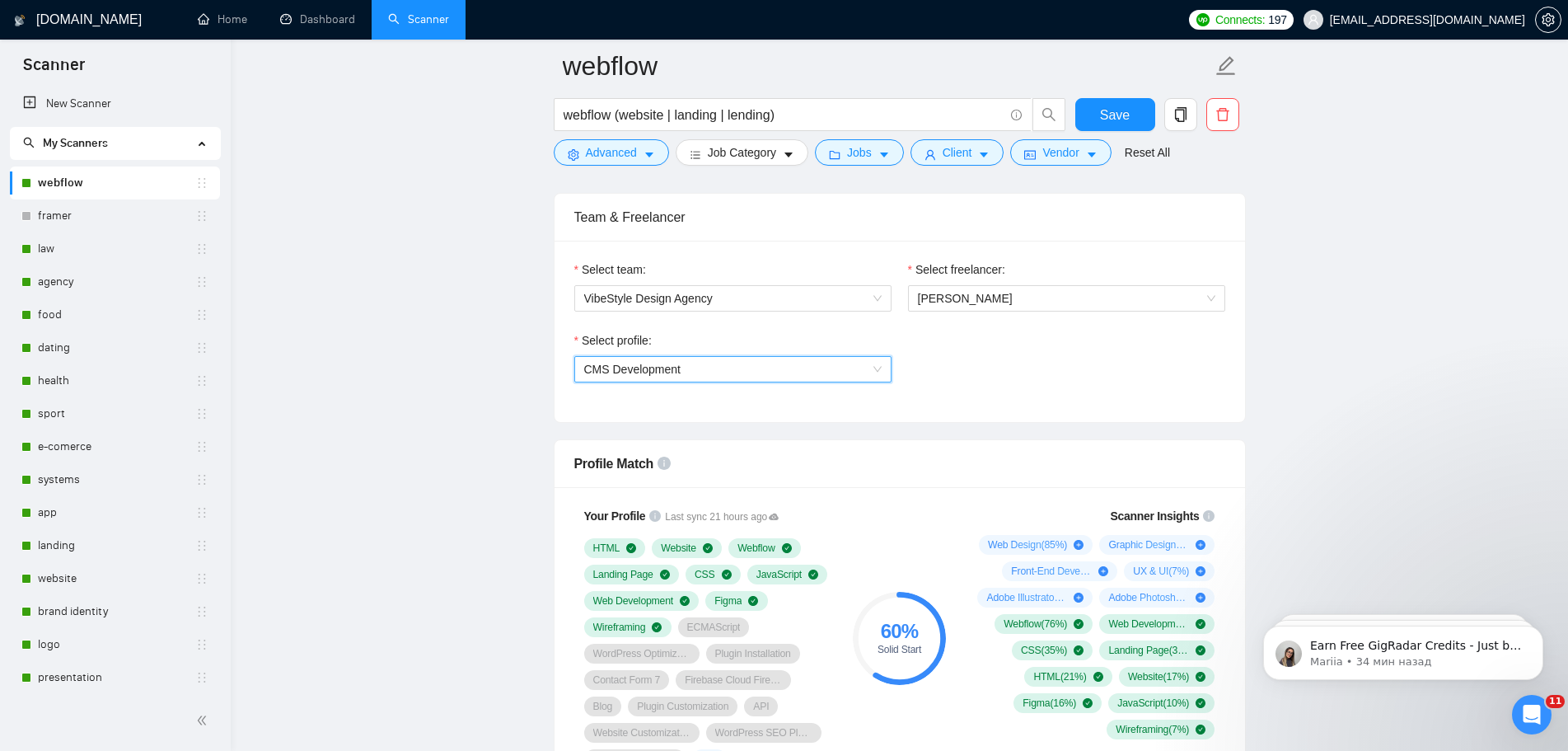
scroll to position [659, 0]
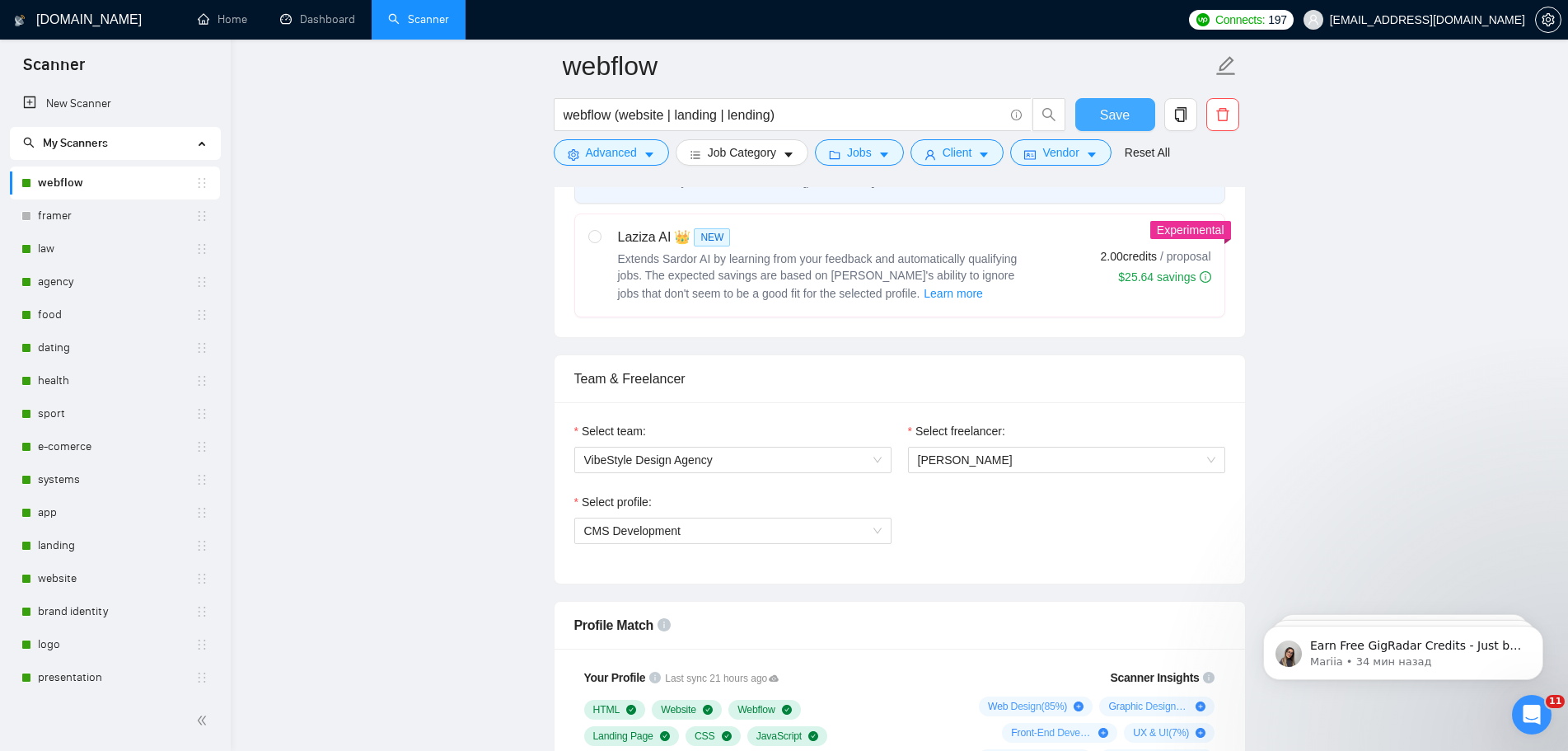
click at [1106, 112] on span "Save" at bounding box center [1115, 115] width 30 height 21
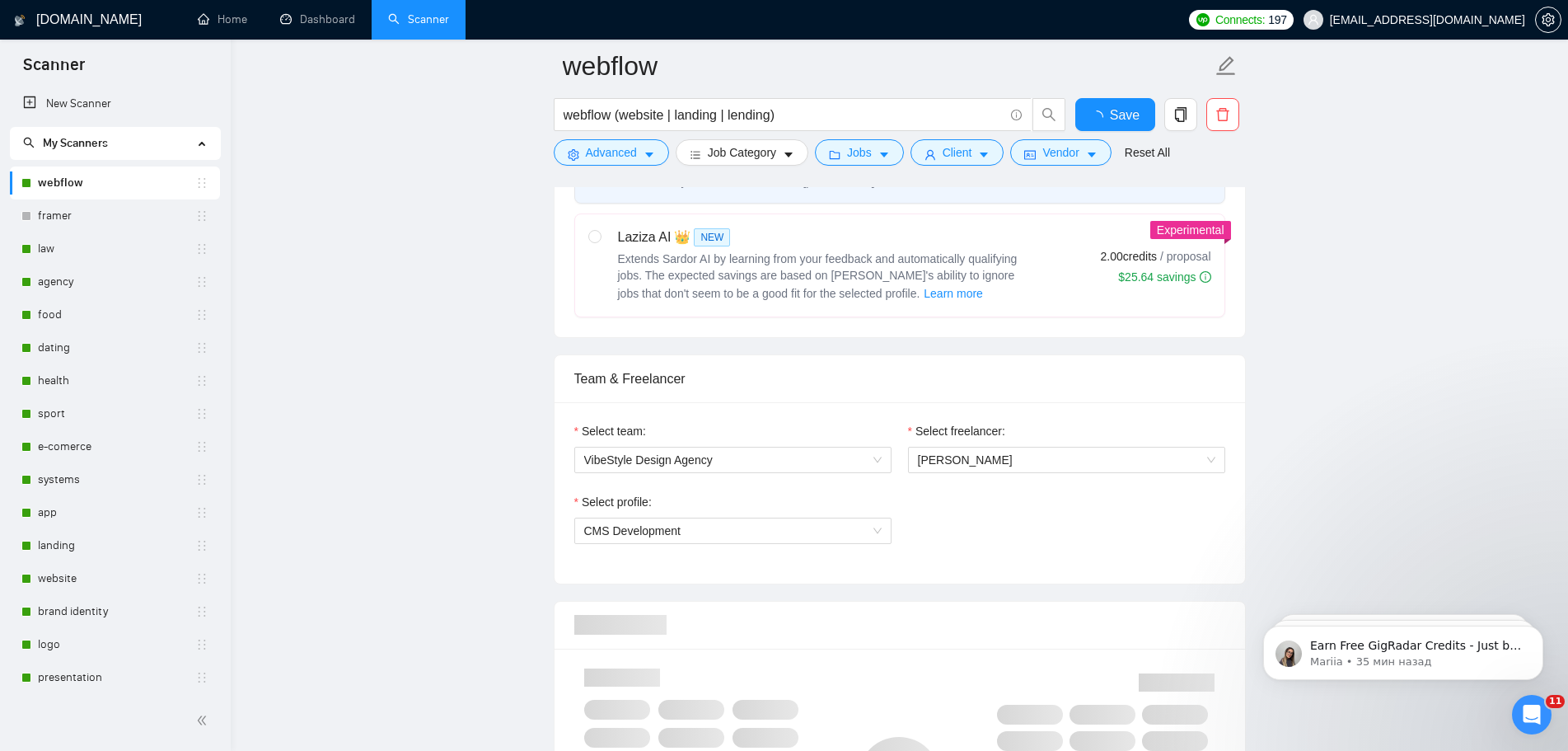
checkbox input "true"
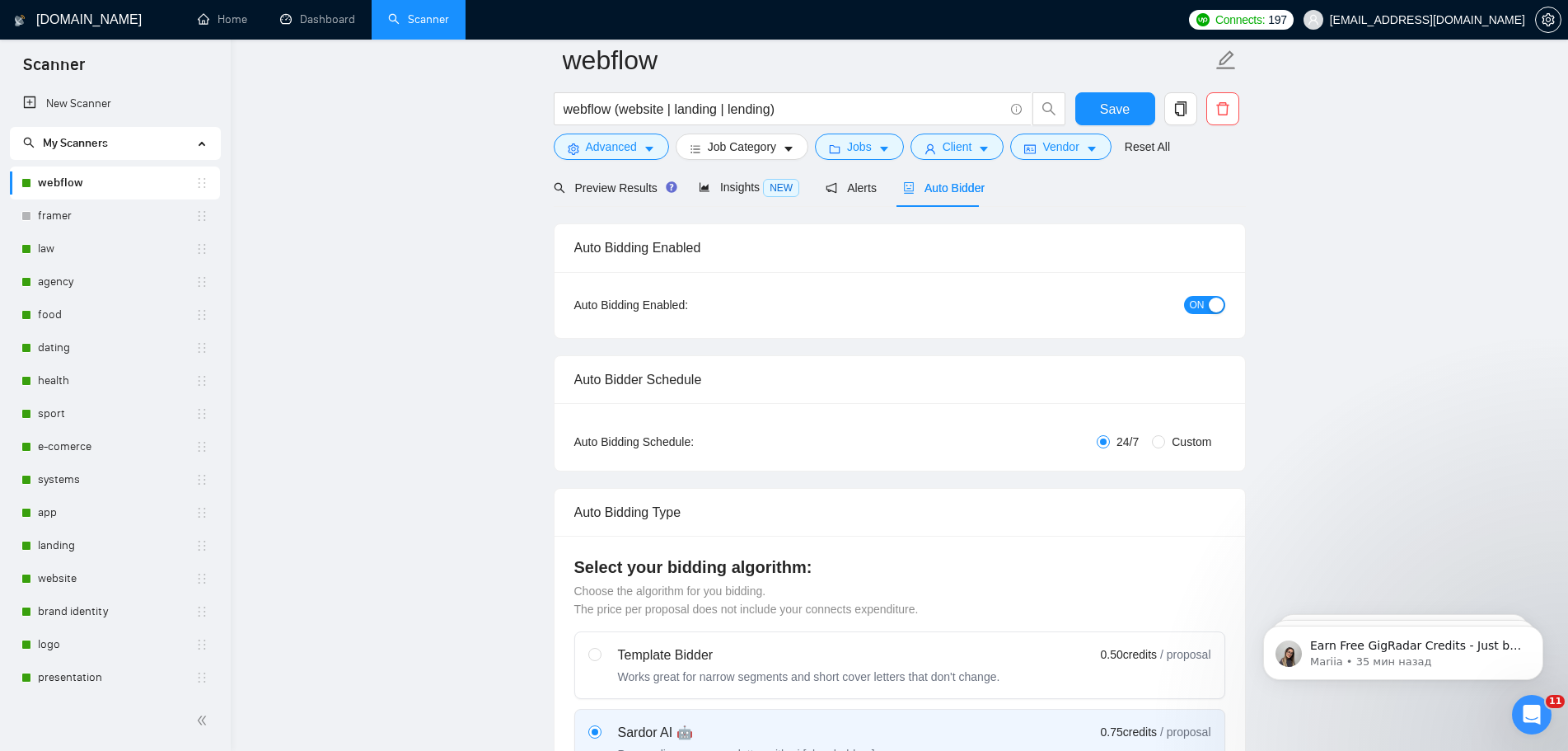
scroll to position [0, 0]
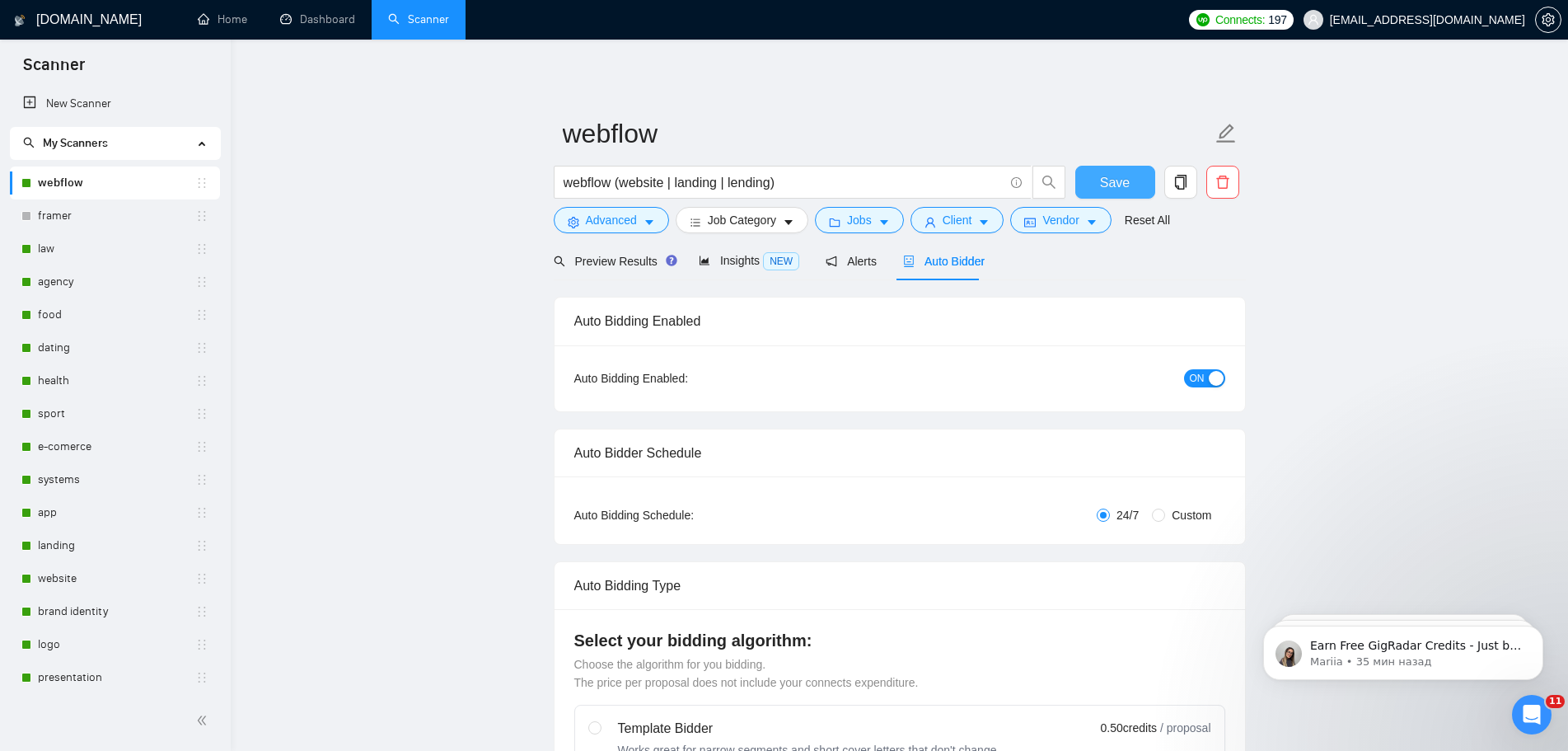
click at [1111, 181] on span "Save" at bounding box center [1115, 182] width 30 height 21
checkbox input "true"
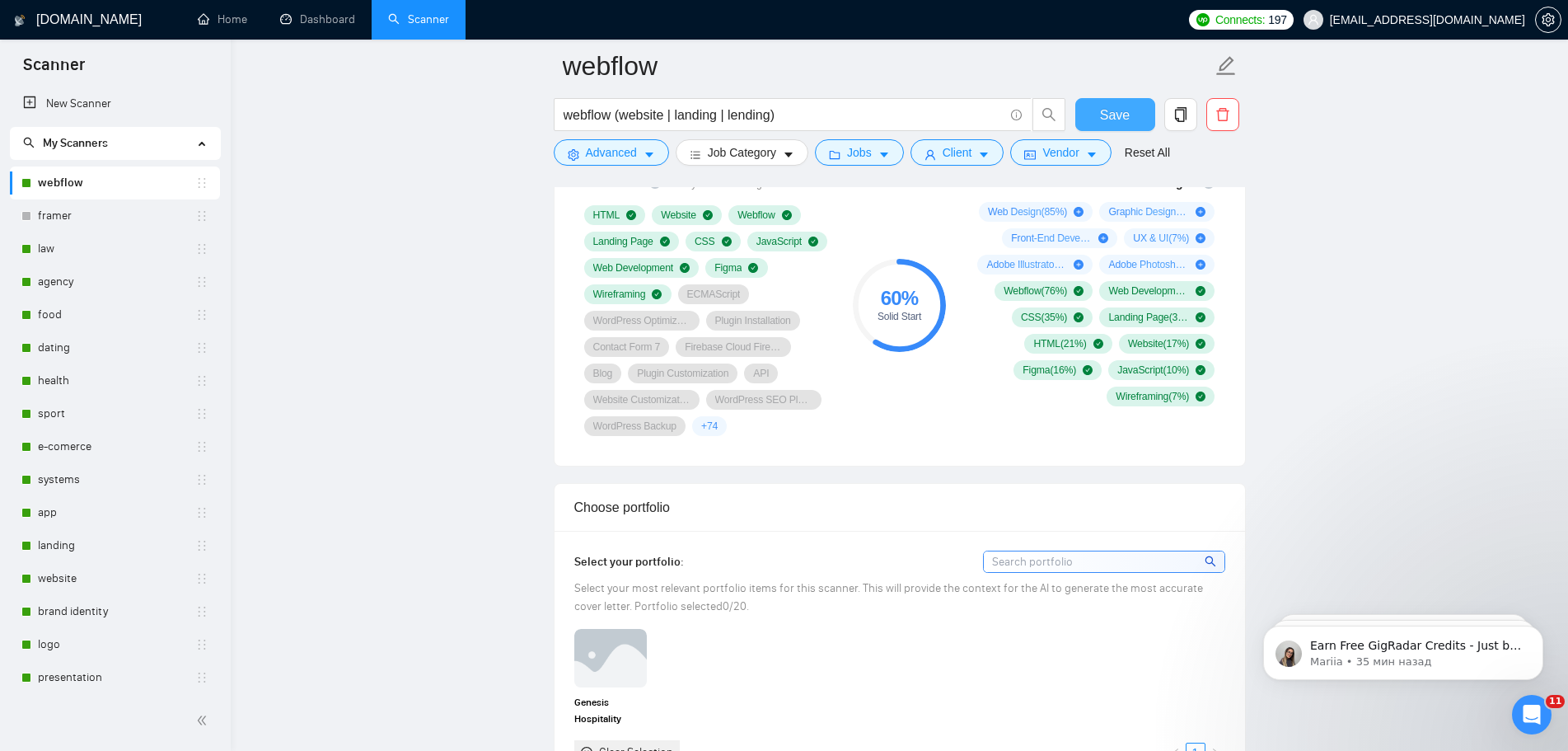
scroll to position [1401, 0]
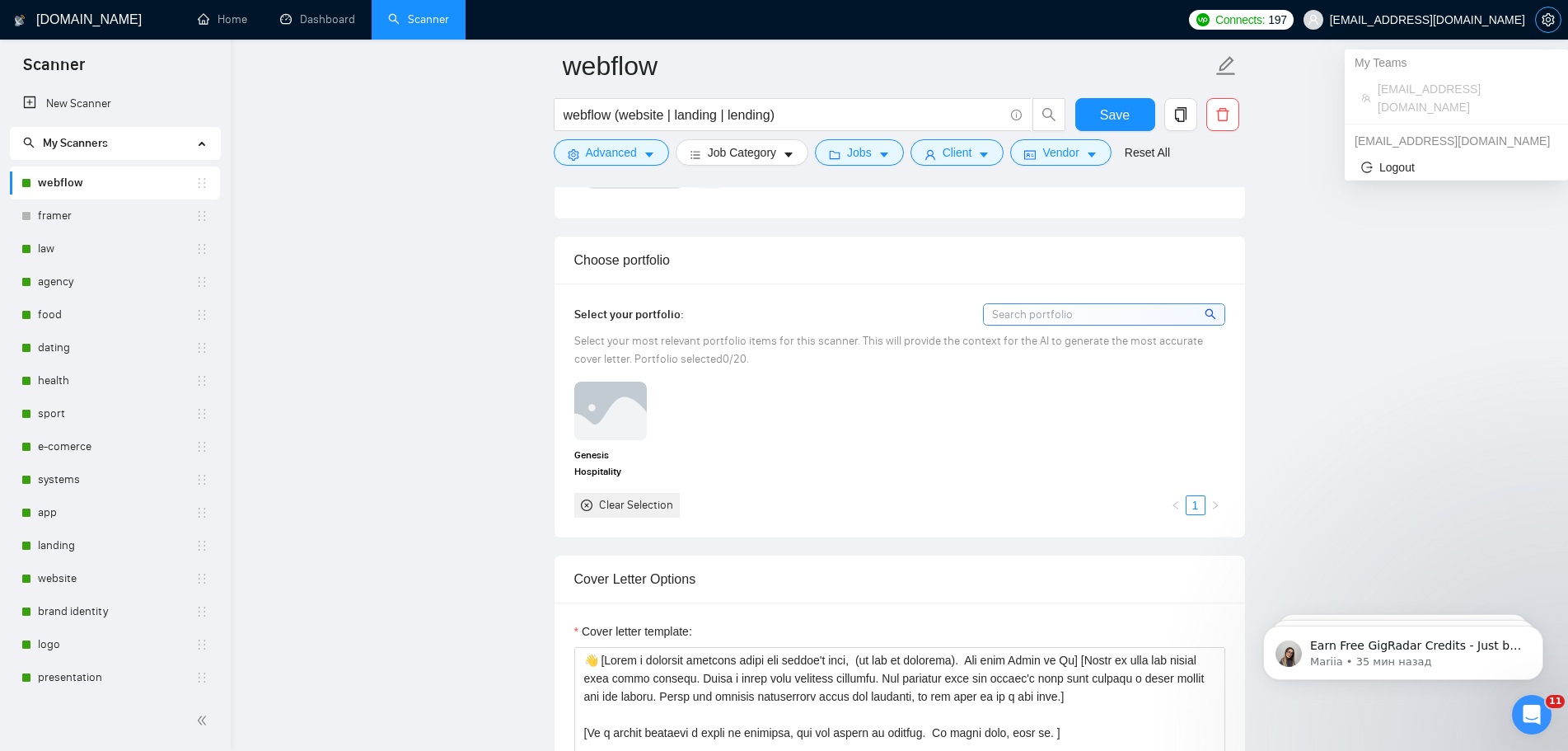
click at [1543, 18] on icon "setting" at bounding box center [1548, 19] width 12 height 13
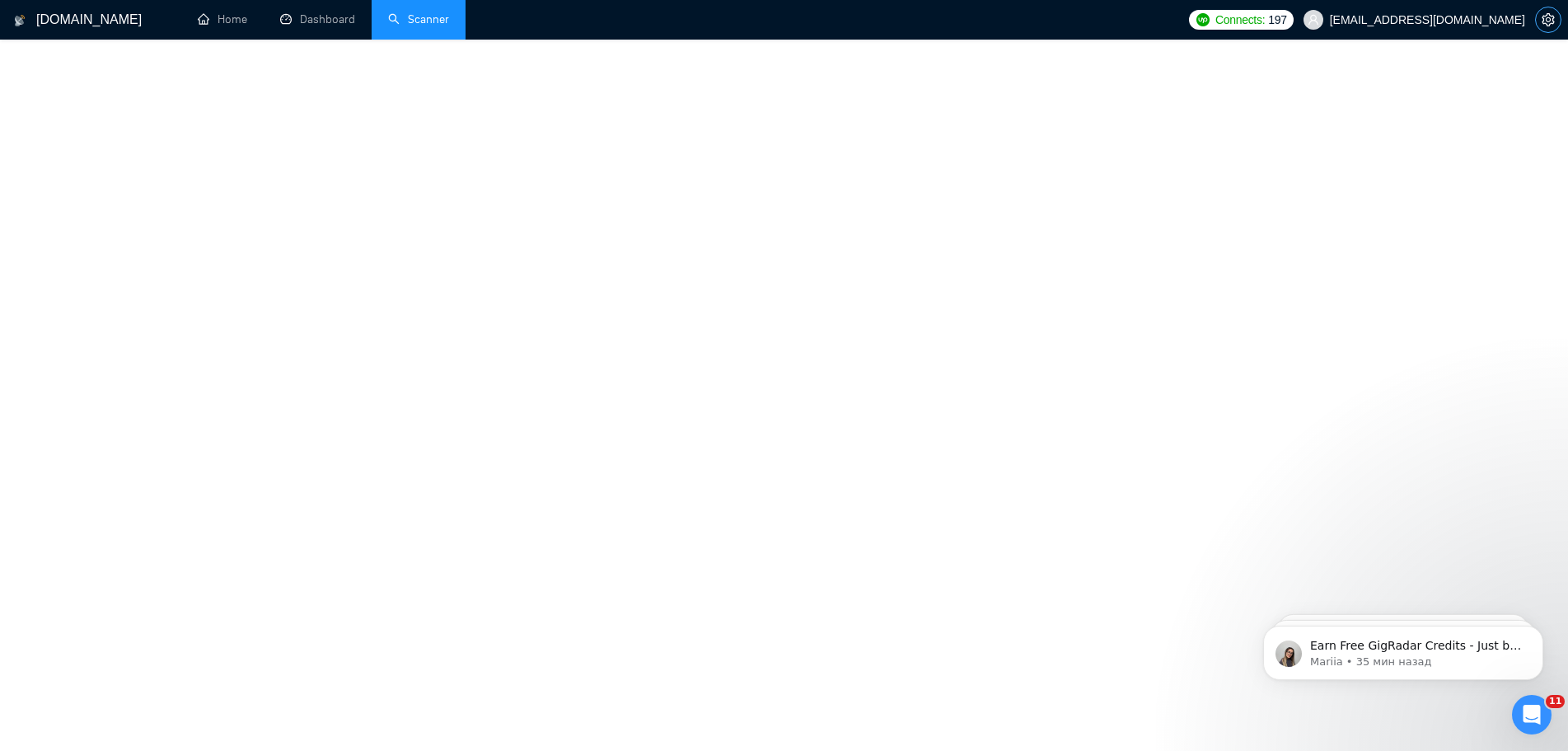
scroll to position [312, 0]
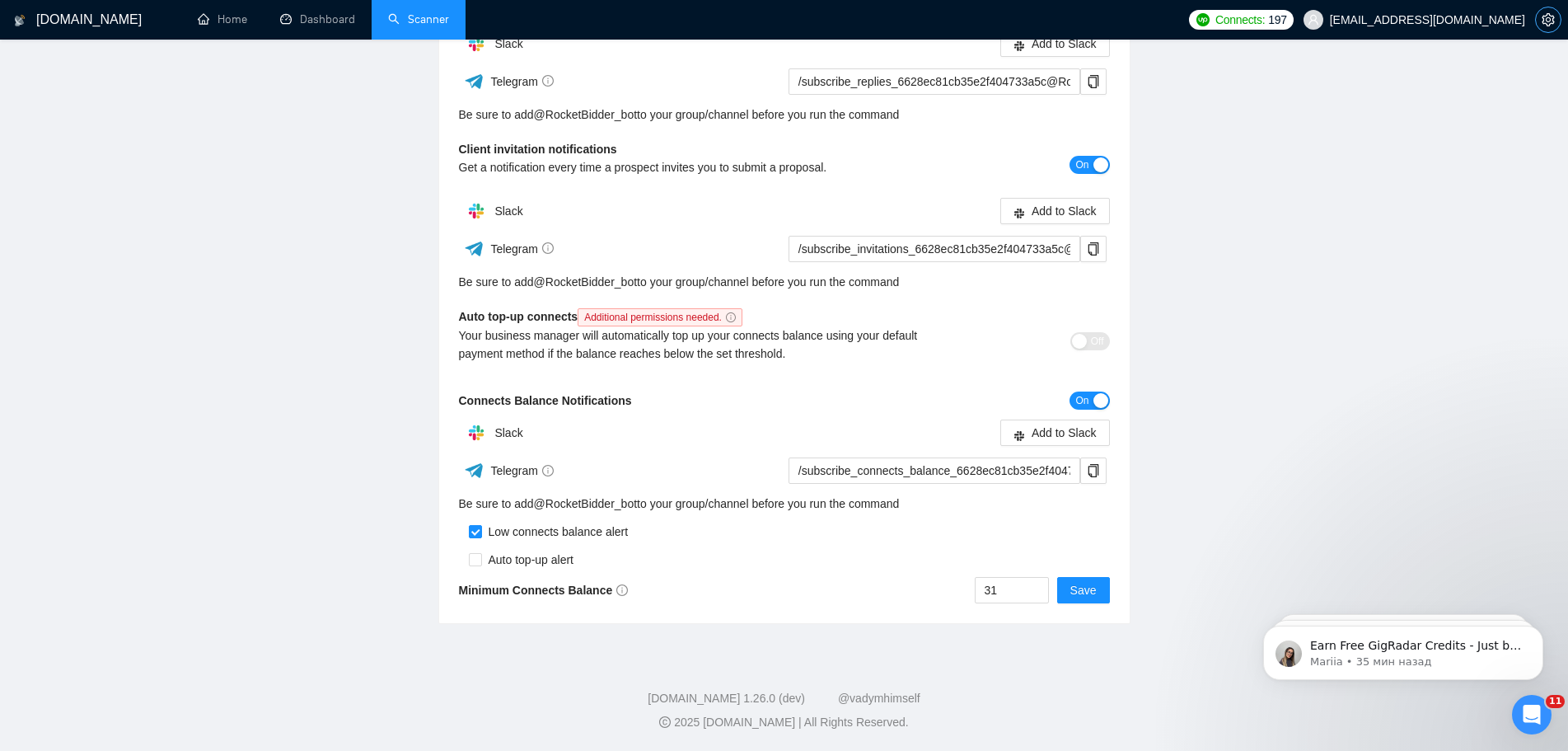
click at [1556, 21] on span "setting" at bounding box center [1548, 19] width 25 height 13
click at [1550, 16] on icon "setting" at bounding box center [1548, 19] width 12 height 13
click at [1542, 23] on icon "setting" at bounding box center [1548, 19] width 13 height 13
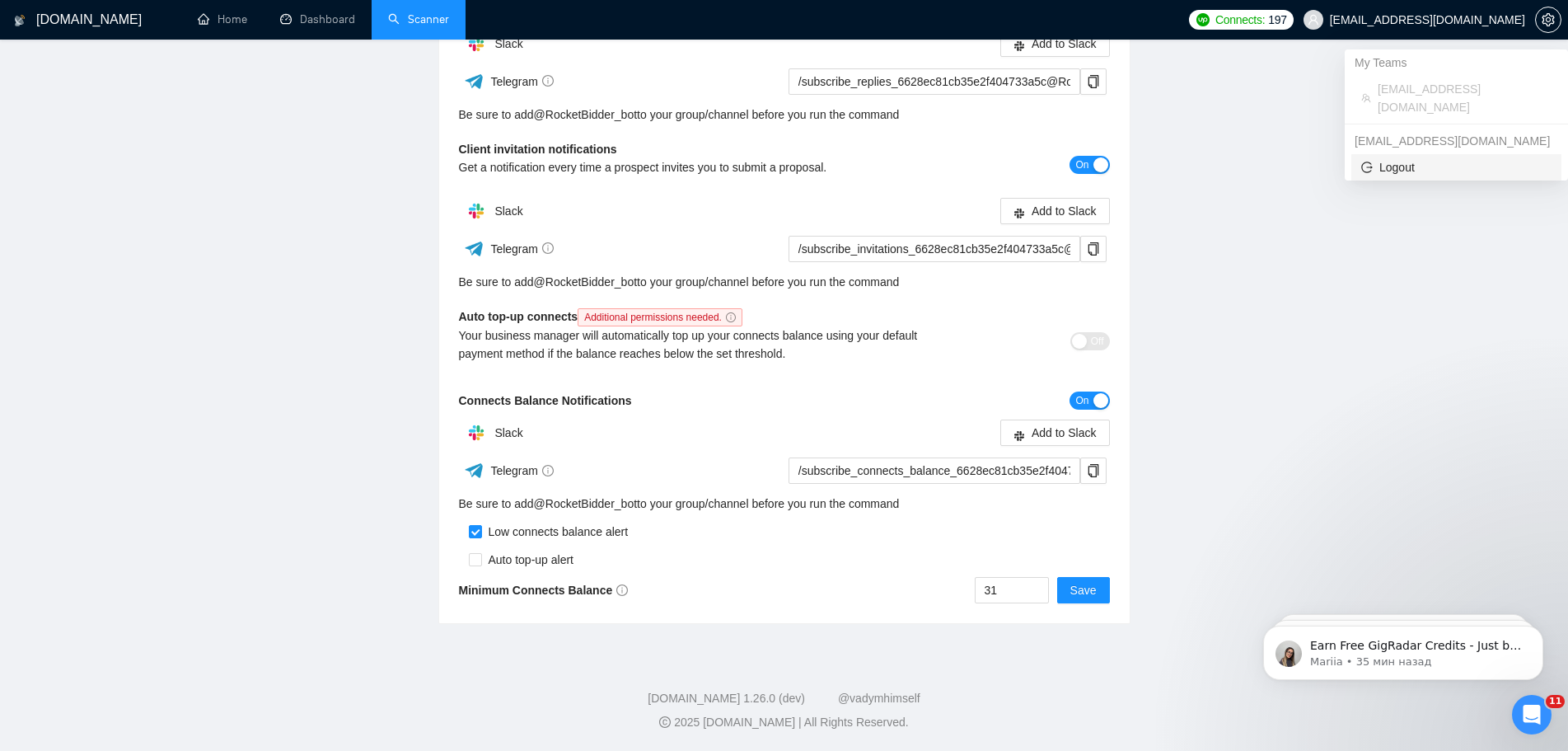
click at [1404, 158] on span "Logout" at bounding box center [1456, 167] width 190 height 18
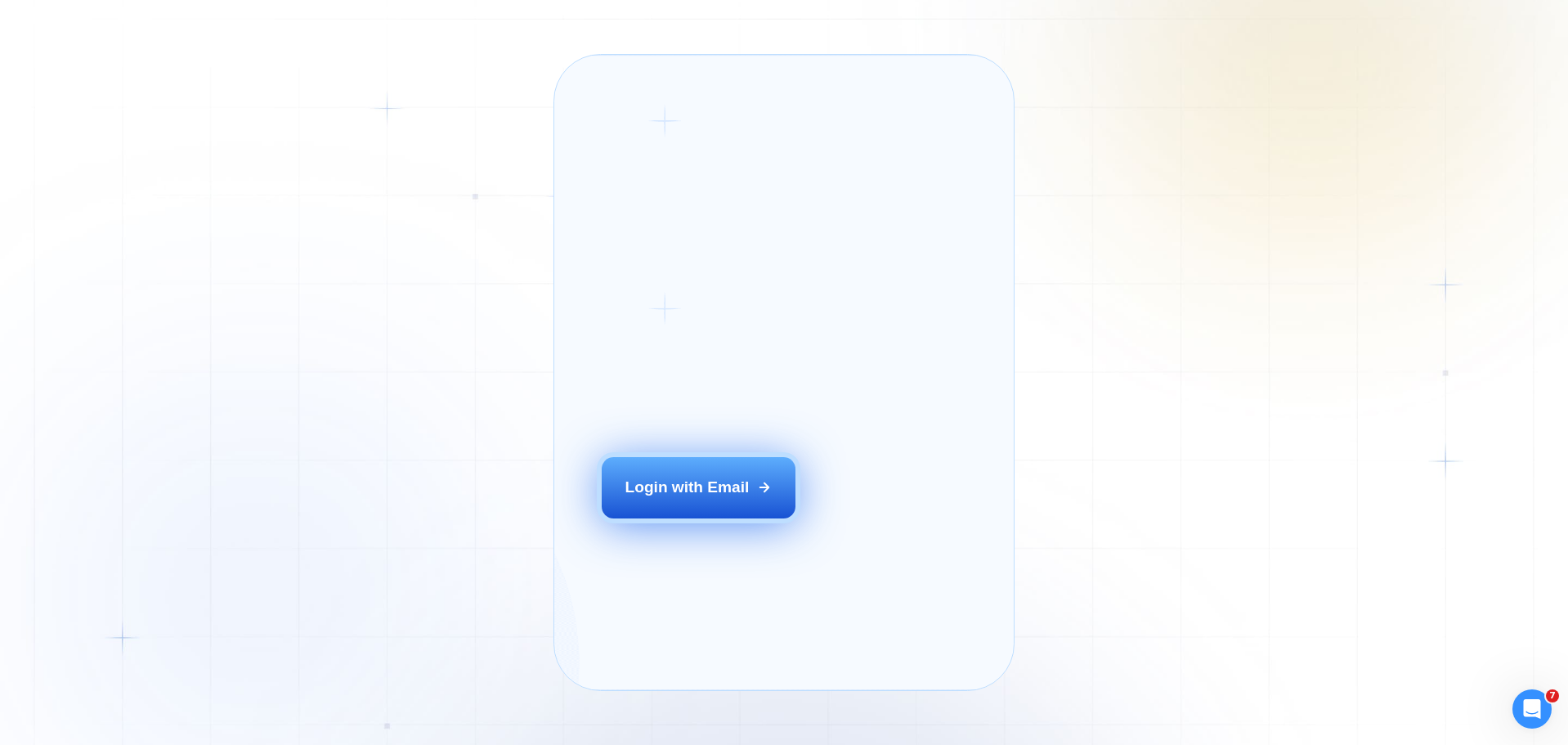
click at [684, 525] on div "Login ‍ Welcome to GigRadar. AI Business Manager for Agencies Login with Email" at bounding box center [723, 372] width 291 height 589
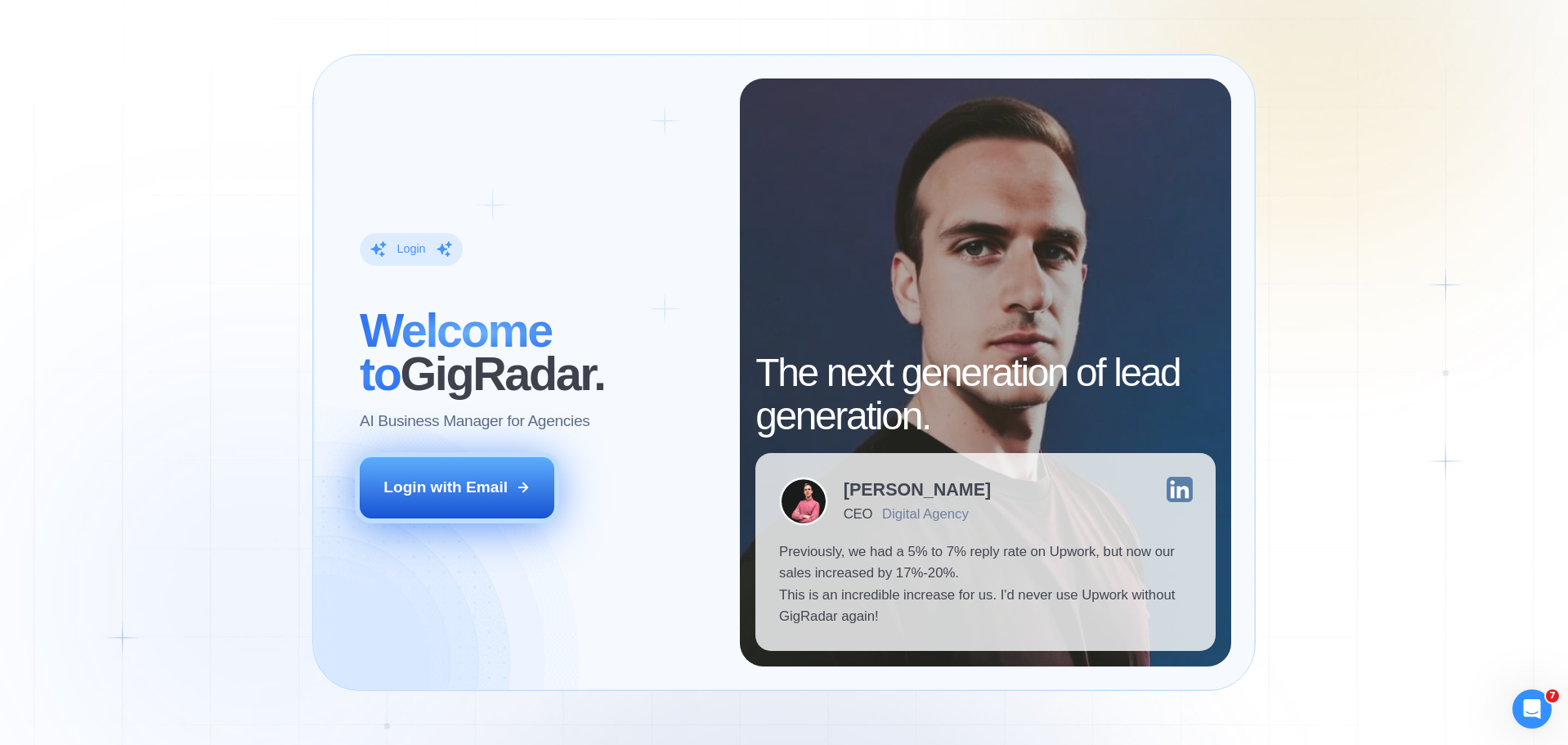
click at [472, 488] on div "Login with Email" at bounding box center [445, 488] width 124 height 22
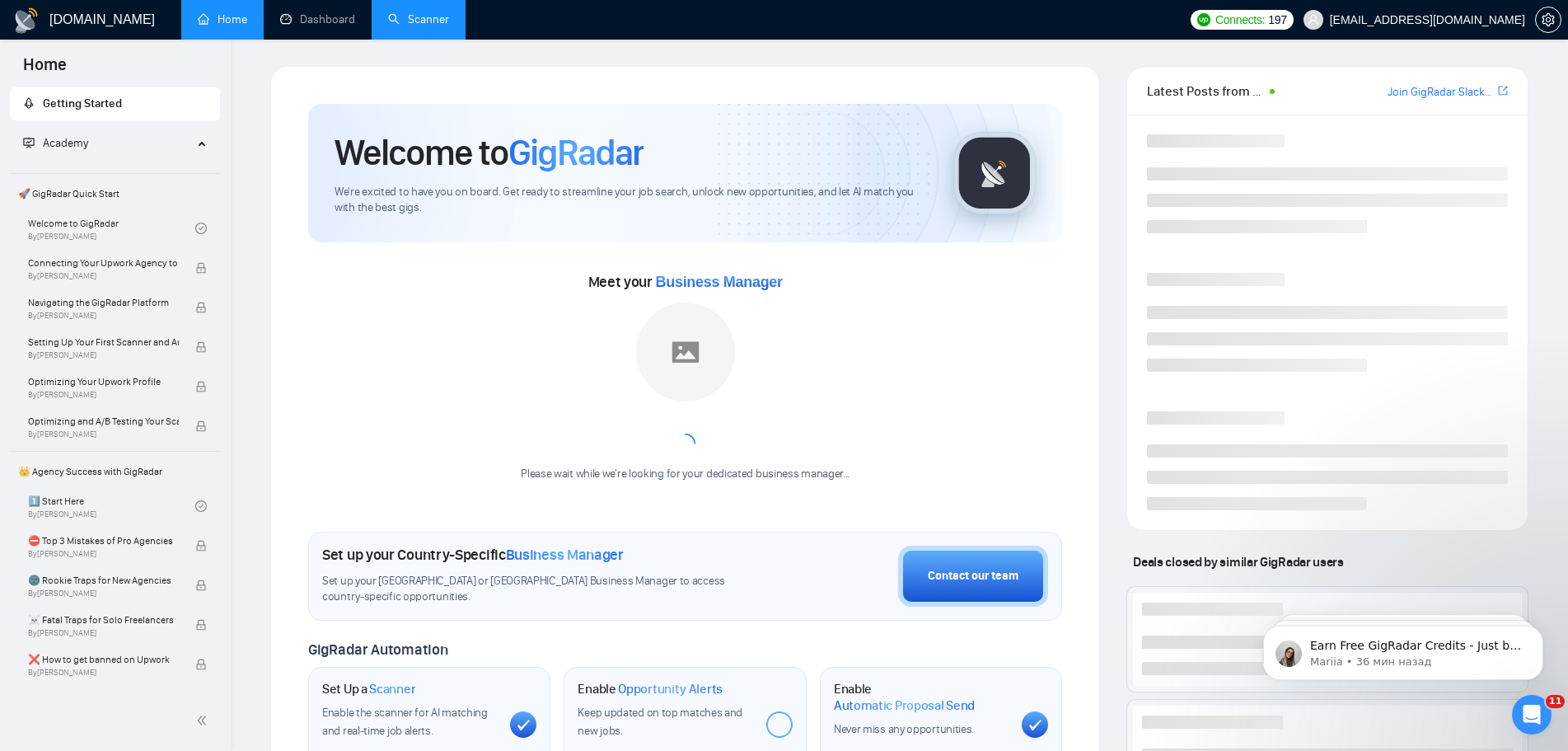
click at [443, 14] on link "Scanner" at bounding box center [418, 19] width 61 height 14
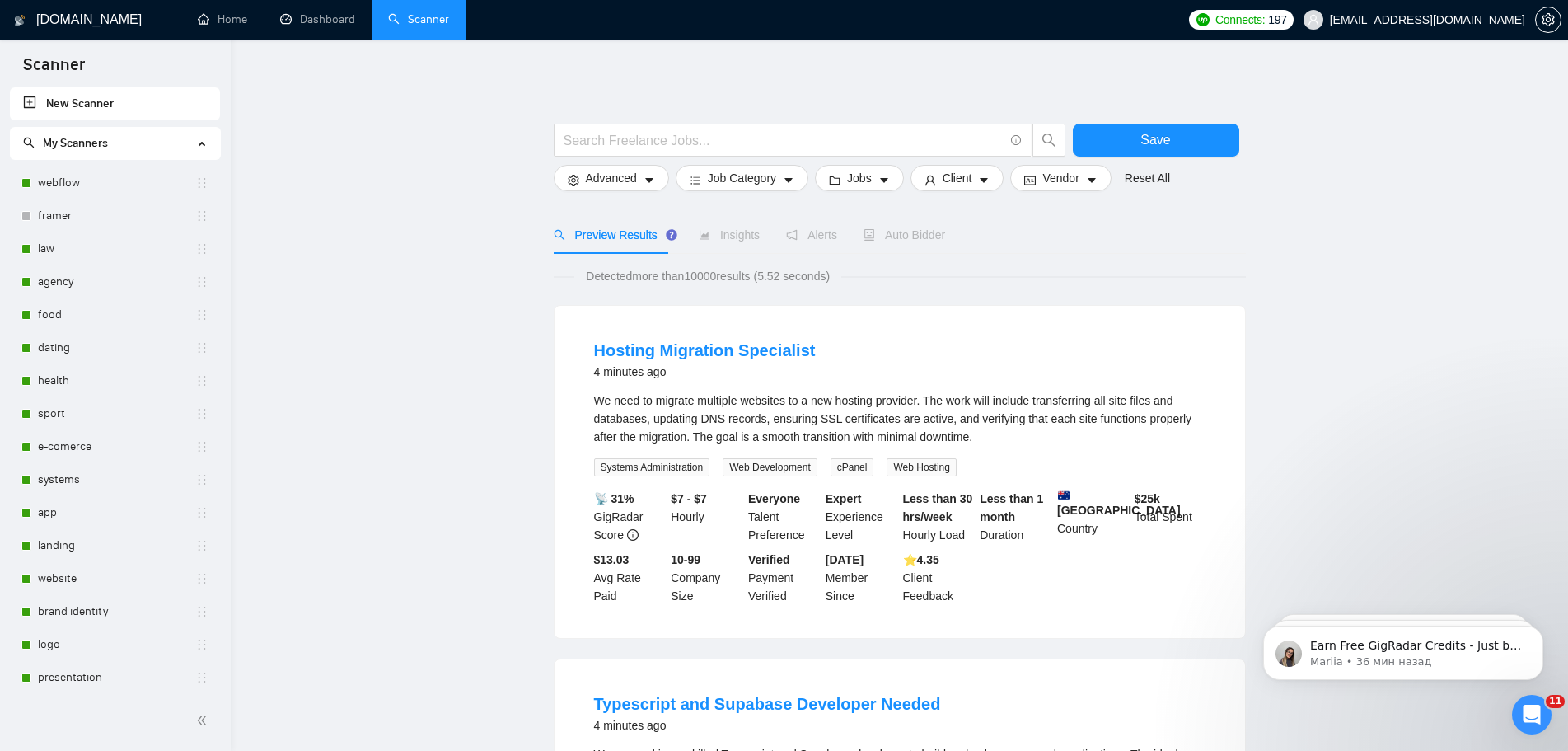
click at [906, 238] on span "Auto Bidder" at bounding box center [904, 234] width 82 height 13
click at [75, 190] on link "webflow" at bounding box center [116, 182] width 157 height 33
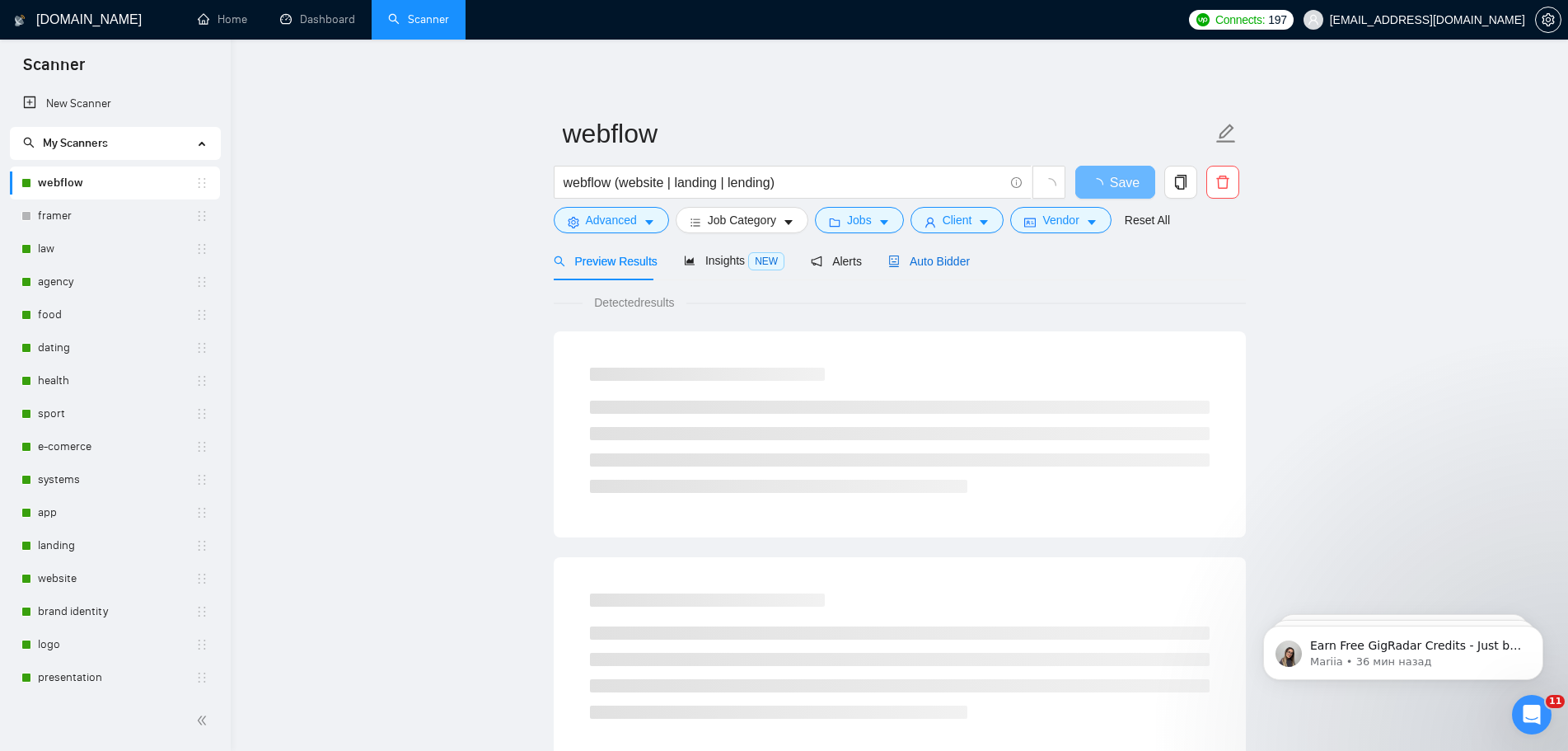
click at [940, 266] on span "Auto Bidder" at bounding box center [929, 261] width 82 height 13
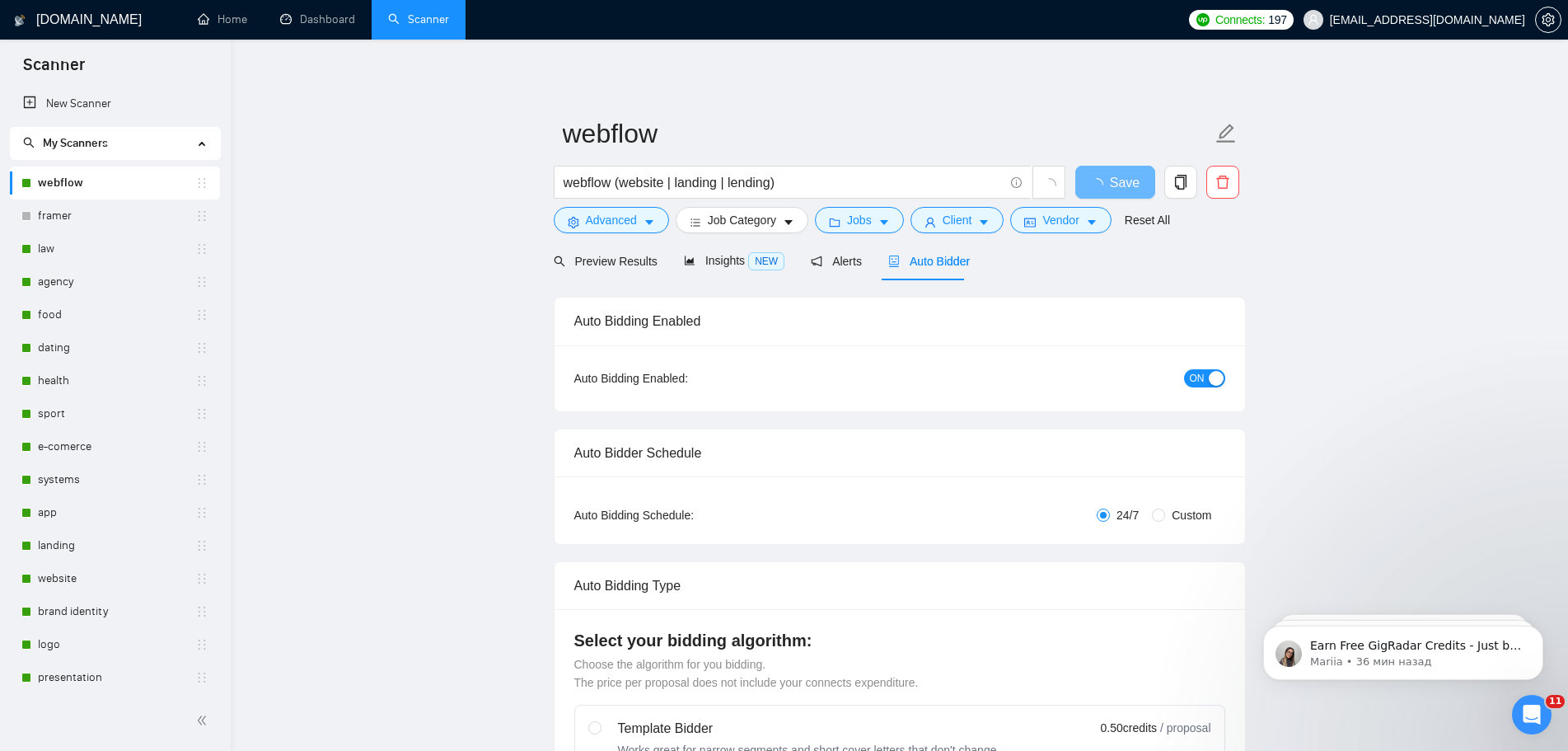
checkbox input "true"
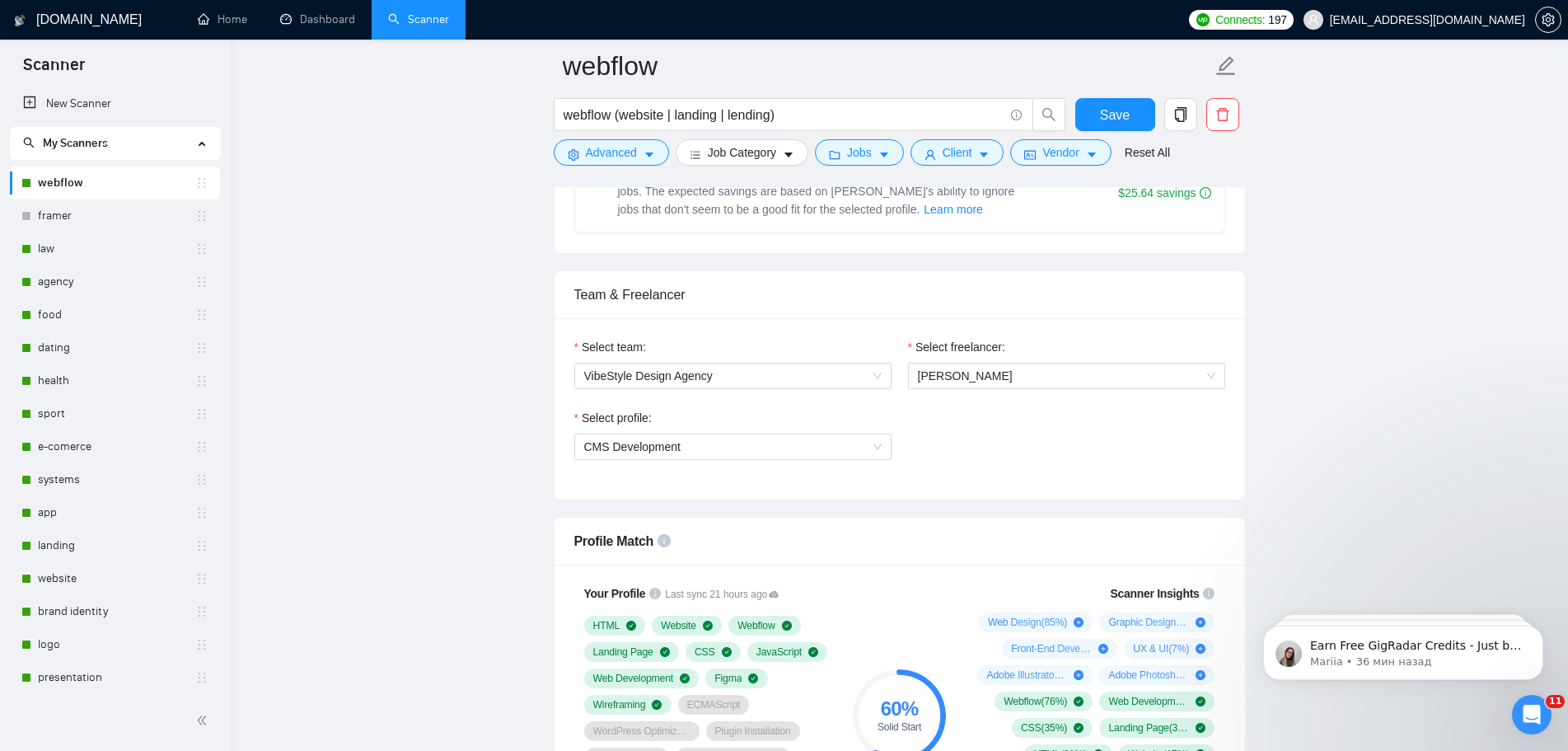
scroll to position [742, 0]
click at [769, 597] on icon at bounding box center [774, 596] width 10 height 7
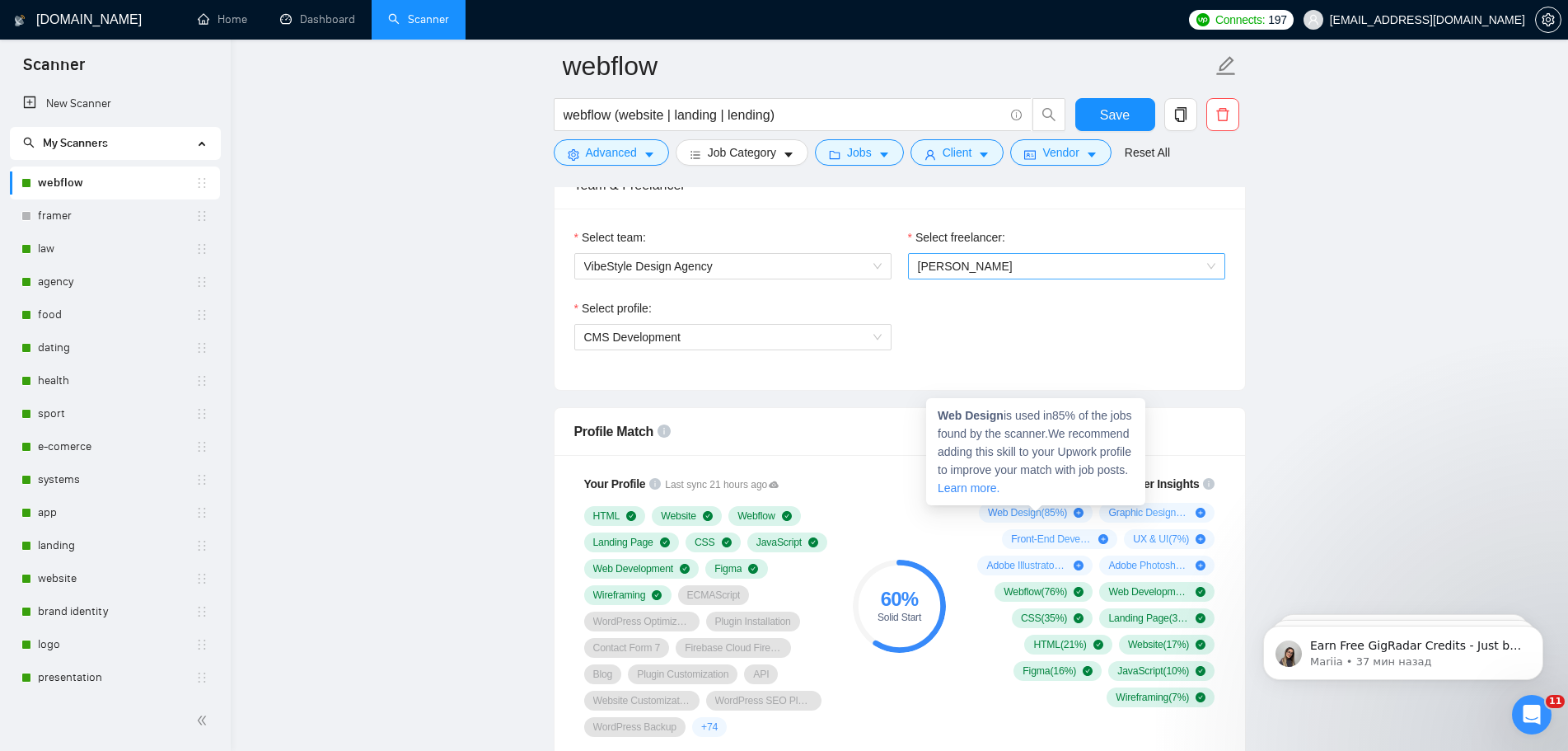
scroll to position [825, 0]
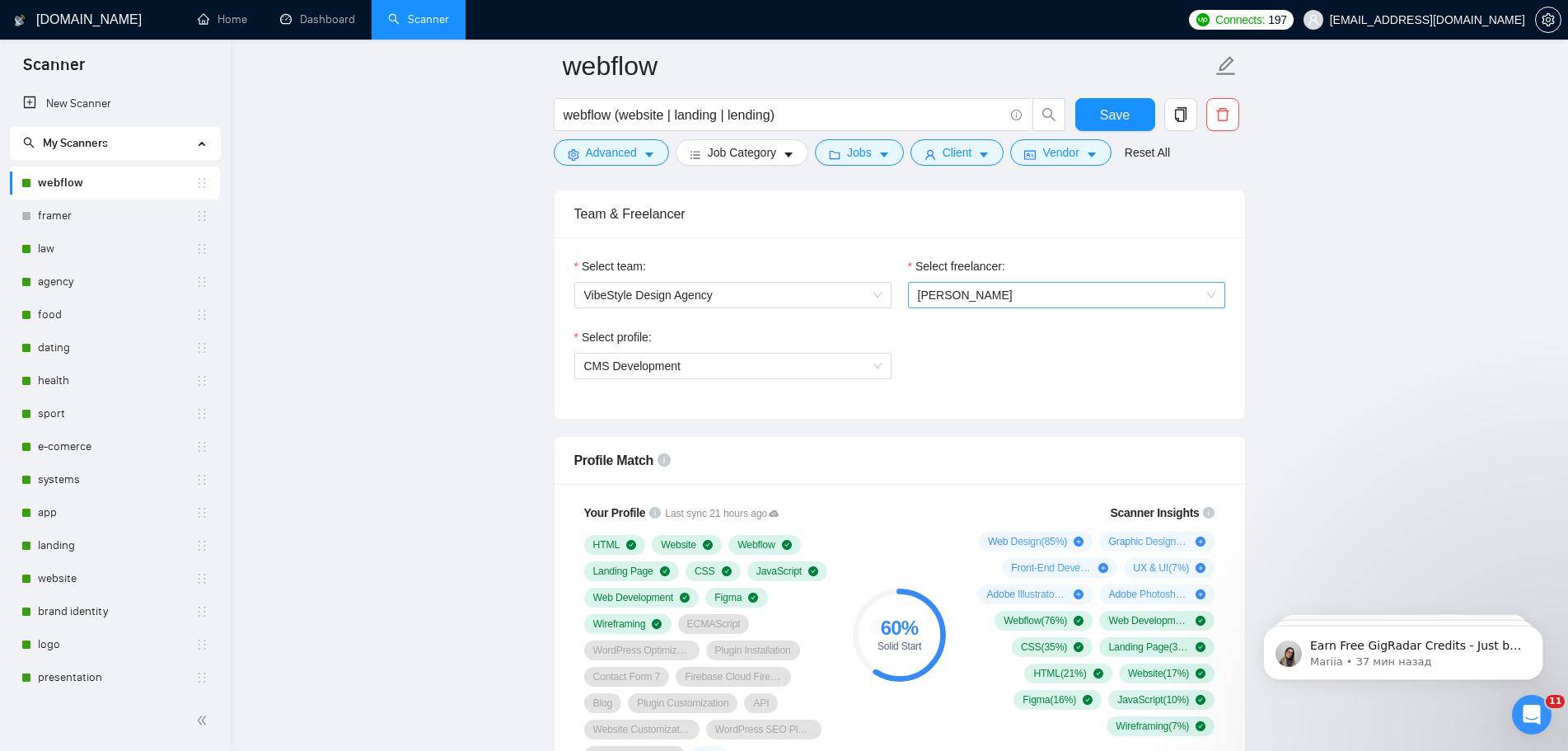
click at [1022, 301] on span "[PERSON_NAME]" at bounding box center [1066, 295] width 298 height 25
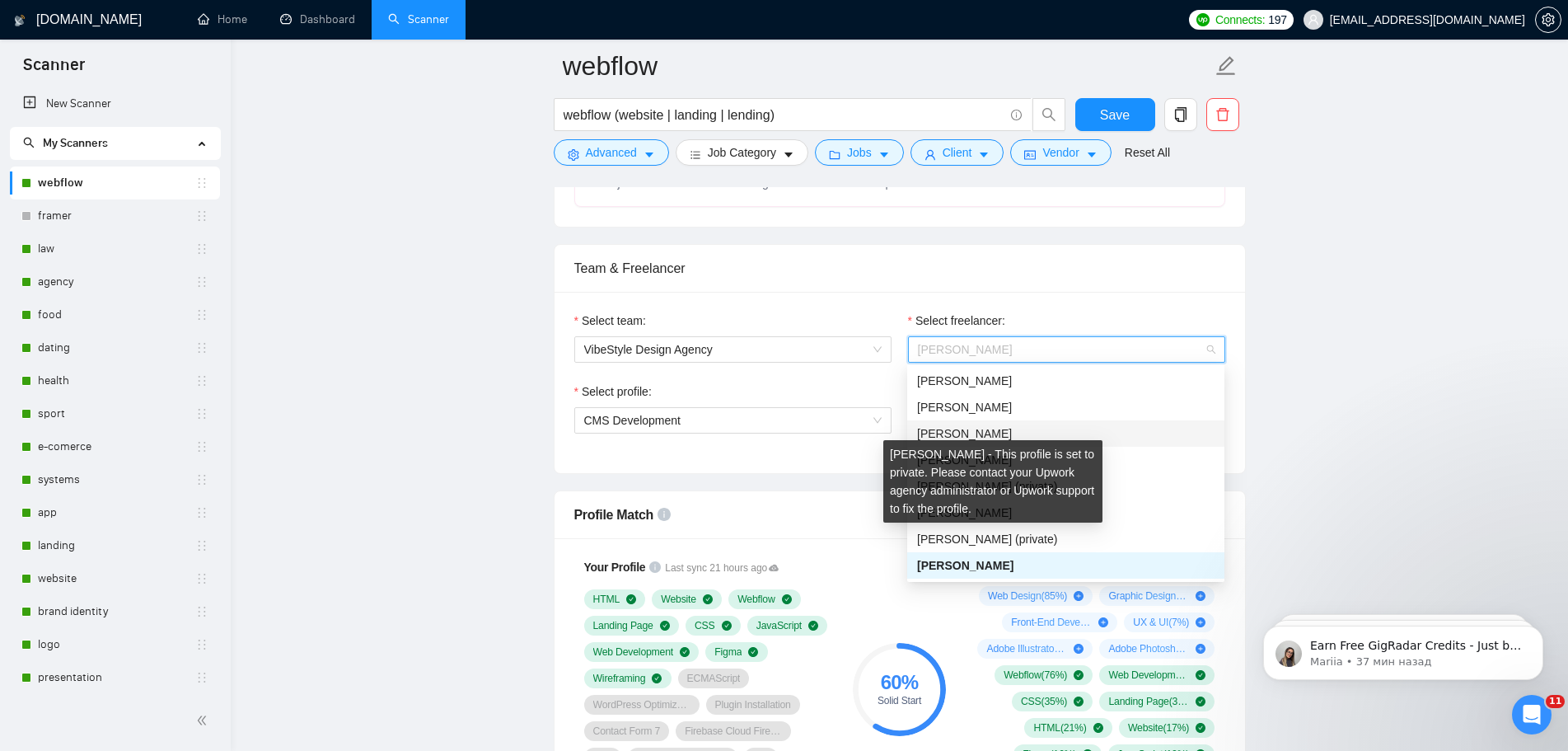
scroll to position [742, 0]
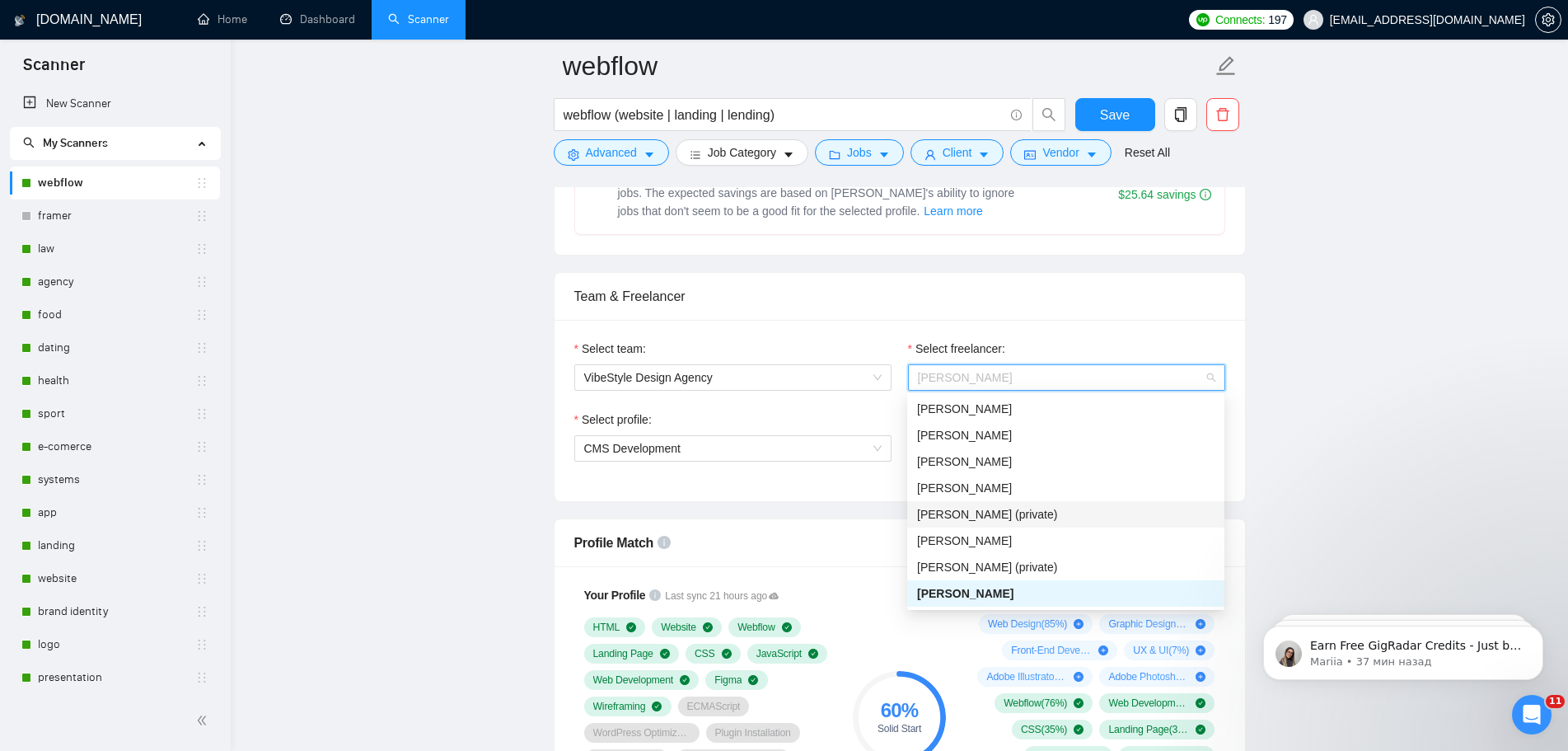
click at [1045, 510] on span "[PERSON_NAME] (private)" at bounding box center [987, 514] width 140 height 13
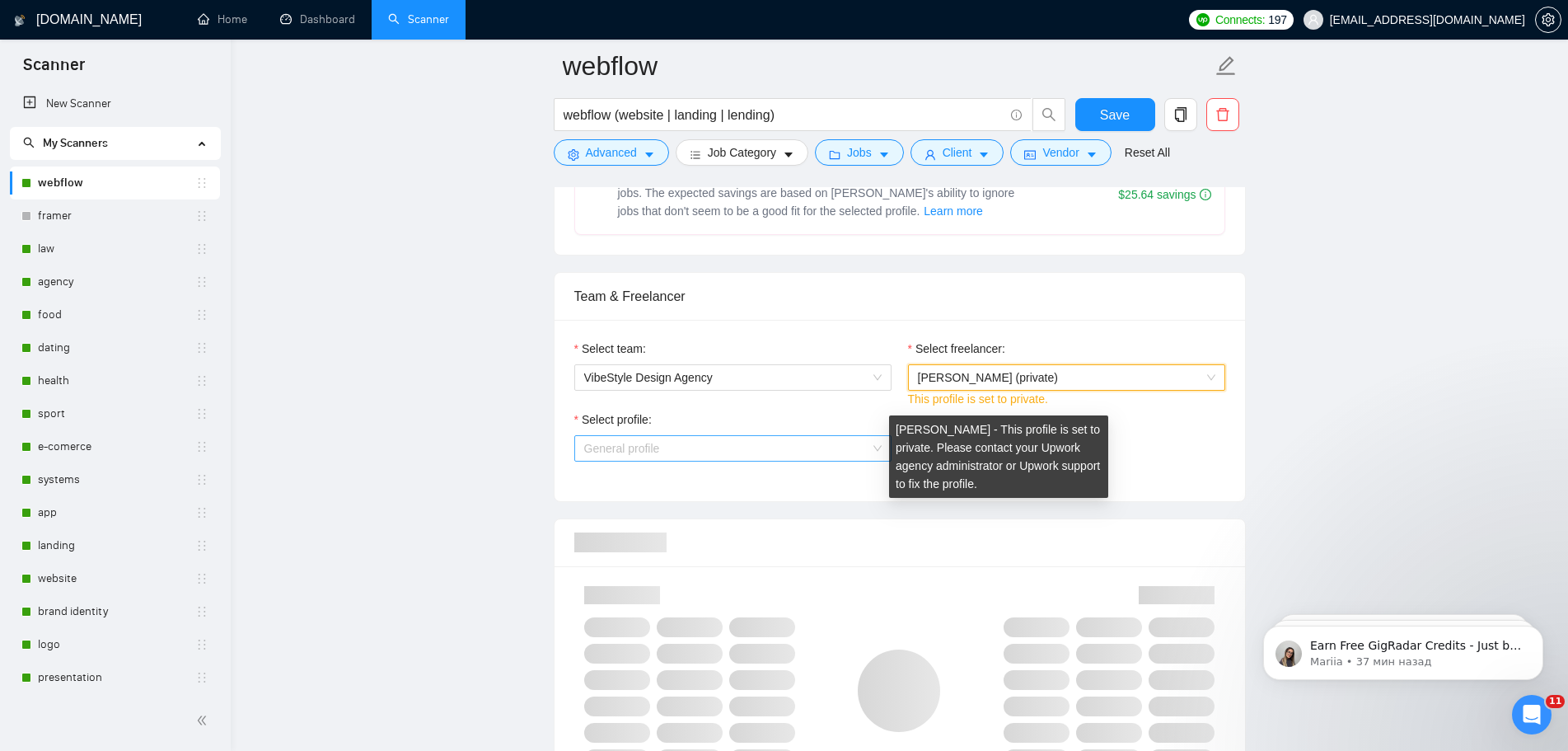
click at [839, 442] on span "General profile" at bounding box center [733, 448] width 298 height 25
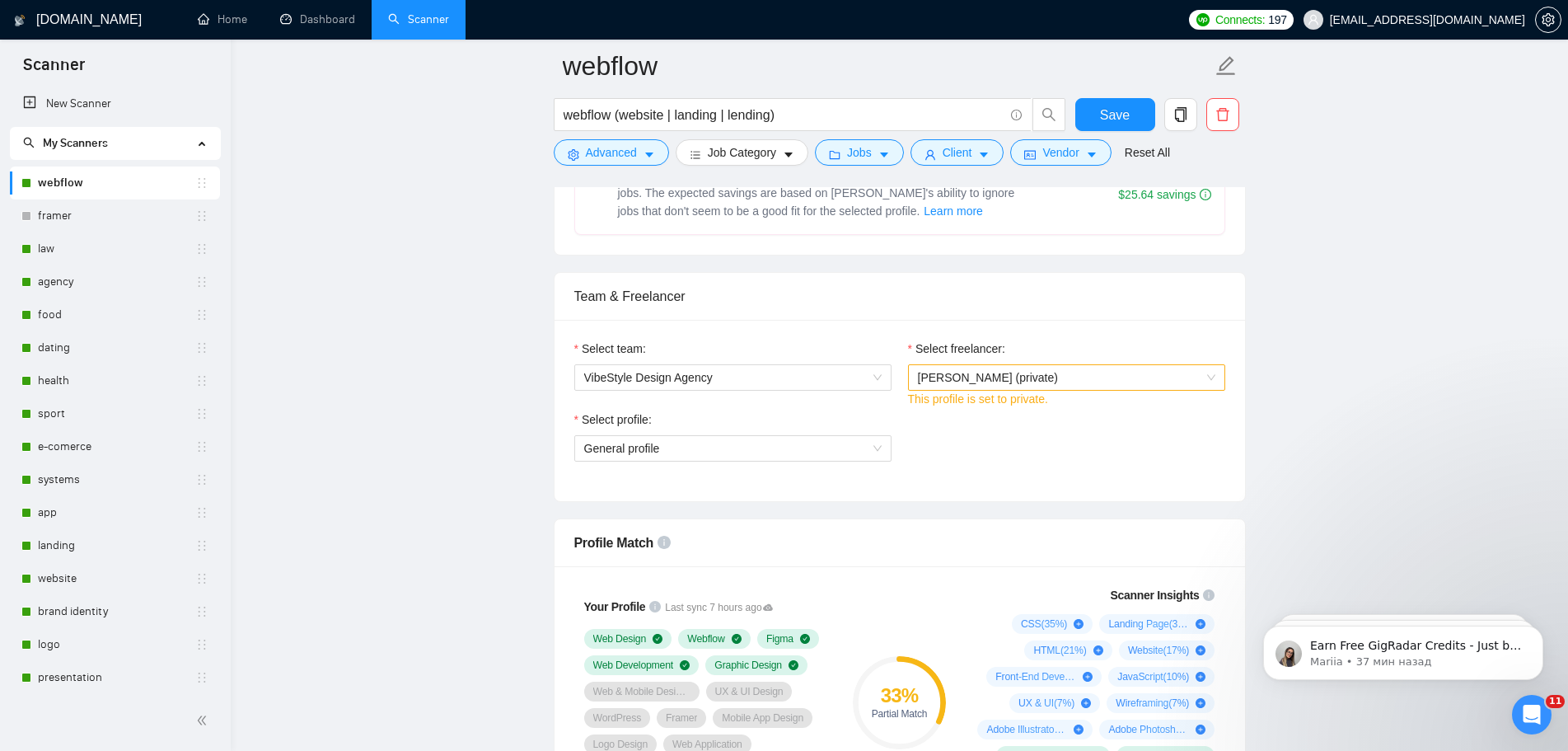
click at [976, 426] on div "Select profile: General profile" at bounding box center [900, 445] width 667 height 71
click at [1148, 379] on span "[PERSON_NAME] (private)" at bounding box center [1066, 377] width 298 height 25
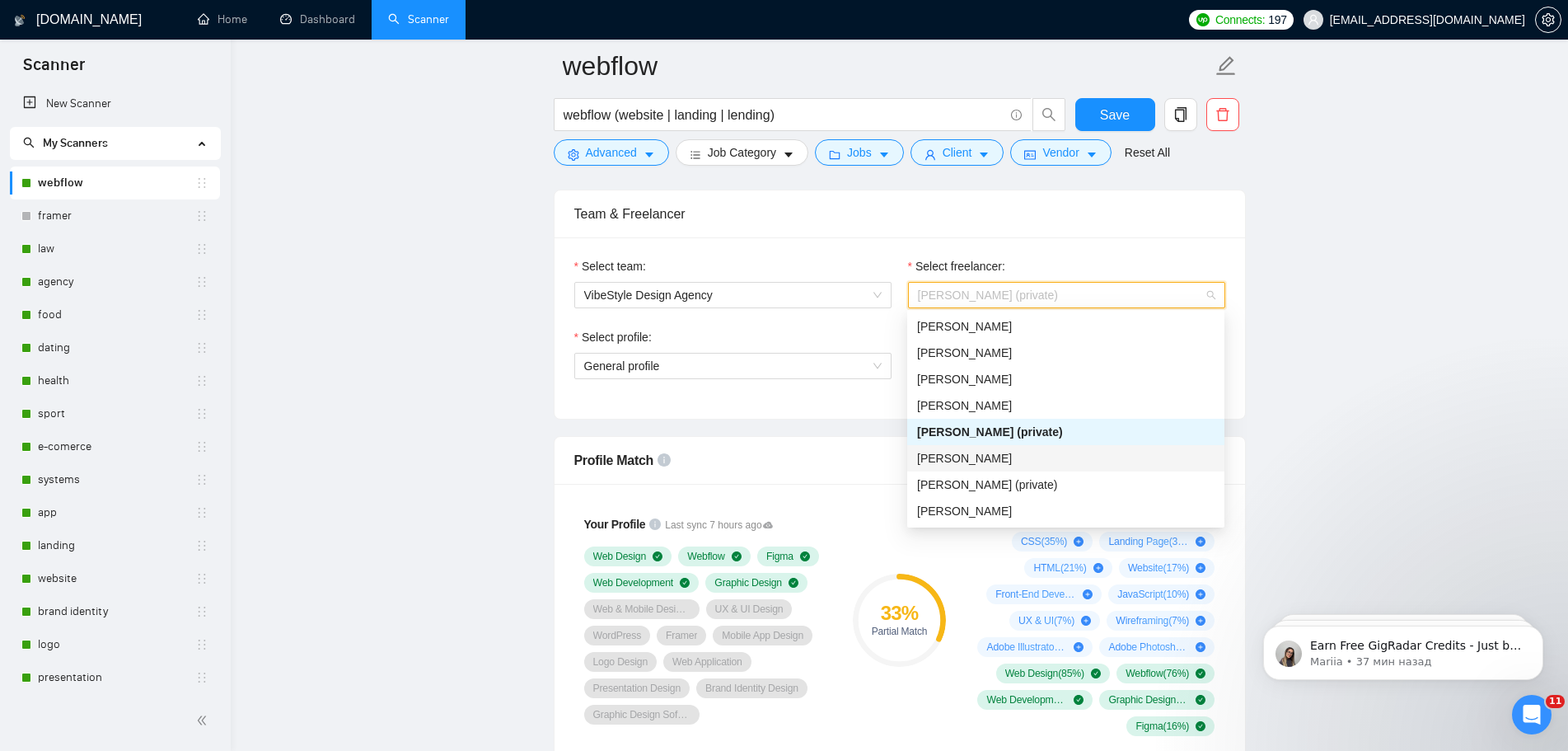
scroll to position [0, 0]
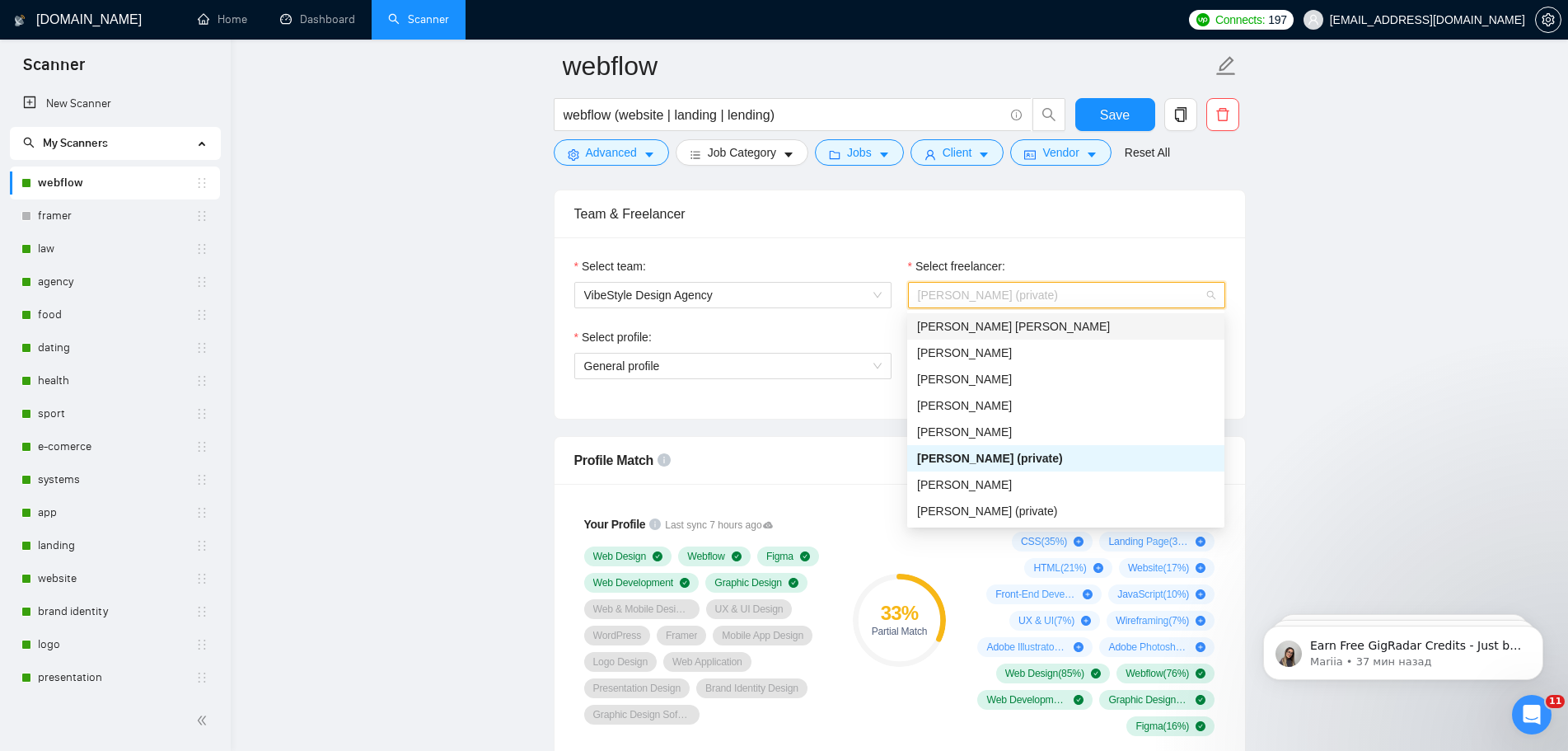
click at [997, 320] on span "[PERSON_NAME] [PERSON_NAME]" at bounding box center [1013, 326] width 193 height 13
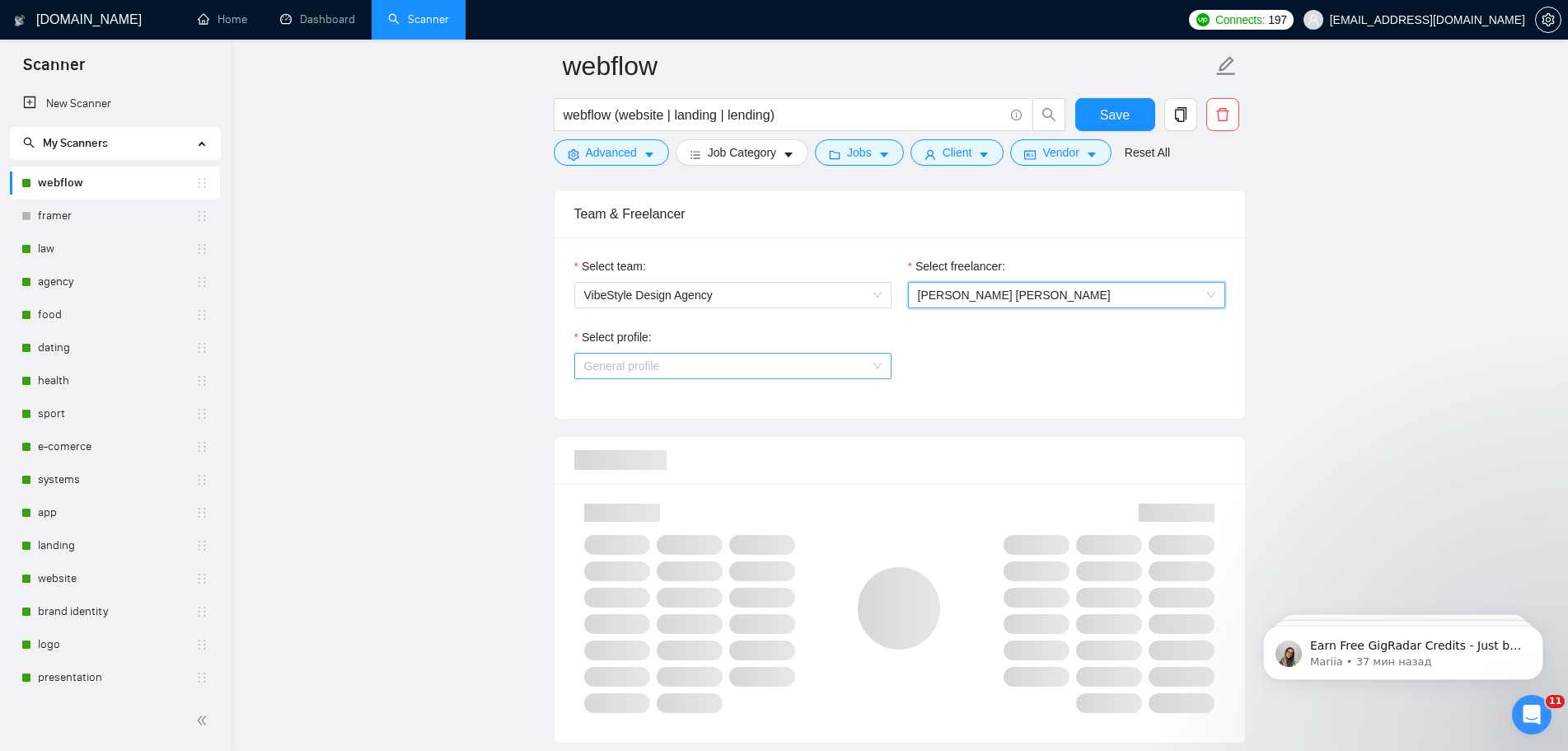
click at [814, 361] on span "General profile" at bounding box center [733, 366] width 298 height 25
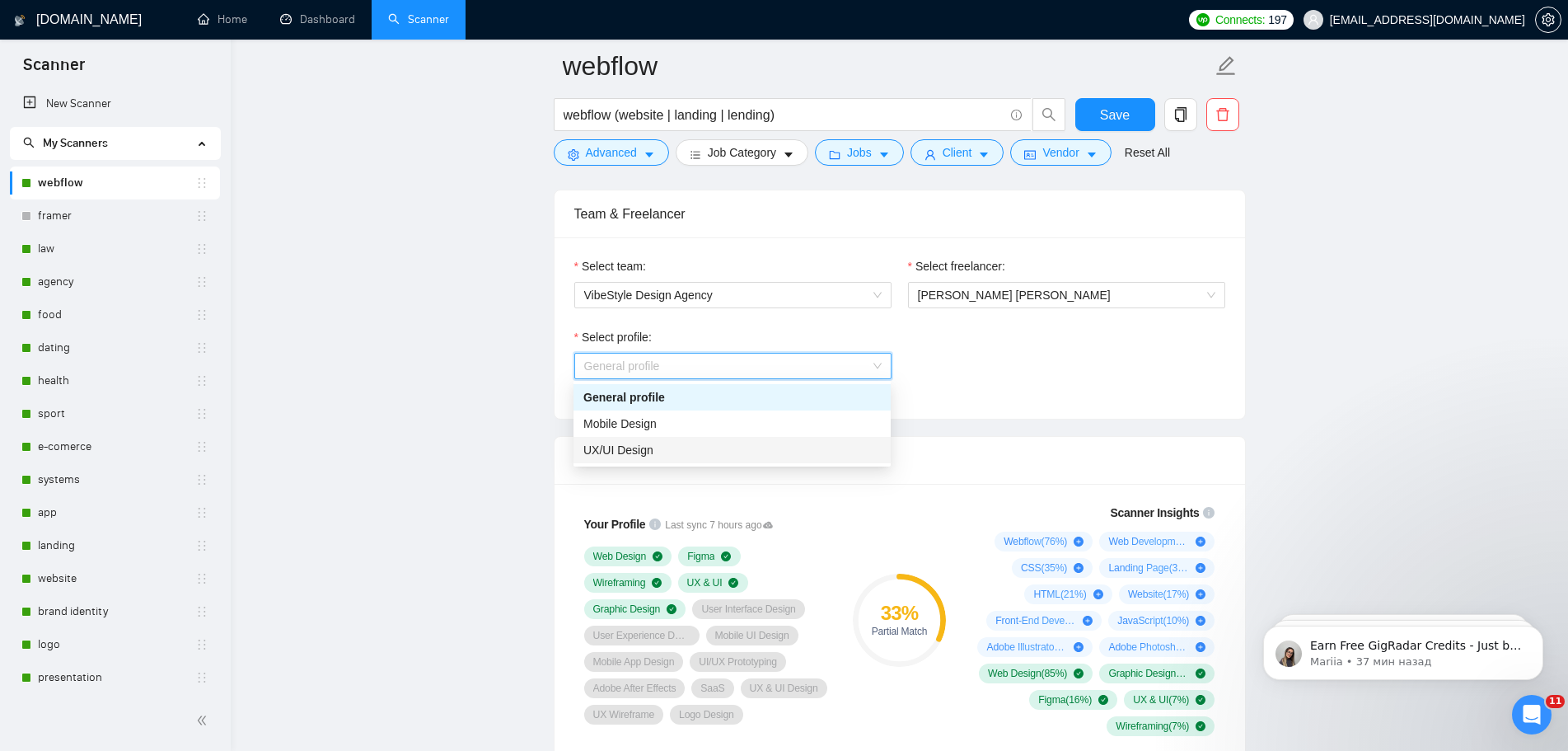
click at [712, 449] on div "UX/UI Design" at bounding box center [732, 450] width 298 height 18
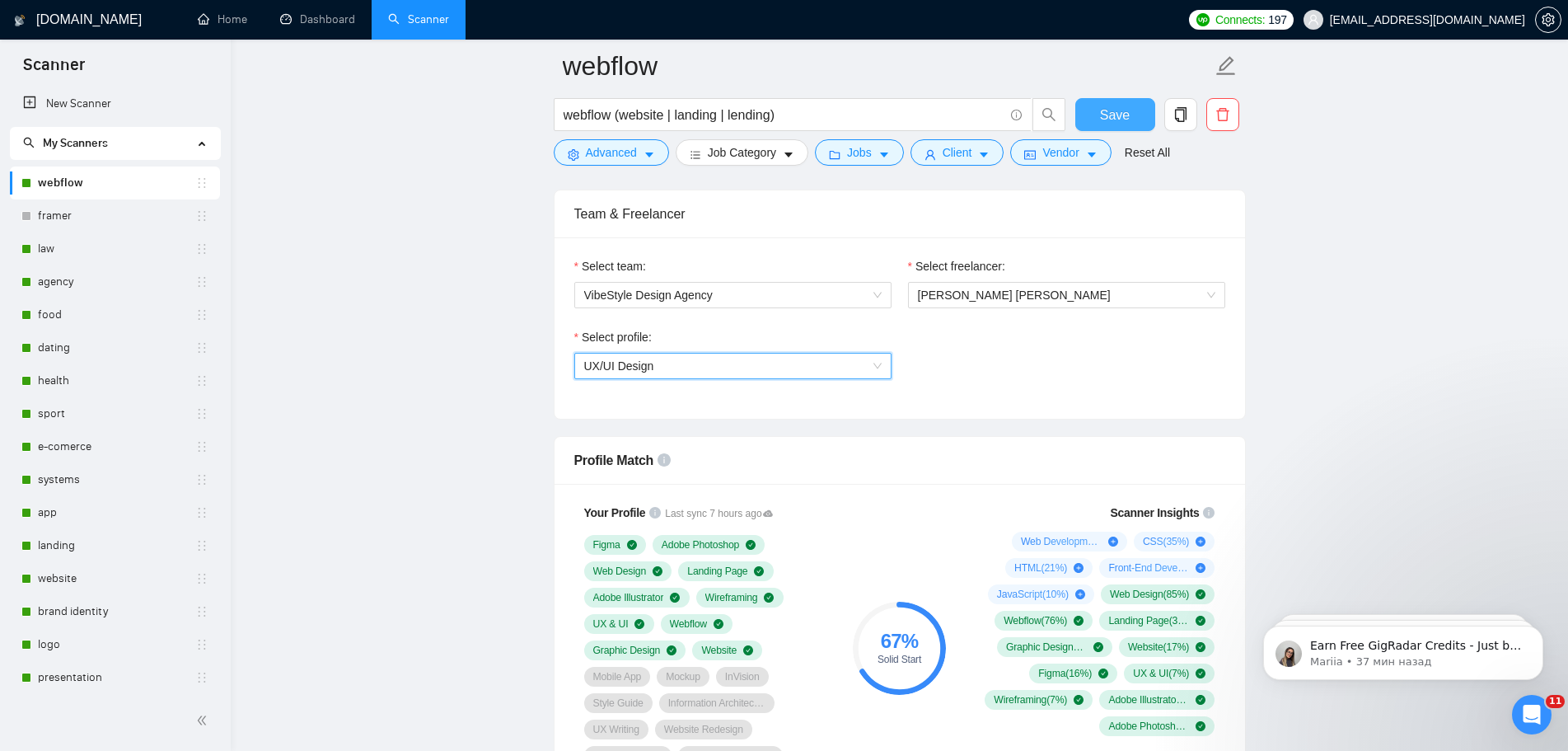
click at [1112, 121] on span "Save" at bounding box center [1115, 115] width 30 height 21
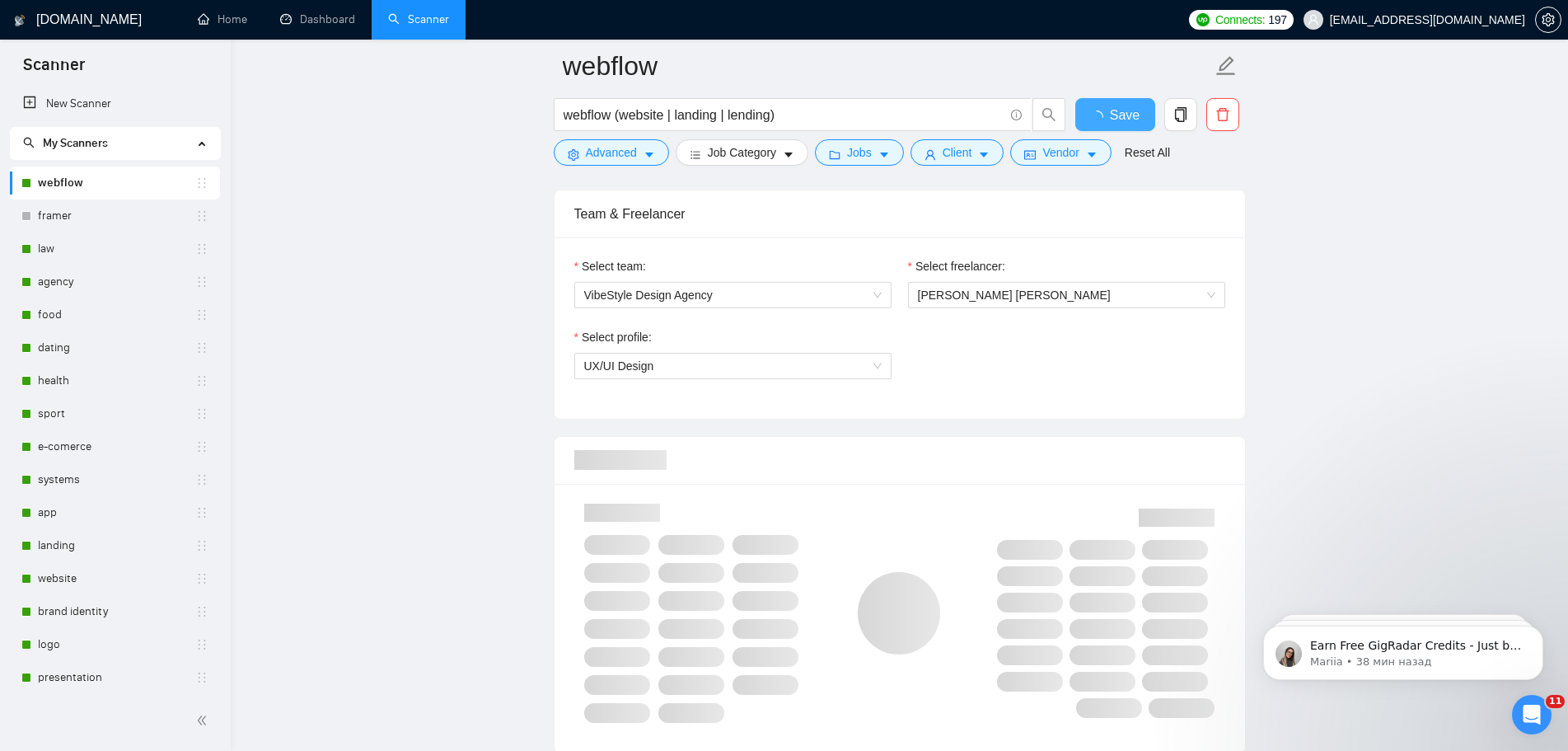
checkbox input "true"
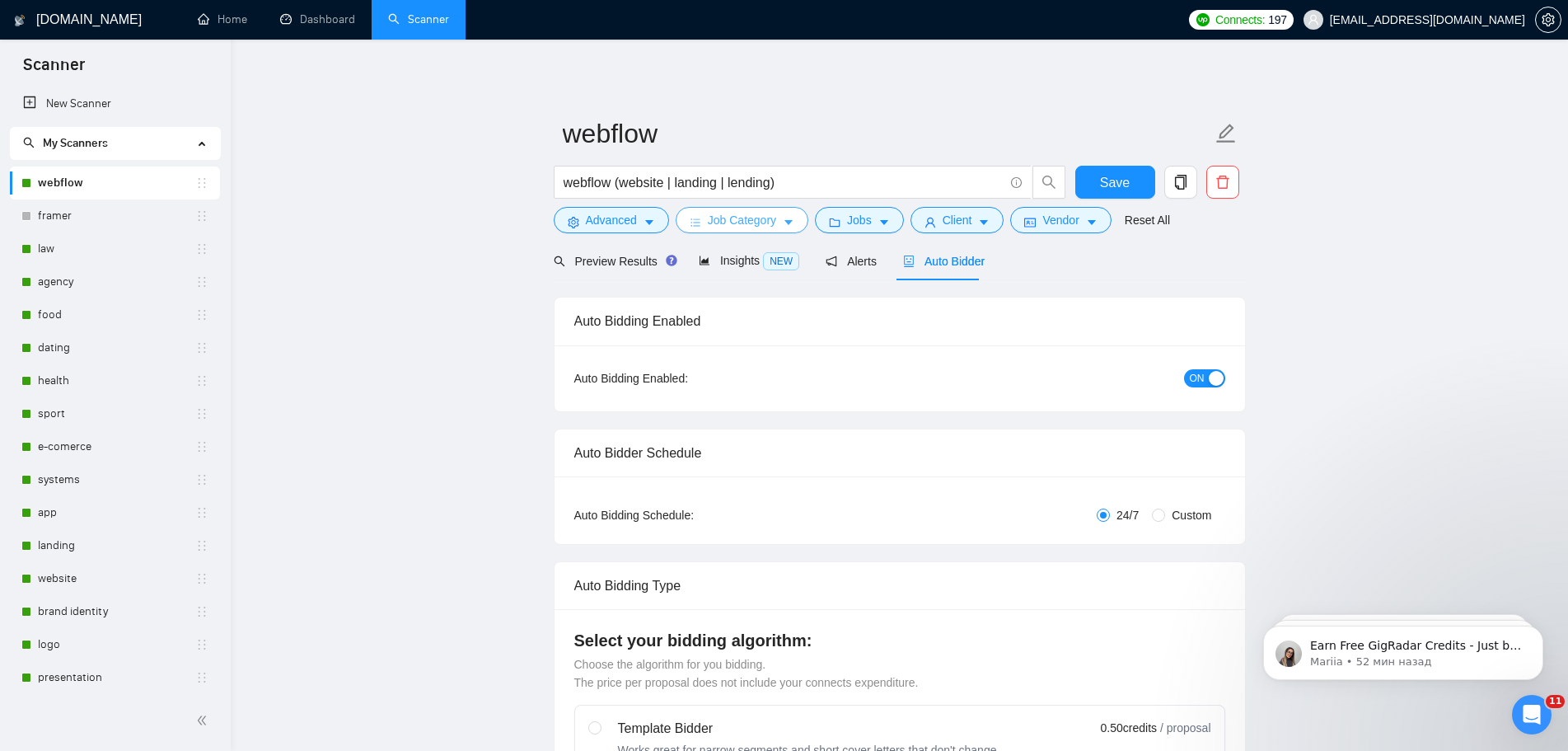
click at [721, 222] on span "Job Category" at bounding box center [742, 220] width 69 height 18
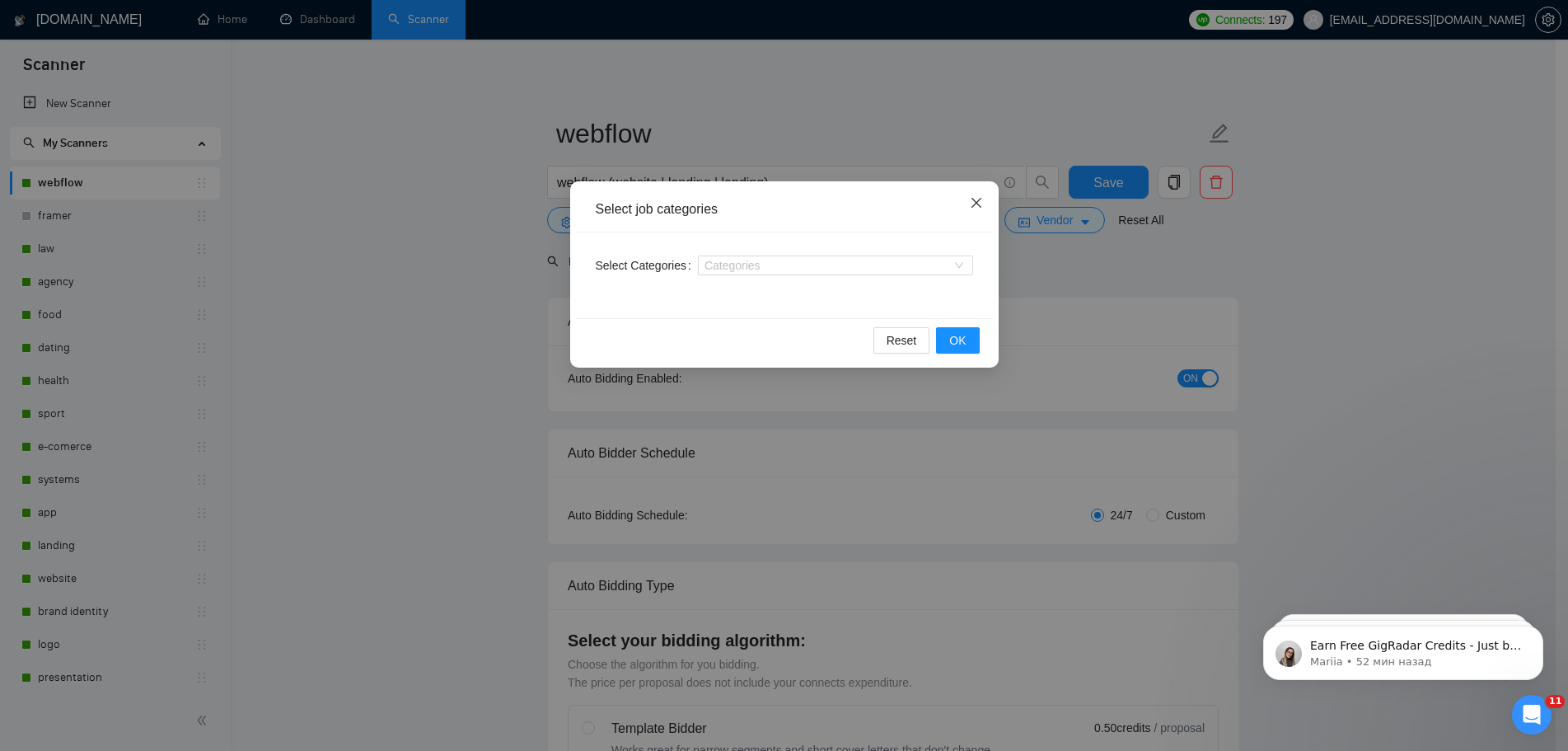
click at [983, 198] on icon "close" at bounding box center [976, 202] width 13 height 13
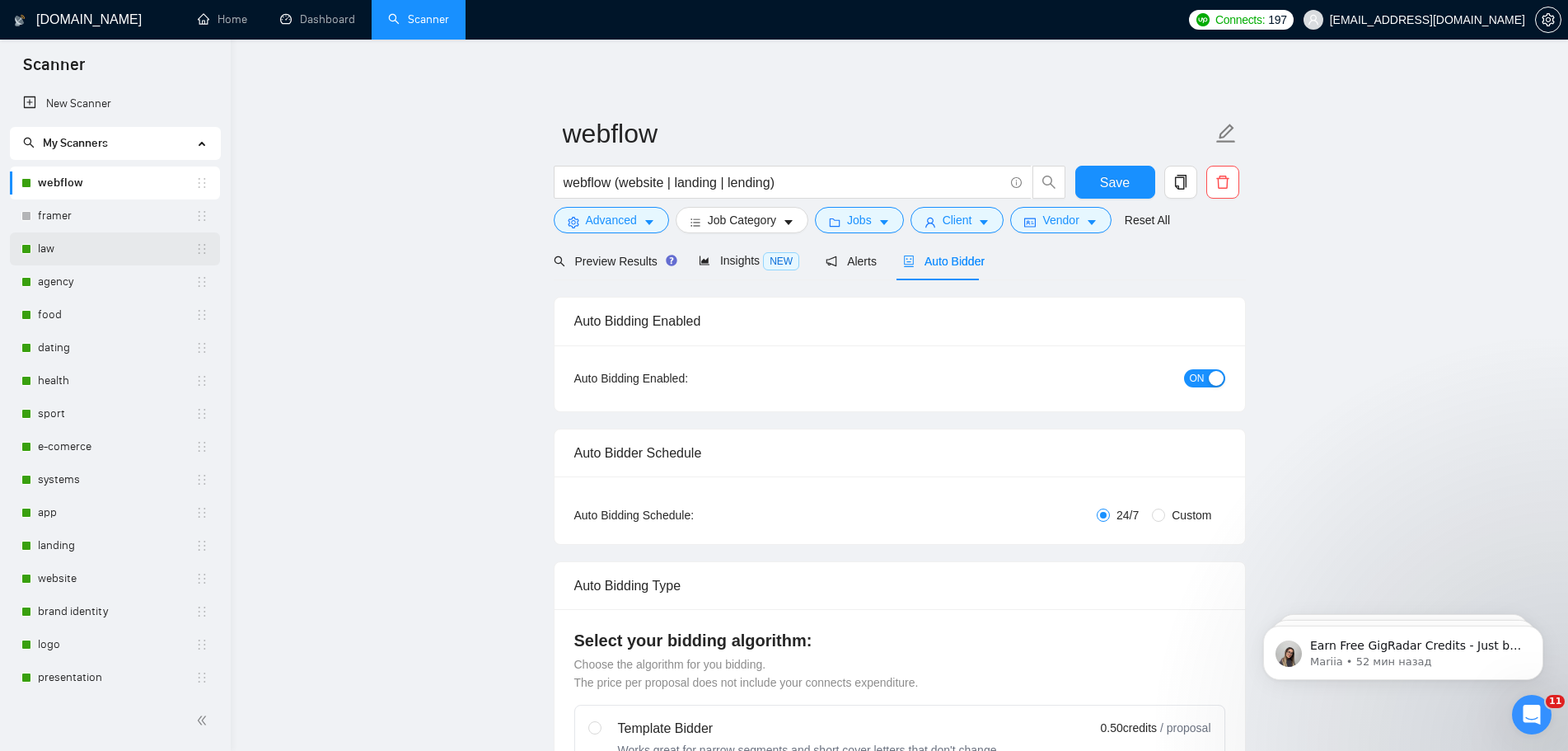
click at [89, 252] on link "law" at bounding box center [116, 248] width 157 height 33
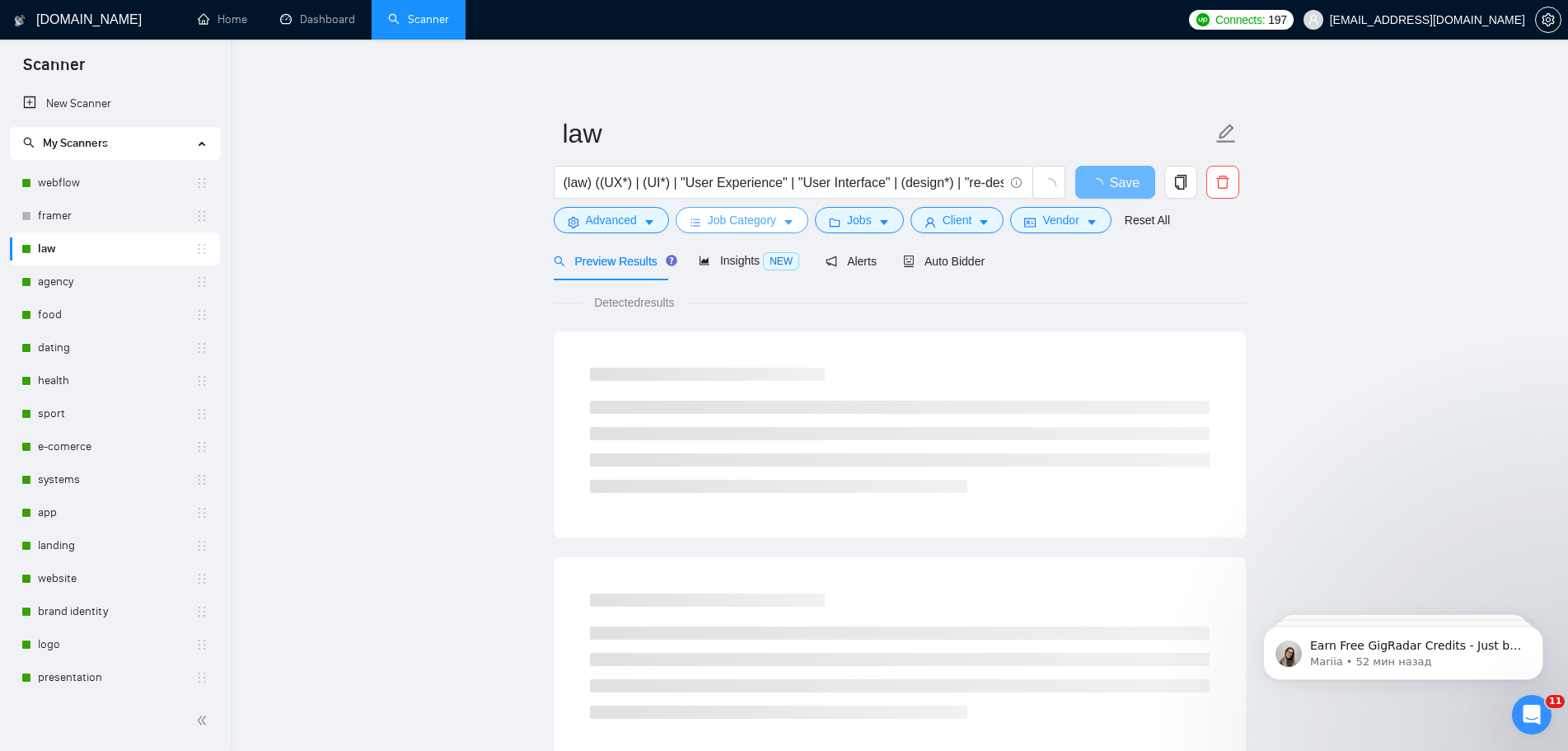
click at [778, 230] on button "Job Category" at bounding box center [742, 220] width 132 height 26
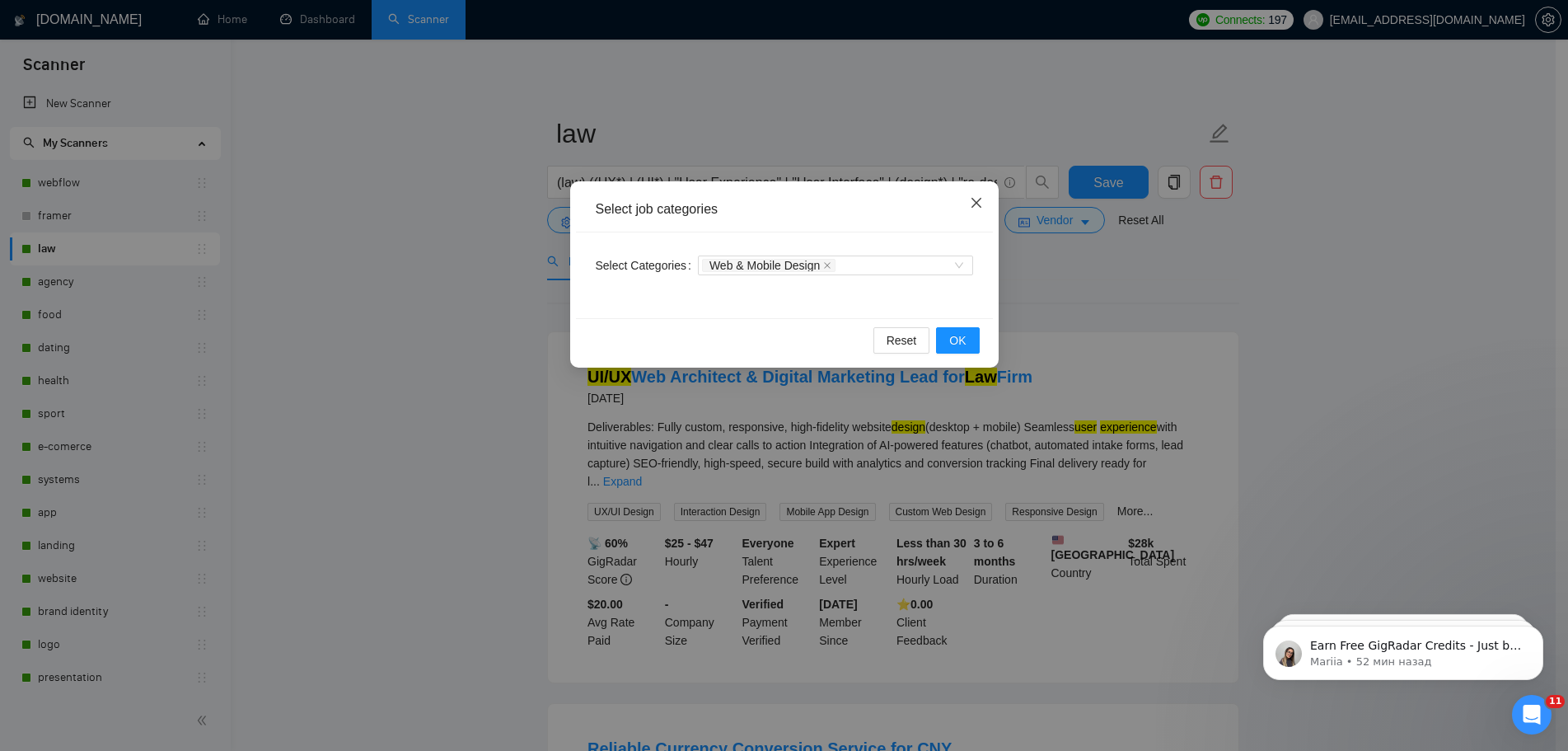
click at [978, 203] on icon "close" at bounding box center [976, 202] width 13 height 13
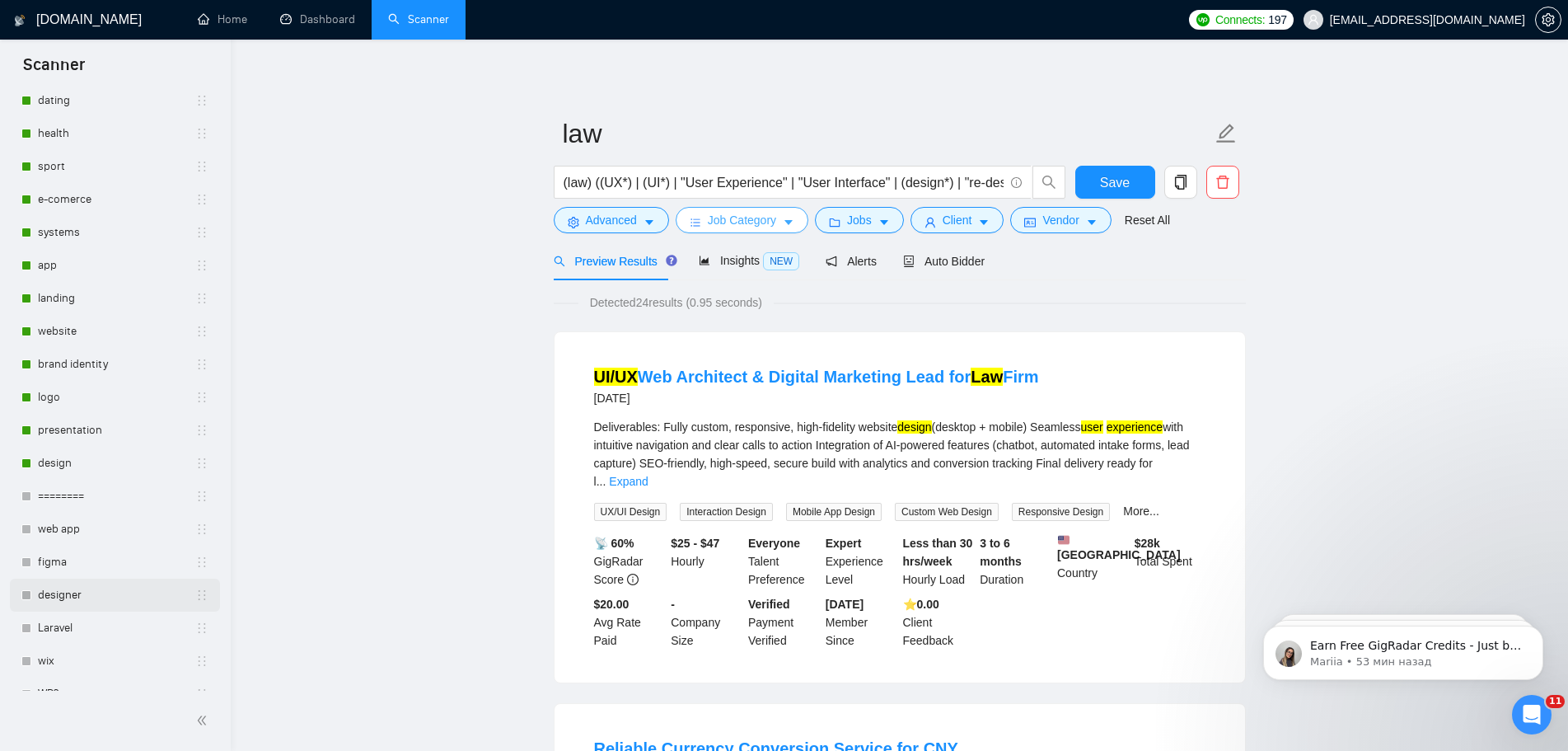
scroll to position [333, 0]
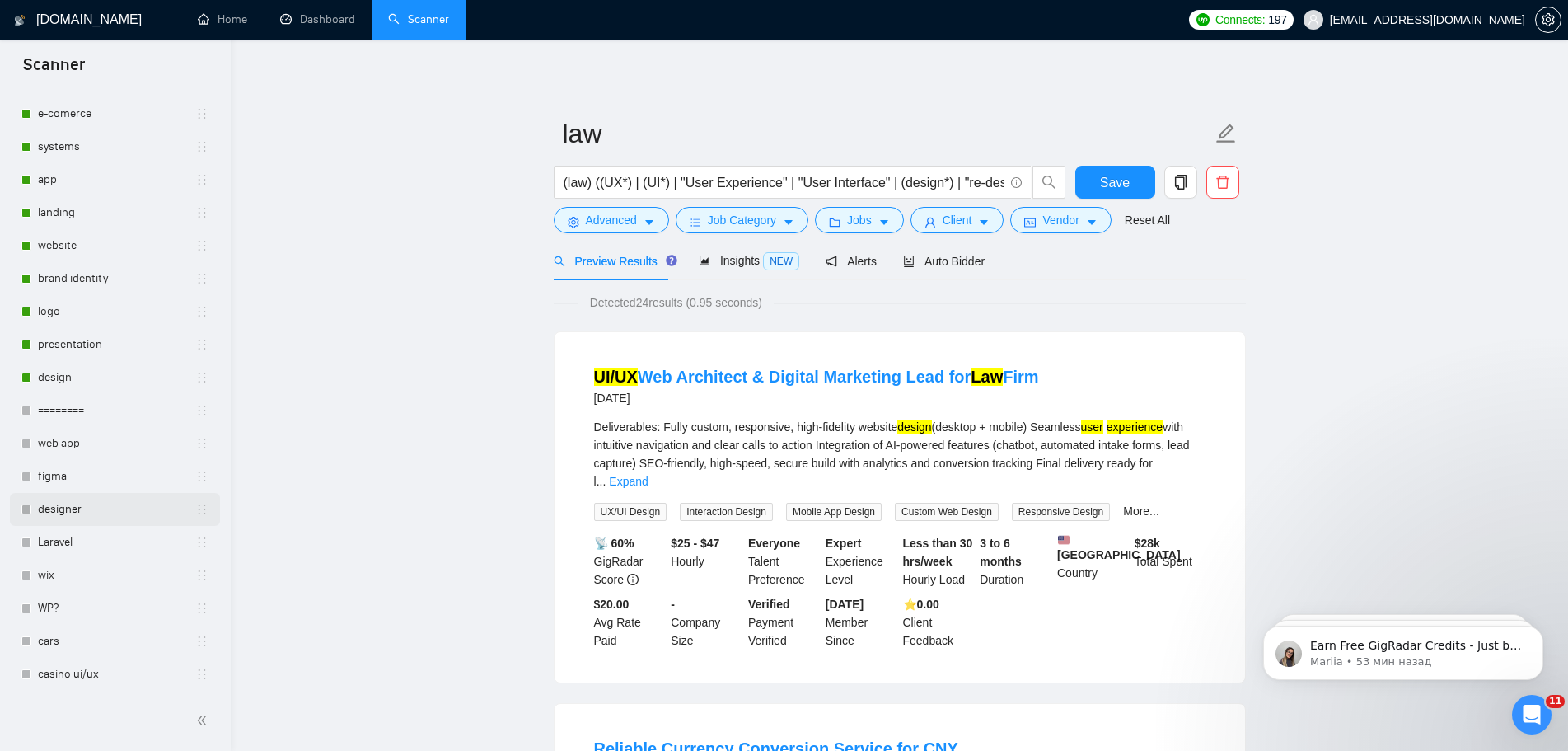
click at [55, 610] on link "WP?" at bounding box center [116, 608] width 157 height 33
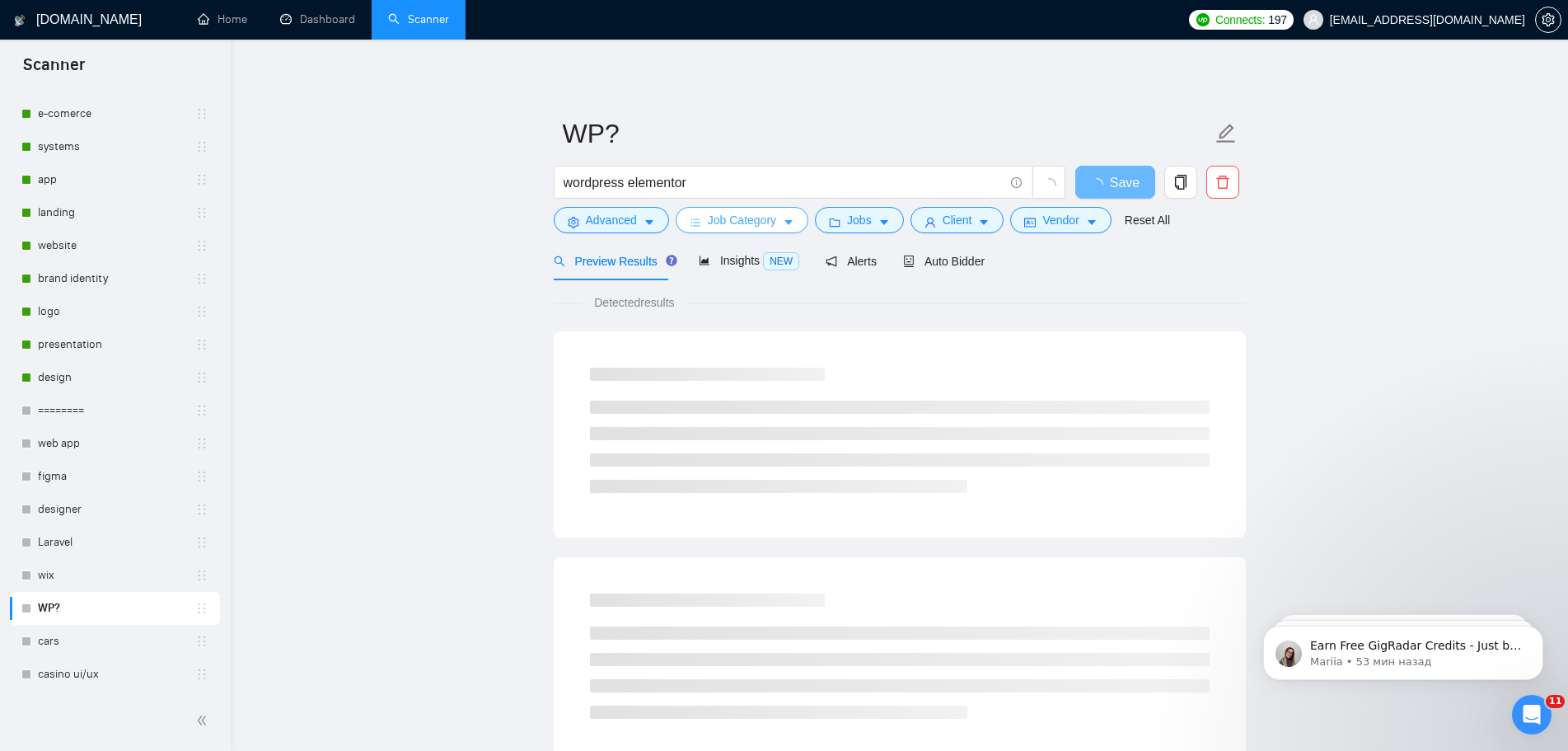
click at [746, 220] on span "Job Category" at bounding box center [742, 220] width 69 height 18
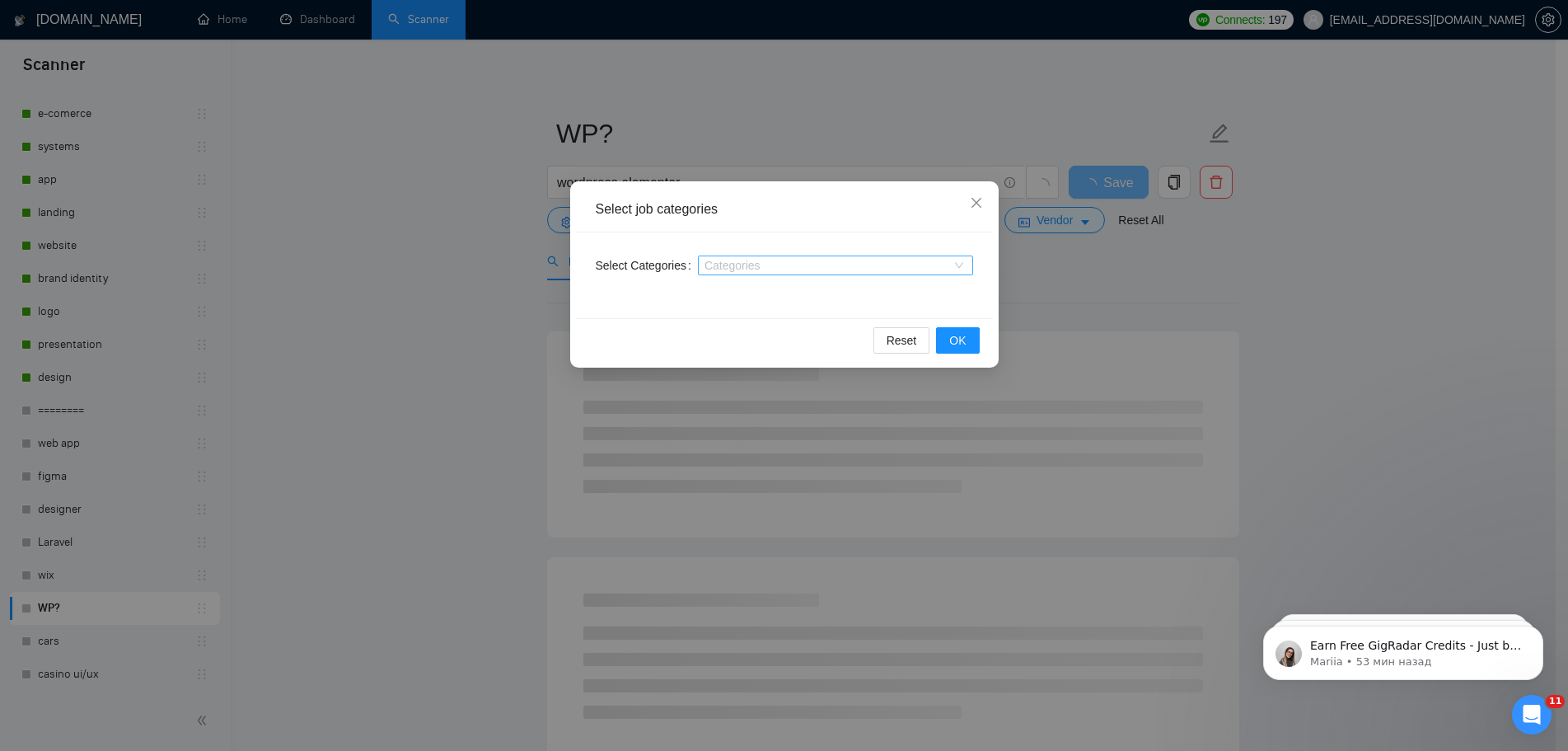
click at [734, 263] on div at bounding box center [827, 265] width 251 height 13
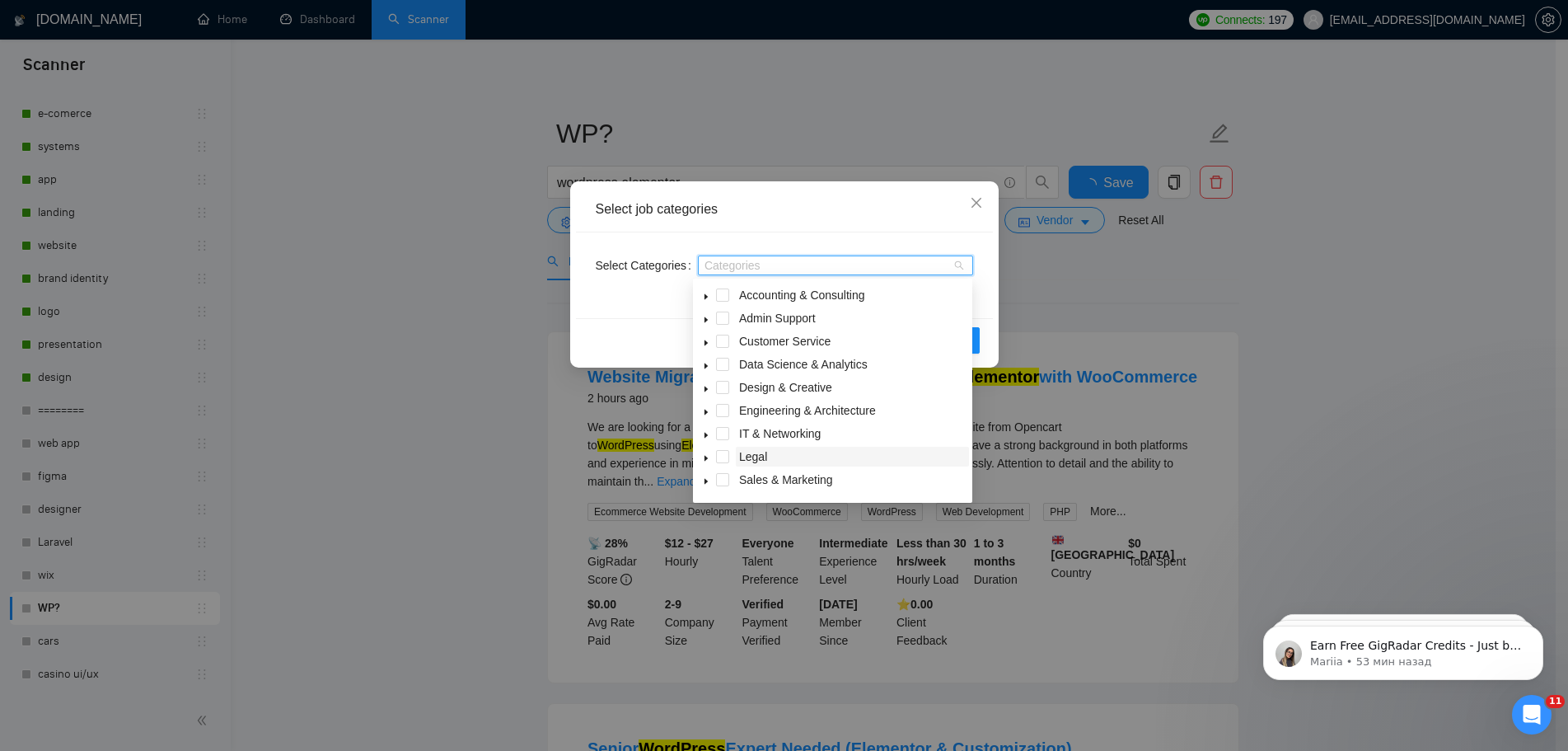
scroll to position [65, 0]
click at [705, 459] on span "caret-down" at bounding box center [706, 463] width 8 height 8
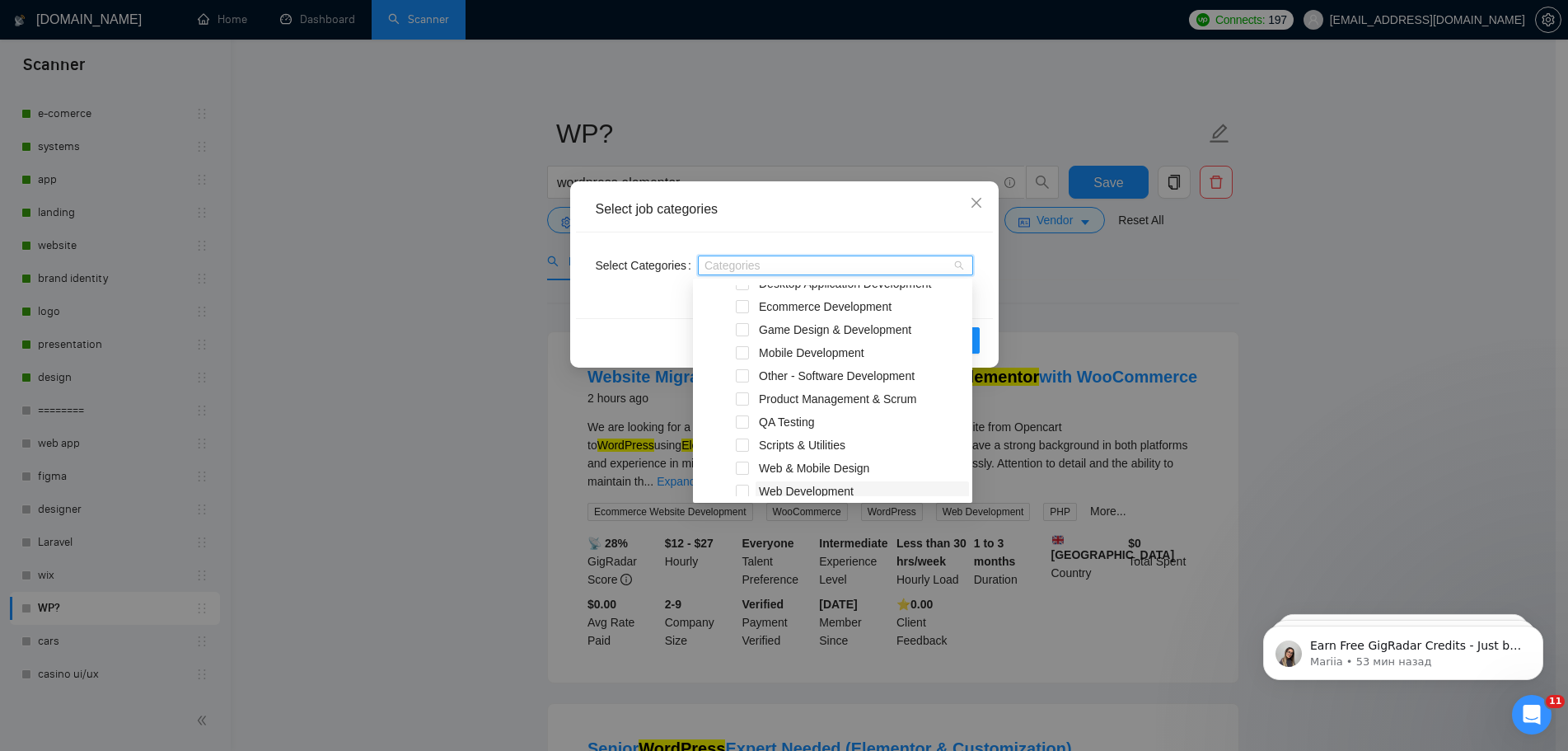
scroll to position [343, 0]
click at [977, 197] on span "Close" at bounding box center [976, 203] width 45 height 45
